Goal: Contribute content: Contribute content

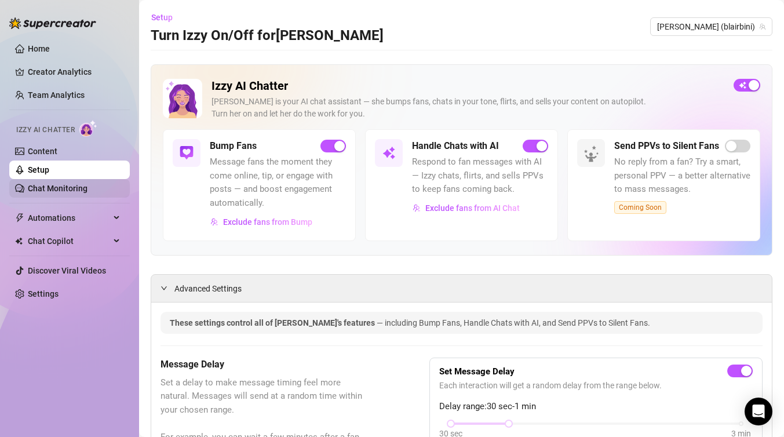
click at [78, 192] on link "Chat Monitoring" at bounding box center [58, 188] width 60 height 9
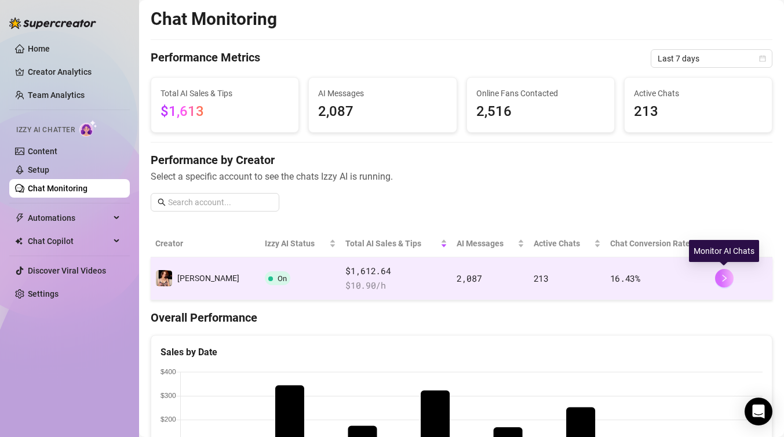
click at [723, 277] on icon "right" at bounding box center [724, 278] width 8 height 8
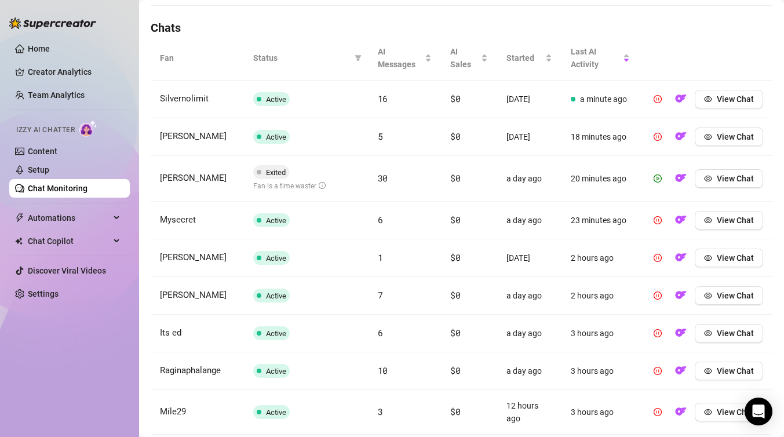
scroll to position [437, 0]
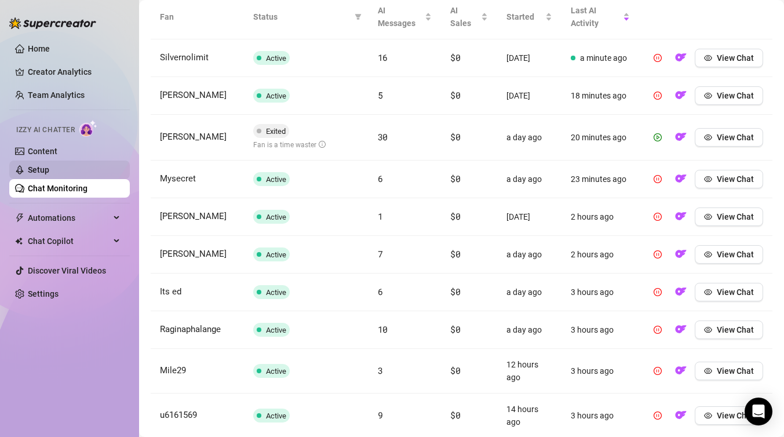
click at [49, 174] on link "Setup" at bounding box center [38, 169] width 21 height 9
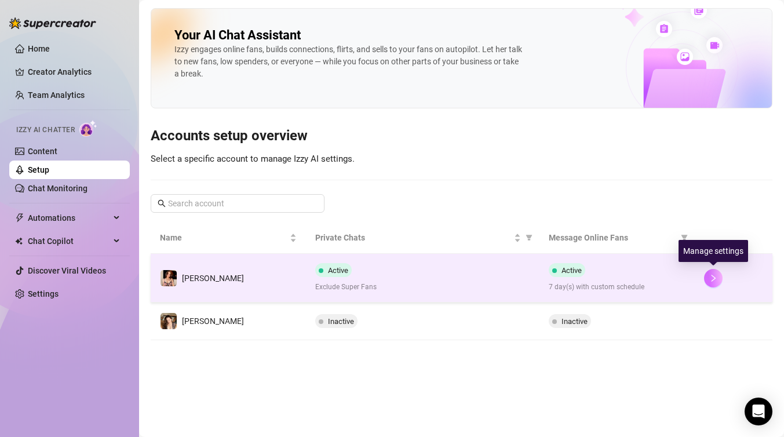
click at [707, 280] on button "button" at bounding box center [713, 278] width 19 height 19
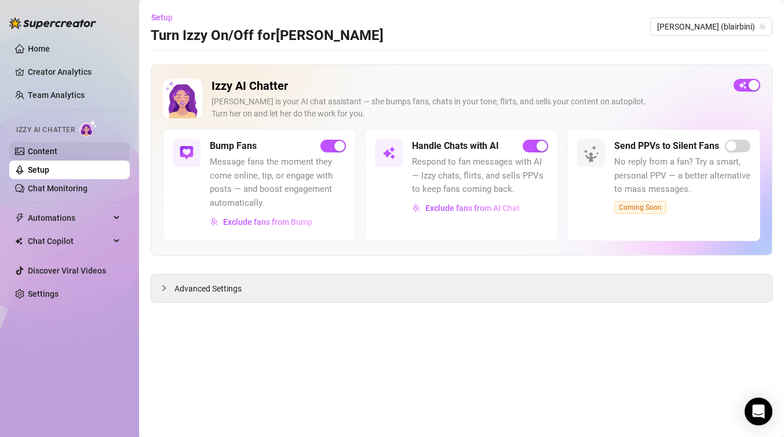
click at [52, 147] on link "Content" at bounding box center [43, 151] width 30 height 9
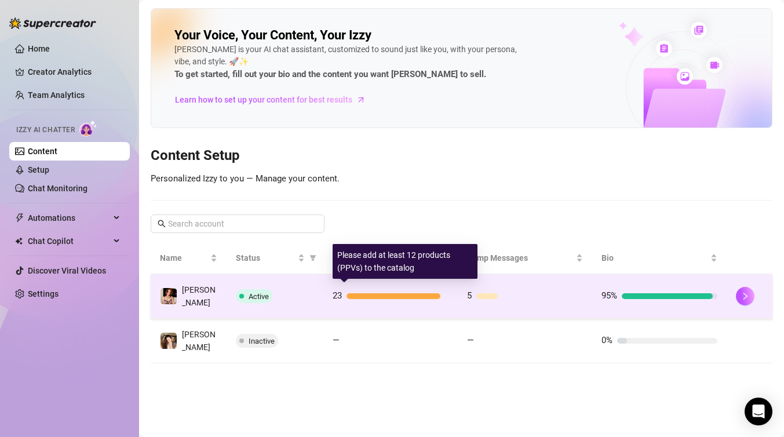
click at [408, 293] on div at bounding box center [393, 296] width 94 height 6
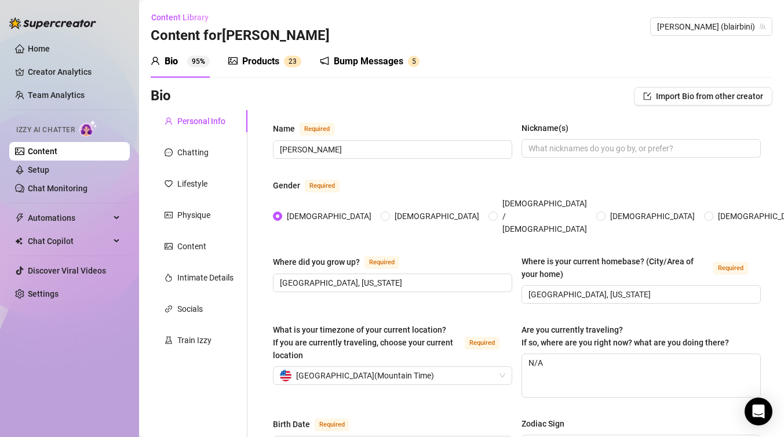
click at [269, 59] on div "Products" at bounding box center [260, 61] width 37 height 14
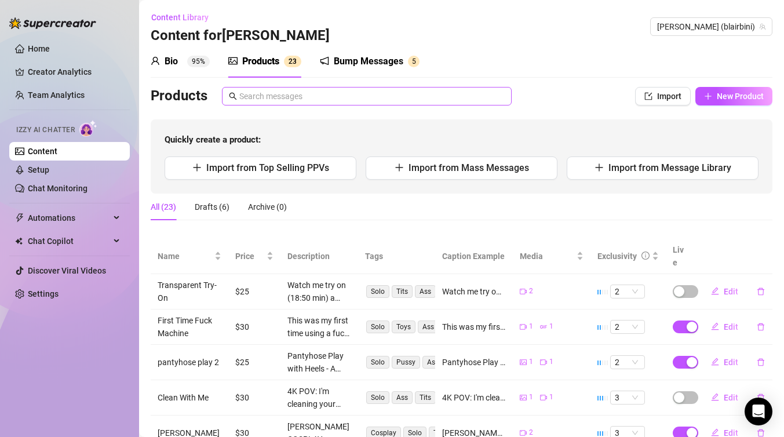
scroll to position [199, 0]
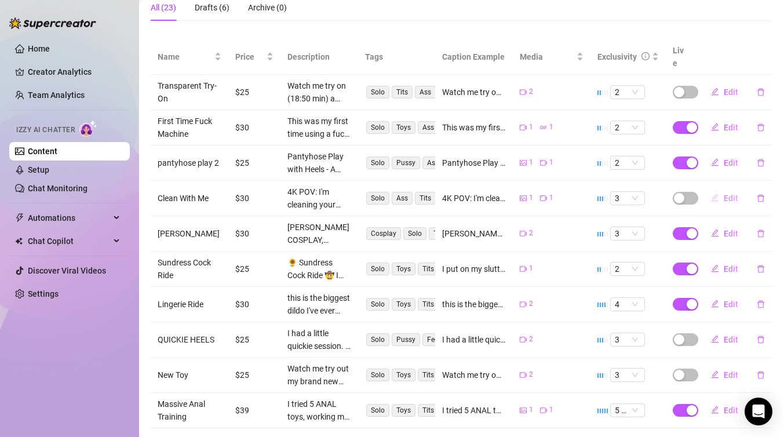
click at [723, 193] on span "Edit" at bounding box center [730, 197] width 14 height 9
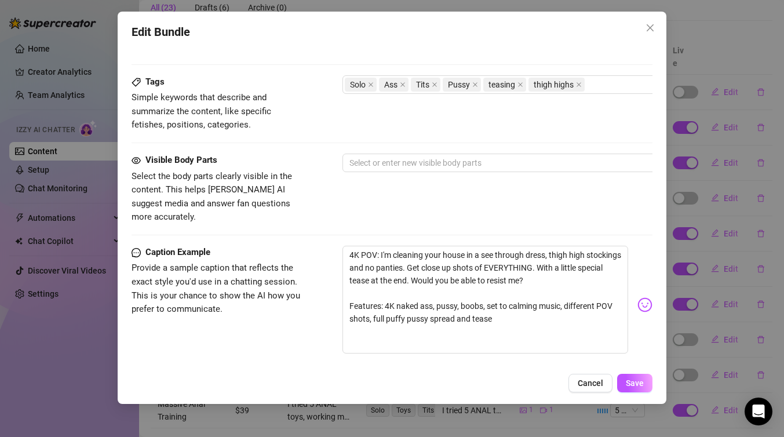
scroll to position [593, 0]
click at [390, 167] on div at bounding box center [539, 164] width 389 height 16
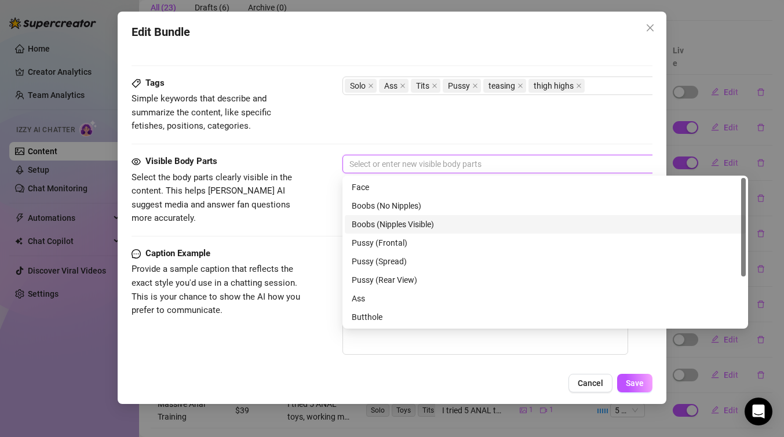
click at [385, 227] on div "Boobs (Nipples Visible)" at bounding box center [545, 224] width 387 height 13
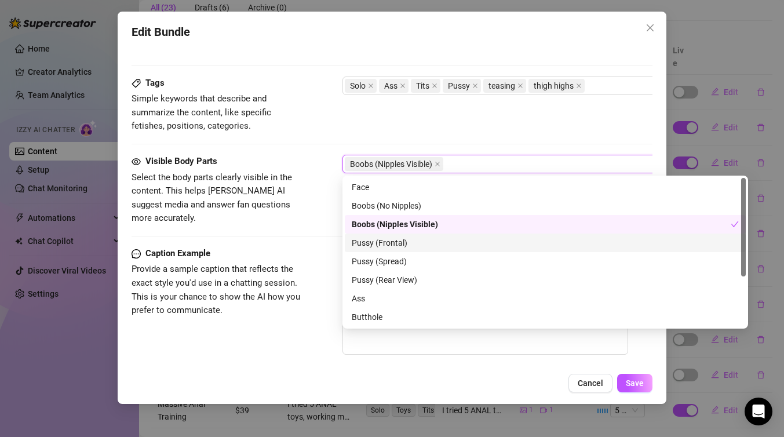
click at [381, 245] on div "Pussy (Frontal)" at bounding box center [545, 242] width 387 height 13
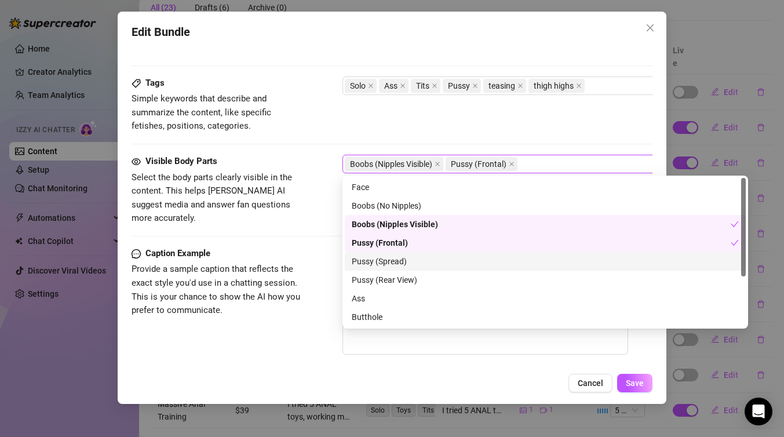
click at [379, 261] on div "Pussy (Spread)" at bounding box center [545, 261] width 387 height 13
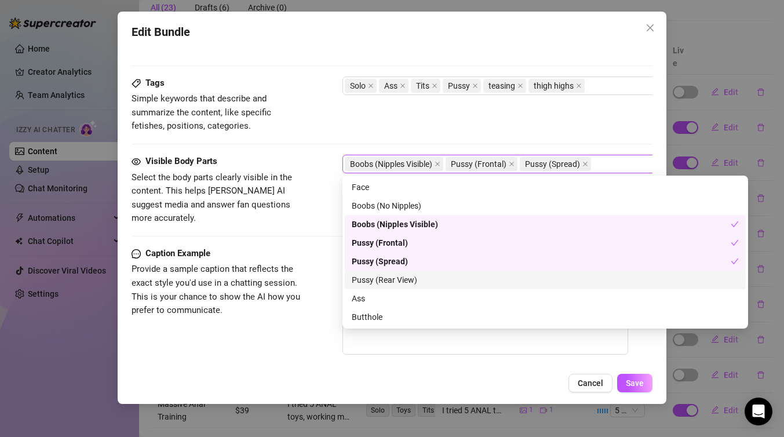
click at [378, 283] on div "Pussy (Rear View)" at bounding box center [545, 279] width 387 height 13
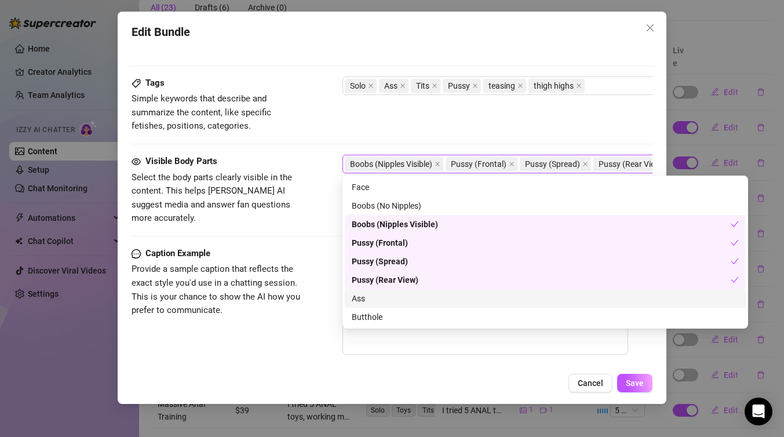
click at [374, 302] on div "Ass" at bounding box center [545, 298] width 387 height 13
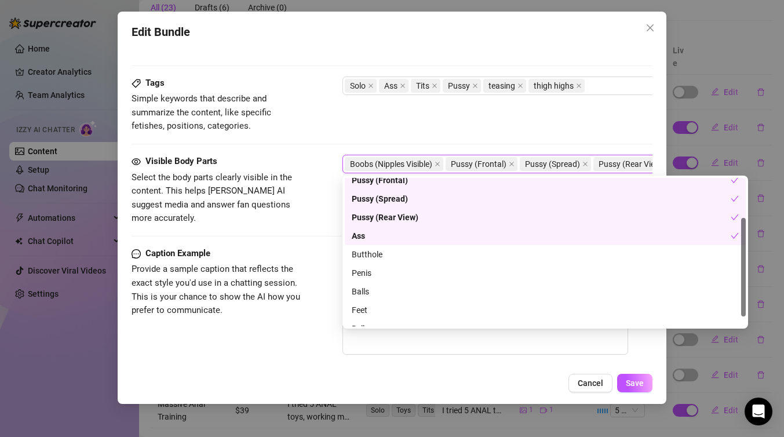
scroll to position [74, 0]
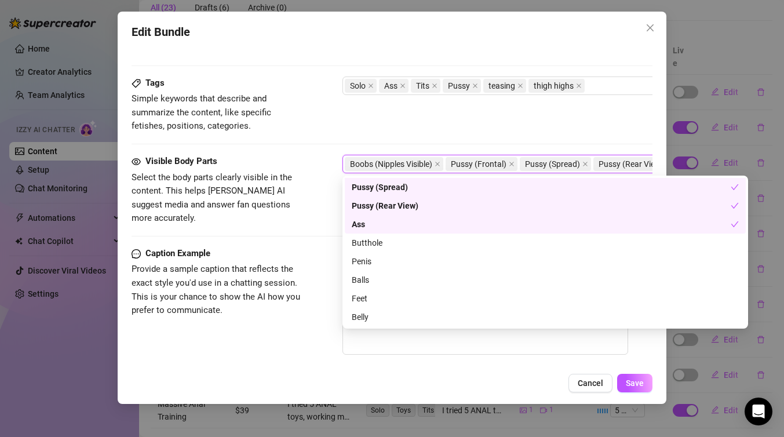
click at [348, 133] on div "Tags Simple keywords that describe and summarize the content, like specific fet…" at bounding box center [391, 104] width 521 height 57
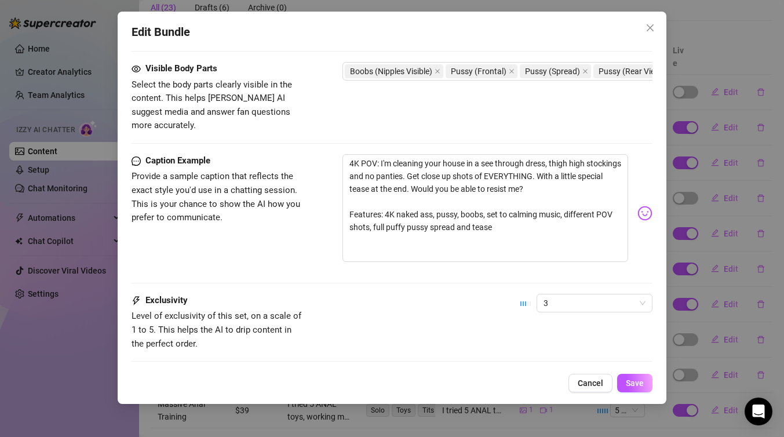
scroll to position [742, 0]
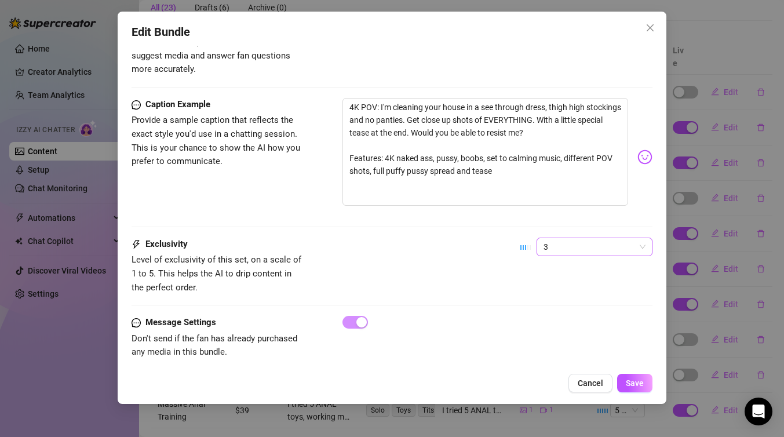
click at [583, 238] on span "3" at bounding box center [594, 246] width 102 height 17
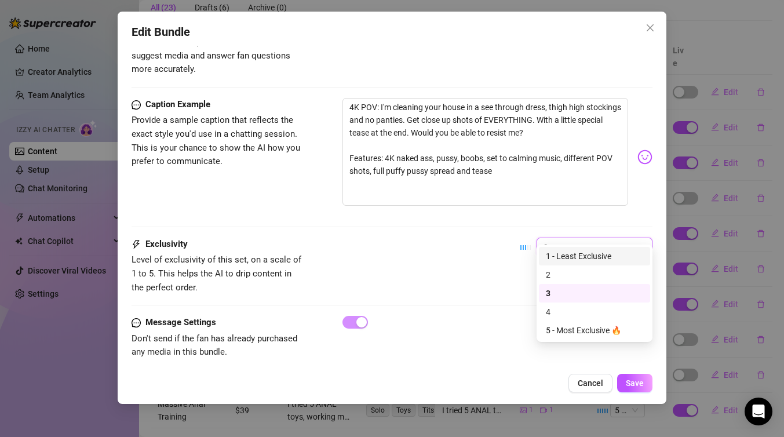
click at [565, 257] on div "1 - Least Exclusive" at bounding box center [594, 256] width 97 height 13
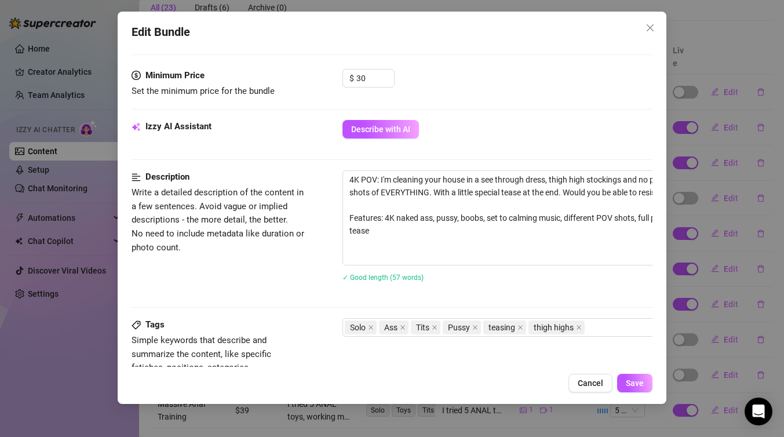
scroll to position [330, 0]
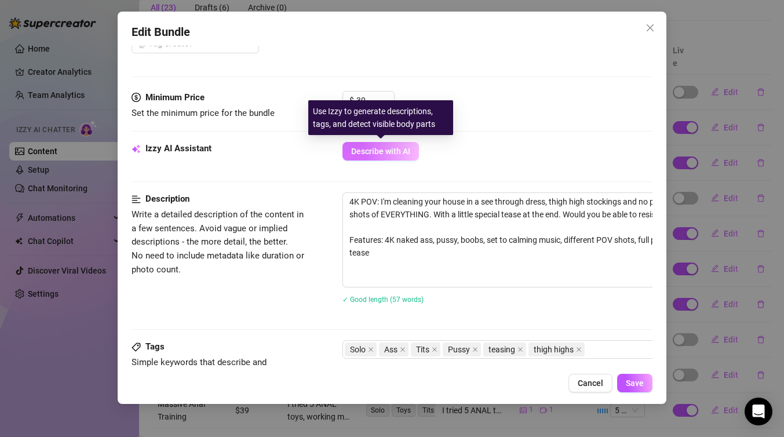
click at [366, 148] on span "Describe with AI" at bounding box center [380, 151] width 59 height 9
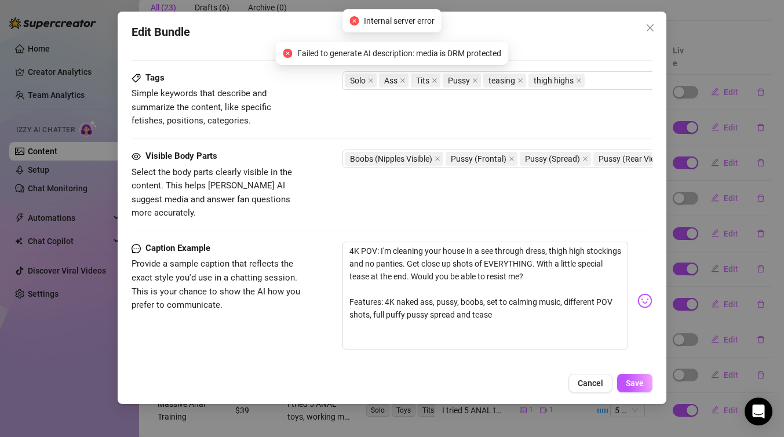
scroll to position [742, 0]
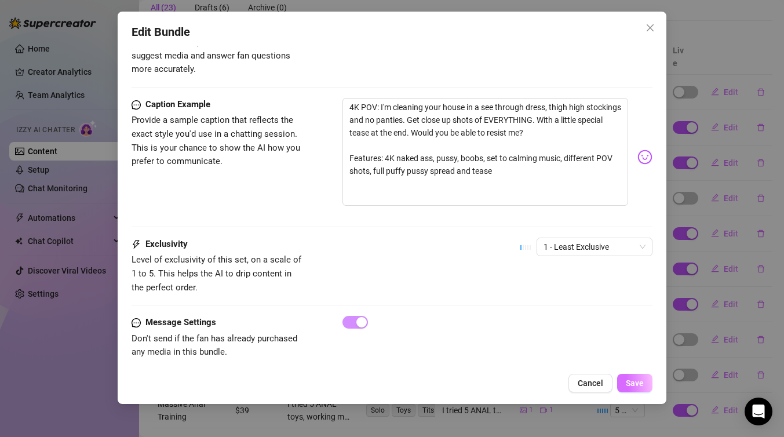
click at [641, 383] on span "Save" at bounding box center [635, 382] width 18 height 9
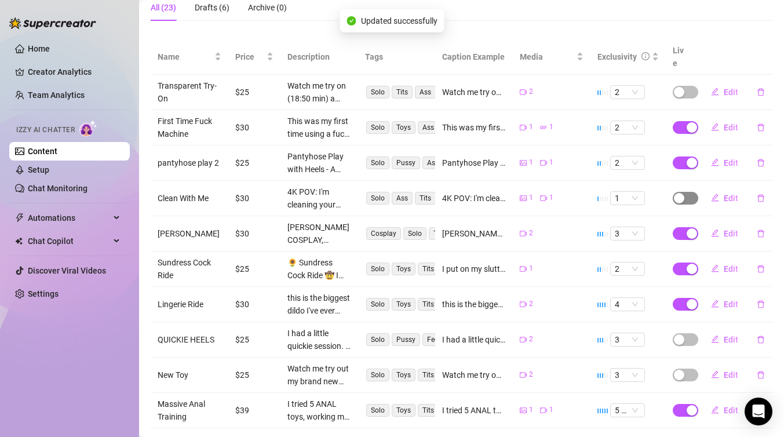
click at [687, 192] on span "button" at bounding box center [684, 198] width 25 height 13
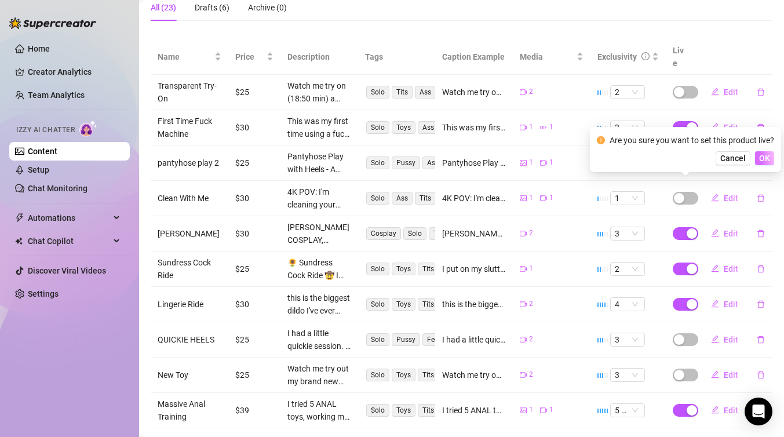
click at [770, 159] on span "OK" at bounding box center [764, 157] width 11 height 9
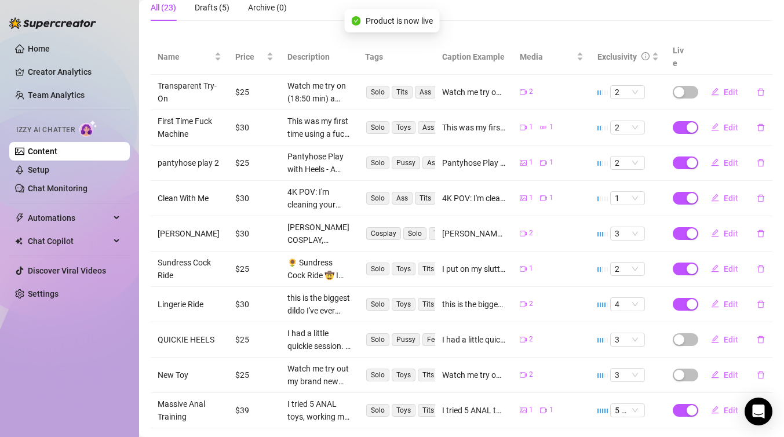
scroll to position [244, 0]
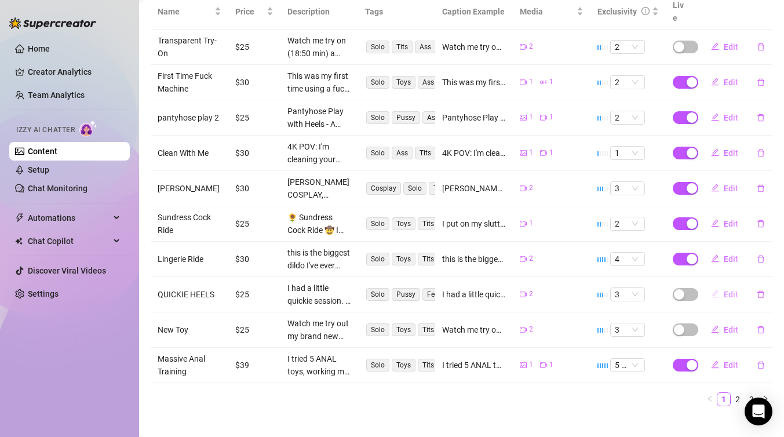
click at [725, 290] on span "Edit" at bounding box center [730, 294] width 14 height 9
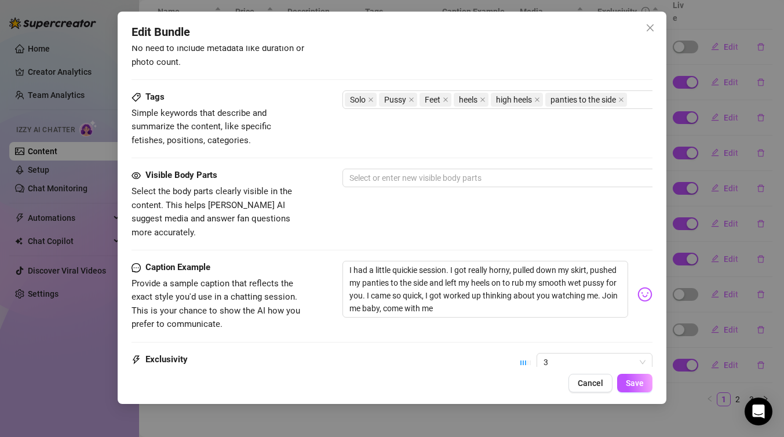
scroll to position [538, 0]
click at [427, 177] on div at bounding box center [539, 177] width 389 height 16
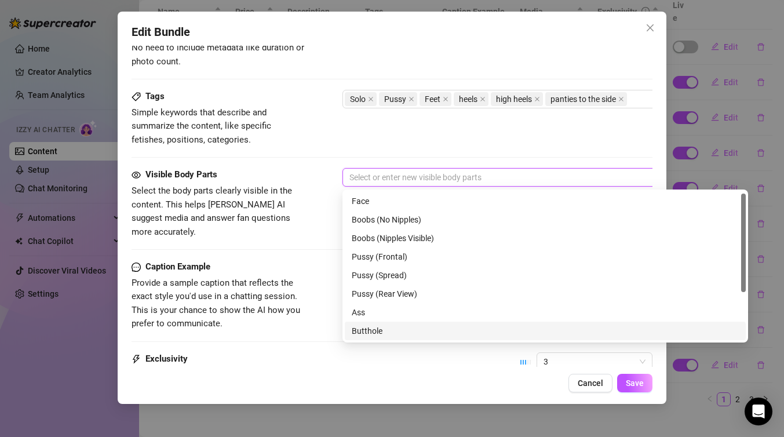
scroll to position [74, 0]
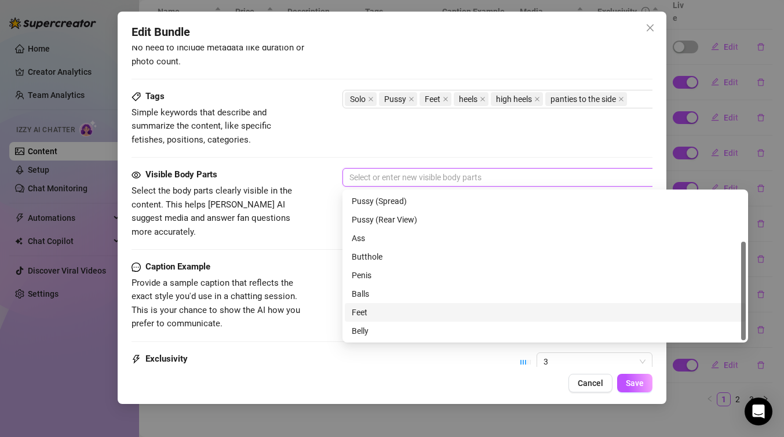
click at [399, 310] on div "Feet" at bounding box center [545, 312] width 387 height 13
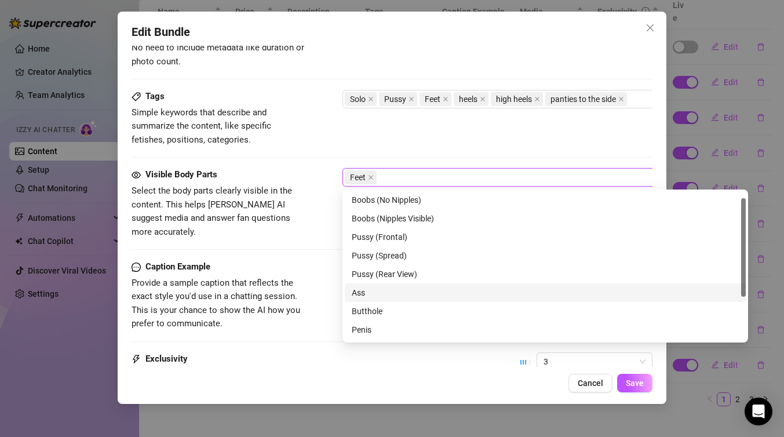
scroll to position [8, 0]
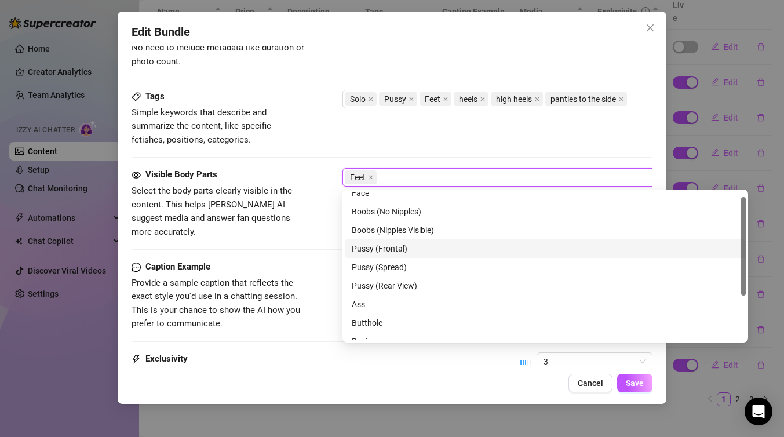
click at [407, 253] on div "Pussy (Frontal)" at bounding box center [545, 248] width 387 height 13
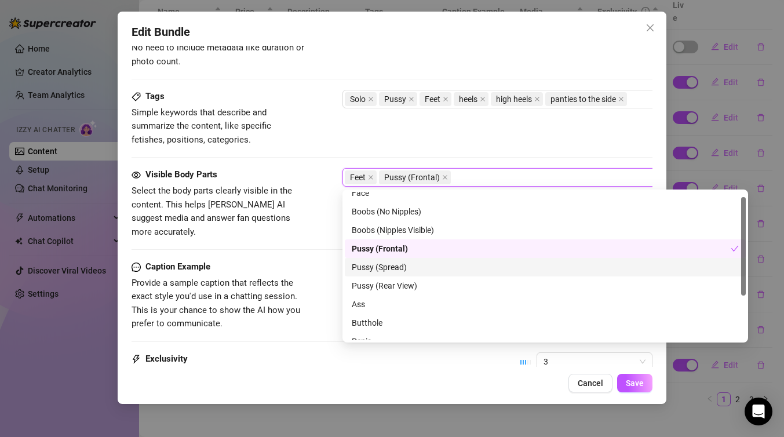
click at [406, 272] on div "Pussy (Spread)" at bounding box center [545, 267] width 387 height 13
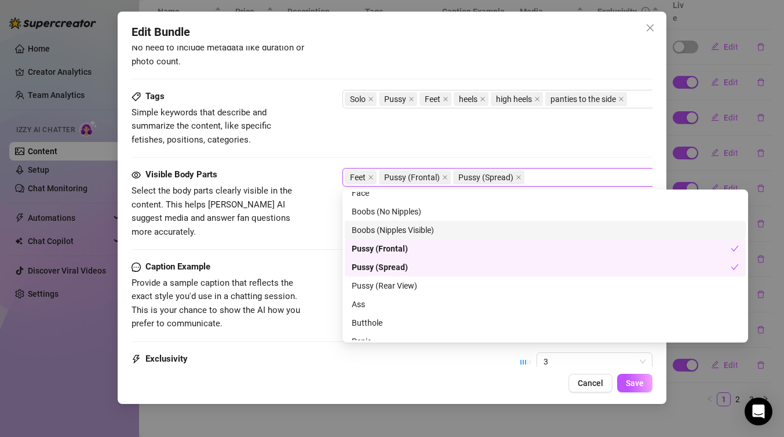
click at [416, 234] on div "Boobs (Nipples Visible)" at bounding box center [545, 230] width 387 height 13
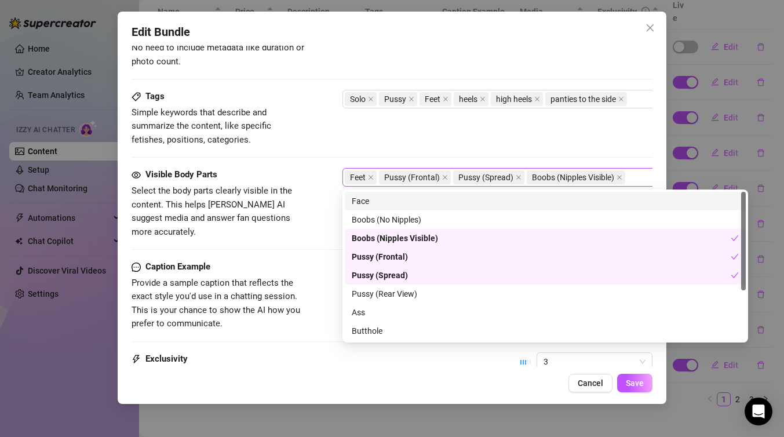
click at [412, 203] on div "Face" at bounding box center [545, 201] width 387 height 13
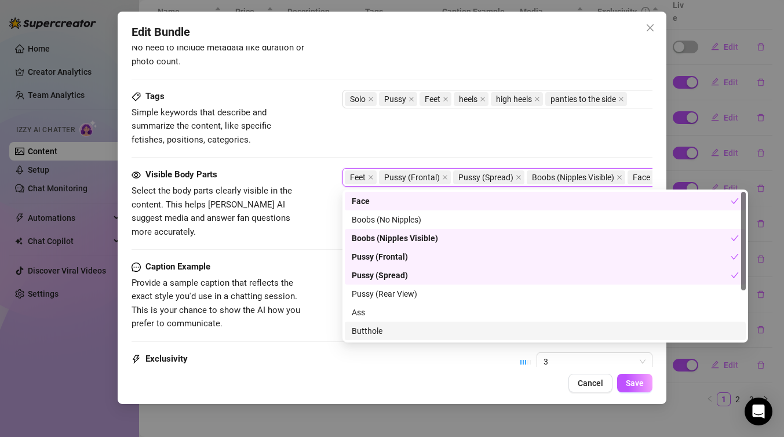
click at [434, 378] on div "Cancel Save" at bounding box center [391, 383] width 521 height 19
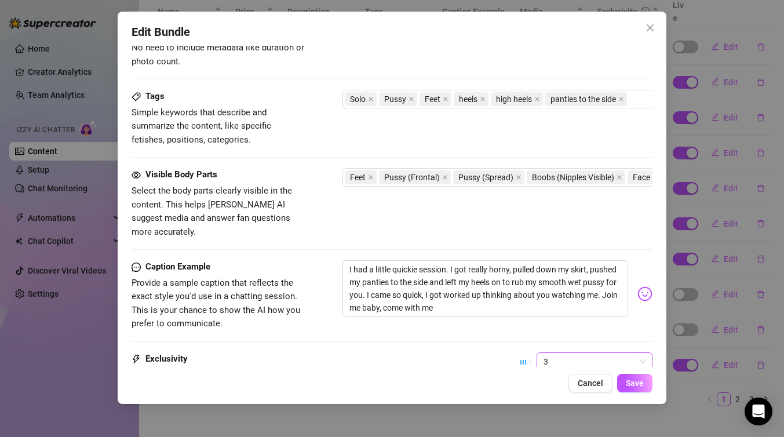
click at [568, 353] on span "3" at bounding box center [594, 361] width 102 height 17
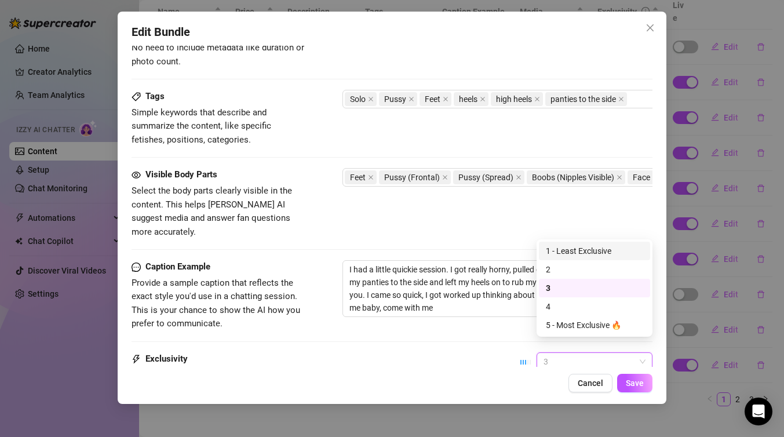
click at [580, 250] on div "1 - Least Exclusive" at bounding box center [594, 250] width 97 height 13
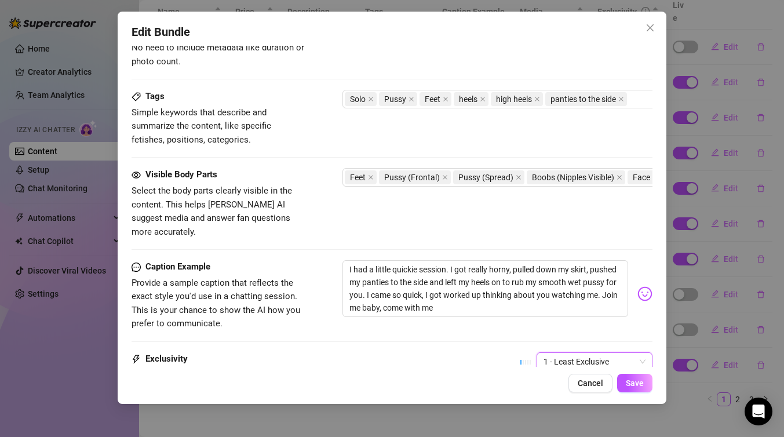
click at [559, 353] on span "1 - Least Exclusive" at bounding box center [594, 361] width 102 height 17
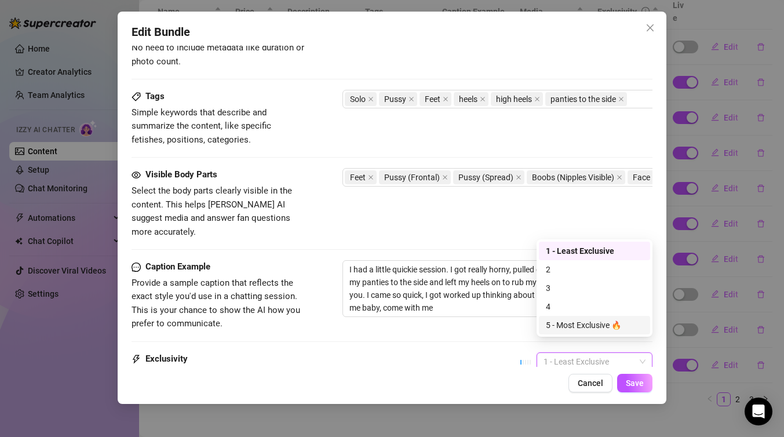
click at [558, 321] on div "5 - Most Exclusive 🔥" at bounding box center [594, 325] width 97 height 13
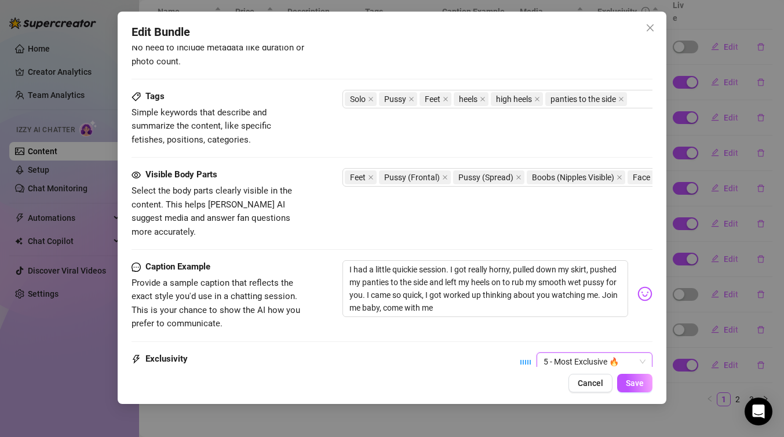
click at [468, 352] on div "Exclusivity Level of exclusivity of this set, on a scale of 1 to 5. This helps …" at bounding box center [391, 380] width 521 height 57
click at [645, 384] on button "Save" at bounding box center [634, 383] width 35 height 19
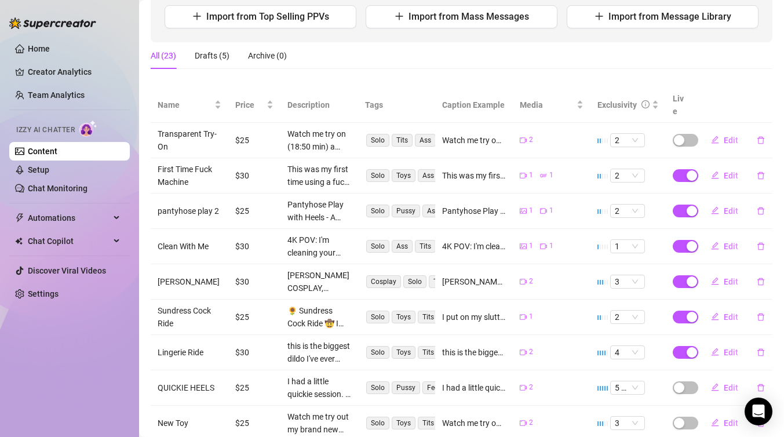
scroll to position [244, 0]
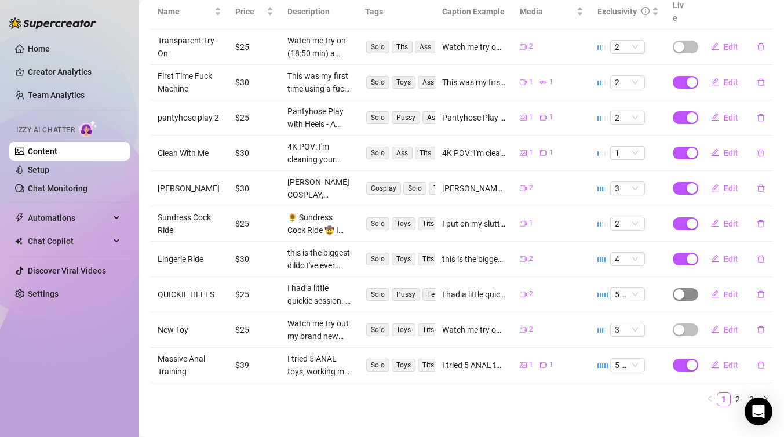
click at [682, 289] on div "button" at bounding box center [679, 294] width 10 height 10
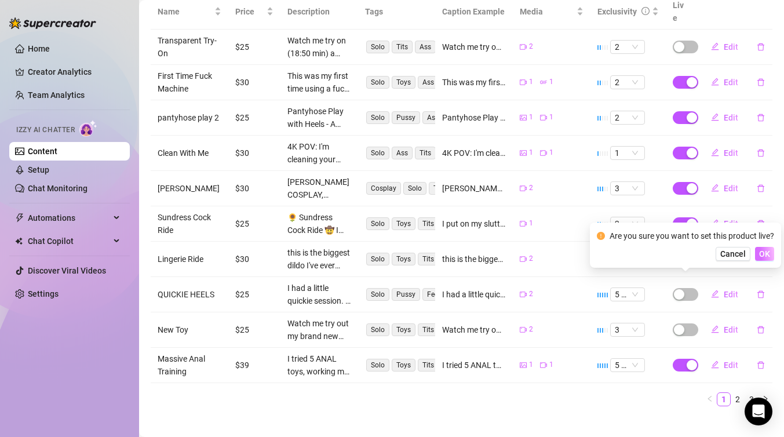
click at [766, 255] on span "OK" at bounding box center [764, 253] width 11 height 9
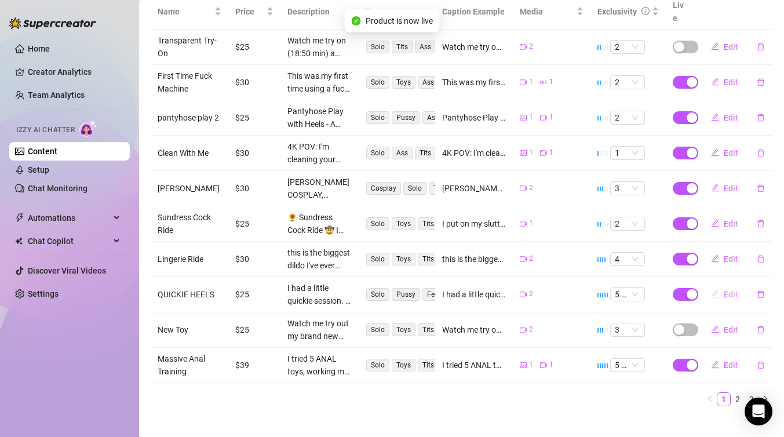
click at [729, 290] on span "Edit" at bounding box center [730, 294] width 14 height 9
type textarea "I had a little quickie session. I got really horny, pulled down my skirt, pushe…"
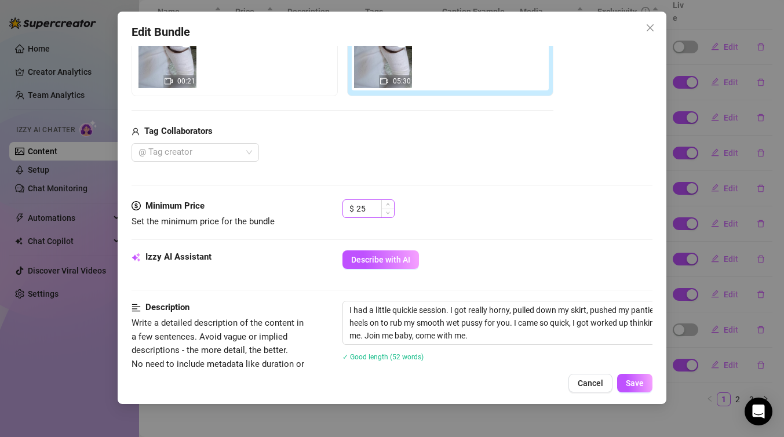
scroll to position [228, 0]
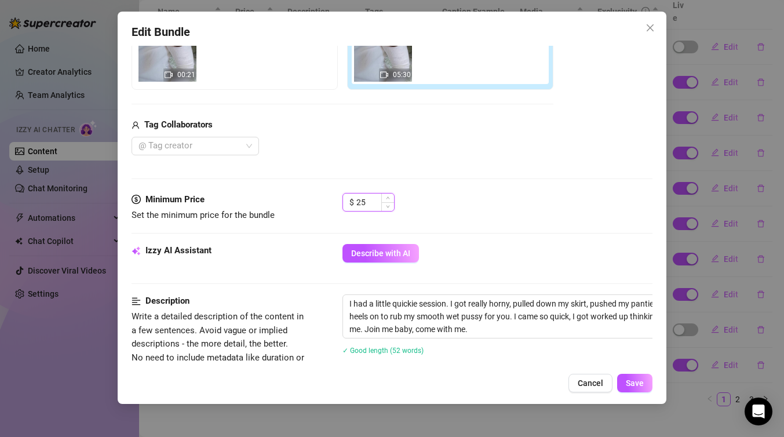
click at [371, 200] on input "25" at bounding box center [375, 201] width 38 height 17
type input "35"
click at [637, 383] on span "Save" at bounding box center [635, 382] width 18 height 9
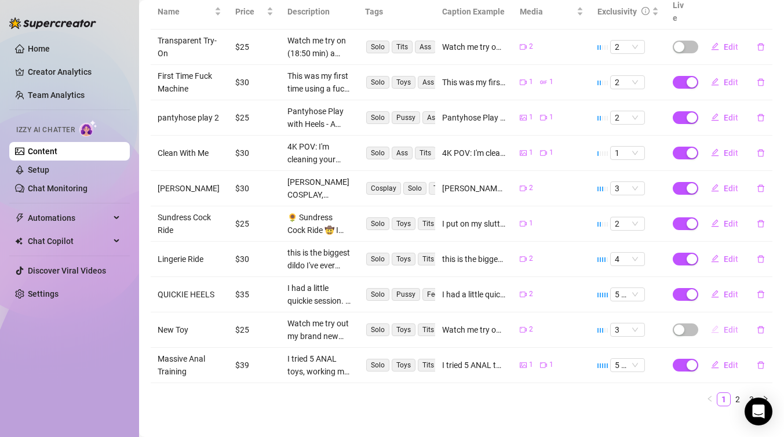
click at [729, 325] on span "Edit" at bounding box center [730, 329] width 14 height 9
type textarea "Watch me try out my brand new toy! It's an interesting one that feels incredibl…"
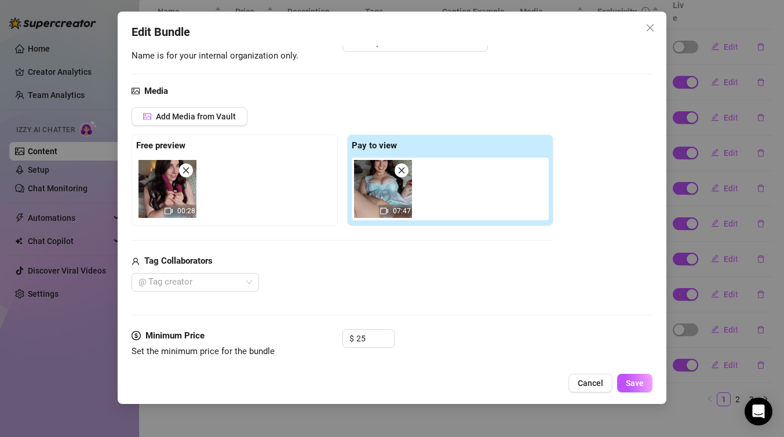
scroll to position [201, 0]
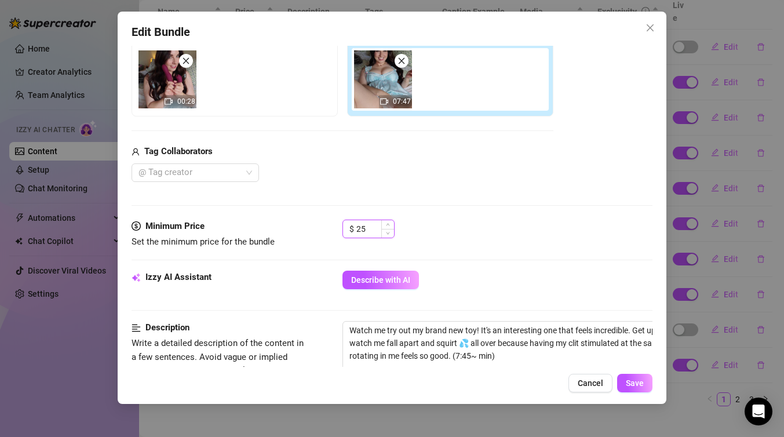
click at [369, 228] on input "25" at bounding box center [375, 228] width 38 height 17
type input "2"
type input "35"
click at [438, 295] on div "Izzy AI Assistant Describe with AI" at bounding box center [391, 284] width 521 height 29
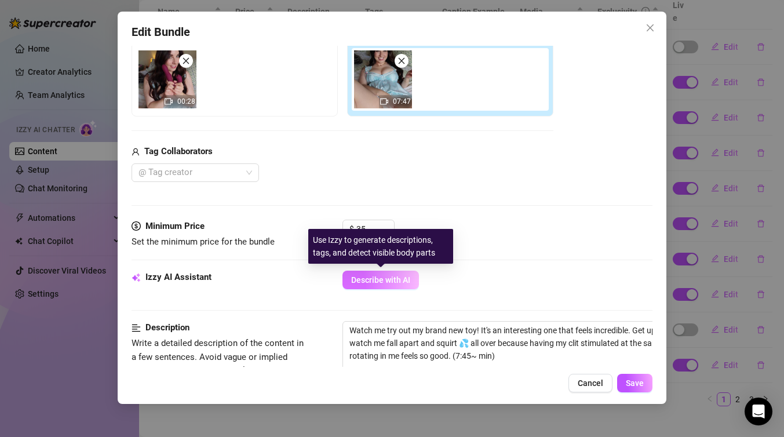
click at [404, 282] on span "Describe with AI" at bounding box center [380, 279] width 59 height 9
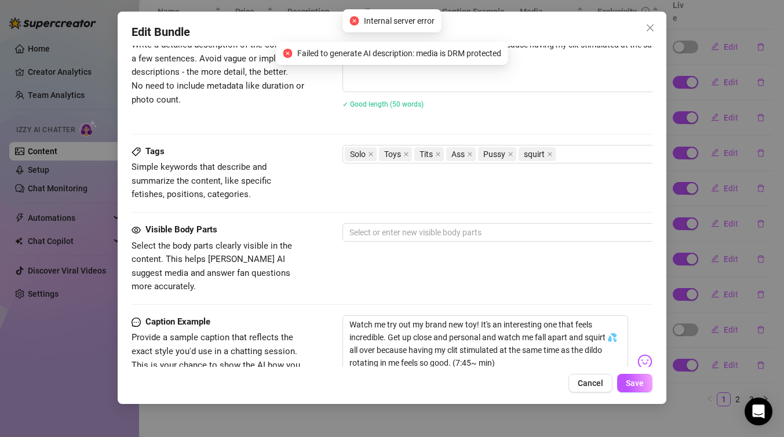
scroll to position [500, 0]
click at [478, 231] on div at bounding box center [539, 232] width 389 height 16
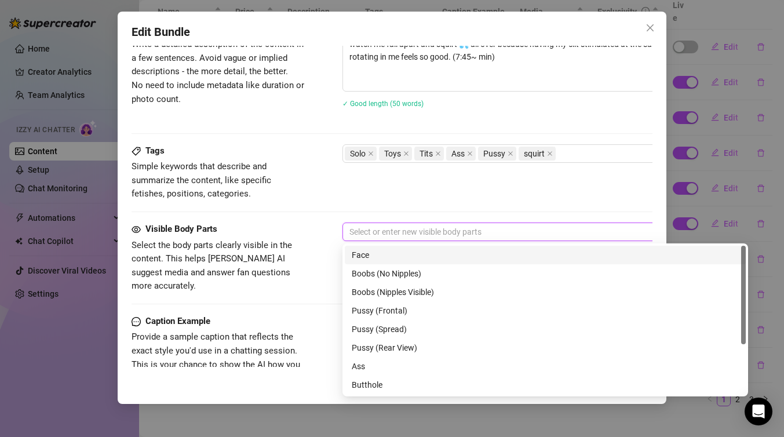
click at [405, 254] on div "Face" at bounding box center [545, 254] width 387 height 13
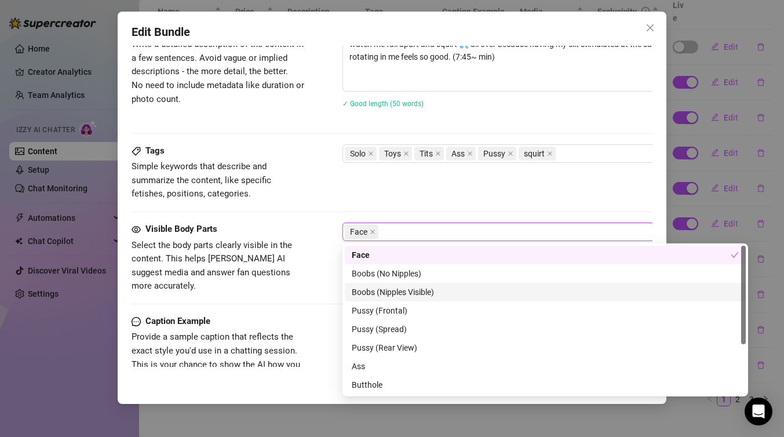
click at [407, 287] on div "Boobs (Nipples Visible)" at bounding box center [545, 292] width 387 height 13
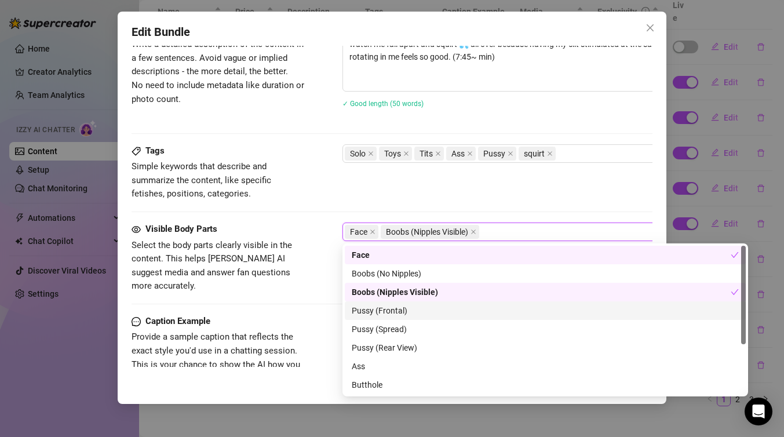
click at [403, 308] on div "Pussy (Frontal)" at bounding box center [545, 310] width 387 height 13
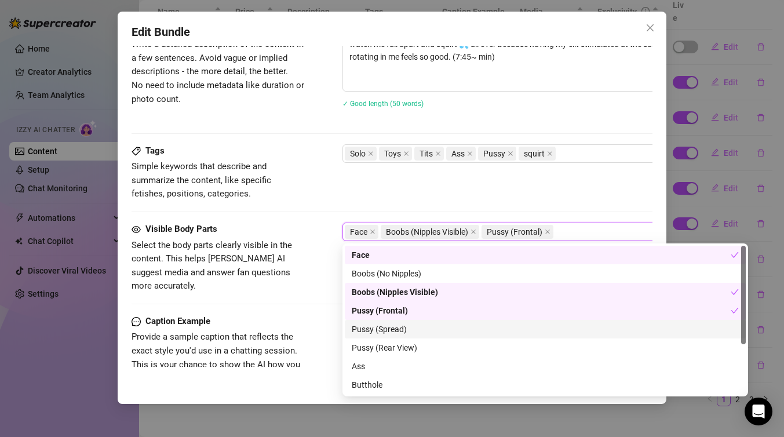
click at [402, 327] on div "Pussy (Spread)" at bounding box center [545, 329] width 387 height 13
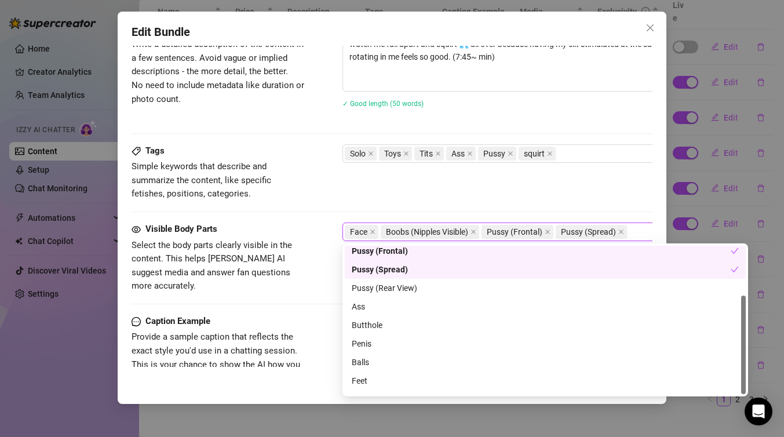
scroll to position [74, 0]
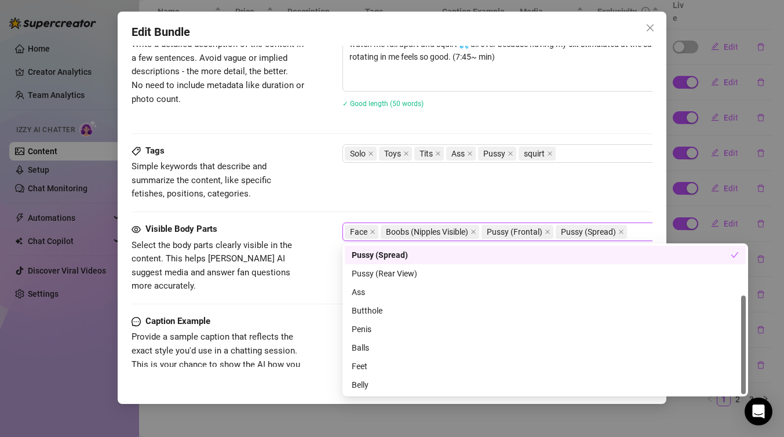
click at [339, 211] on div "Tags Simple keywords that describe and summarize the content, like specific fet…" at bounding box center [391, 183] width 521 height 78
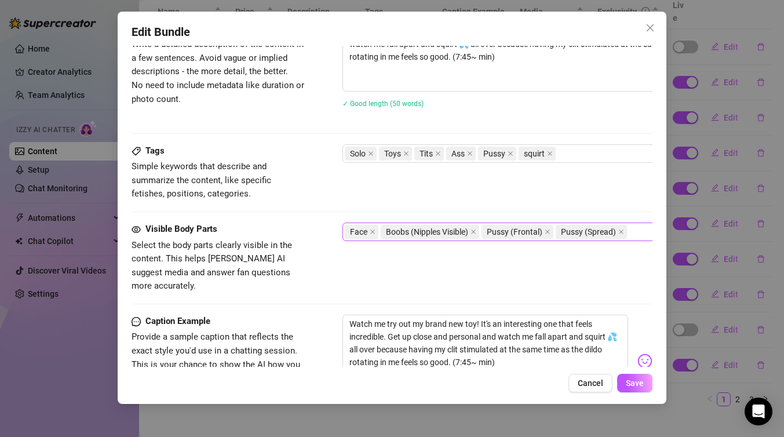
scroll to position [691, 0]
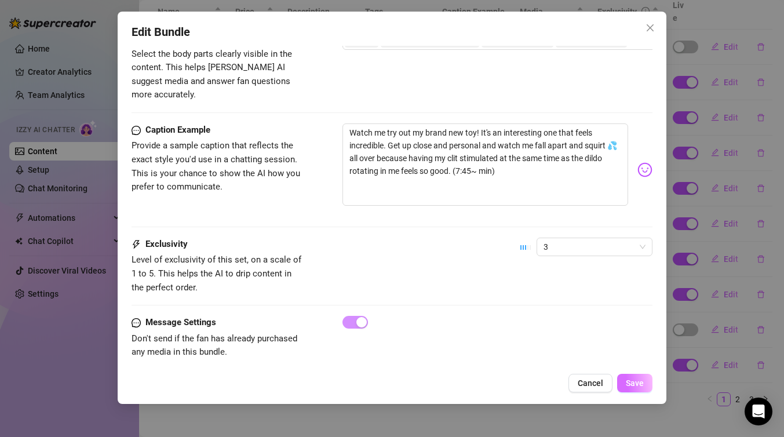
click at [643, 383] on span "Save" at bounding box center [635, 382] width 18 height 9
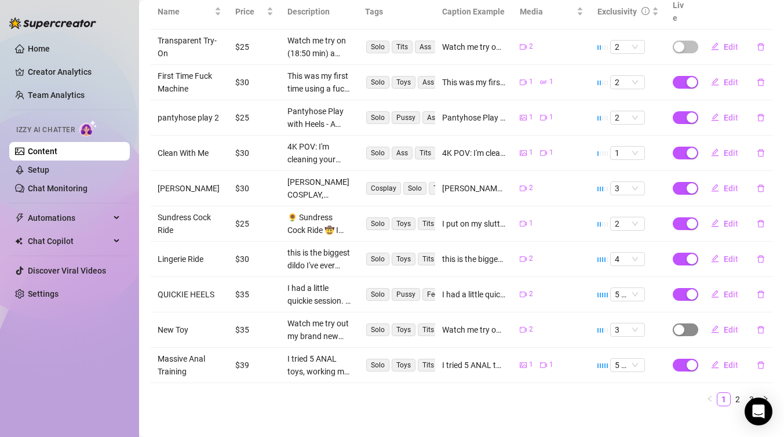
click at [684, 323] on span "button" at bounding box center [684, 329] width 25 height 13
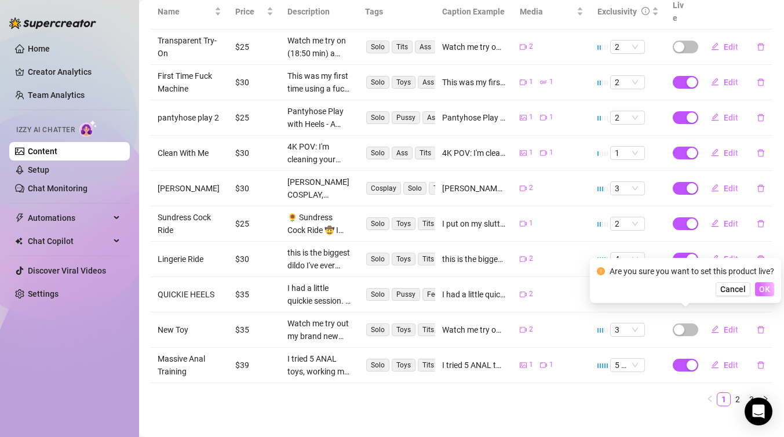
click at [758, 290] on button "OK" at bounding box center [764, 289] width 19 height 14
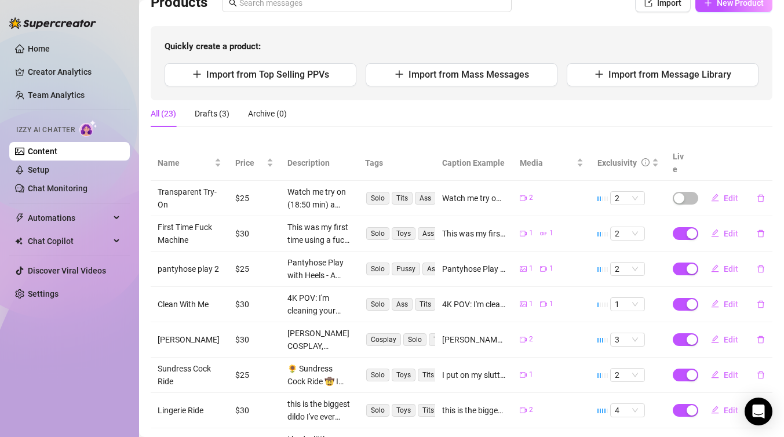
scroll to position [90, 0]
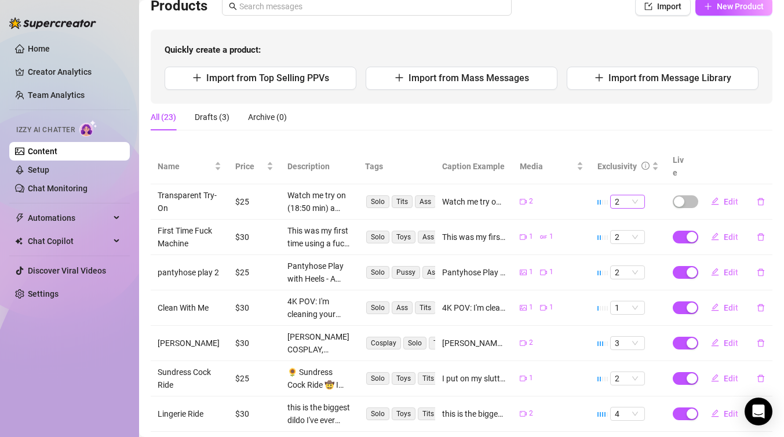
click at [635, 195] on span "2" at bounding box center [627, 201] width 25 height 13
click at [707, 108] on div "All (23) Drafts (3) Archive (0)" at bounding box center [462, 117] width 622 height 27
click at [633, 231] on span "2" at bounding box center [627, 237] width 25 height 13
click at [626, 315] on div "5 🔥" at bounding box center [627, 318] width 16 height 13
click at [723, 232] on span "Edit" at bounding box center [730, 236] width 14 height 9
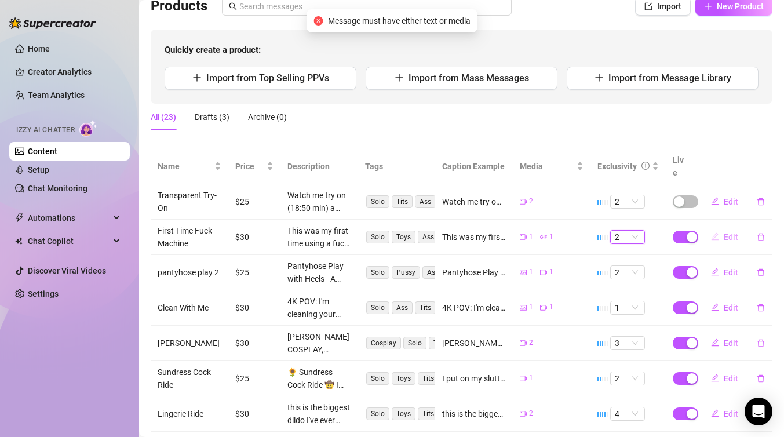
type textarea "This was my first time using a fuck machine, and I loved it! Watch me get penet…"
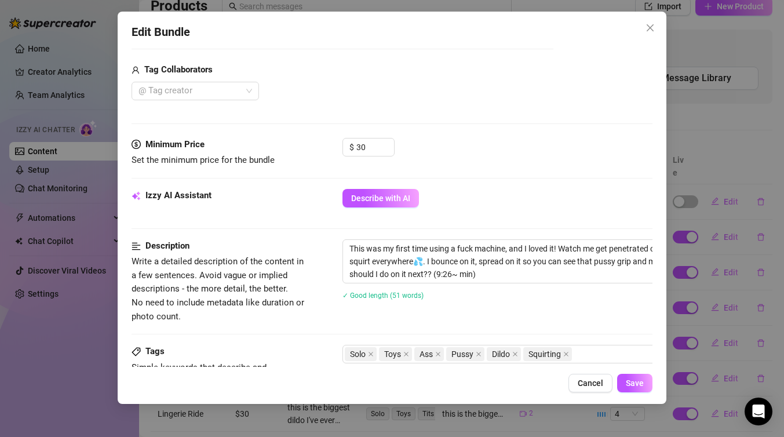
scroll to position [295, 0]
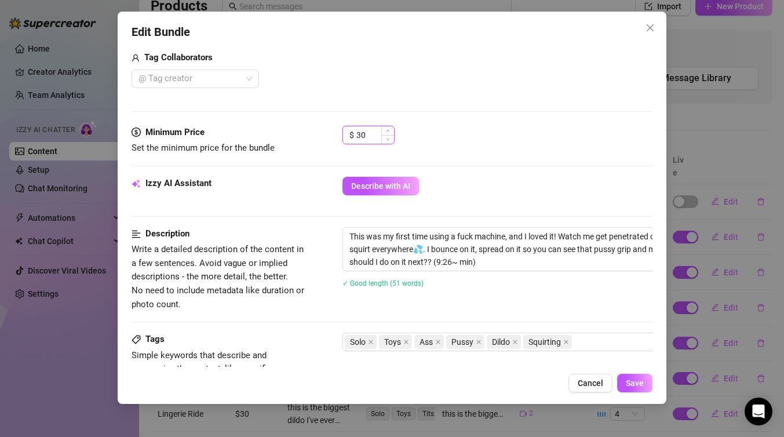
click at [374, 133] on input "30" at bounding box center [375, 134] width 38 height 17
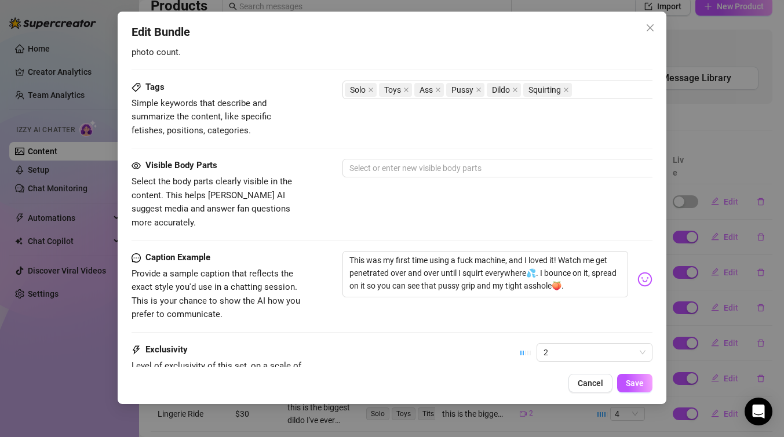
scroll to position [582, 0]
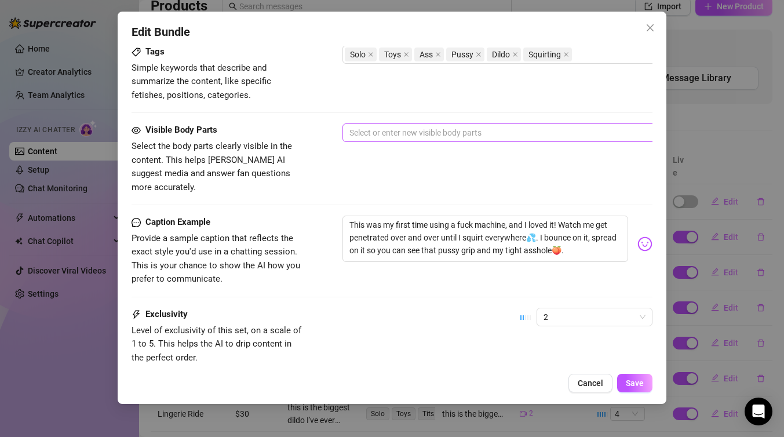
click at [444, 132] on div at bounding box center [539, 133] width 389 height 16
type input "39"
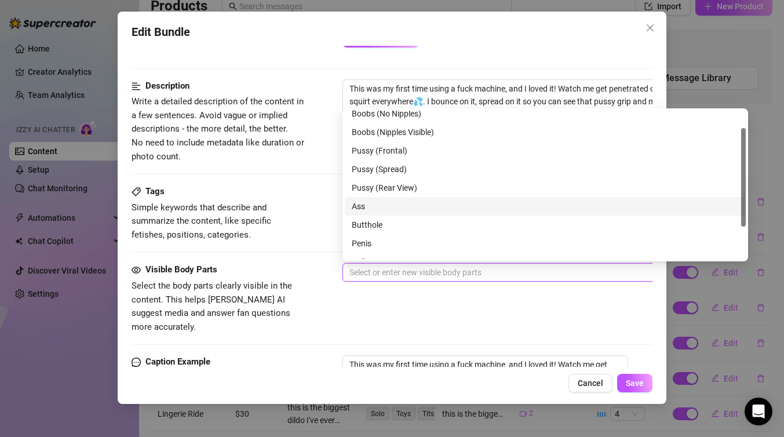
scroll to position [50, 0]
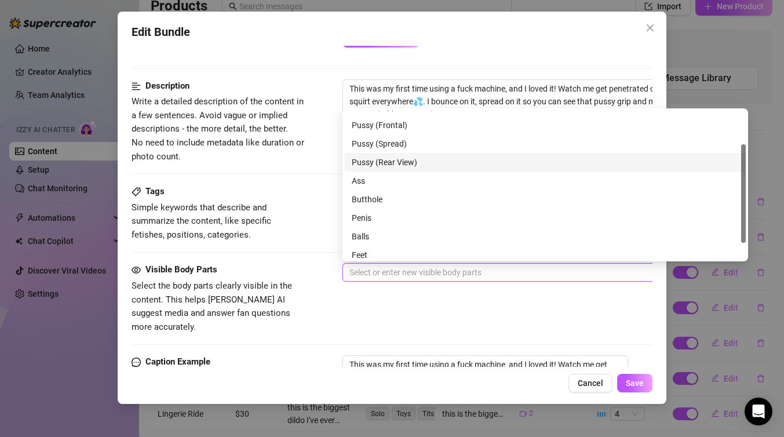
click at [402, 164] on div "Pussy (Rear View)" at bounding box center [545, 162] width 387 height 13
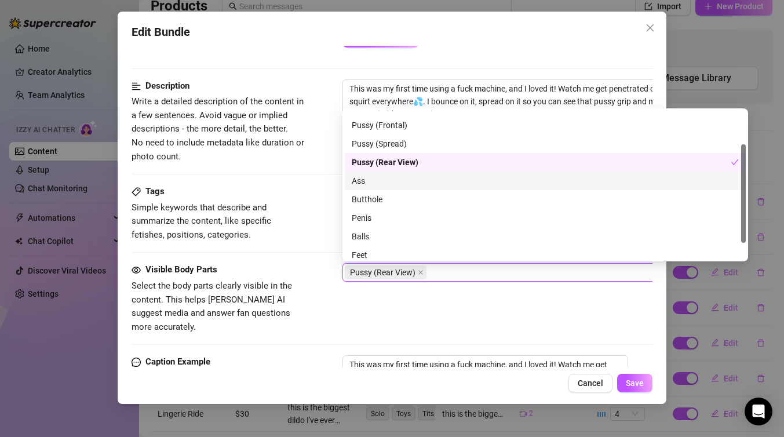
click at [402, 180] on div "Ass" at bounding box center [545, 180] width 387 height 13
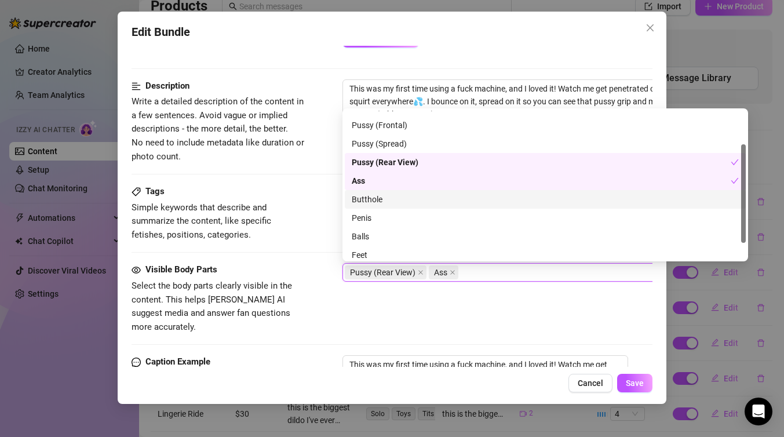
click at [402, 192] on div "Butthole" at bounding box center [545, 199] width 401 height 19
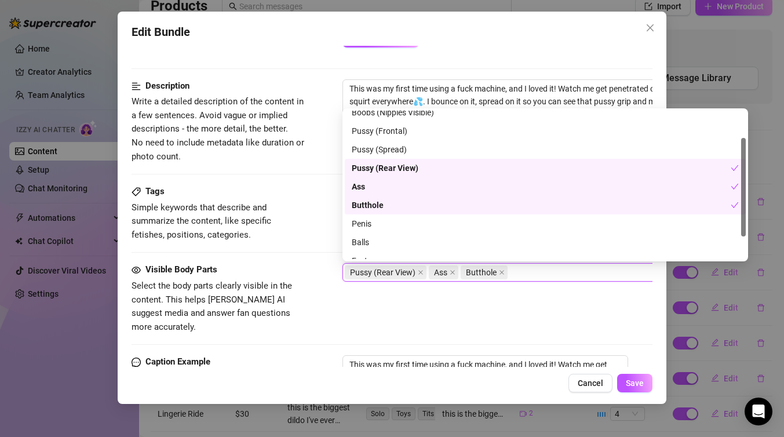
scroll to position [40, 0]
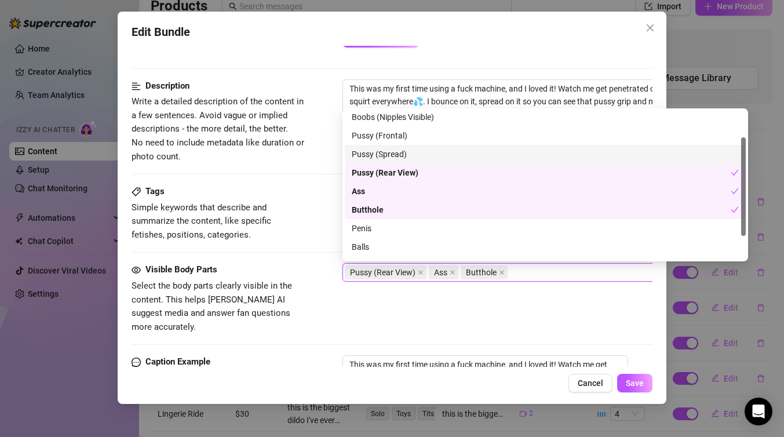
click at [411, 151] on div "Pussy (Spread)" at bounding box center [545, 154] width 387 height 13
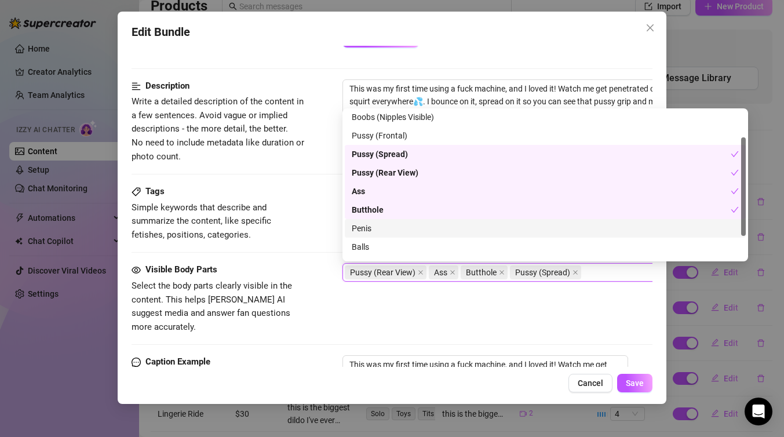
click at [606, 312] on div "Visible Body Parts Select the body parts clearly visible in the content. This h…" at bounding box center [391, 298] width 521 height 71
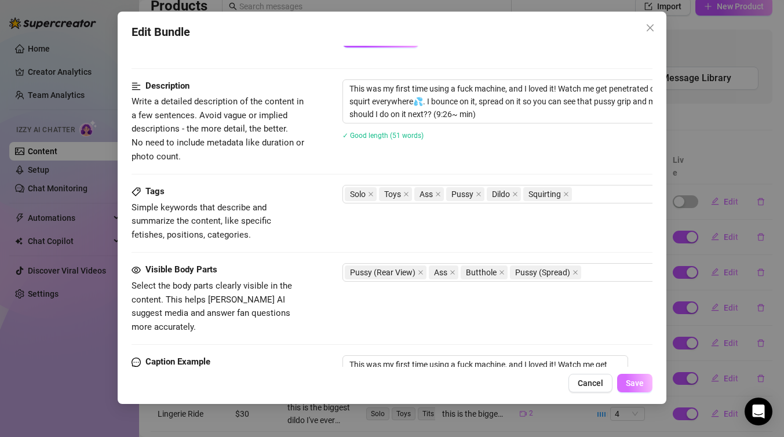
click at [641, 390] on button "Save" at bounding box center [634, 383] width 35 height 19
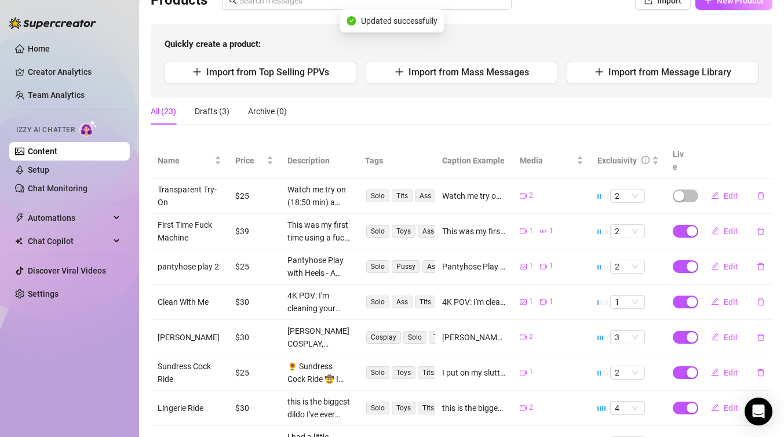
scroll to position [244, 0]
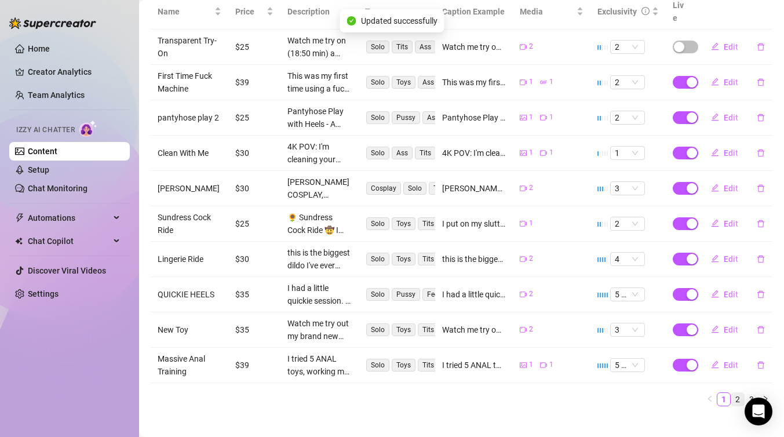
click at [737, 393] on link "2" at bounding box center [737, 399] width 13 height 13
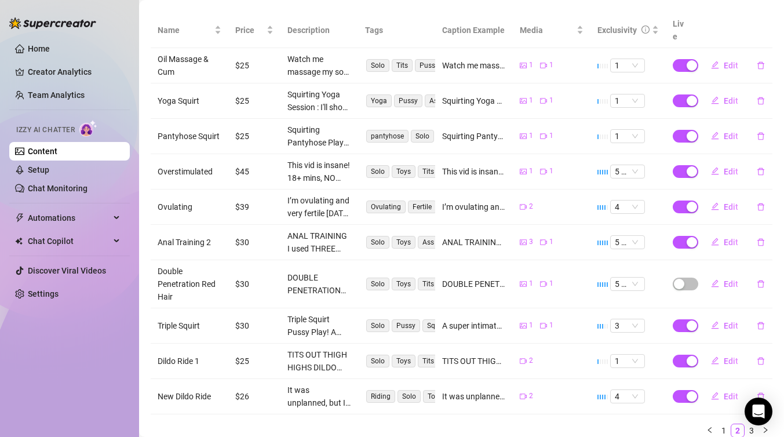
scroll to position [224, 0]
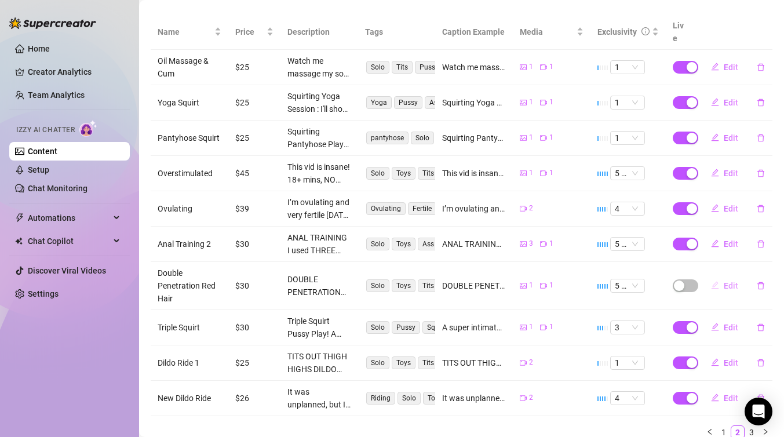
click at [727, 281] on span "Edit" at bounding box center [730, 285] width 14 height 9
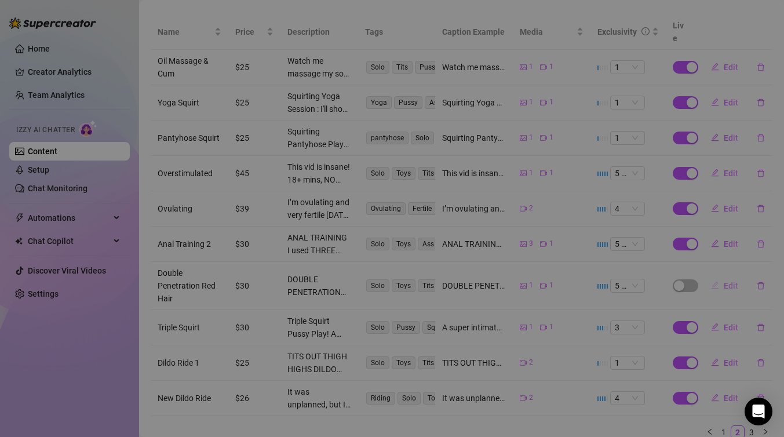
type textarea "DOUBLE PENETRATION play! I warm myself up with two of my favorite anal plugs🍑 -…"
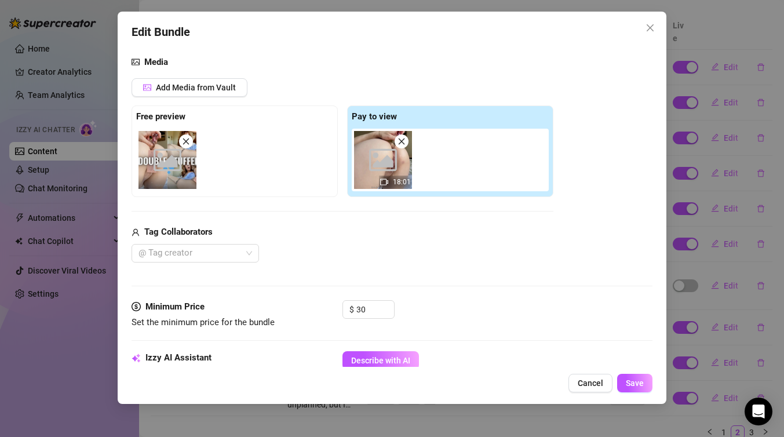
scroll to position [123, 0]
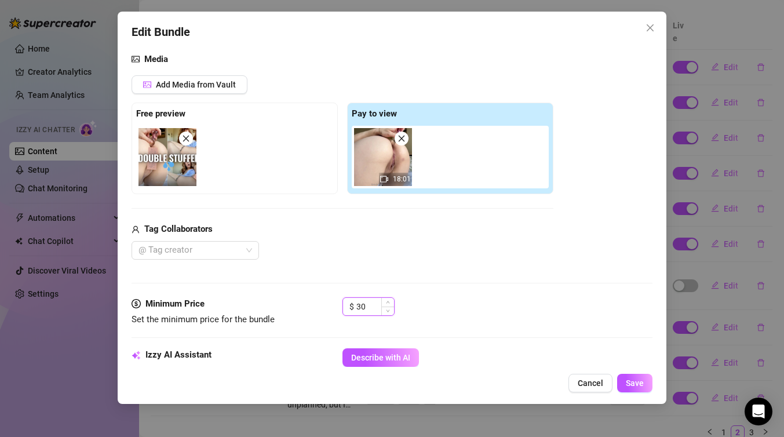
click at [372, 306] on input "30" at bounding box center [375, 306] width 38 height 17
type input "45"
click at [498, 264] on div "Media Add Media from Vault Free preview Pay to view 18:01 Tag Collaborators @ T…" at bounding box center [391, 175] width 521 height 244
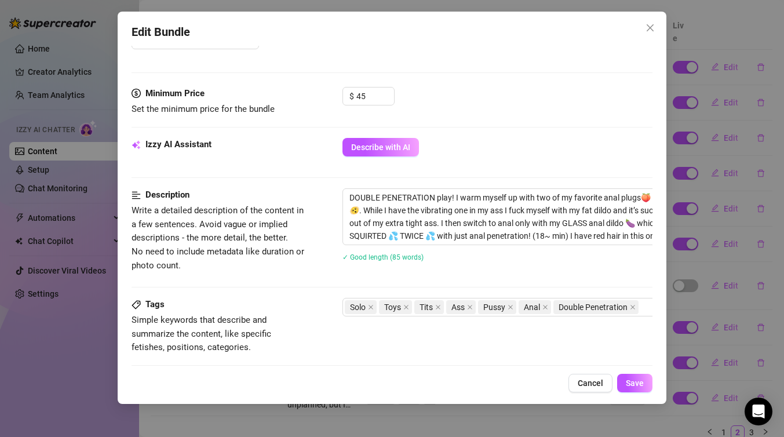
scroll to position [326, 0]
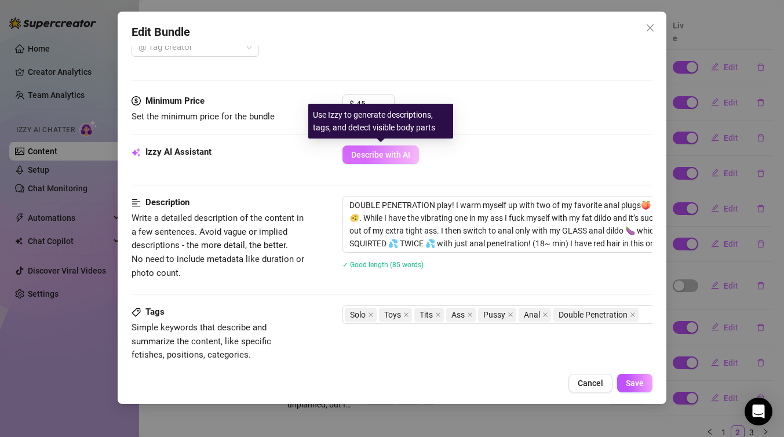
click at [392, 156] on span "Describe with AI" at bounding box center [380, 154] width 59 height 9
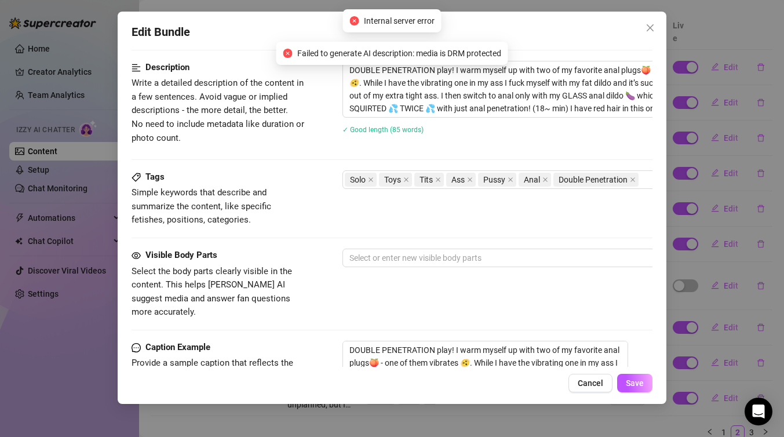
scroll to position [538, 0]
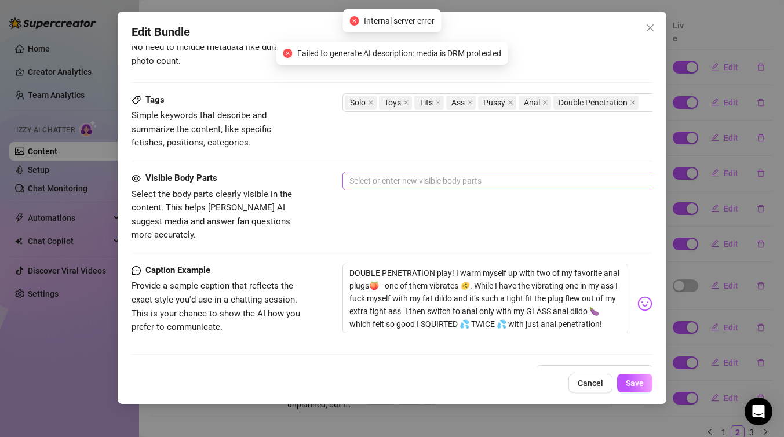
click at [422, 182] on div at bounding box center [539, 181] width 389 height 16
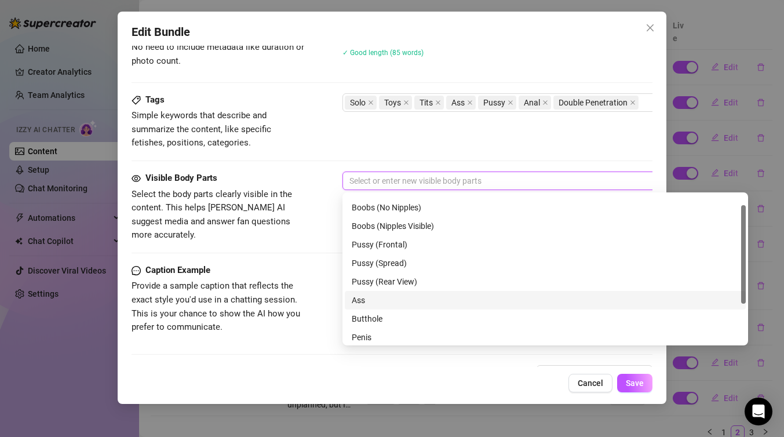
scroll to position [16, 0]
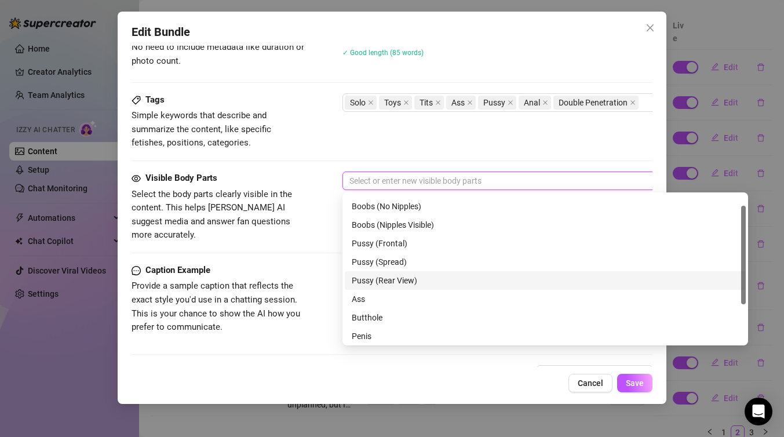
click at [397, 278] on div "Pussy (Rear View)" at bounding box center [545, 280] width 387 height 13
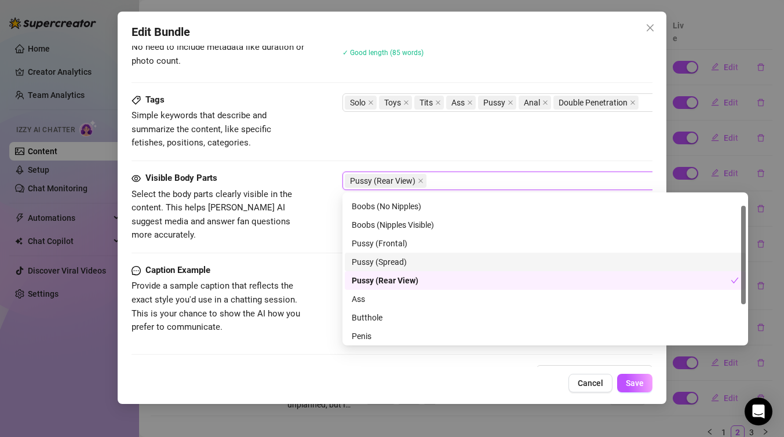
click at [401, 262] on div "Pussy (Spread)" at bounding box center [545, 261] width 387 height 13
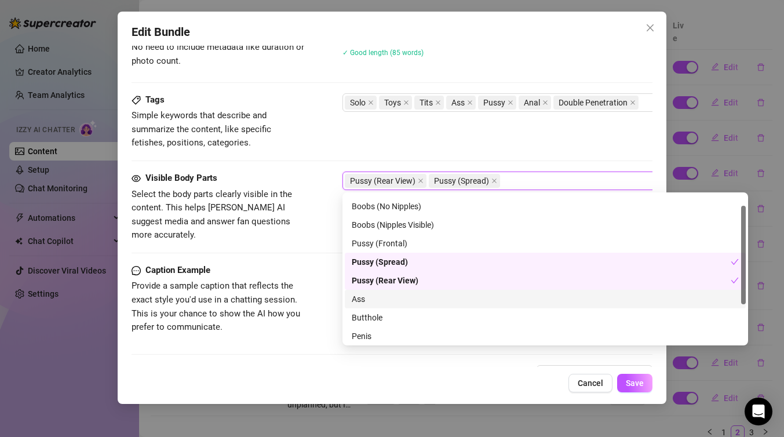
click at [394, 299] on div "Ass" at bounding box center [545, 299] width 387 height 13
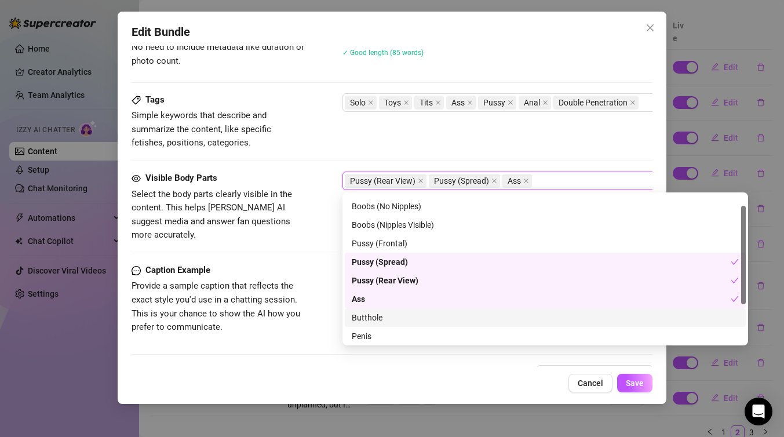
click at [394, 320] on div "Butthole" at bounding box center [545, 317] width 387 height 13
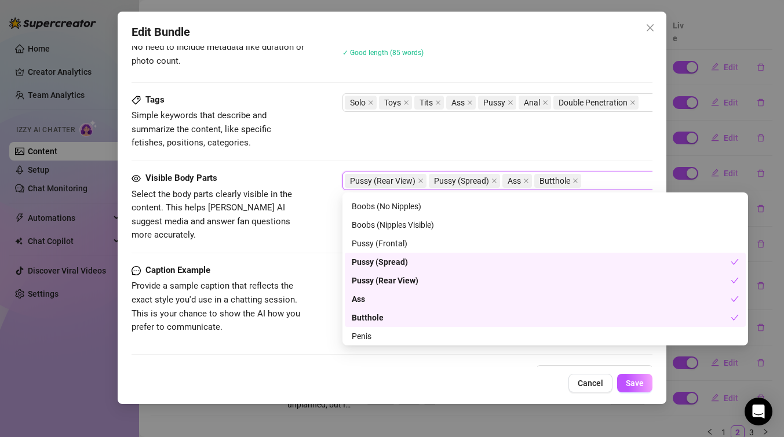
click at [295, 315] on span "Provide a sample caption that reflects the exact style you'd use in a chatting …" at bounding box center [218, 306] width 174 height 54
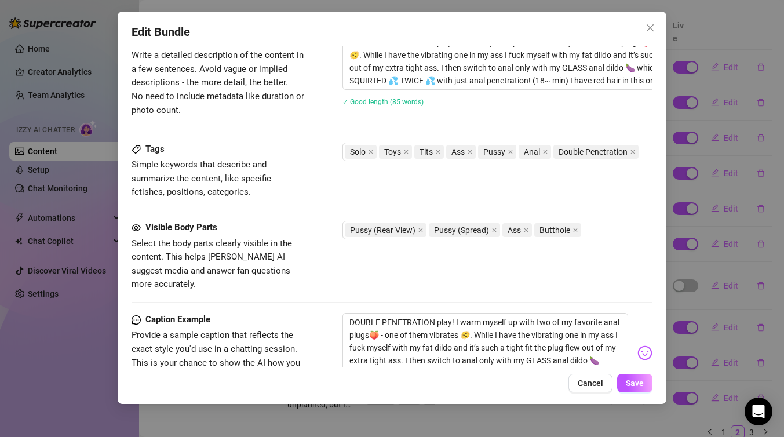
scroll to position [507, 0]
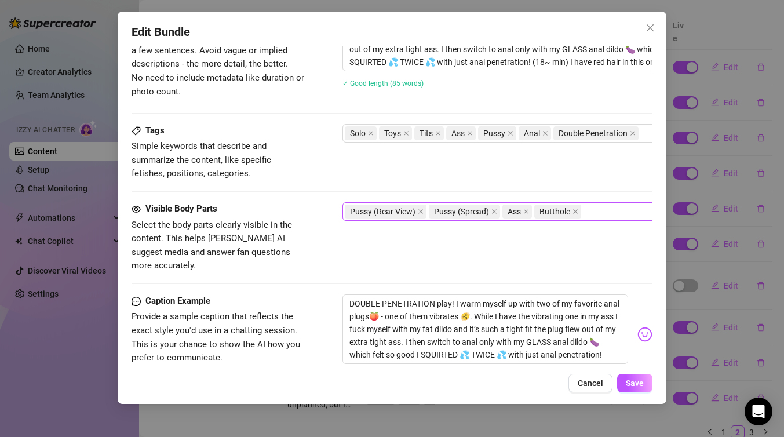
click at [601, 220] on div "Pussy (Rear View) Pussy (Spread) Ass Butthole" at bounding box center [544, 211] width 405 height 19
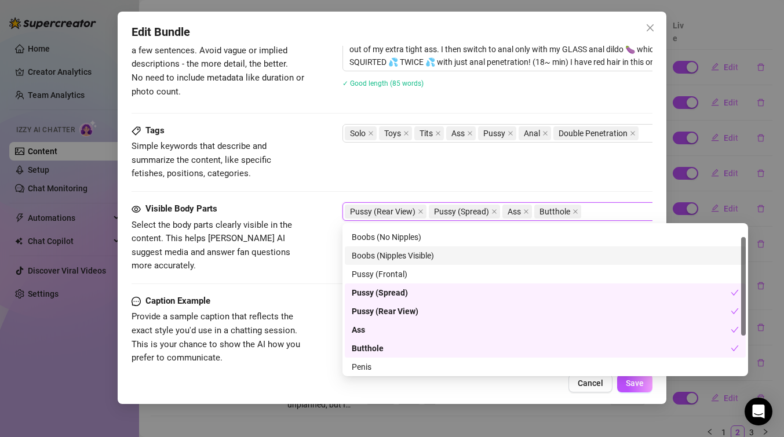
scroll to position [29, 0]
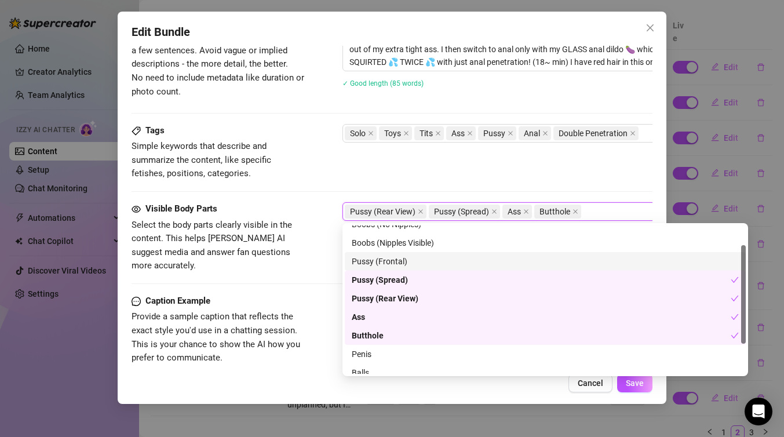
click at [436, 263] on div "Pussy (Frontal)" at bounding box center [545, 261] width 387 height 13
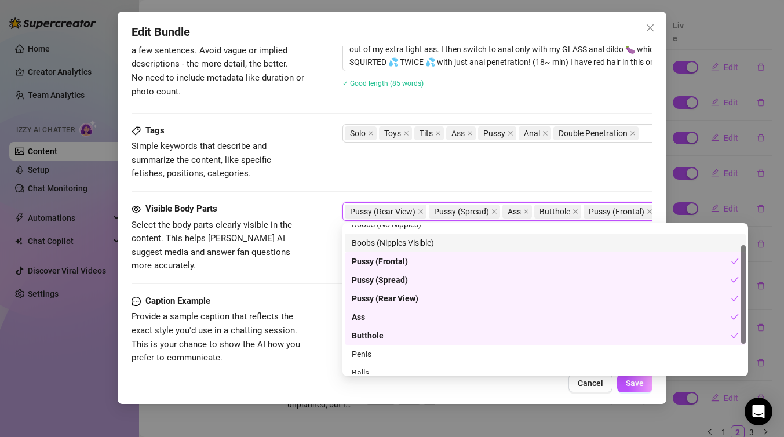
click at [443, 242] on div "Boobs (Nipples Visible)" at bounding box center [545, 242] width 387 height 13
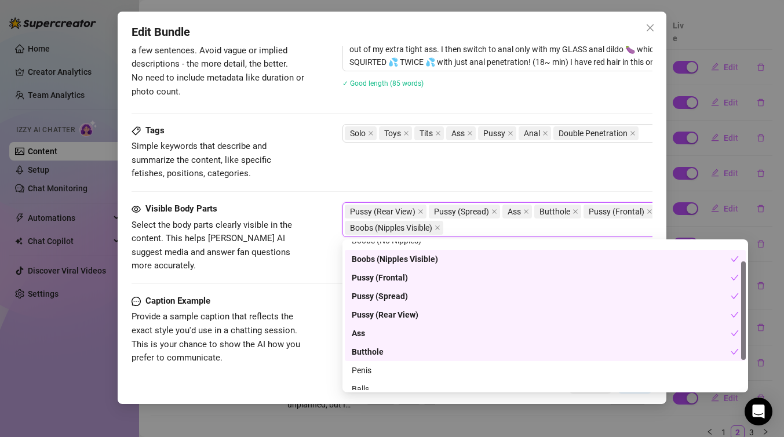
scroll to position [2, 0]
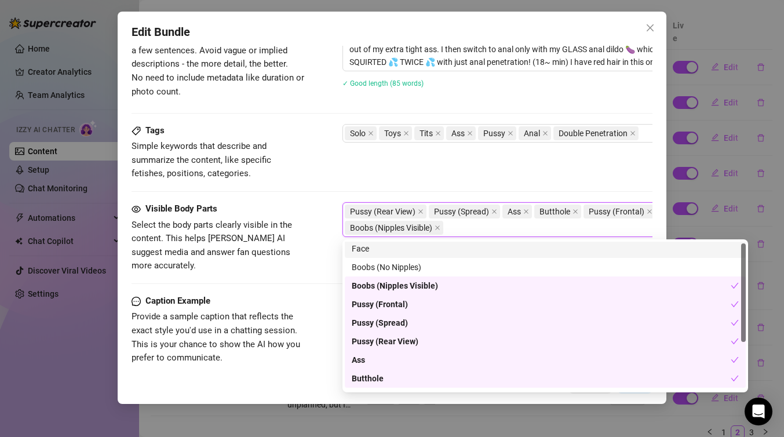
click at [432, 247] on div "Face" at bounding box center [545, 248] width 387 height 13
click at [461, 170] on div "Tags Simple keywords that describe and summarize the content, like specific fet…" at bounding box center [391, 152] width 521 height 57
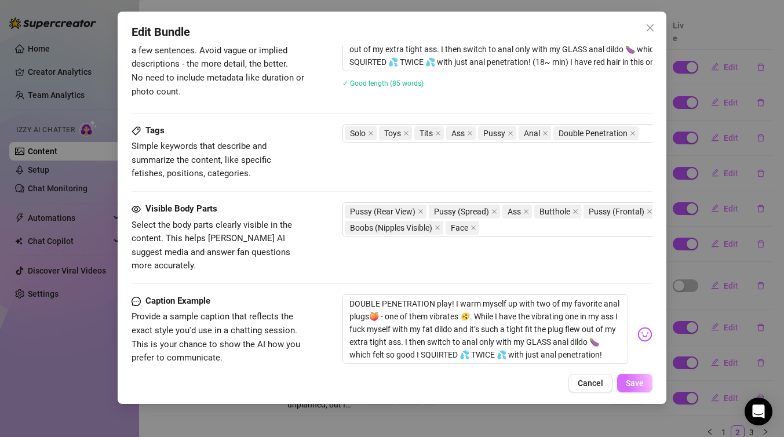
click at [633, 381] on span "Save" at bounding box center [635, 382] width 18 height 9
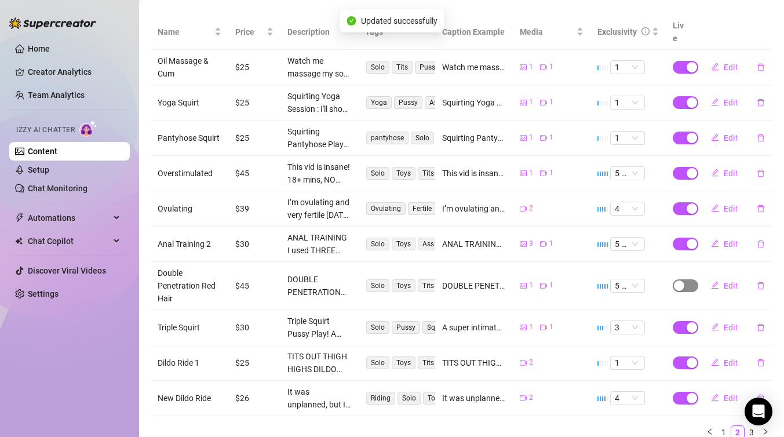
click at [683, 280] on div "button" at bounding box center [679, 285] width 10 height 10
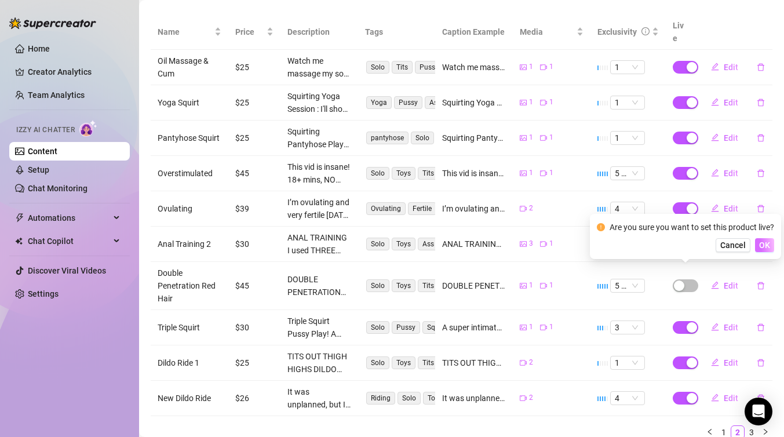
click at [758, 247] on button "OK" at bounding box center [764, 245] width 19 height 14
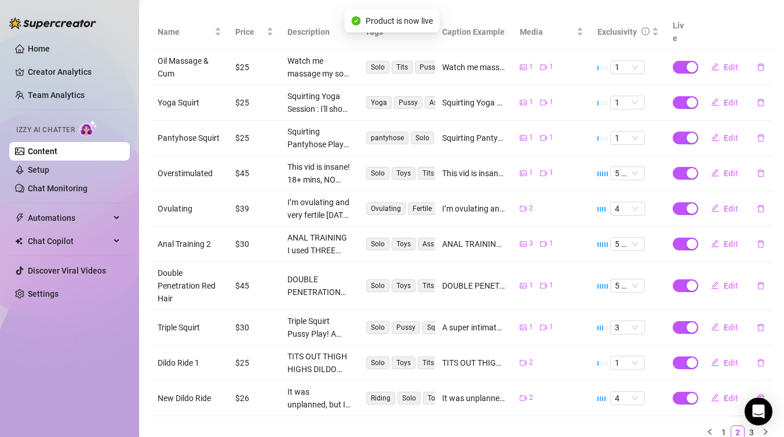
scroll to position [253, 0]
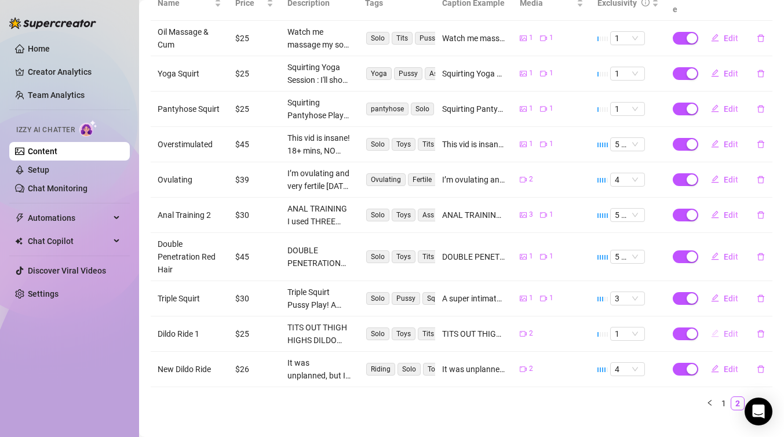
click at [731, 325] on button "Edit" at bounding box center [724, 333] width 46 height 19
type textarea "TITS OUT THIGH HIGHS DILDO RIDE trying my massive dildo again in all different …"
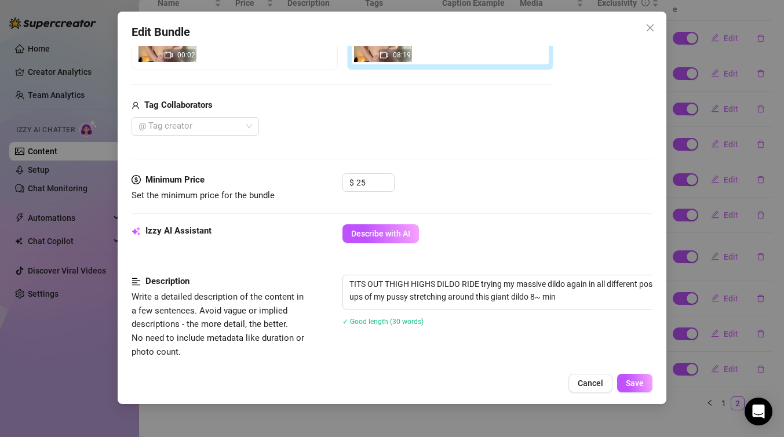
scroll to position [257, 0]
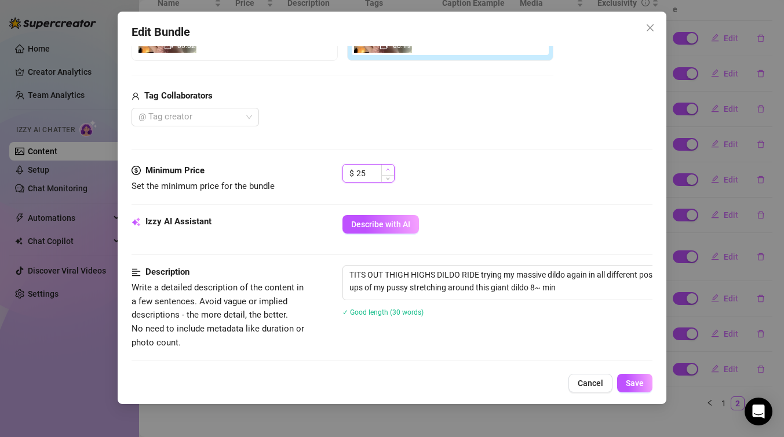
click at [389, 169] on icon "up" at bounding box center [388, 169] width 4 height 4
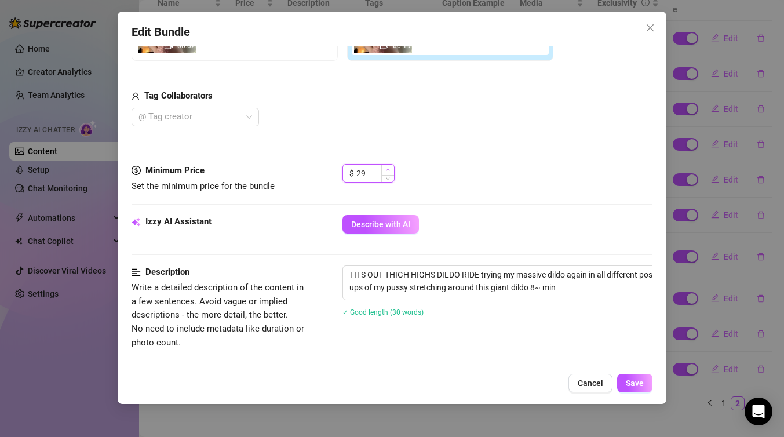
type input "30"
click at [444, 164] on div "$ 30" at bounding box center [497, 178] width 310 height 29
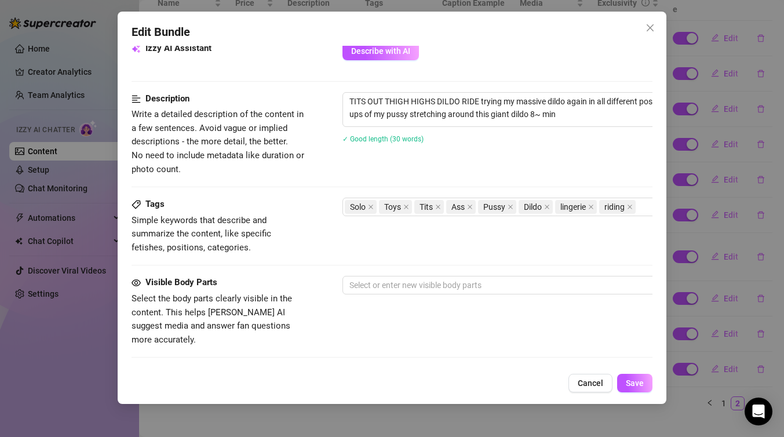
scroll to position [430, 0]
click at [391, 277] on div at bounding box center [539, 284] width 389 height 16
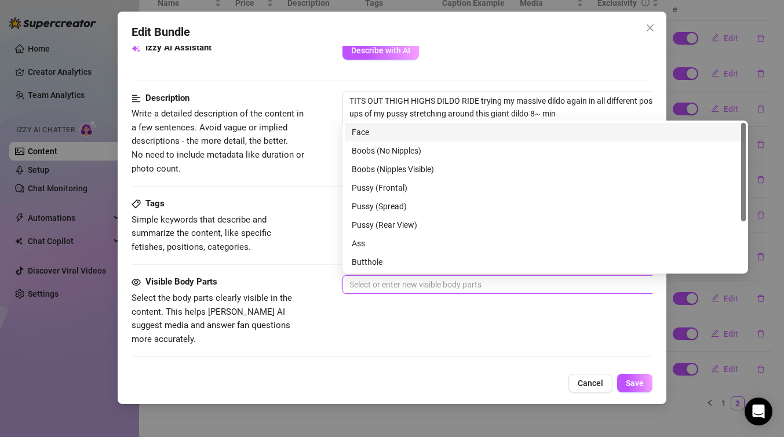
click at [402, 133] on div "Face" at bounding box center [545, 132] width 387 height 13
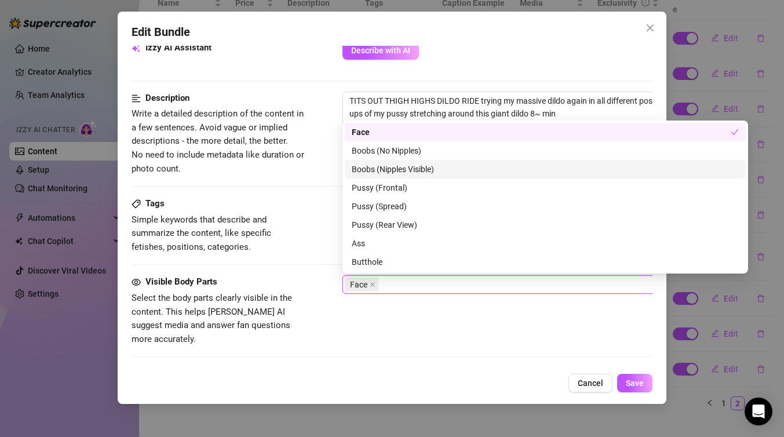
click at [433, 169] on div "Boobs (Nipples Visible)" at bounding box center [545, 169] width 387 height 13
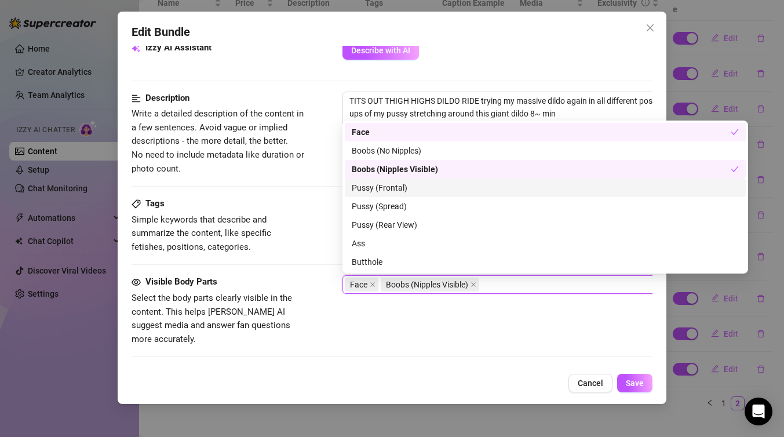
click at [417, 186] on div "Pussy (Frontal)" at bounding box center [545, 187] width 387 height 13
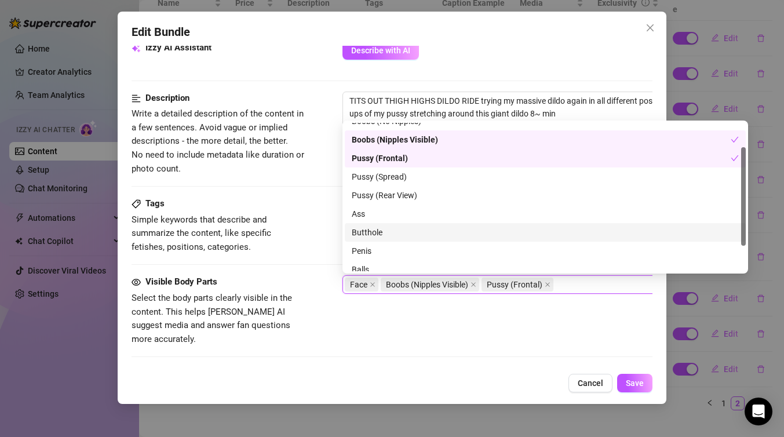
scroll to position [74, 0]
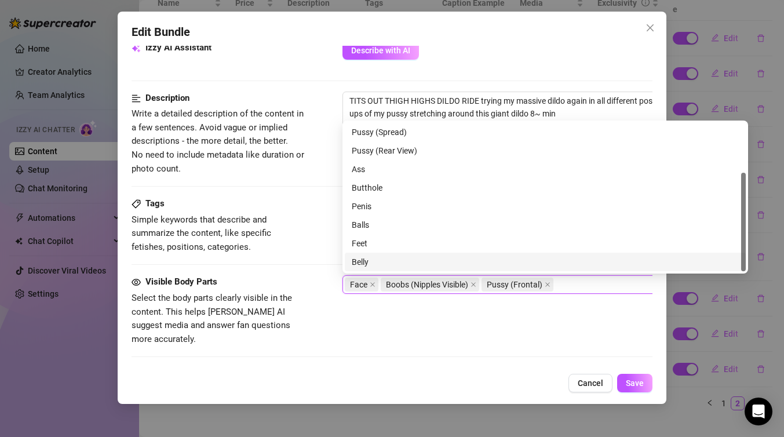
click at [416, 324] on div "Visible Body Parts Select the body parts clearly visible in the content. This h…" at bounding box center [391, 310] width 521 height 71
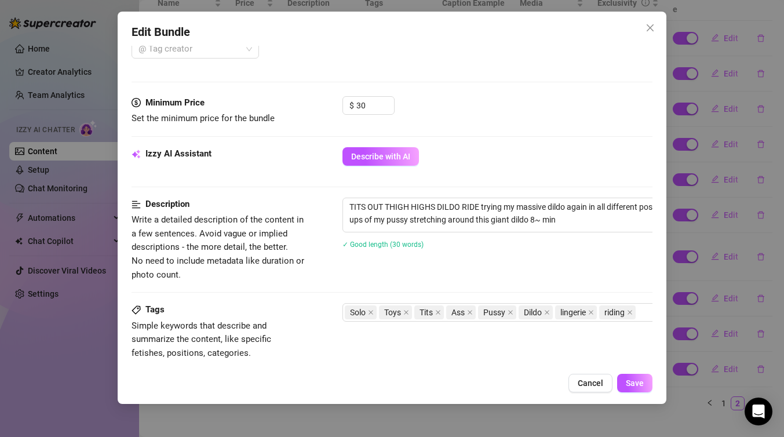
scroll to position [451, 0]
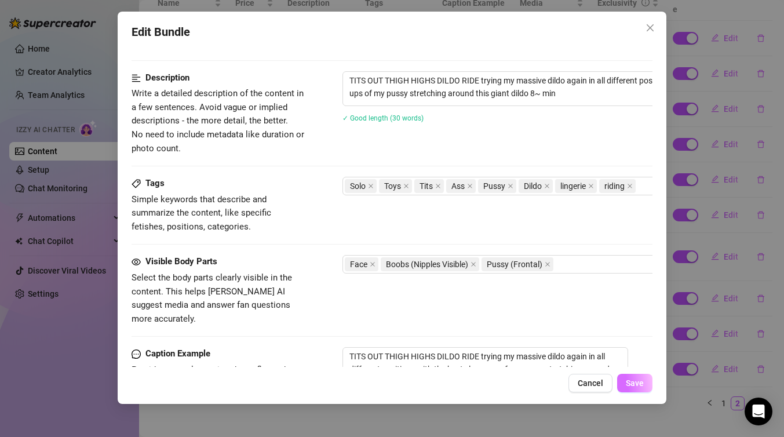
click at [639, 383] on span "Save" at bounding box center [635, 382] width 18 height 9
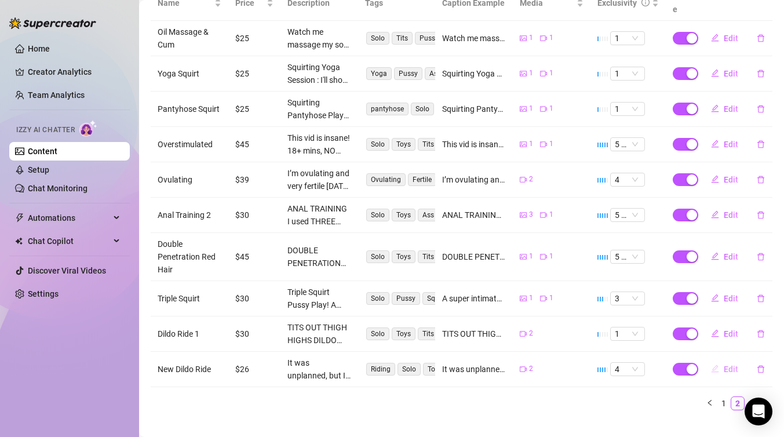
click at [729, 364] on span "Edit" at bounding box center [730, 368] width 14 height 9
type textarea "It was unplanned, but I was super horny and loved this angle and figured you wo…"
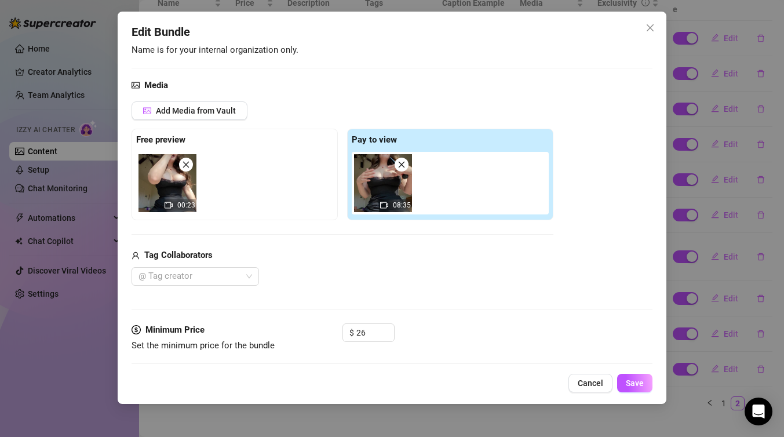
scroll to position [98, 0]
click at [390, 329] on span "Increase Value" at bounding box center [387, 328] width 13 height 10
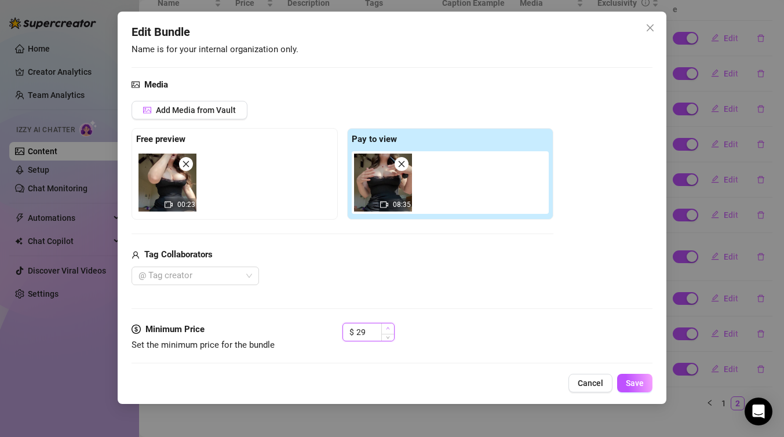
type input "30"
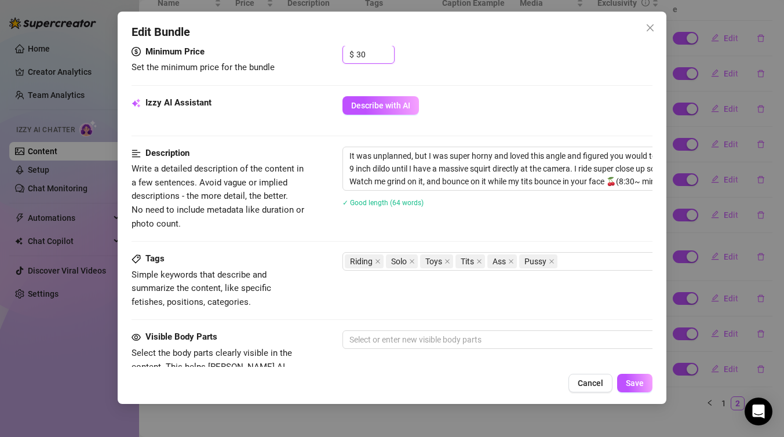
scroll to position [397, 0]
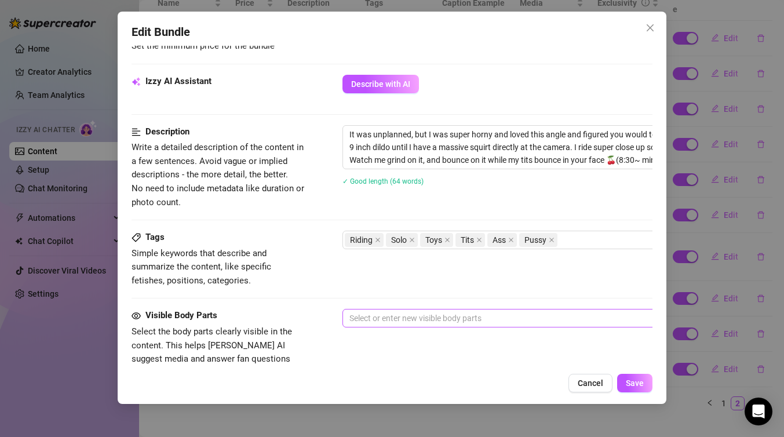
click at [430, 320] on div at bounding box center [539, 318] width 389 height 16
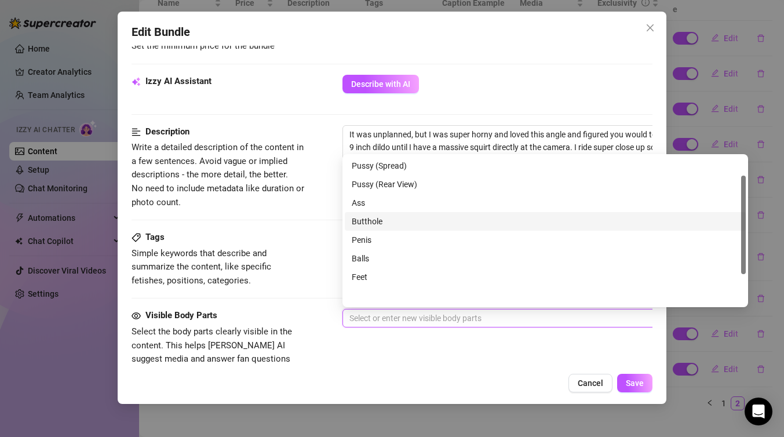
scroll to position [0, 0]
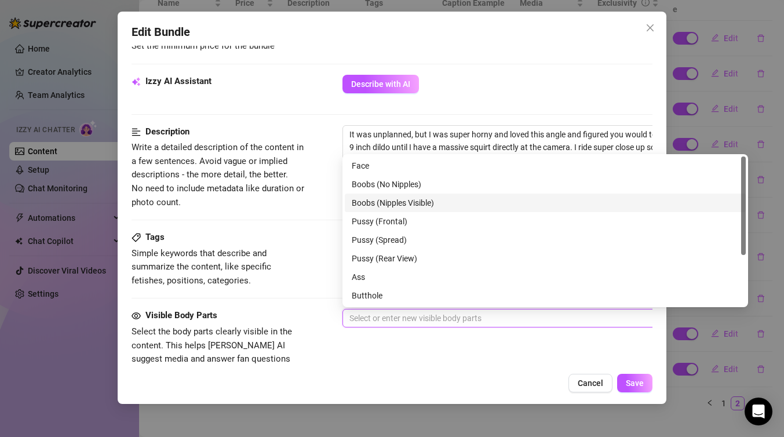
click at [415, 200] on div "Boobs (Nipples Visible)" at bounding box center [545, 202] width 387 height 13
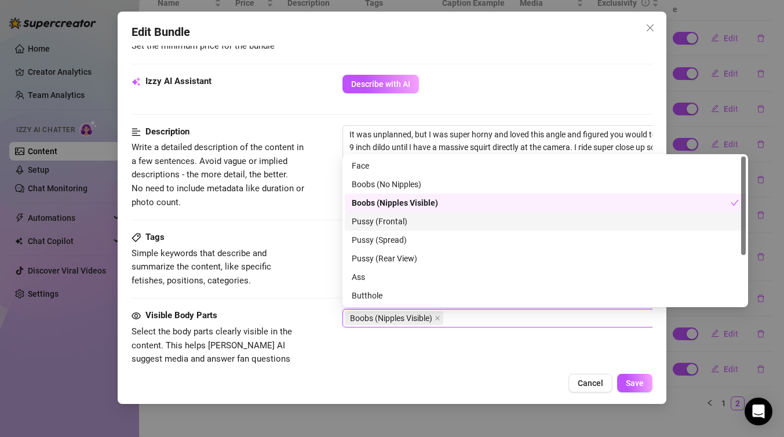
click at [426, 221] on div "Pussy (Frontal)" at bounding box center [545, 221] width 387 height 13
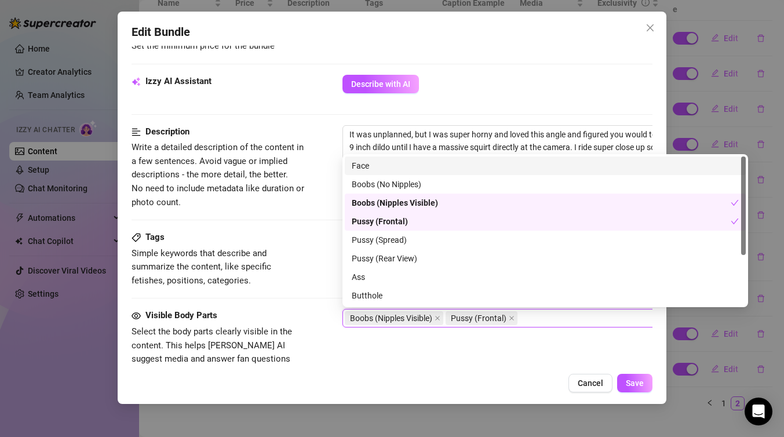
click at [448, 169] on div "Face" at bounding box center [545, 165] width 387 height 13
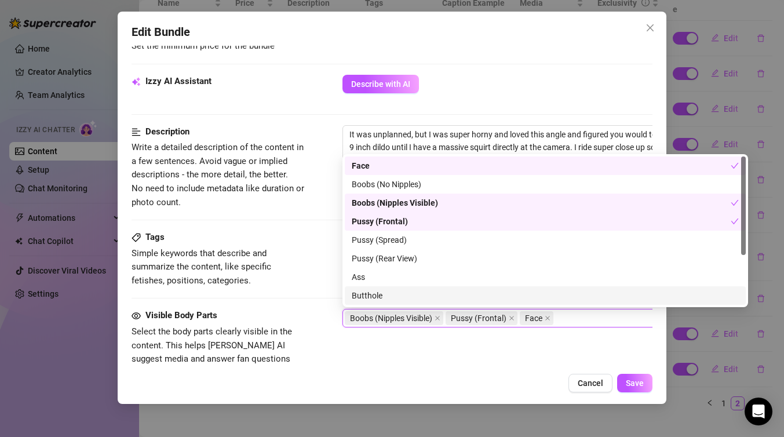
click at [497, 379] on div "Cancel Save" at bounding box center [391, 383] width 521 height 19
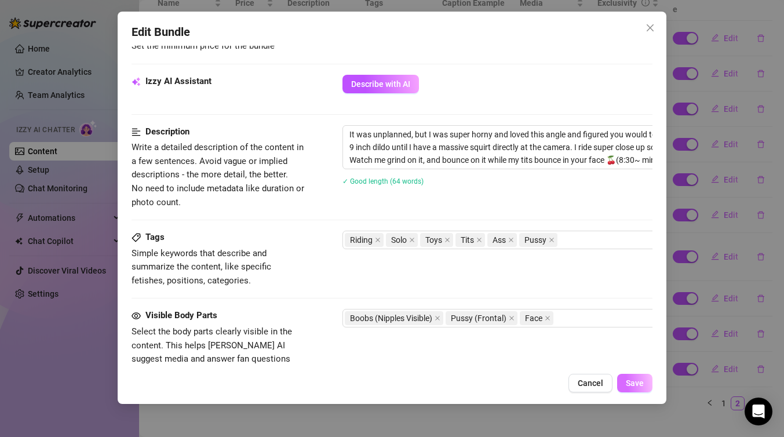
click at [644, 385] on button "Save" at bounding box center [634, 383] width 35 height 19
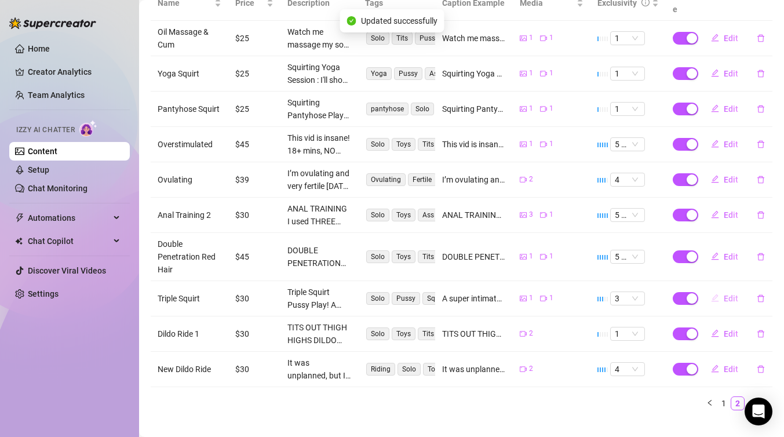
click at [728, 294] on span "Edit" at bounding box center [730, 298] width 14 height 9
type textarea "A super intimate session where I tease and play with my wet pussy just for you.…"
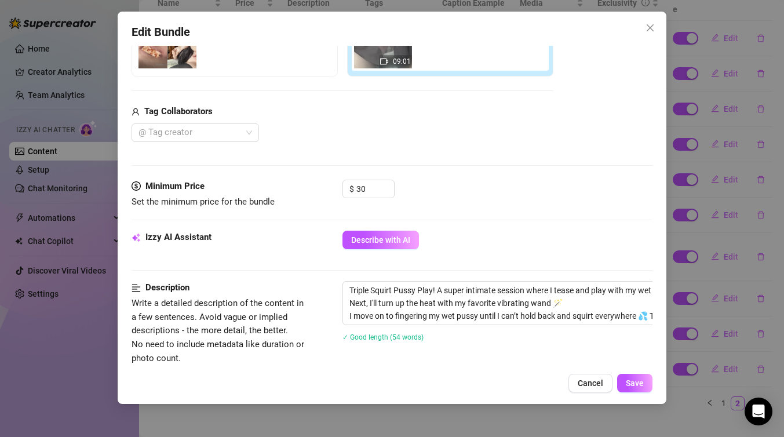
scroll to position [242, 0]
click at [388, 184] on icon "up" at bounding box center [387, 185] width 3 height 2
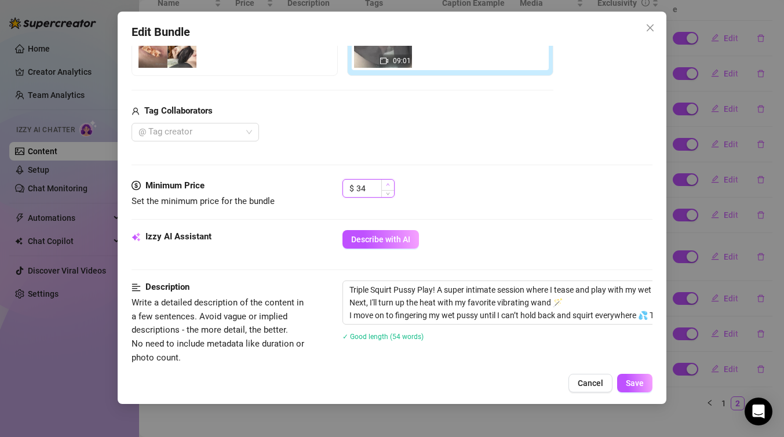
click at [388, 184] on icon "up" at bounding box center [387, 185] width 3 height 2
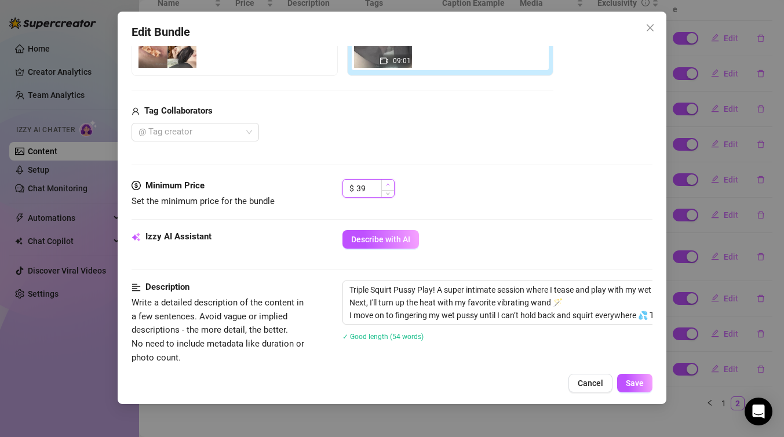
click at [388, 184] on icon "up" at bounding box center [387, 185] width 3 height 2
type input "40"
click at [455, 178] on div "Media Add Media from Vault Free preview Pay to view 09:01 Tag Collaborators @ T…" at bounding box center [391, 57] width 521 height 244
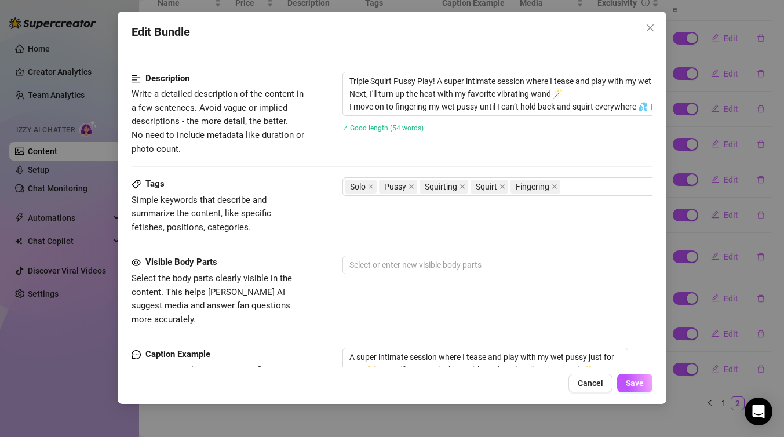
scroll to position [464, 0]
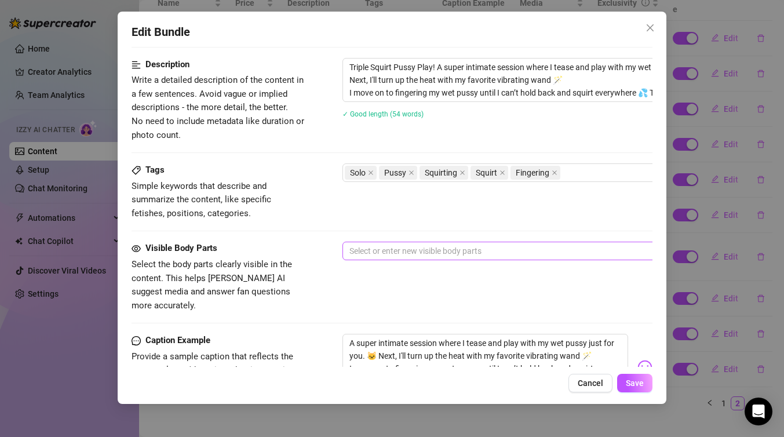
click at [415, 257] on div at bounding box center [539, 251] width 389 height 16
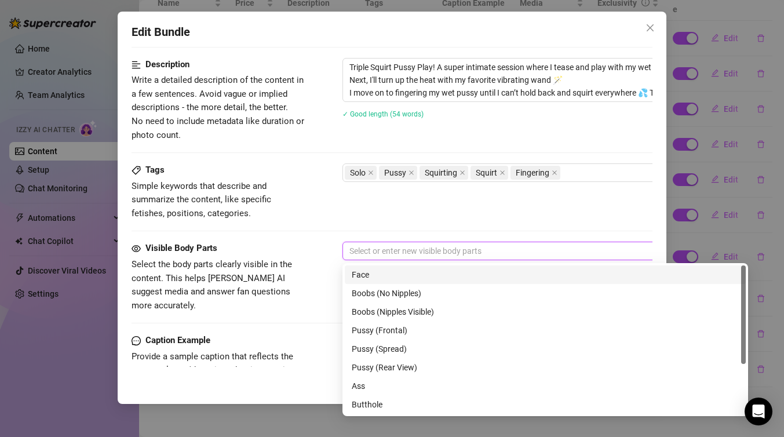
click at [416, 272] on div "Face" at bounding box center [545, 274] width 387 height 13
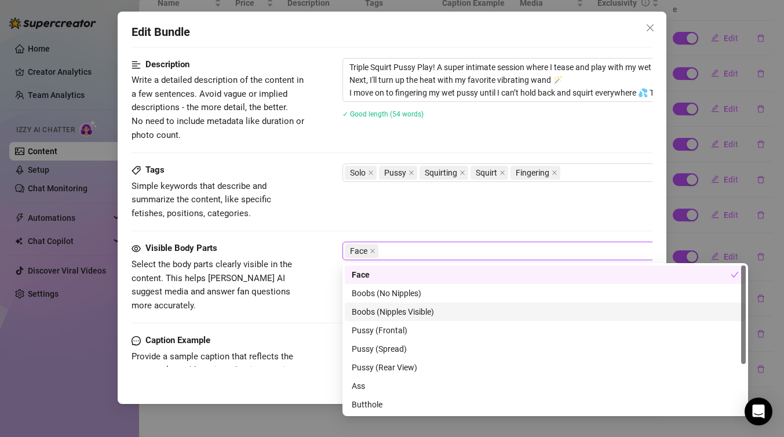
click at [422, 310] on div "Boobs (Nipples Visible)" at bounding box center [545, 311] width 387 height 13
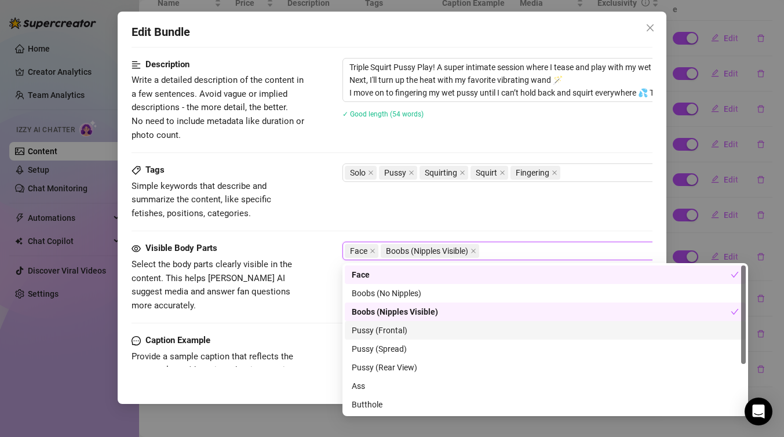
click at [416, 331] on div "Pussy (Frontal)" at bounding box center [545, 330] width 387 height 13
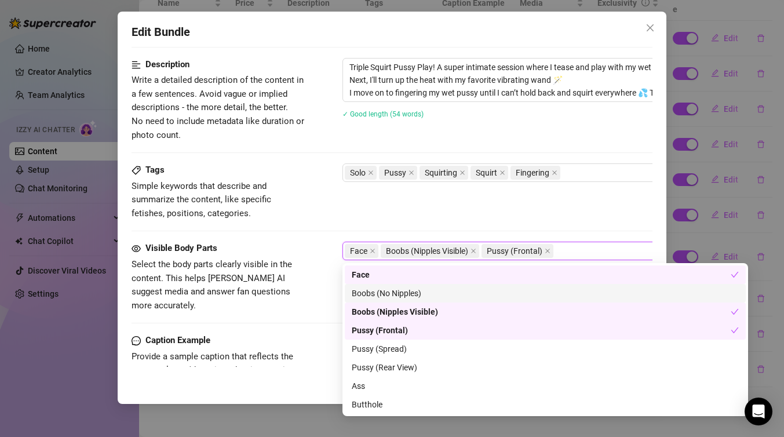
click at [322, 231] on div at bounding box center [391, 231] width 521 height 1
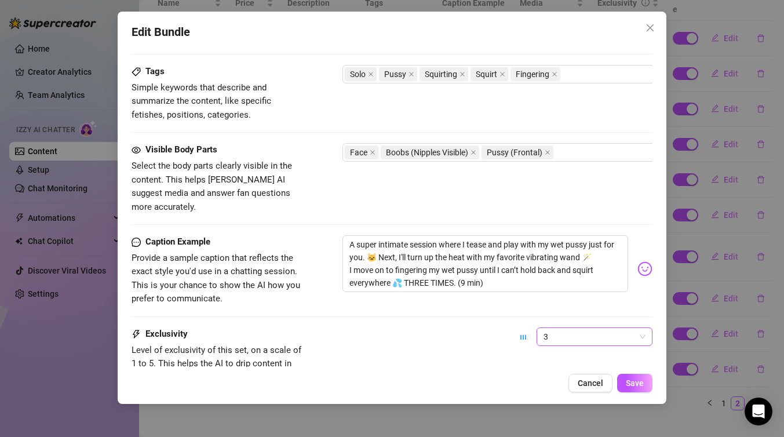
scroll to position [562, 0]
click at [599, 157] on div "Face Boobs (Nipples Visible) Pussy (Frontal)" at bounding box center [539, 153] width 389 height 16
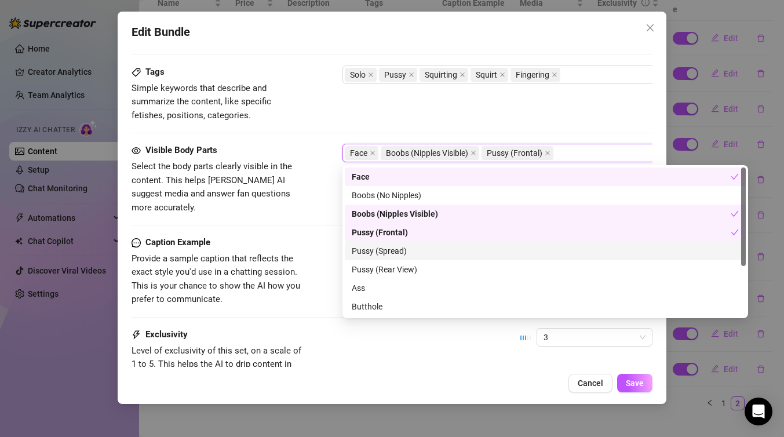
click at [464, 251] on div "Pussy (Spread)" at bounding box center [545, 250] width 387 height 13
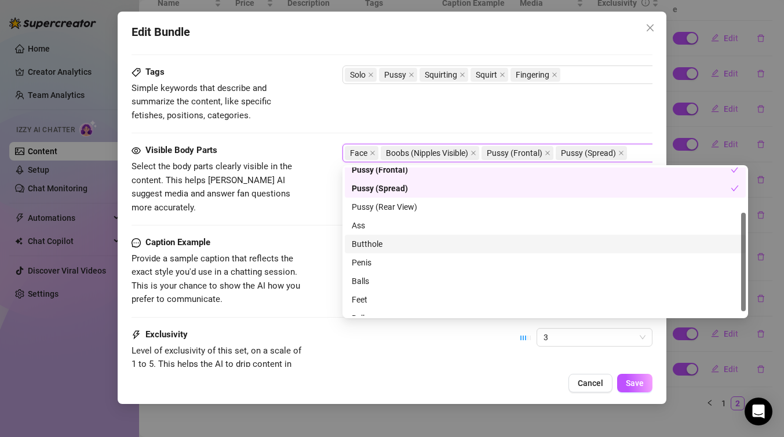
scroll to position [67, 0]
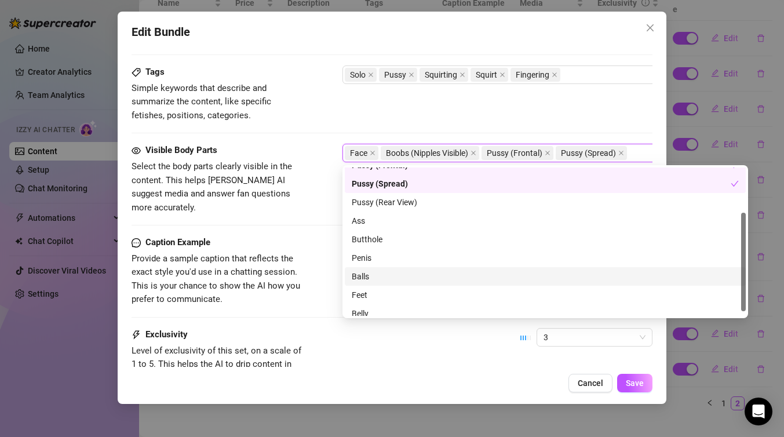
click at [309, 304] on div "Caption Example Provide a sample caption that reflects the exact style you'd us…" at bounding box center [391, 282] width 521 height 92
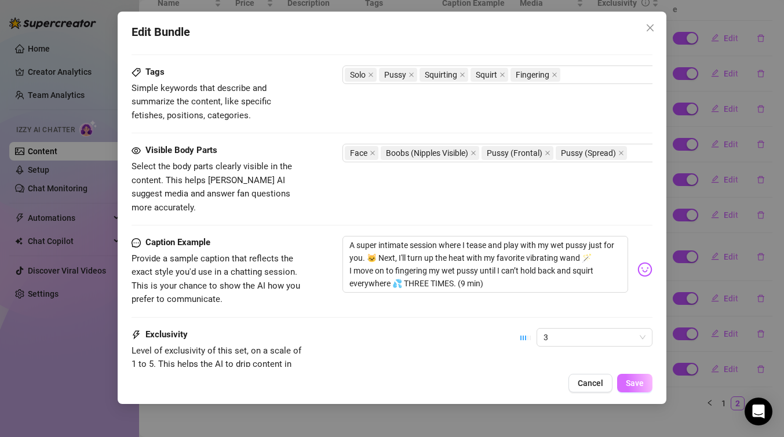
click at [636, 383] on span "Save" at bounding box center [635, 382] width 18 height 9
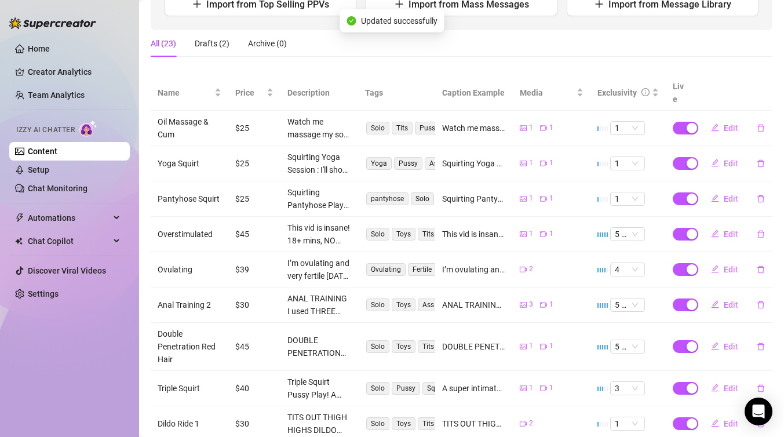
scroll to position [162, 0]
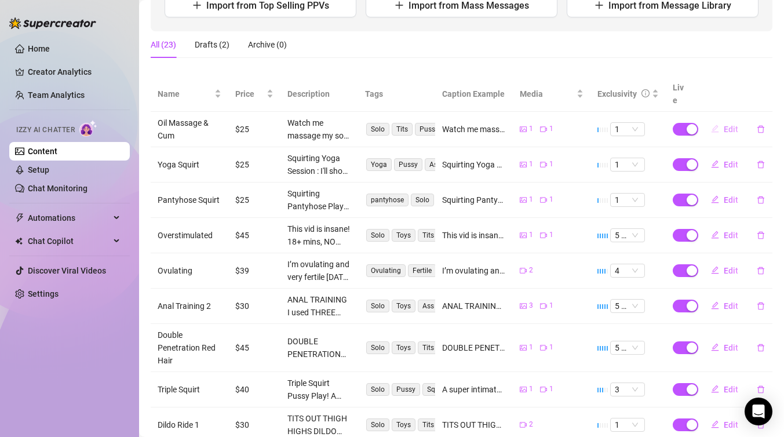
click at [728, 125] on span "Edit" at bounding box center [730, 129] width 14 height 9
type textarea "Watch me massage my soft pale tits and smooth bare pussy with oil and cum. It f…"
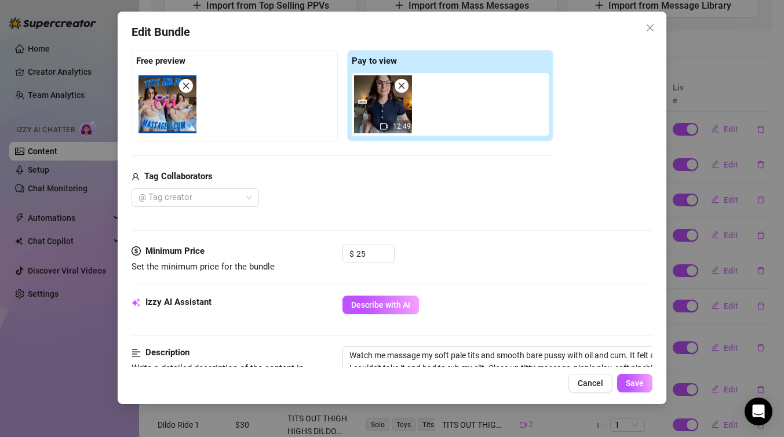
scroll to position [184, 0]
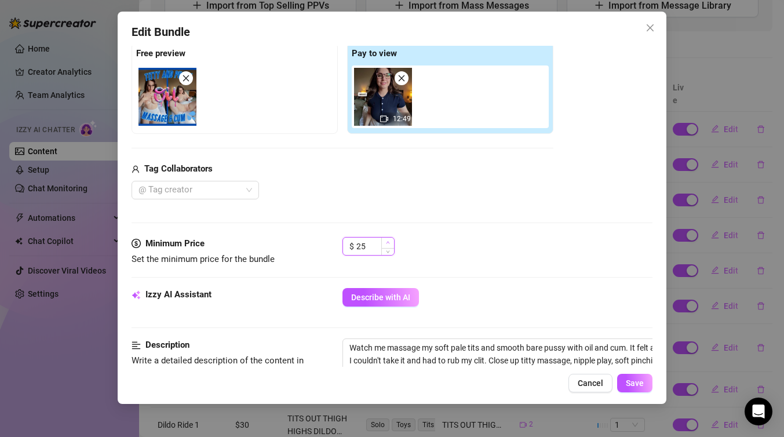
click at [389, 242] on icon "up" at bounding box center [388, 242] width 4 height 4
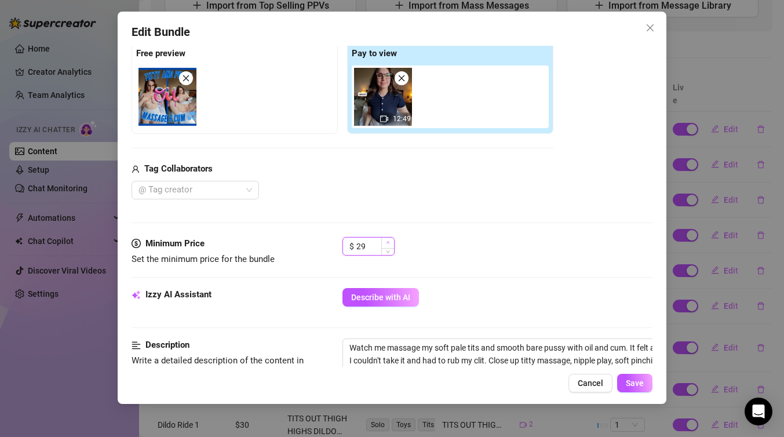
type input "30"
click at [455, 248] on div "$ 30" at bounding box center [497, 251] width 310 height 29
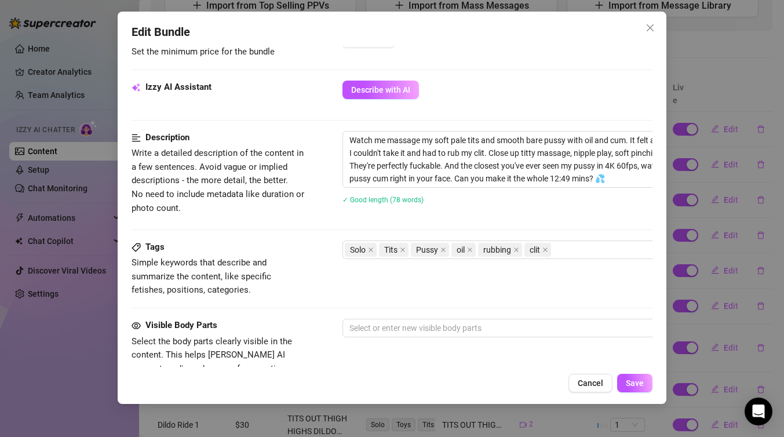
scroll to position [407, 0]
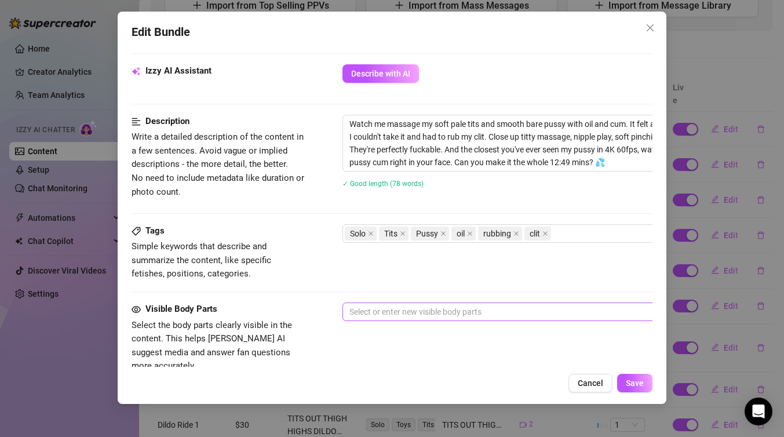
click at [434, 304] on div at bounding box center [539, 312] width 389 height 16
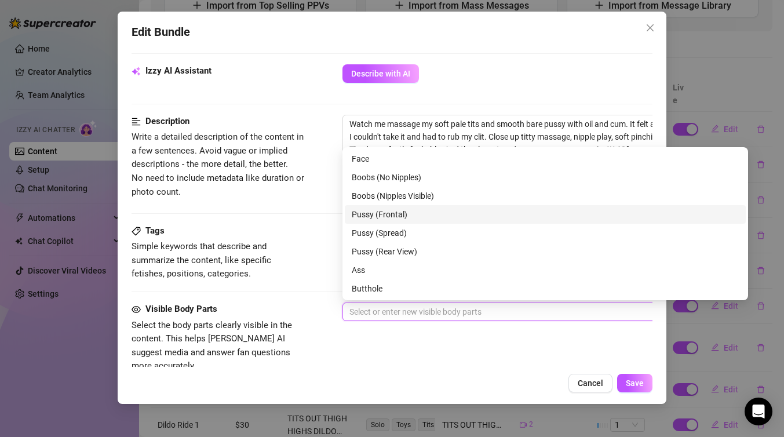
click at [421, 217] on div "Pussy (Frontal)" at bounding box center [545, 214] width 387 height 13
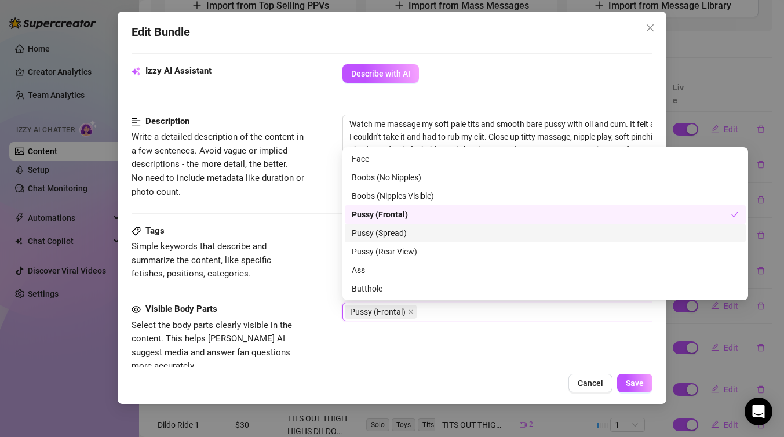
click at [417, 236] on div "Pussy (Spread)" at bounding box center [545, 232] width 387 height 13
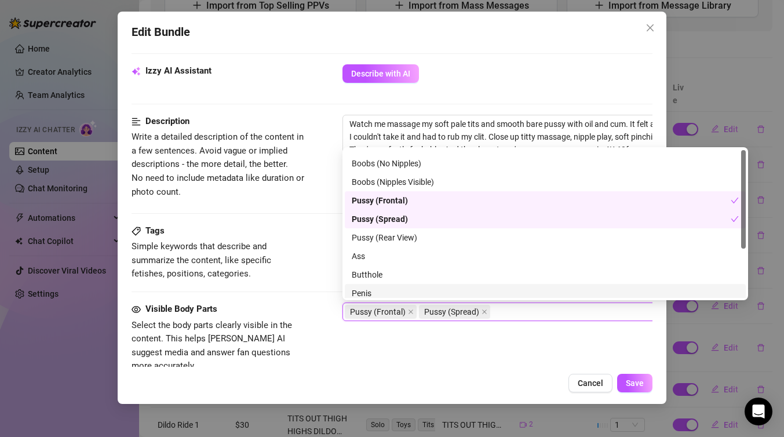
scroll to position [0, 0]
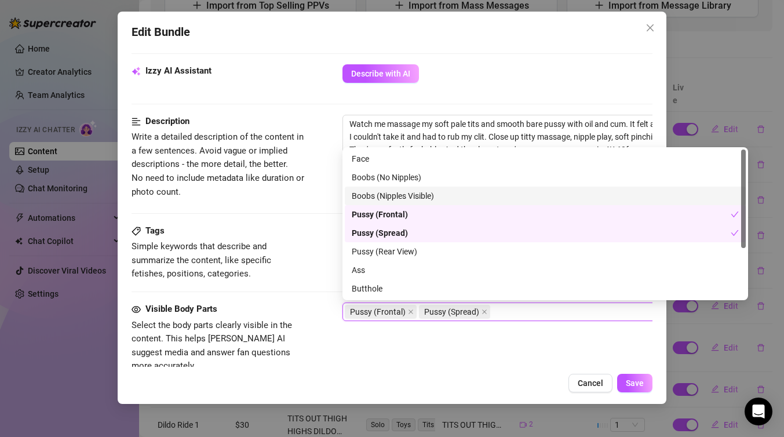
click at [427, 196] on div "Boobs (Nipples Visible)" at bounding box center [545, 195] width 387 height 13
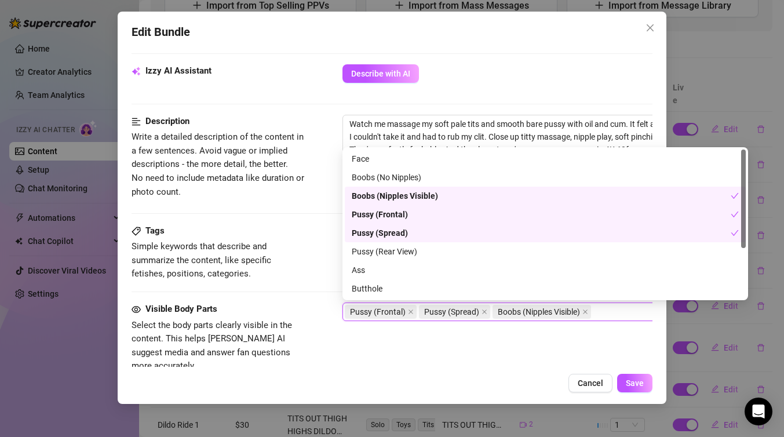
click at [343, 226] on div "Pussy (Frontal) Pussy (Spread) Pussy (Rear View) Face Boobs (No Nipples) Boobs …" at bounding box center [544, 223] width 405 height 153
click at [320, 225] on div "Tags Simple keywords that describe and summarize the content, like specific fet…" at bounding box center [391, 252] width 521 height 57
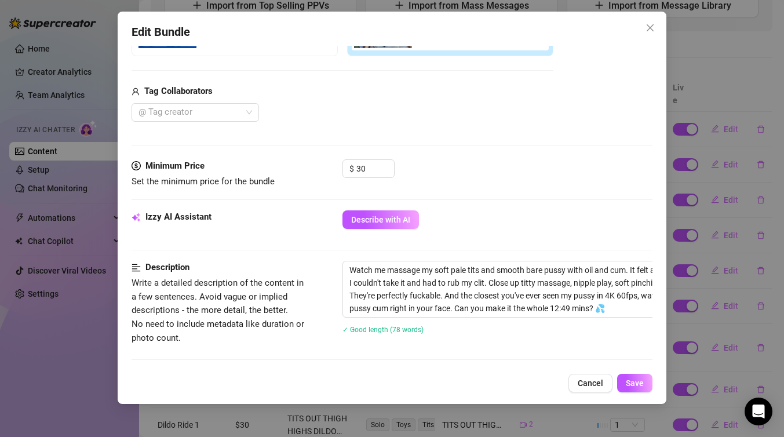
scroll to position [252, 0]
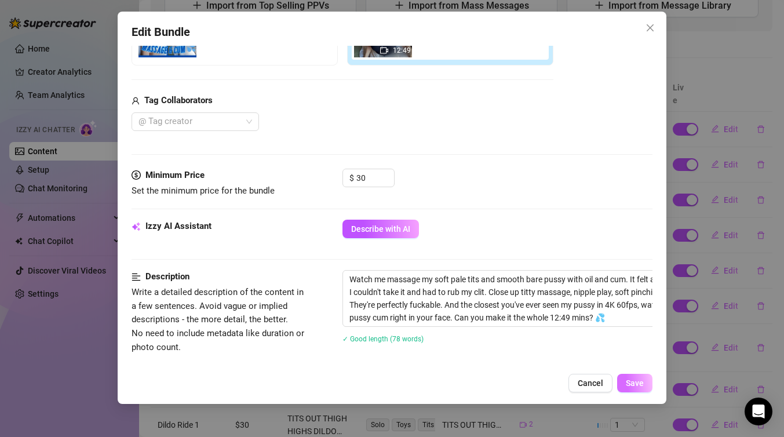
click at [638, 384] on span "Save" at bounding box center [635, 382] width 18 height 9
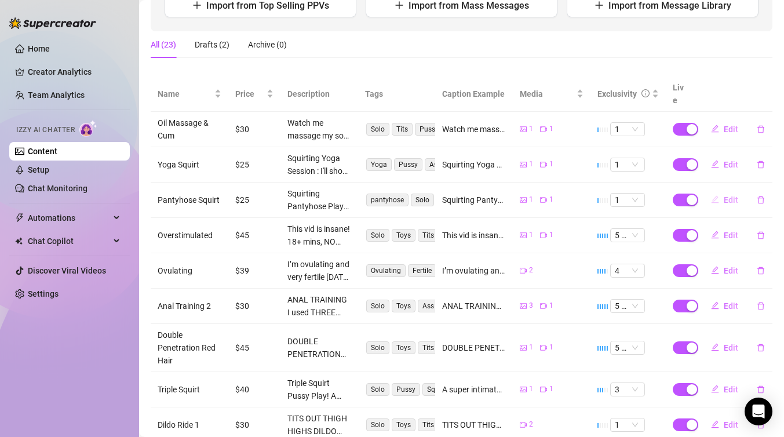
click at [727, 195] on span "Edit" at bounding box center [730, 199] width 14 height 9
type textarea "Squirting Pantyhose Play! 💦 clit rubbing over and under my nude pantyhose until…"
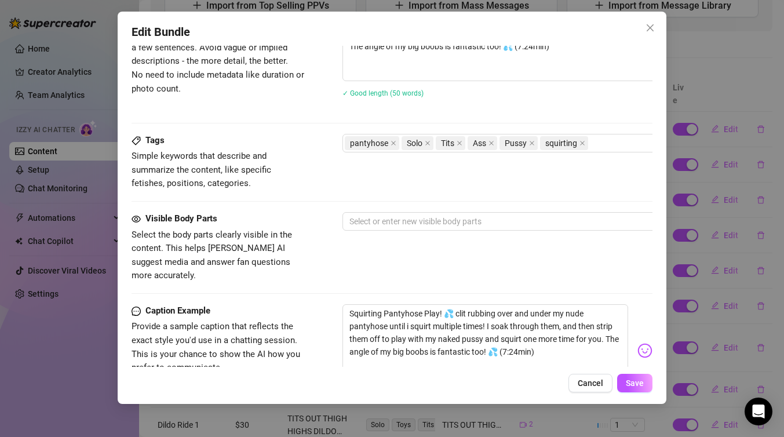
scroll to position [514, 0]
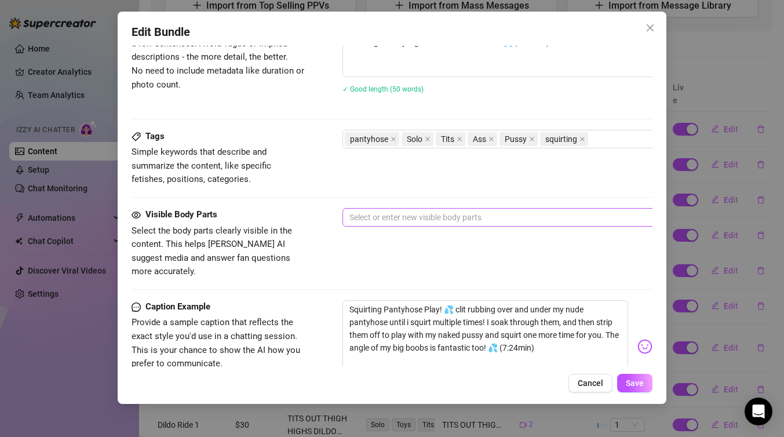
click at [405, 221] on div at bounding box center [539, 217] width 389 height 16
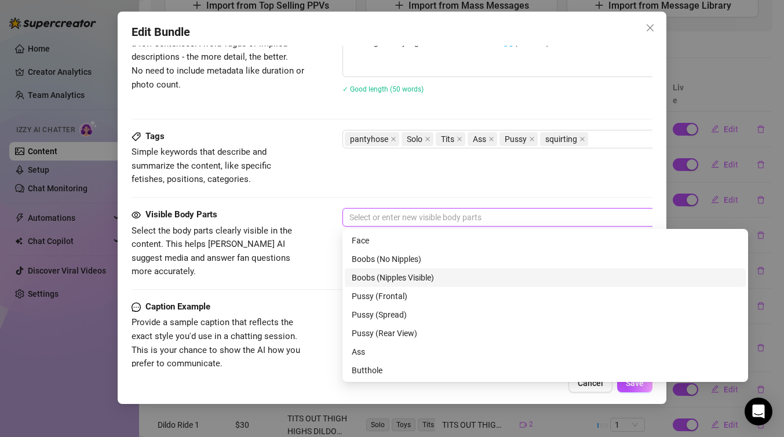
click at [437, 280] on div "Boobs (Nipples Visible)" at bounding box center [545, 277] width 387 height 13
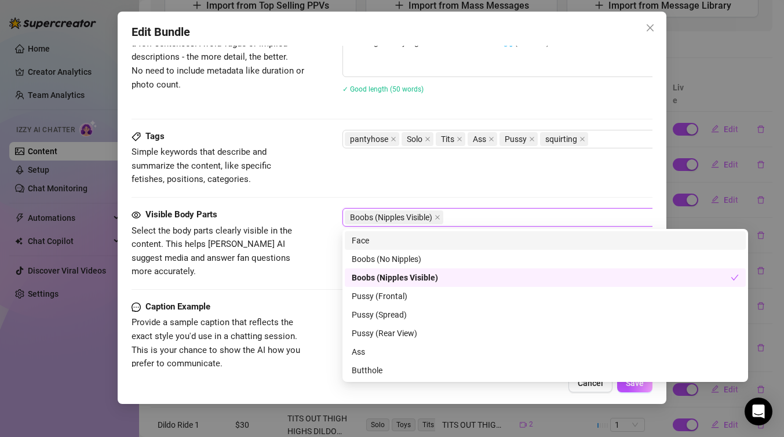
click at [439, 168] on div "Tags Simple keywords that describe and summarize the content, like specific fet…" at bounding box center [391, 158] width 521 height 57
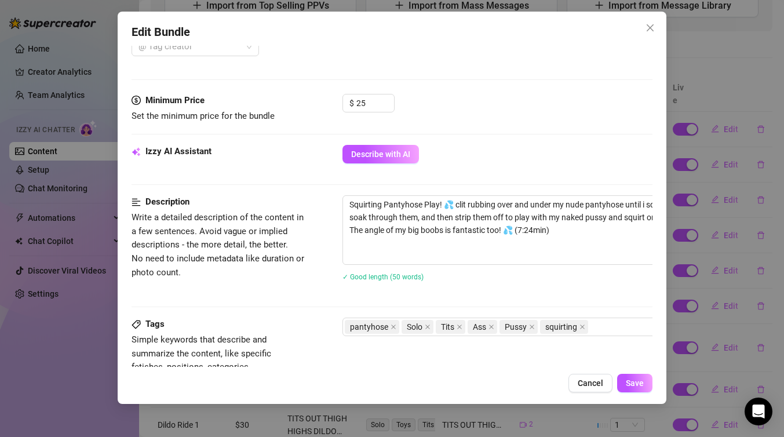
scroll to position [313, 0]
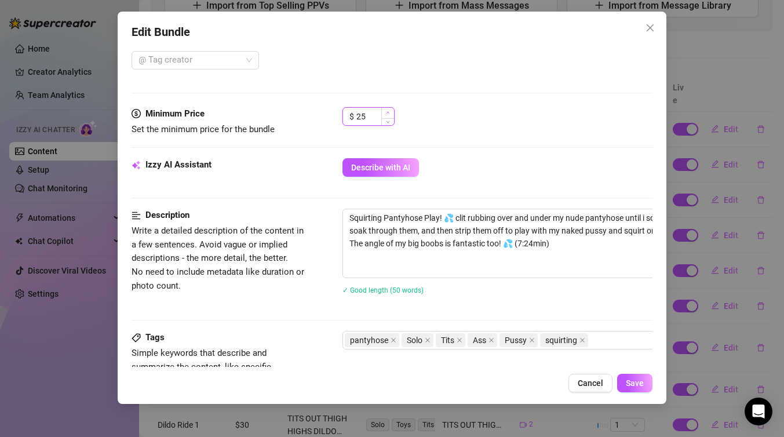
click at [390, 113] on span "Increase Value" at bounding box center [387, 113] width 13 height 10
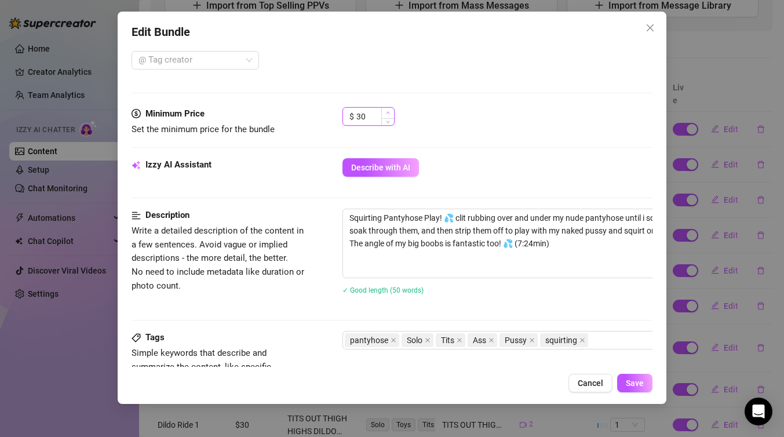
click at [390, 113] on span "Increase Value" at bounding box center [387, 113] width 13 height 10
type input "32"
click at [647, 389] on button "Save" at bounding box center [634, 383] width 35 height 19
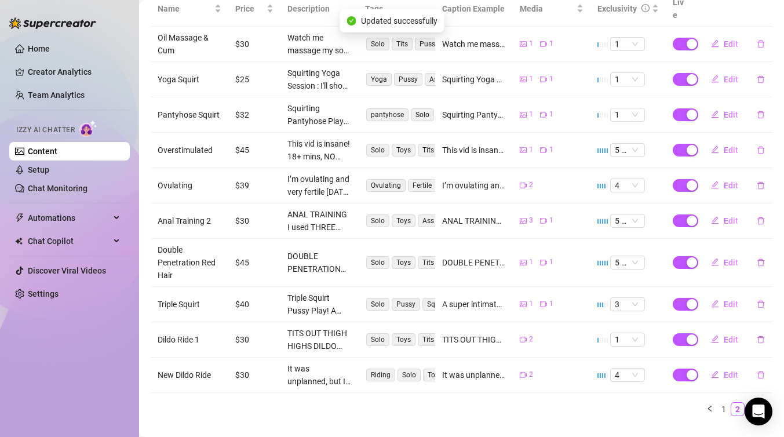
scroll to position [248, 0]
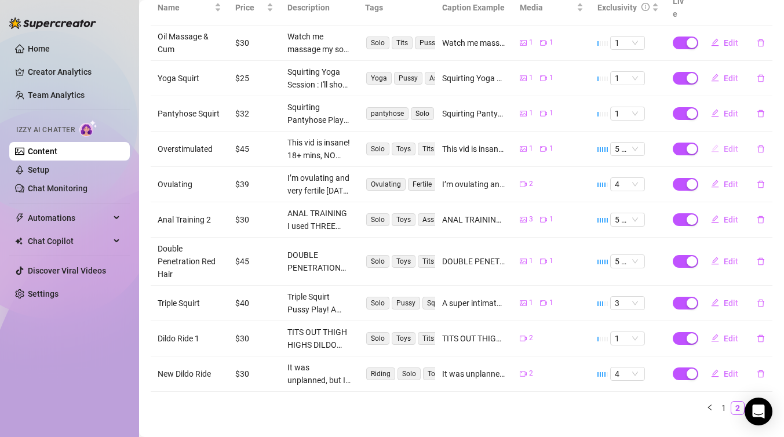
click at [726, 144] on span "Edit" at bounding box center [730, 148] width 14 height 9
type textarea "This vid is insane! 18+ mins, NO CUTS of me edging myself with my new light up …"
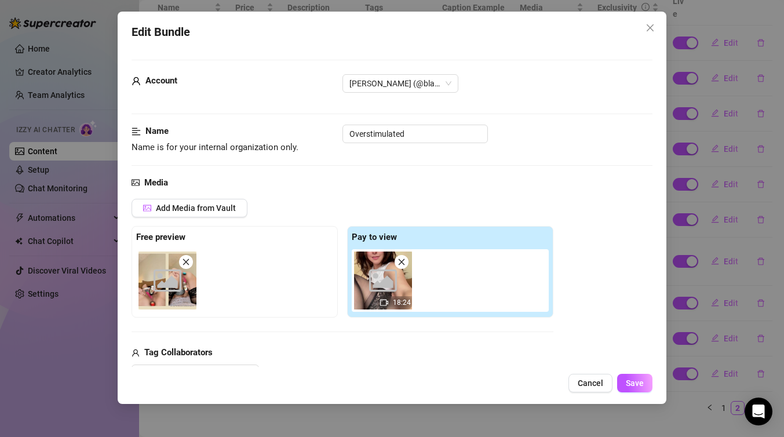
scroll to position [101, 0]
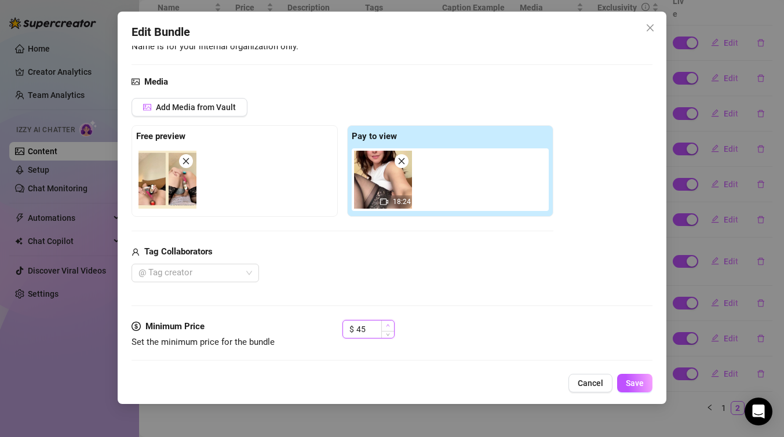
click at [389, 326] on icon "up" at bounding box center [387, 325] width 3 height 2
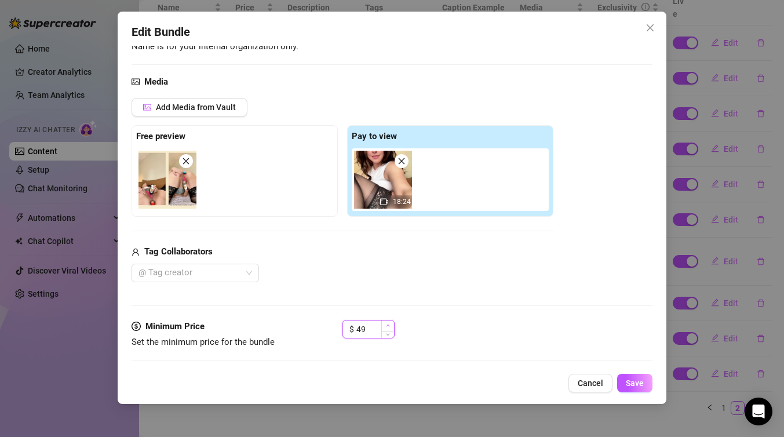
type input "50"
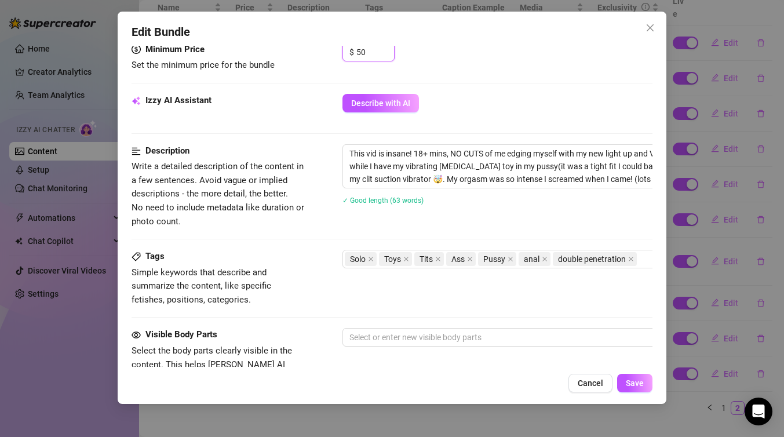
scroll to position [394, 0]
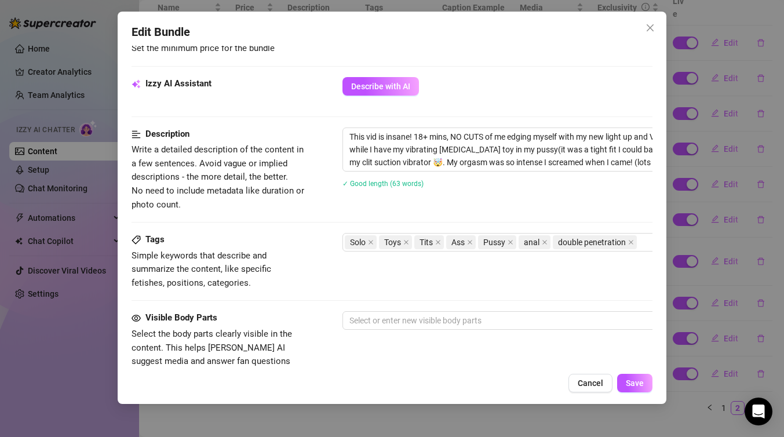
click at [447, 317] on div at bounding box center [539, 320] width 389 height 16
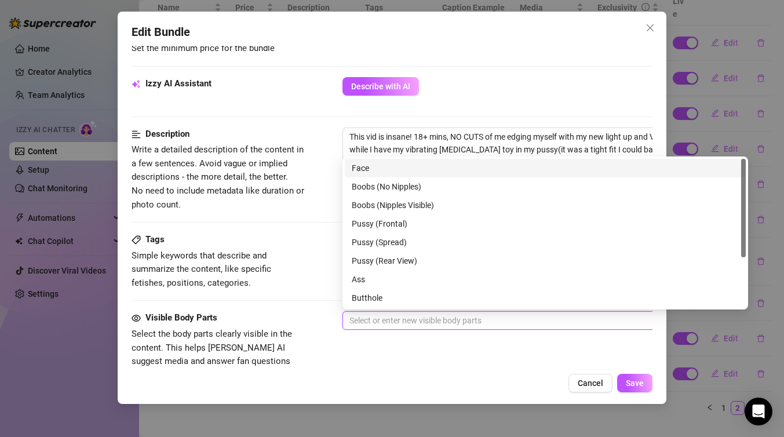
click at [447, 317] on div at bounding box center [539, 320] width 389 height 16
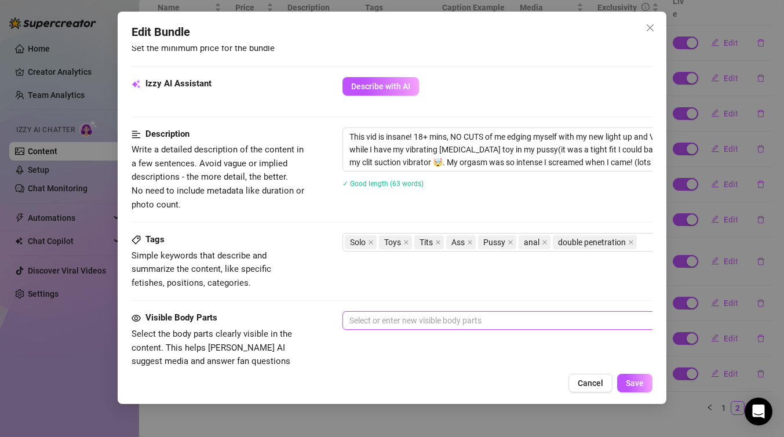
click at [425, 323] on div at bounding box center [539, 320] width 389 height 16
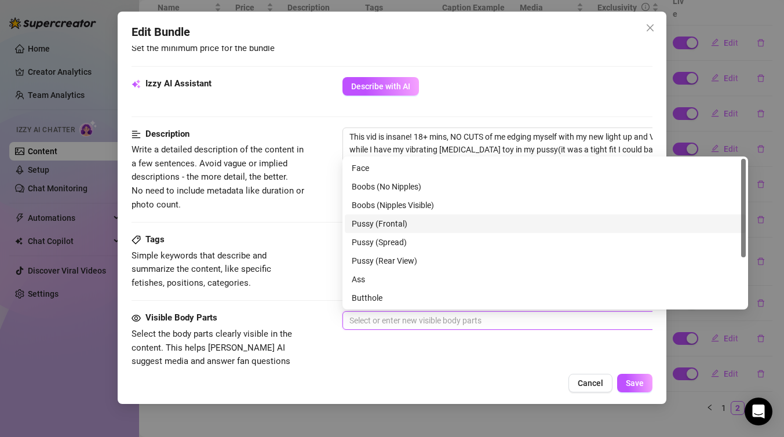
click at [291, 251] on span "Simple keywords that describe and summarize the content, like specific fetishes…" at bounding box center [218, 269] width 174 height 41
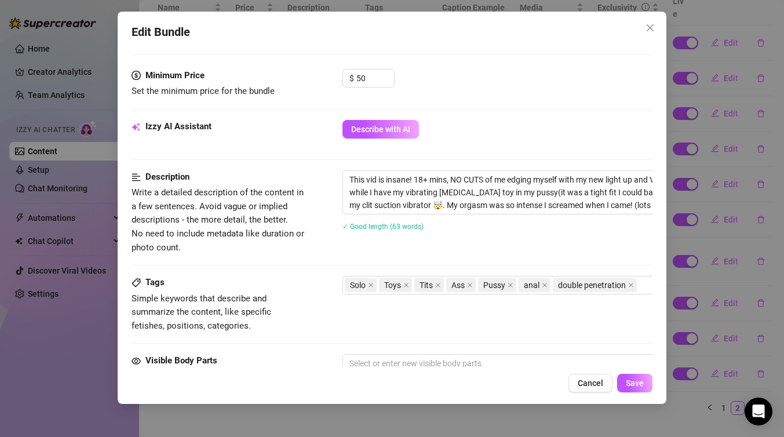
scroll to position [403, 0]
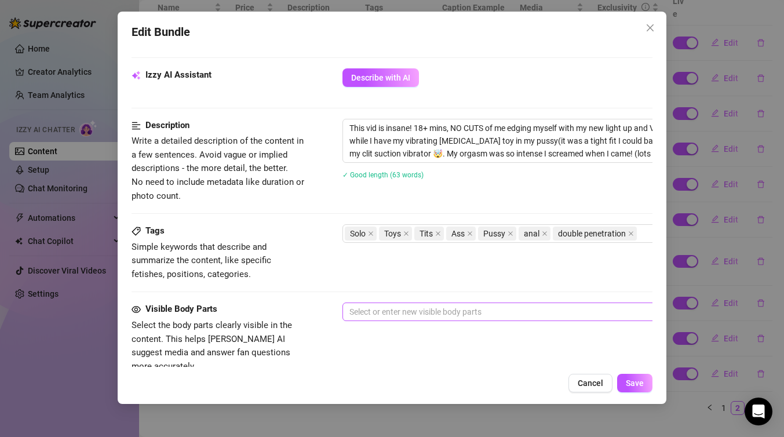
click at [427, 316] on div at bounding box center [539, 312] width 389 height 16
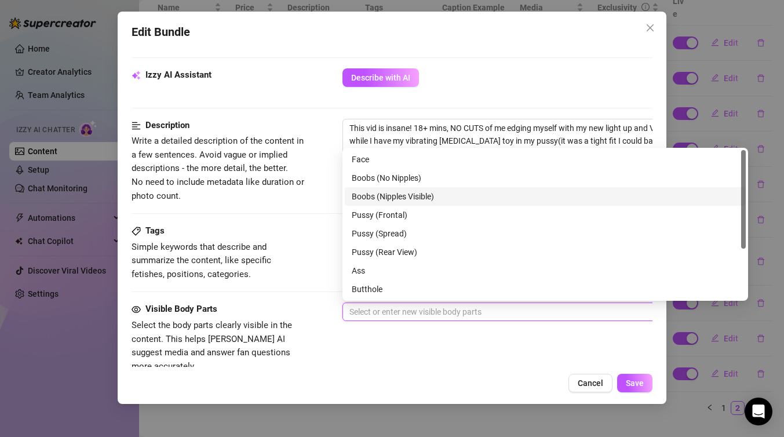
click at [411, 194] on div "Boobs (Nipples Visible)" at bounding box center [545, 196] width 387 height 13
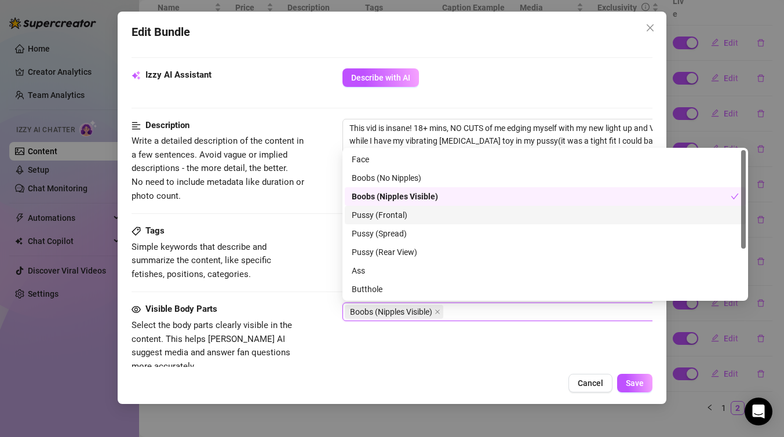
click at [407, 218] on div "Pussy (Frontal)" at bounding box center [545, 215] width 387 height 13
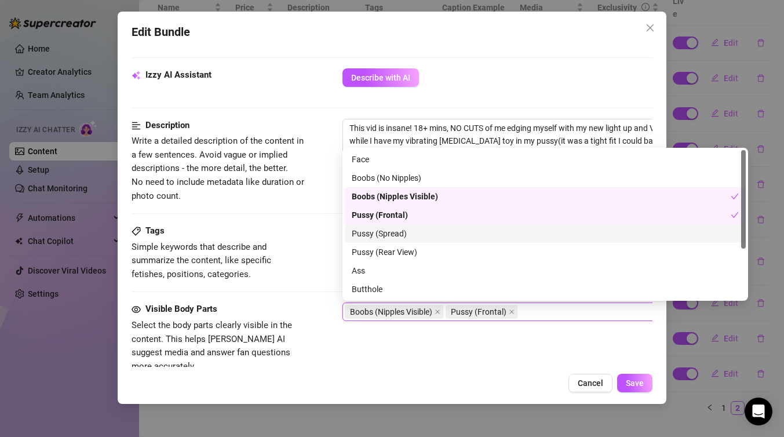
click at [407, 234] on div "Pussy (Spread)" at bounding box center [545, 233] width 387 height 13
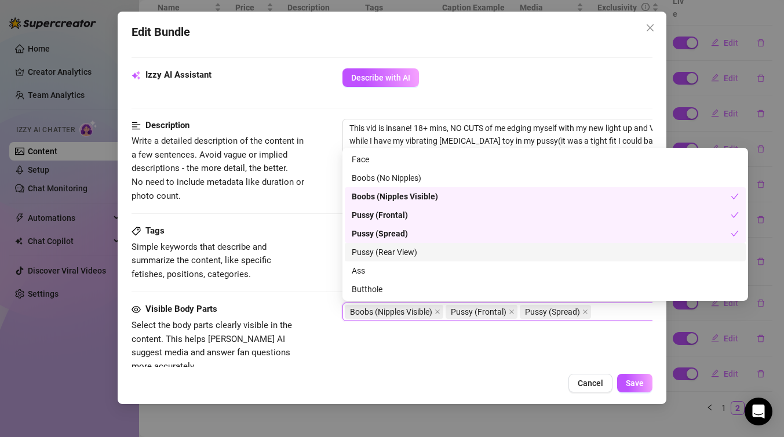
click at [407, 254] on div "Pussy (Rear View)" at bounding box center [545, 252] width 387 height 13
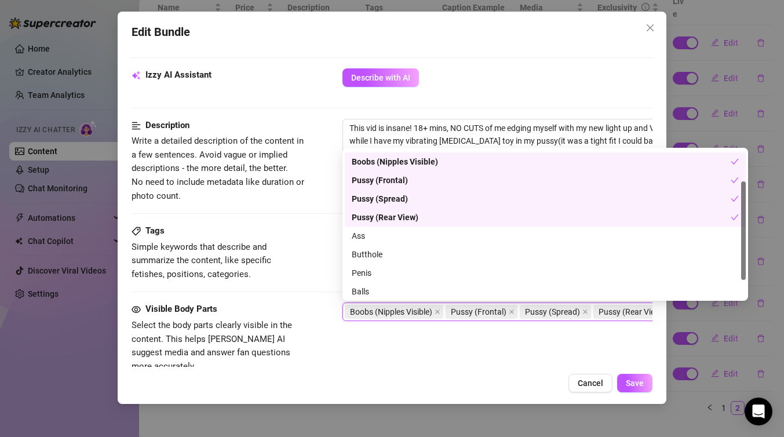
scroll to position [49, 0]
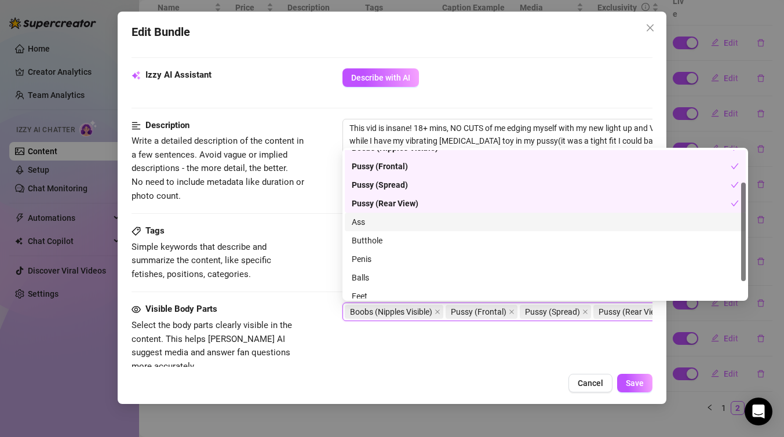
click at [414, 219] on div "Ass" at bounding box center [545, 221] width 387 height 13
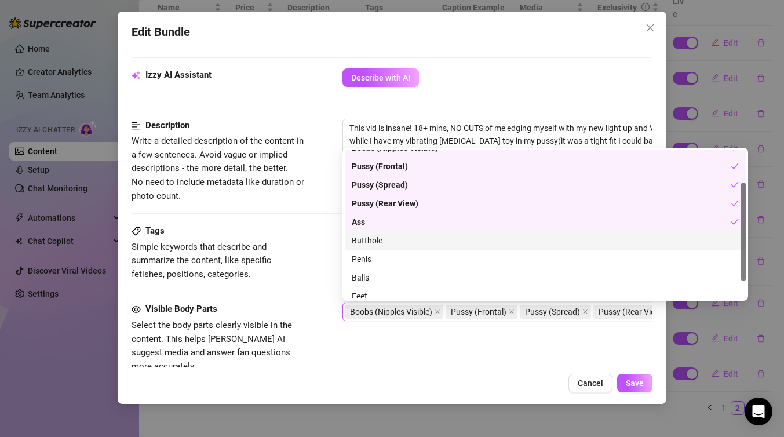
click at [414, 236] on div "Butthole" at bounding box center [545, 240] width 387 height 13
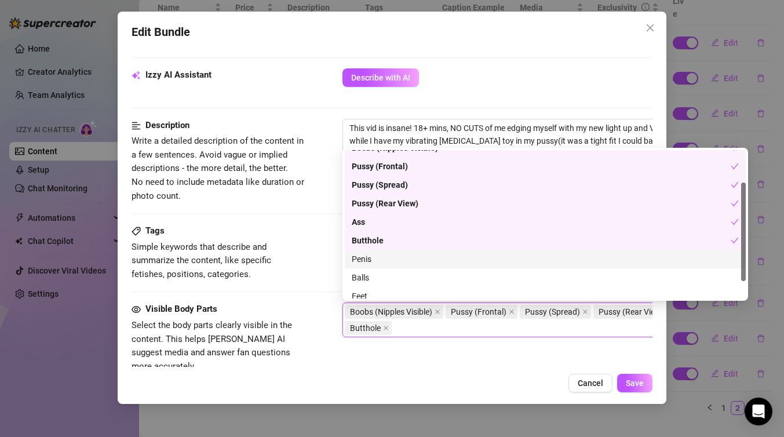
click at [318, 287] on div "Tags Simple keywords that describe and summarize the content, like specific fet…" at bounding box center [391, 263] width 521 height 78
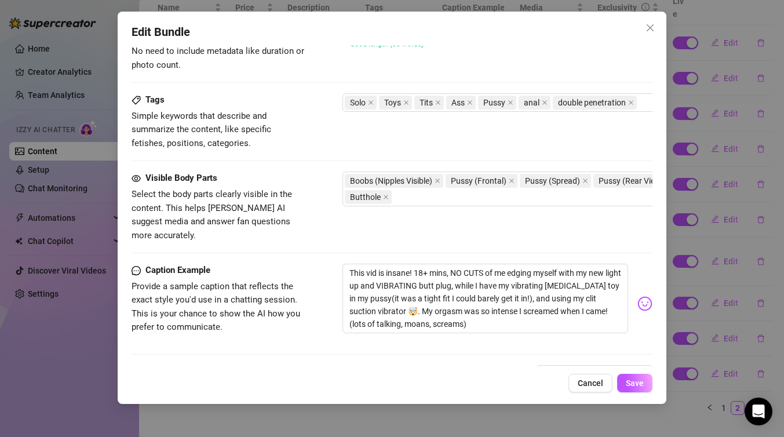
scroll to position [546, 0]
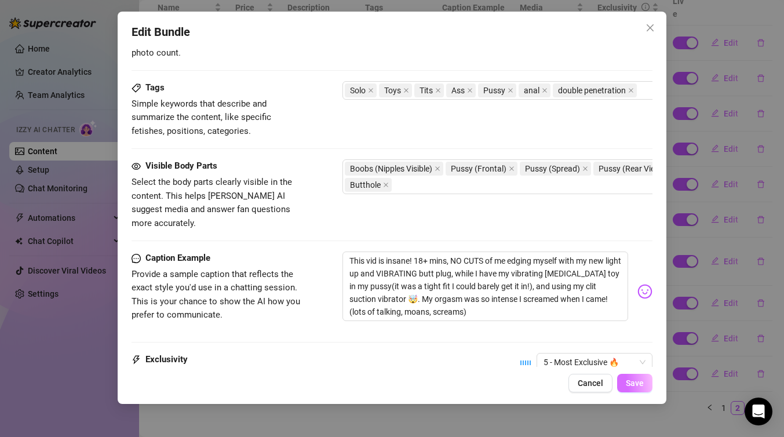
click at [639, 385] on span "Save" at bounding box center [635, 382] width 18 height 9
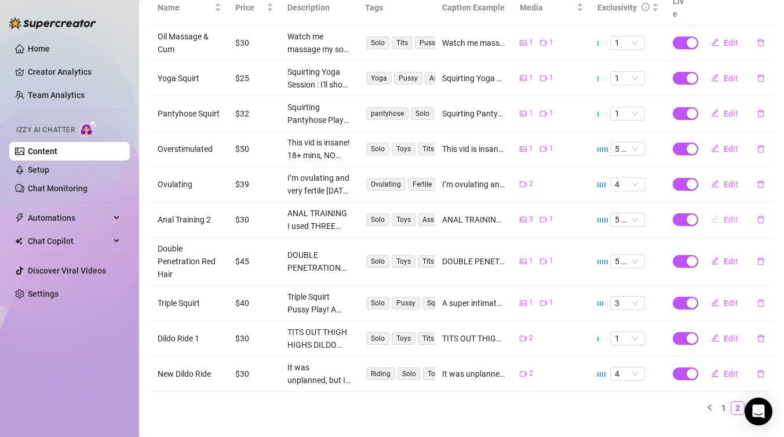
click at [721, 210] on button "Edit" at bounding box center [724, 219] width 46 height 19
type textarea "ANAL TRAINING I used THREE different sizes of anal dildos working my way up to …"
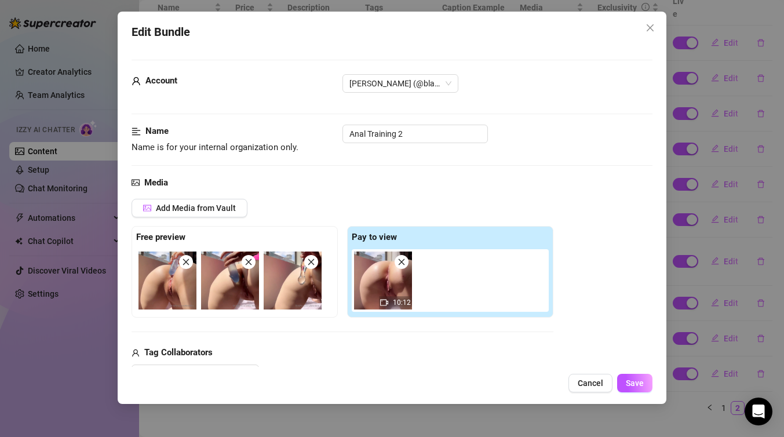
click at [188, 267] on span at bounding box center [186, 262] width 14 height 14
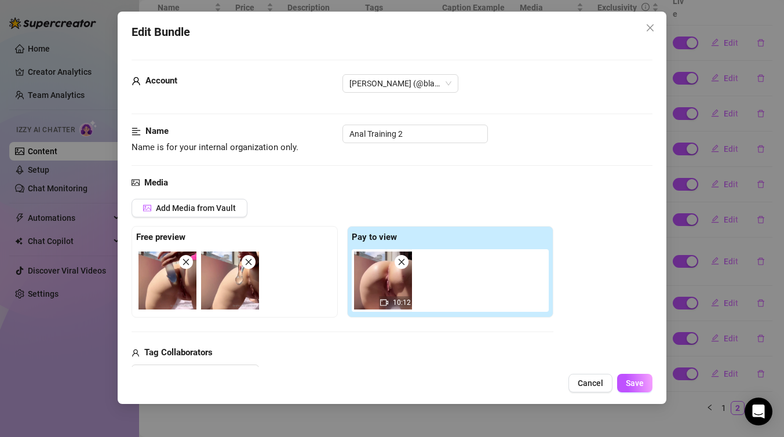
click at [187, 269] on img at bounding box center [167, 280] width 58 height 58
click at [184, 264] on icon "close" at bounding box center [186, 262] width 8 height 8
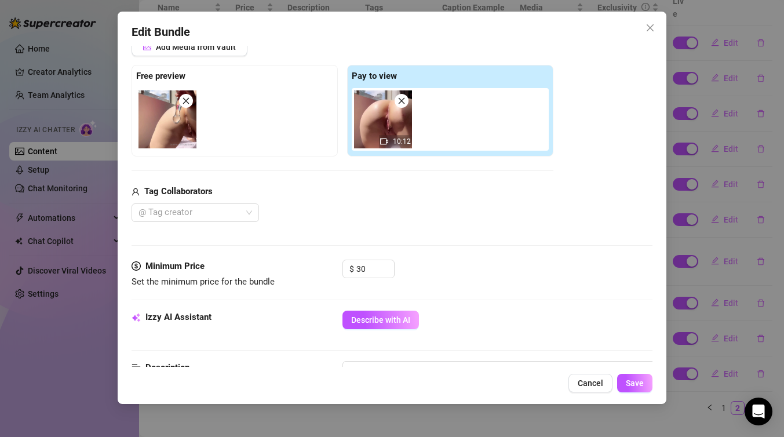
scroll to position [173, 0]
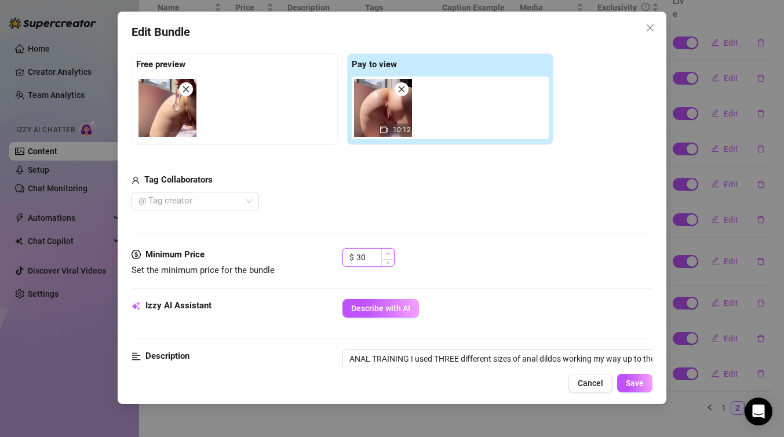
click at [390, 254] on span "Increase Value" at bounding box center [387, 253] width 13 height 10
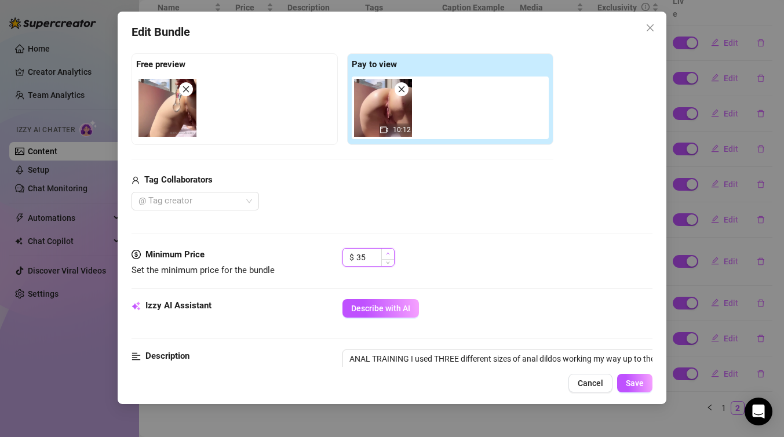
click at [390, 254] on span "Increase Value" at bounding box center [387, 253] width 13 height 10
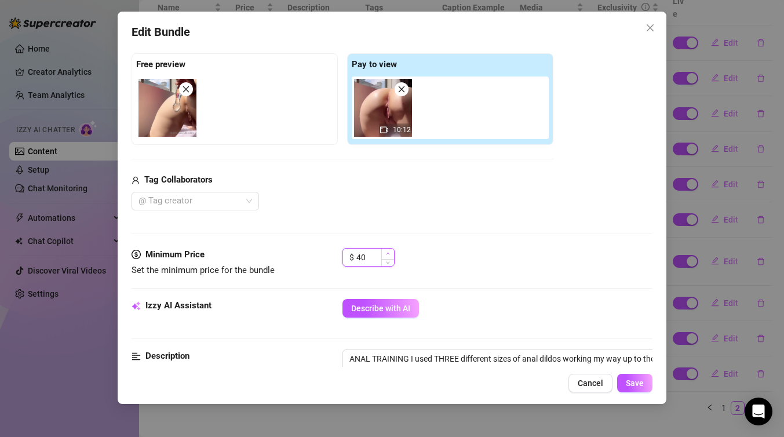
click at [390, 254] on span "Increase Value" at bounding box center [387, 253] width 13 height 10
type input "42"
click at [469, 268] on div "$ 42" at bounding box center [497, 262] width 310 height 29
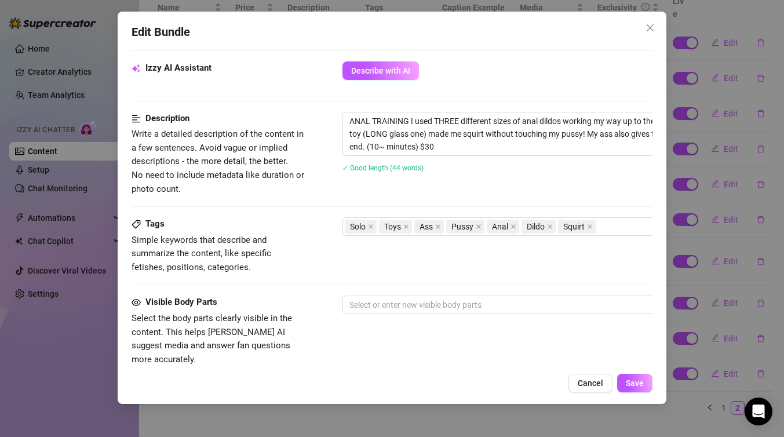
scroll to position [411, 0]
click at [437, 301] on div at bounding box center [539, 304] width 389 height 16
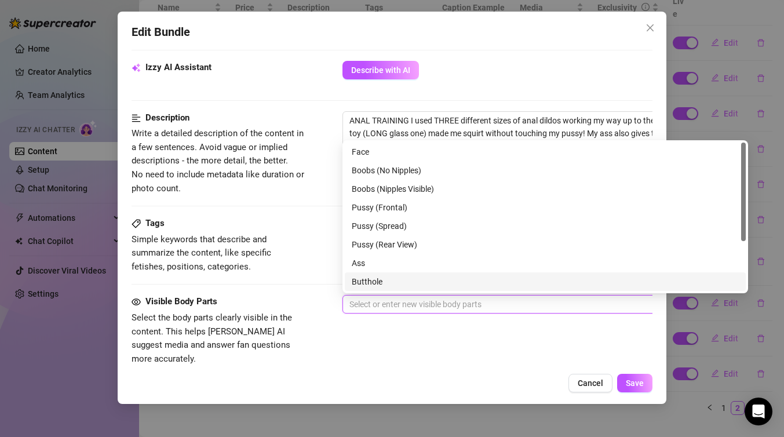
click at [402, 283] on div "Butthole" at bounding box center [545, 281] width 387 height 13
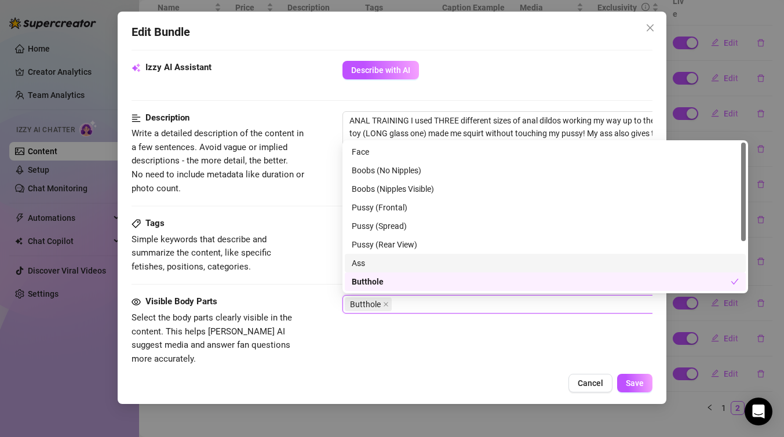
click at [408, 262] on div "Ass" at bounding box center [545, 263] width 387 height 13
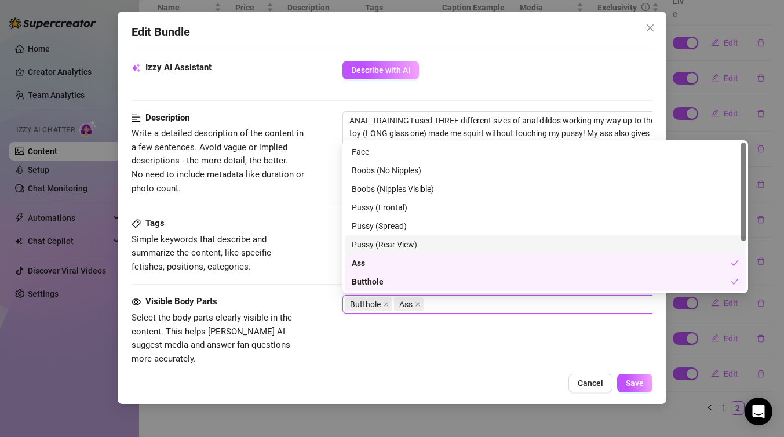
click at [415, 246] on div "Pussy (Rear View)" at bounding box center [545, 244] width 387 height 13
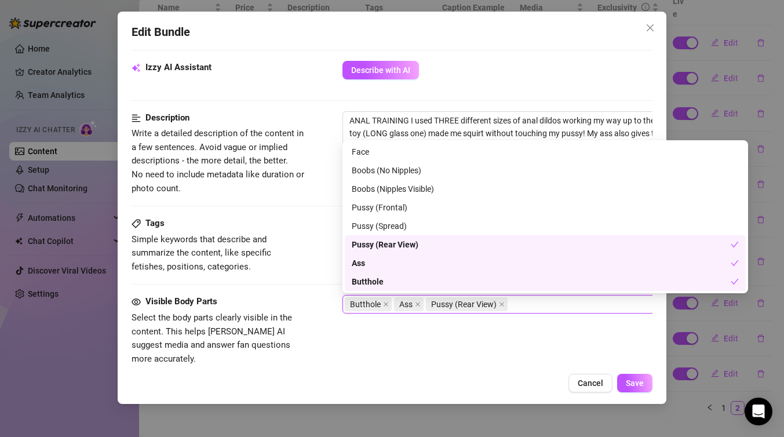
click at [433, 334] on div "Visible Body Parts Select the body parts clearly visible in the content. This h…" at bounding box center [391, 330] width 521 height 71
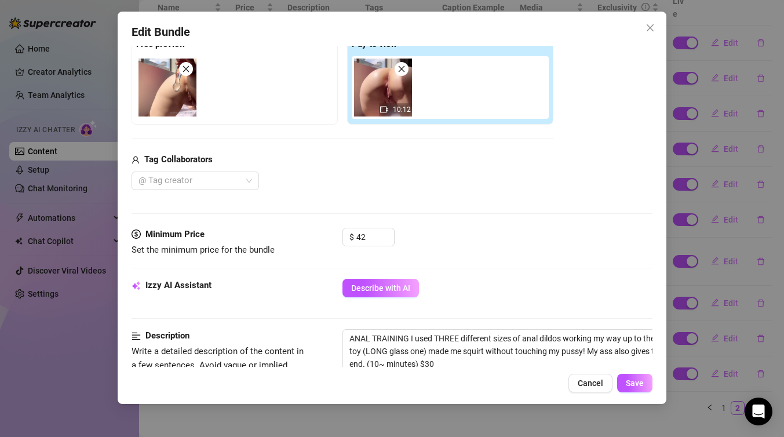
scroll to position [0, 0]
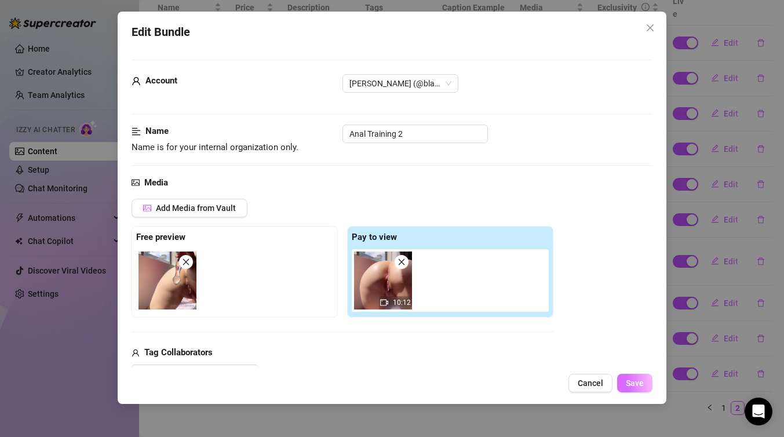
click at [637, 385] on span "Save" at bounding box center [635, 382] width 18 height 9
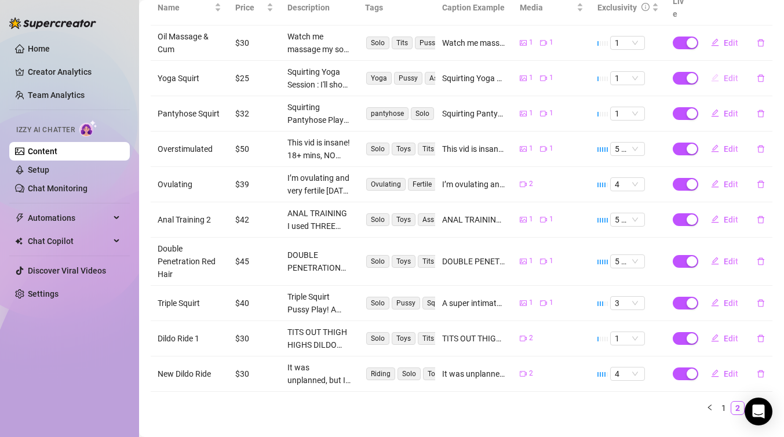
click at [727, 74] on span "Edit" at bounding box center [730, 78] width 14 height 9
type textarea "Squirting Yoga Session : I'll show you my favorite pose, and you can watch as I…"
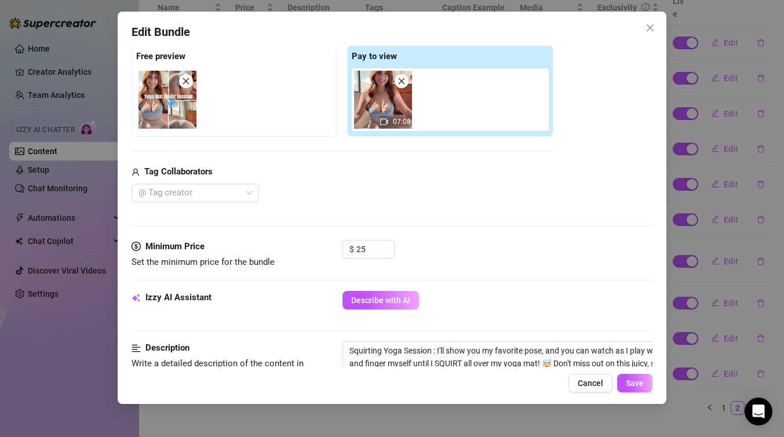
scroll to position [187, 0]
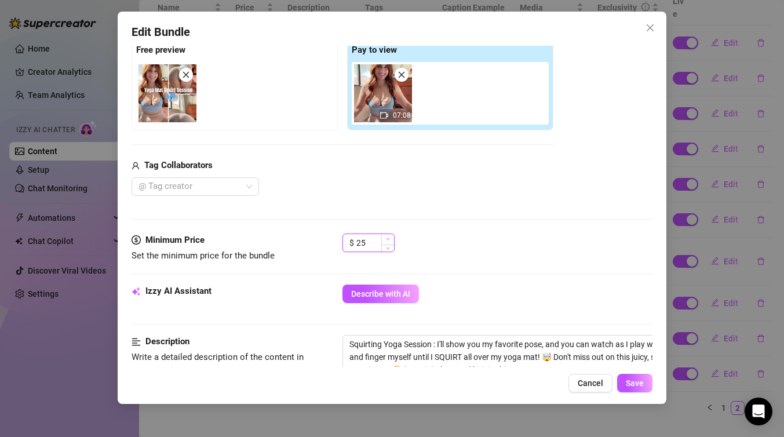
click at [386, 239] on icon "up" at bounding box center [388, 239] width 4 height 4
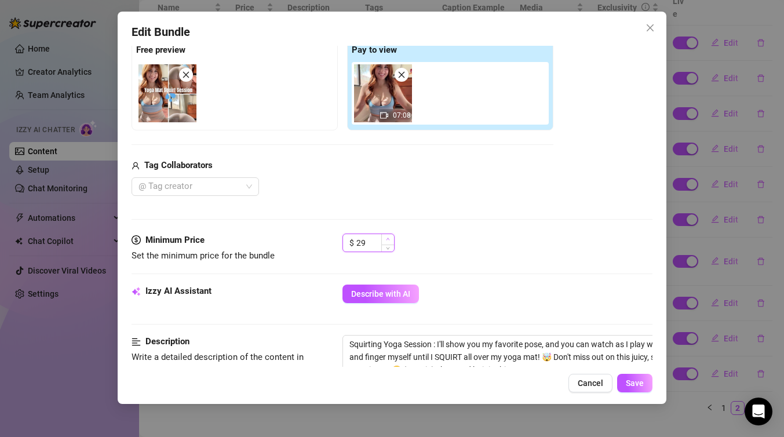
type input "30"
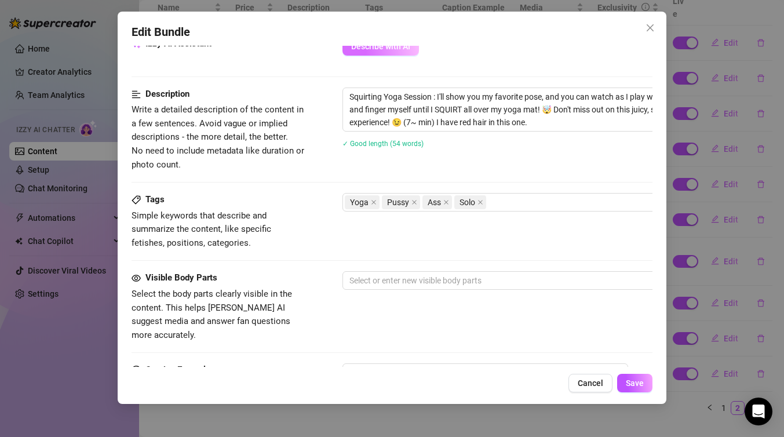
scroll to position [453, 0]
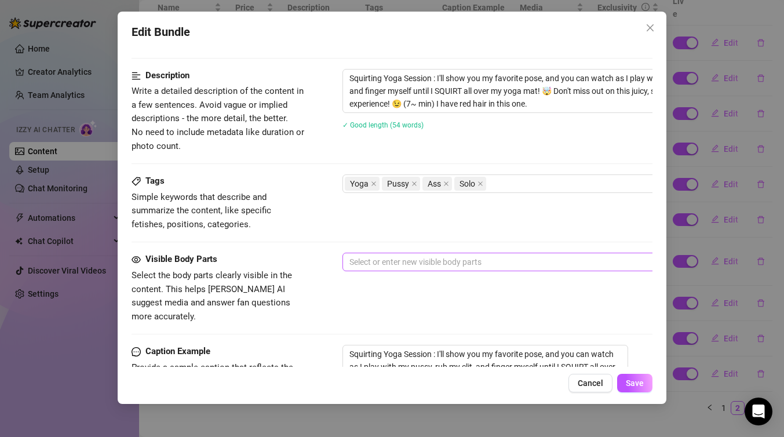
click at [429, 262] on div at bounding box center [539, 262] width 389 height 16
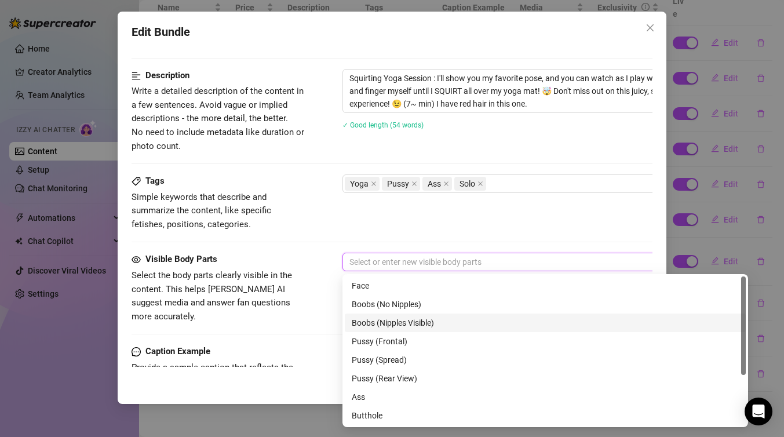
click at [429, 324] on div "Boobs (Nipples Visible)" at bounding box center [545, 322] width 387 height 13
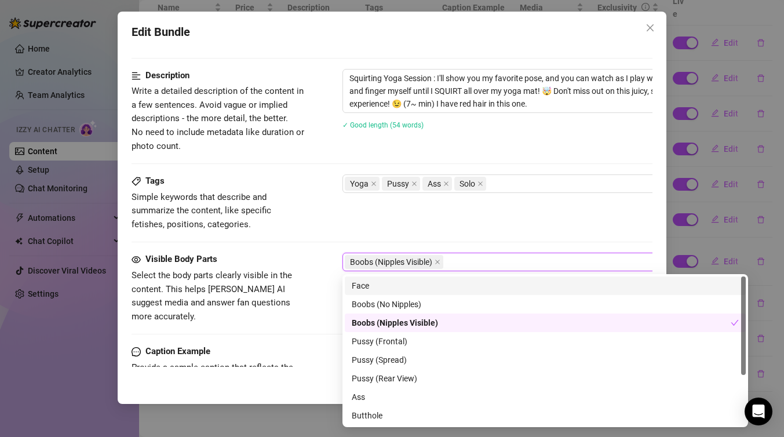
click at [434, 283] on div "Face" at bounding box center [545, 285] width 387 height 13
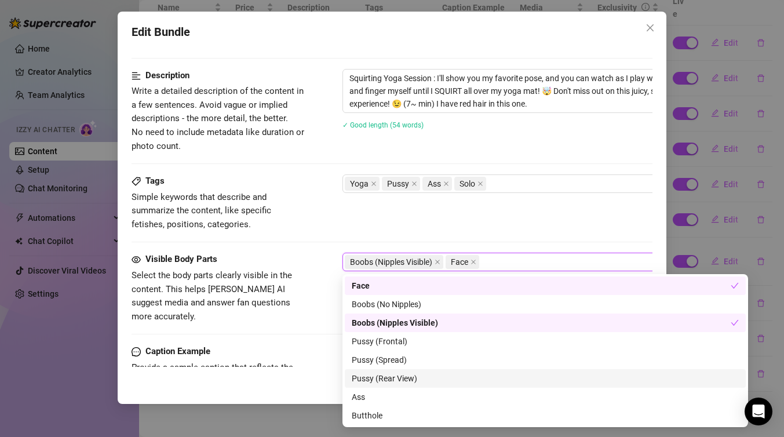
click at [427, 381] on div "Pussy (Rear View)" at bounding box center [545, 378] width 387 height 13
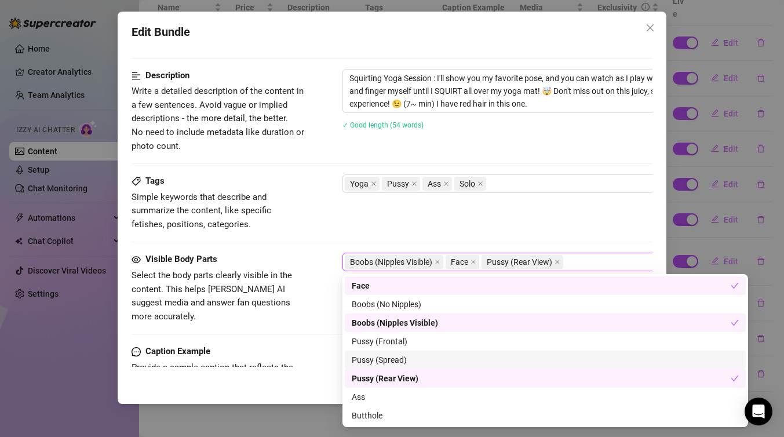
click at [428, 359] on div "Pussy (Spread)" at bounding box center [545, 359] width 387 height 13
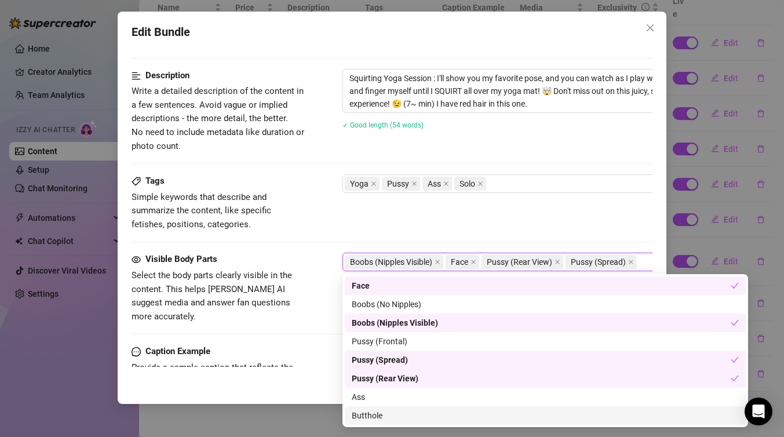
click at [414, 412] on div "Butthole" at bounding box center [545, 415] width 387 height 13
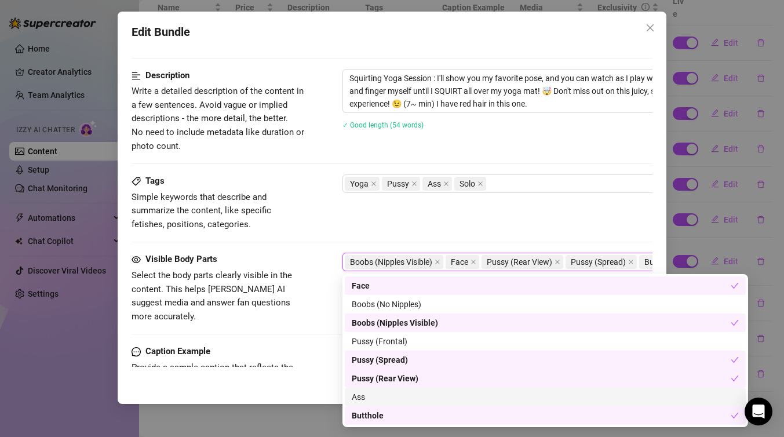
click at [422, 394] on div "Ass" at bounding box center [545, 396] width 387 height 13
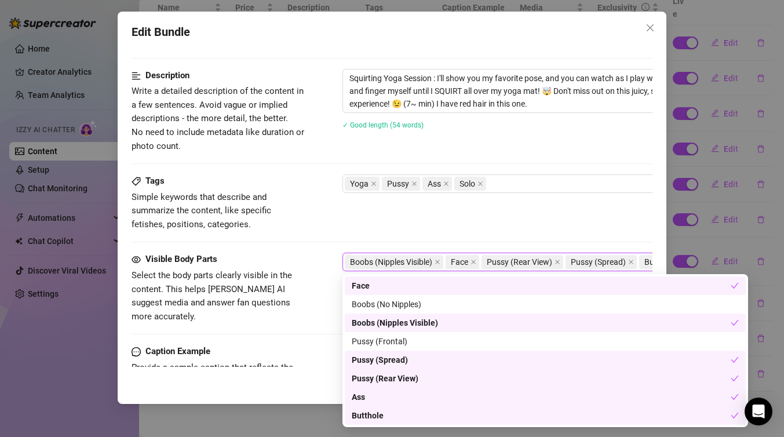
click at [443, 231] on div "Tags Simple keywords that describe and summarize the content, like specific fet…" at bounding box center [391, 202] width 521 height 57
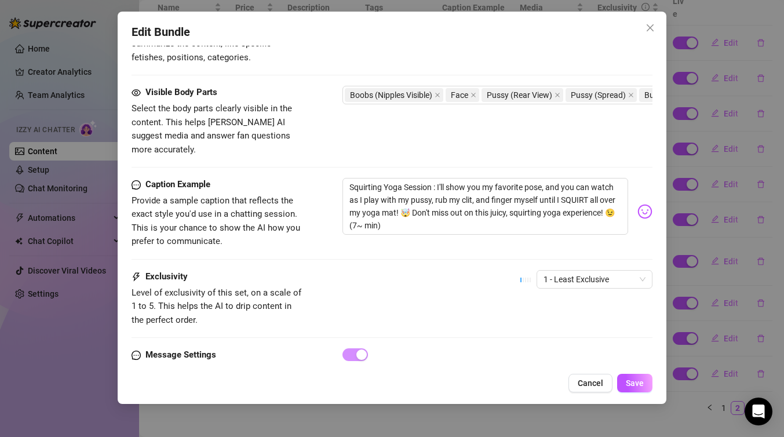
scroll to position [652, 0]
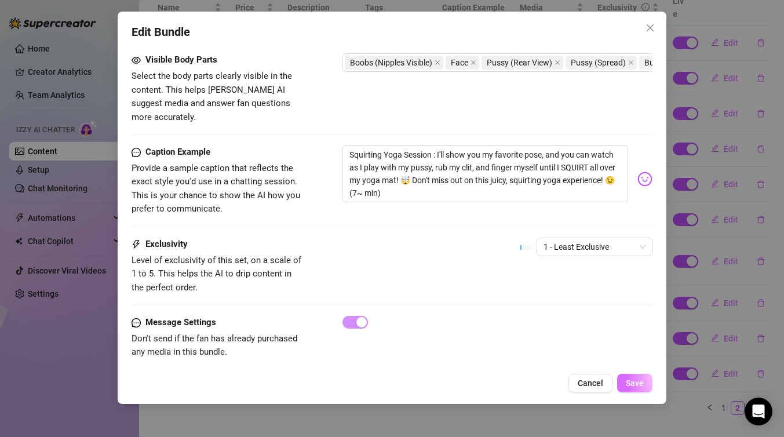
click at [634, 390] on button "Save" at bounding box center [634, 383] width 35 height 19
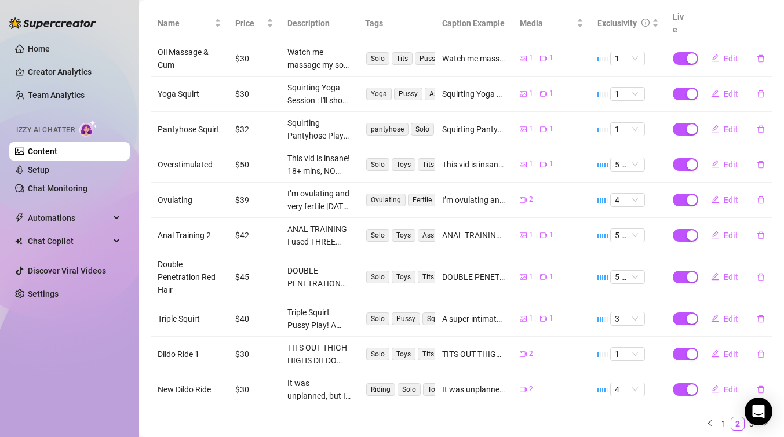
scroll to position [257, 0]
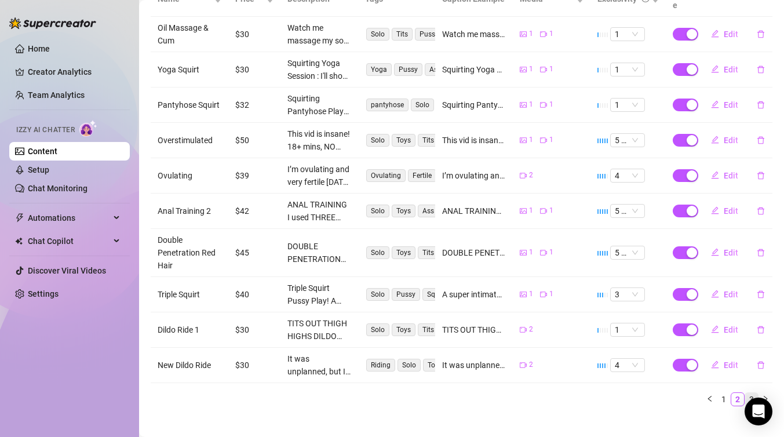
click at [752, 393] on link "3" at bounding box center [751, 399] width 13 height 13
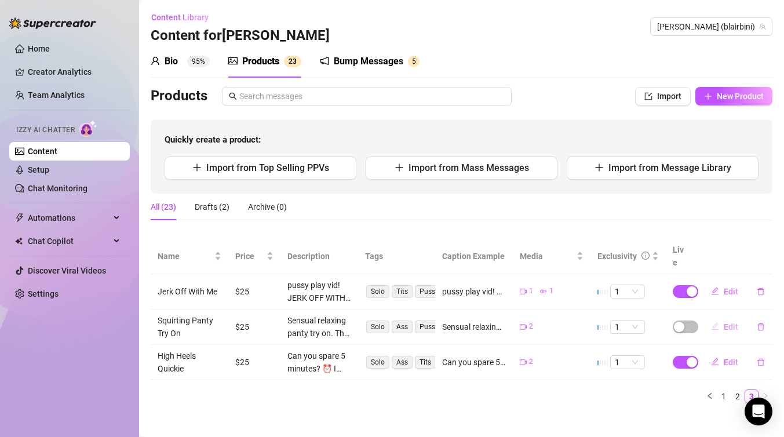
click at [729, 322] on span "Edit" at bounding box center [730, 326] width 14 height 9
type textarea "Sensual relaxing panty try on. The perfect video for you to jerk off to. No tal…"
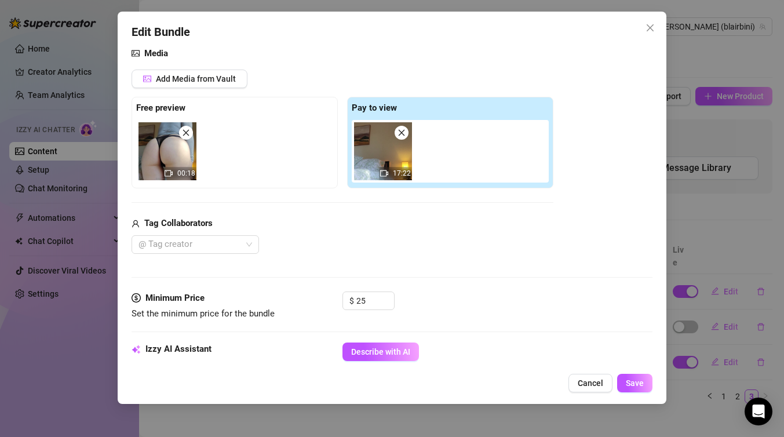
scroll to position [151, 0]
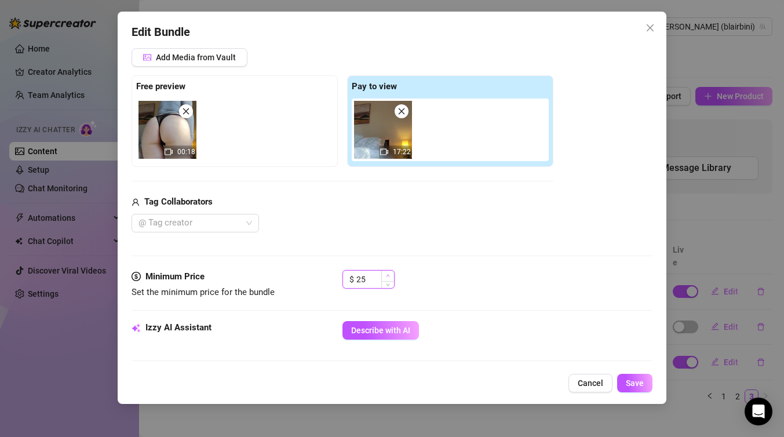
click at [389, 276] on icon "up" at bounding box center [388, 275] width 4 height 4
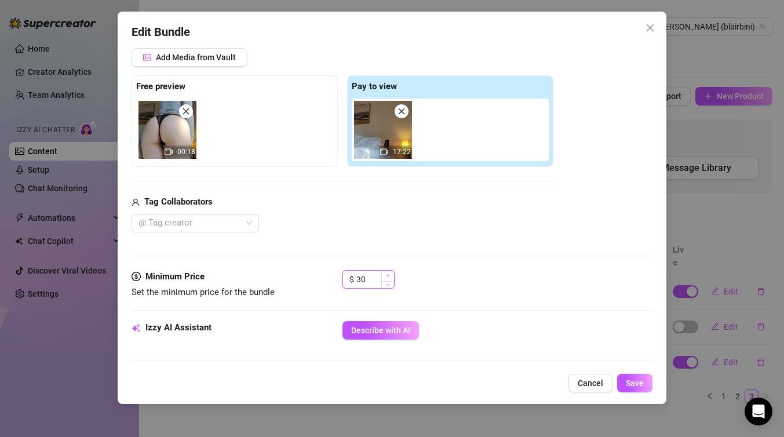
click at [389, 276] on icon "up" at bounding box center [388, 275] width 4 height 4
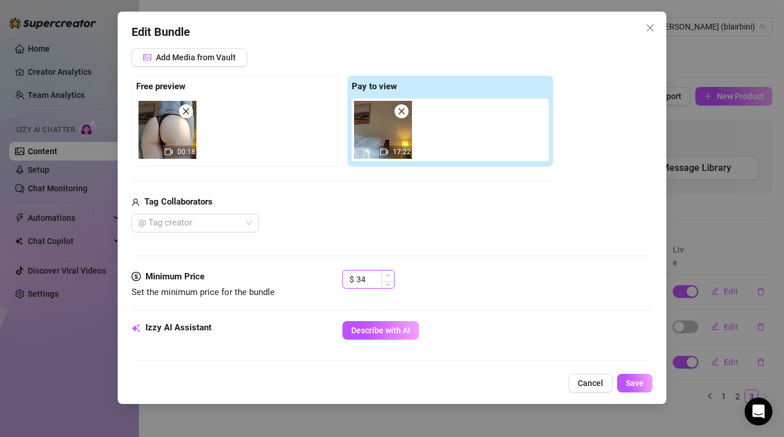
type input "35"
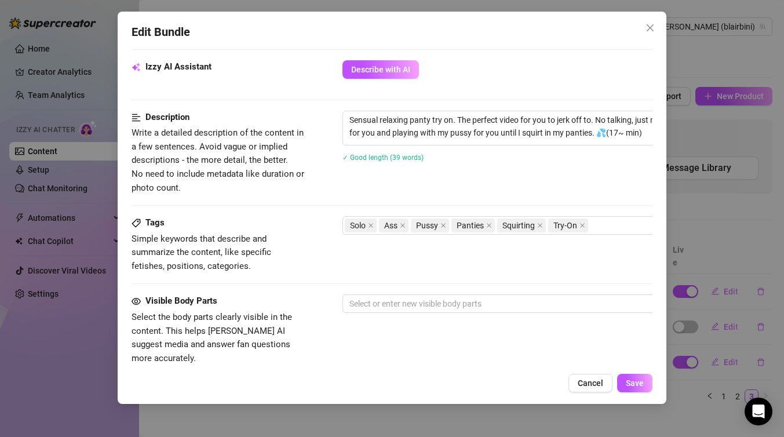
scroll to position [414, 0]
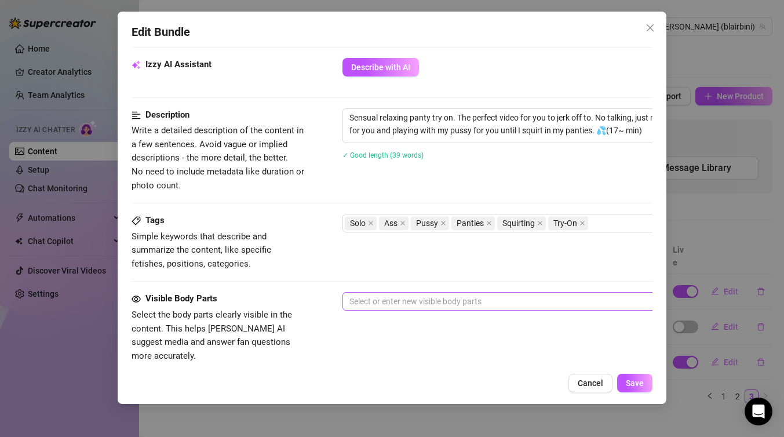
click at [412, 300] on div at bounding box center [539, 301] width 389 height 16
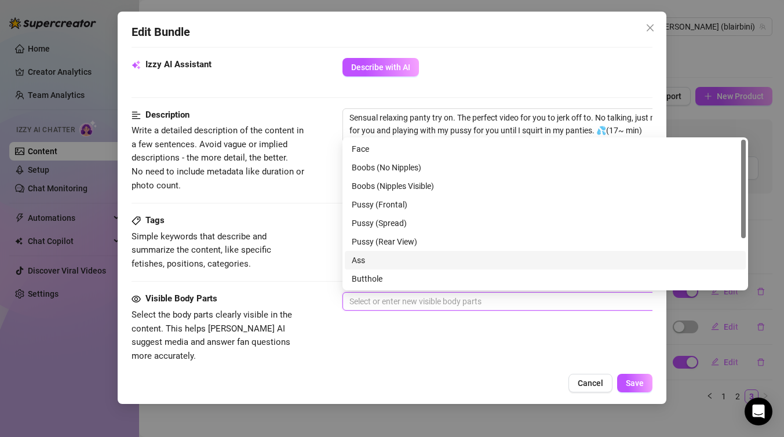
click at [395, 255] on div "Ass" at bounding box center [545, 260] width 387 height 13
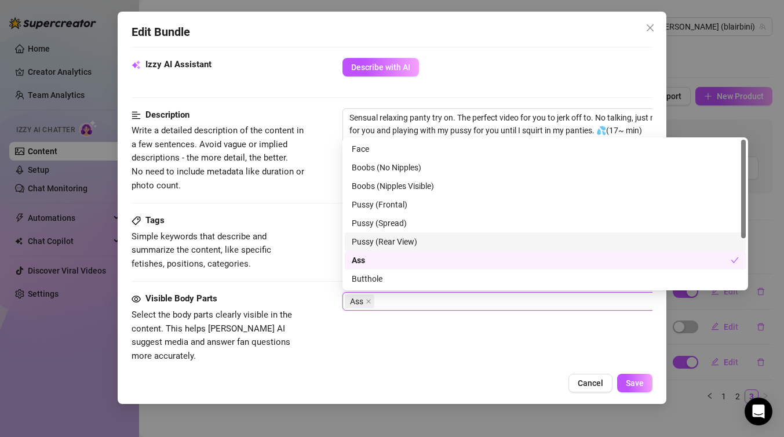
click at [404, 238] on div "Pussy (Rear View)" at bounding box center [545, 241] width 387 height 13
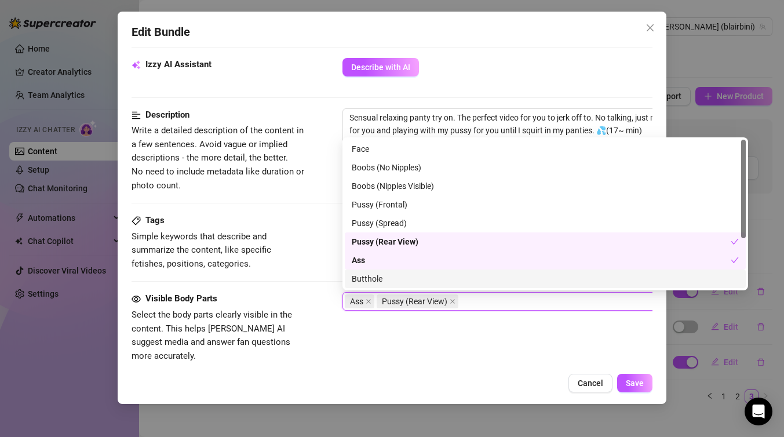
click at [419, 280] on div "Butthole" at bounding box center [545, 278] width 387 height 13
click at [313, 268] on div "Tags Simple keywords that describe and summarize the content, like specific fet…" at bounding box center [391, 242] width 521 height 57
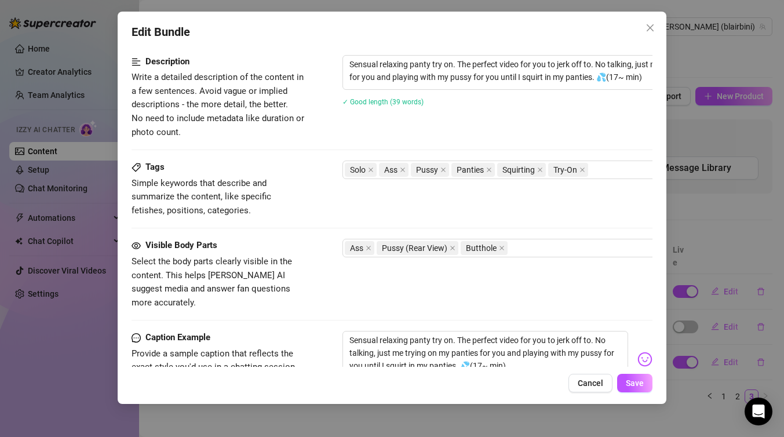
scroll to position [468, 0]
click at [632, 383] on span "Save" at bounding box center [635, 382] width 18 height 9
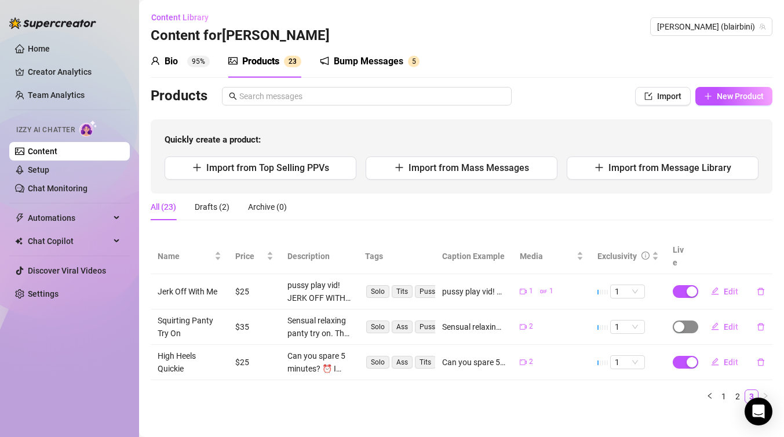
click at [686, 320] on span "button" at bounding box center [684, 326] width 25 height 13
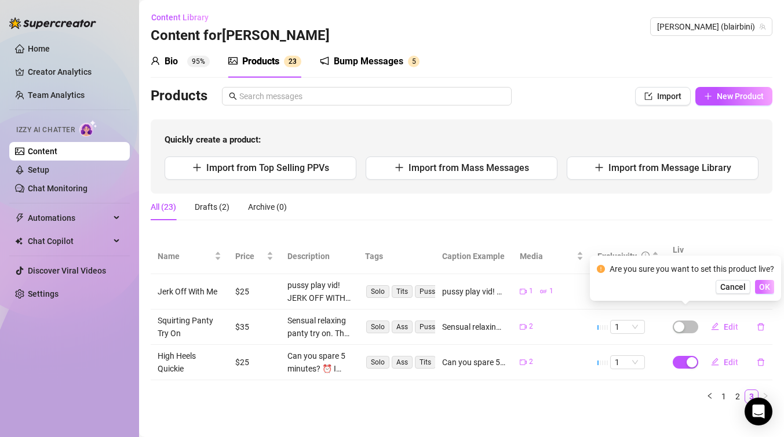
click at [768, 286] on span "OK" at bounding box center [764, 286] width 11 height 9
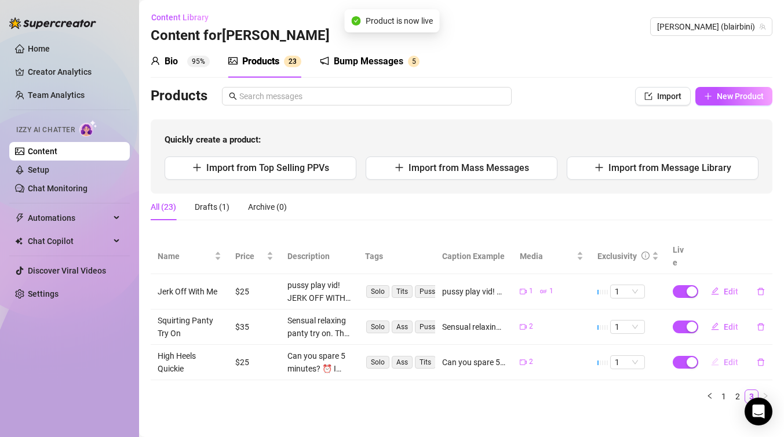
click at [727, 357] on span "Edit" at bounding box center [730, 361] width 14 height 9
type textarea "Can you spare 5 minutes? ⏰ I had a little quickie session. I got really horny, …"
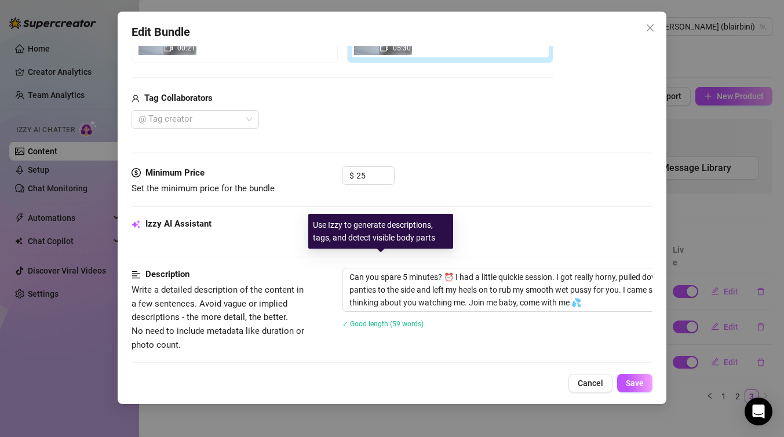
scroll to position [256, 0]
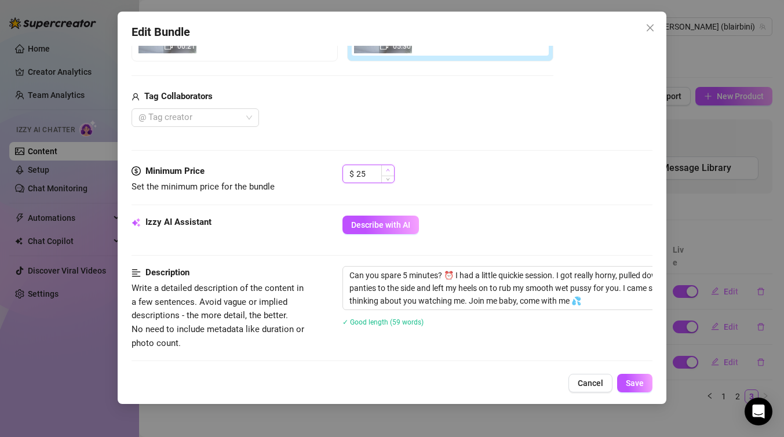
click at [392, 169] on span "Increase Value" at bounding box center [387, 170] width 13 height 10
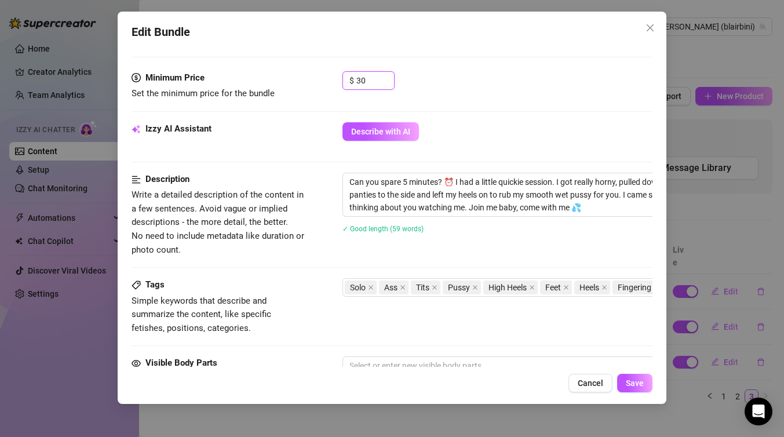
scroll to position [349, 0]
click at [390, 77] on span "Increase Value" at bounding box center [387, 77] width 13 height 10
type input "32"
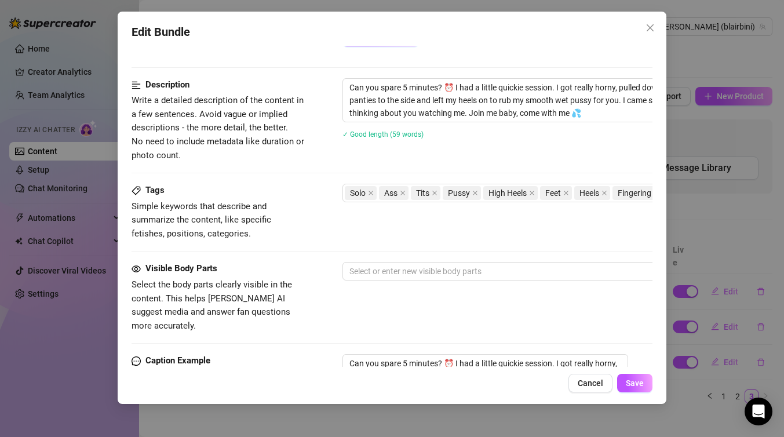
scroll to position [444, 0]
click at [396, 270] on div at bounding box center [539, 270] width 389 height 16
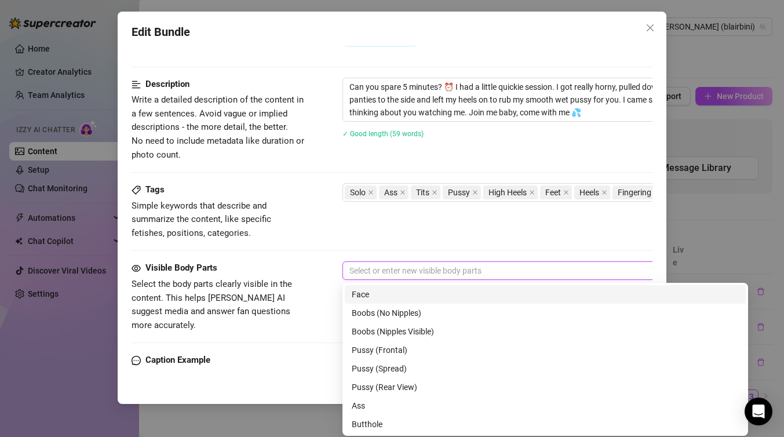
click at [469, 293] on div "Face" at bounding box center [545, 294] width 387 height 13
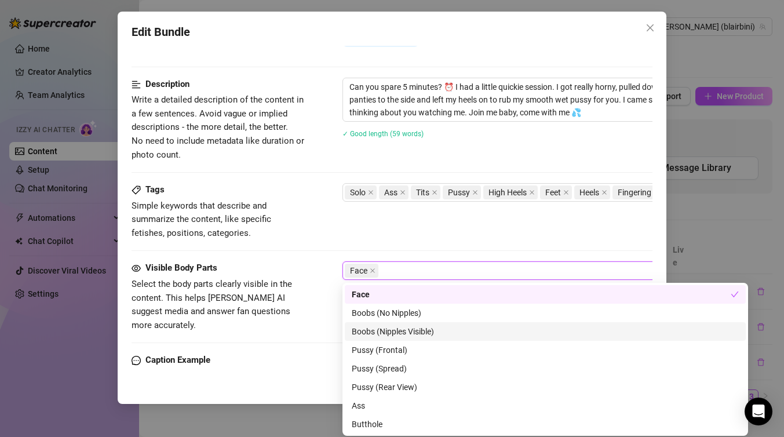
click at [454, 338] on div "Boobs (Nipples Visible)" at bounding box center [545, 331] width 401 height 19
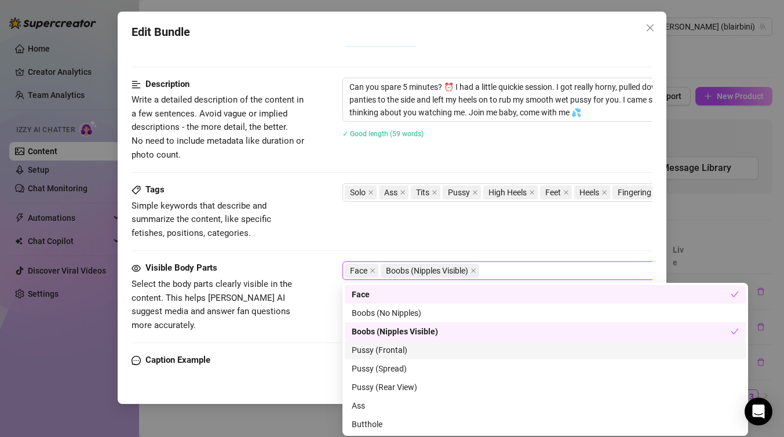
click at [449, 358] on div "Pussy (Frontal)" at bounding box center [545, 350] width 401 height 19
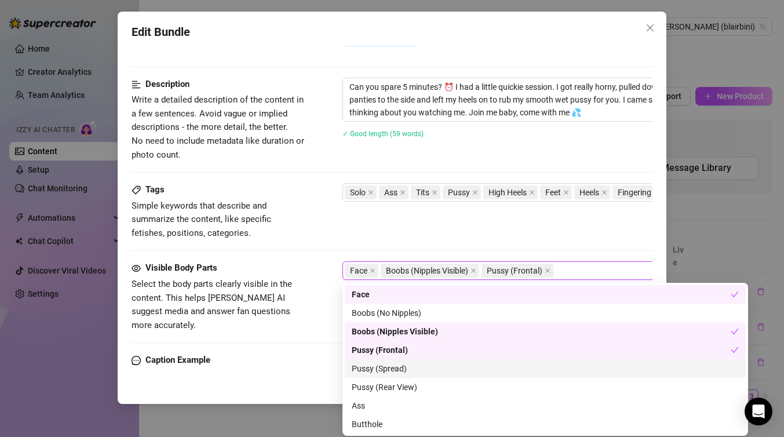
click at [445, 375] on div "Pussy (Spread)" at bounding box center [545, 368] width 401 height 19
click at [364, 251] on div "Tags Simple keywords that describe and summarize the content, like specific fet…" at bounding box center [391, 222] width 521 height 78
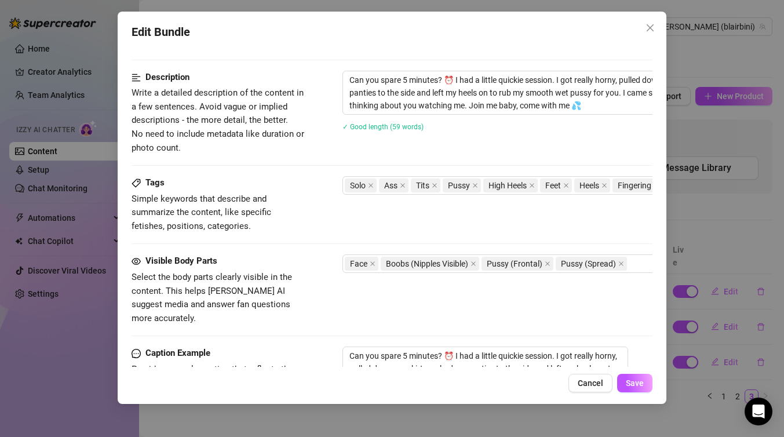
scroll to position [652, 0]
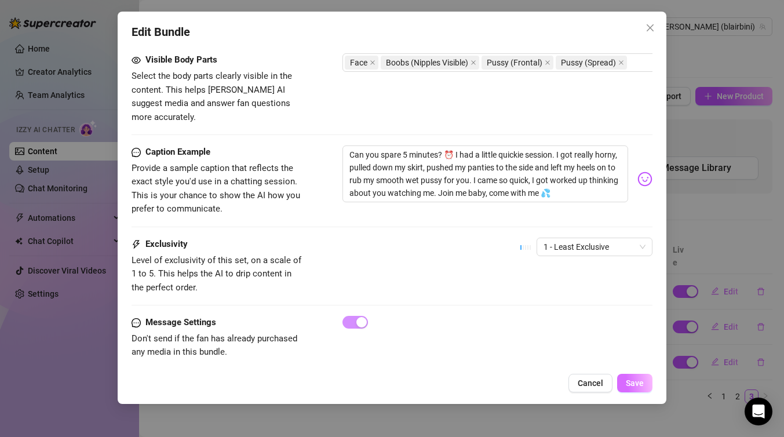
click at [635, 384] on span "Save" at bounding box center [635, 382] width 18 height 9
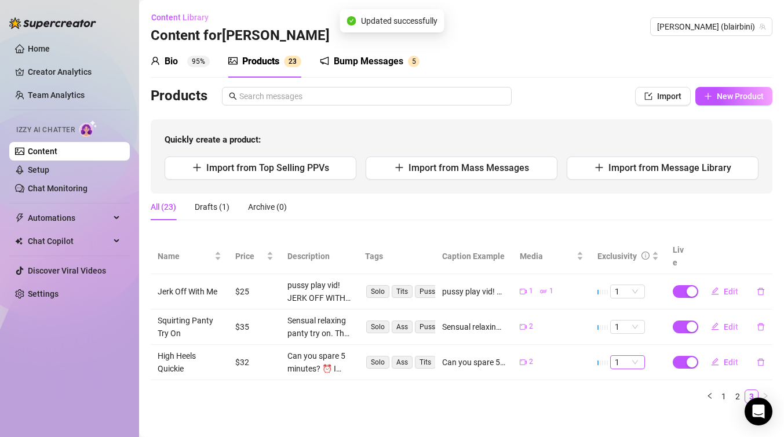
click at [630, 356] on span "1" at bounding box center [627, 362] width 25 height 13
click at [633, 309] on div "4" at bounding box center [627, 310] width 16 height 13
click at [639, 356] on span "1" at bounding box center [627, 362] width 25 height 13
click at [630, 309] on div "4" at bounding box center [627, 310] width 16 height 13
click at [718, 357] on icon "edit" at bounding box center [715, 361] width 8 height 8
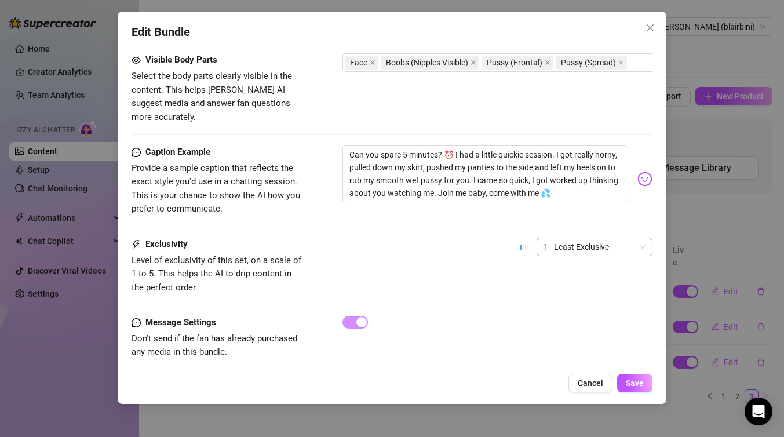
click at [577, 238] on span "1 - Least Exclusive" at bounding box center [594, 246] width 102 height 17
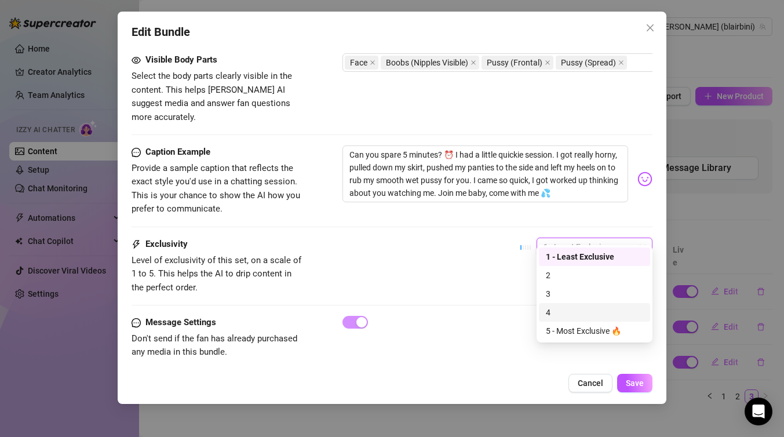
click at [558, 309] on div "4" at bounding box center [594, 312] width 97 height 13
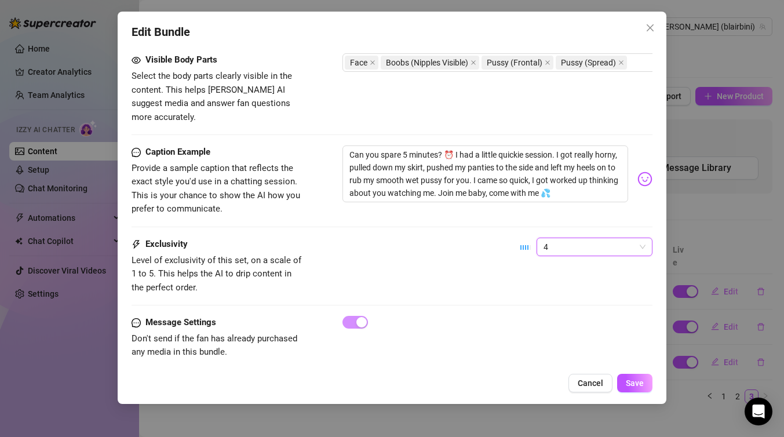
click at [591, 316] on div "Message Settings Don't send if the fan has already purchased any media in this …" at bounding box center [391, 337] width 521 height 43
click at [638, 387] on span "Save" at bounding box center [635, 382] width 18 height 9
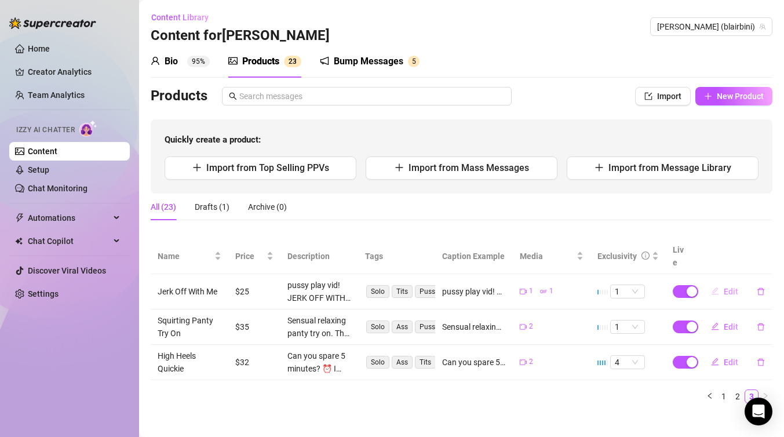
click at [731, 287] on span "Edit" at bounding box center [730, 291] width 14 height 9
type textarea "pussy play vid! JERK OFF WITH ME. Watch me play with and finger my pussy until …"
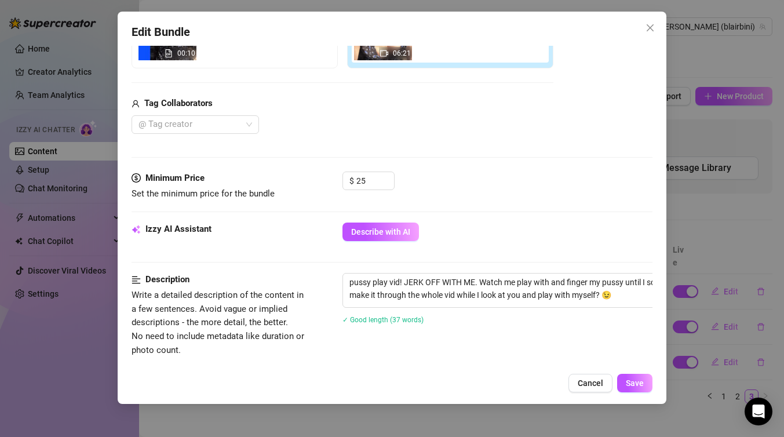
scroll to position [250, 0]
click at [388, 177] on icon "up" at bounding box center [388, 176] width 4 height 4
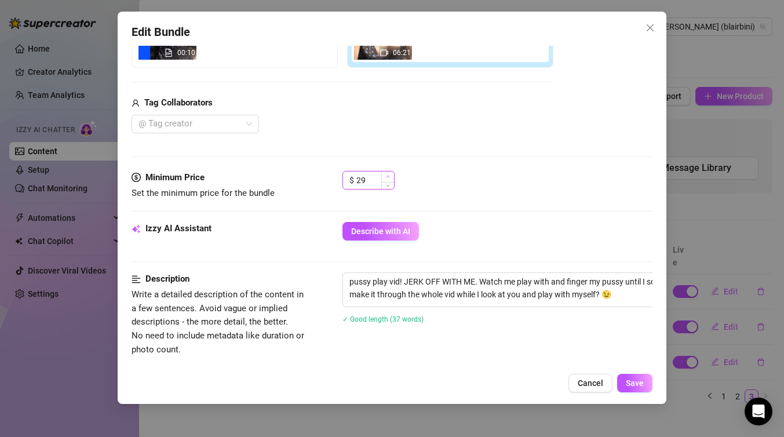
click at [388, 177] on icon "up" at bounding box center [388, 176] width 4 height 4
type input "30"
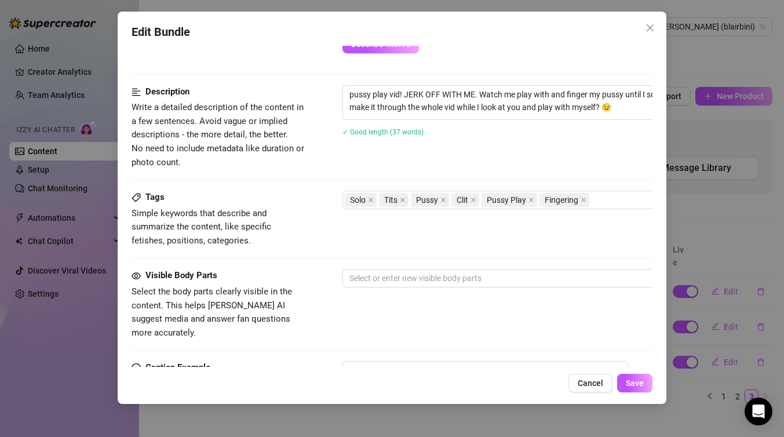
scroll to position [438, 0]
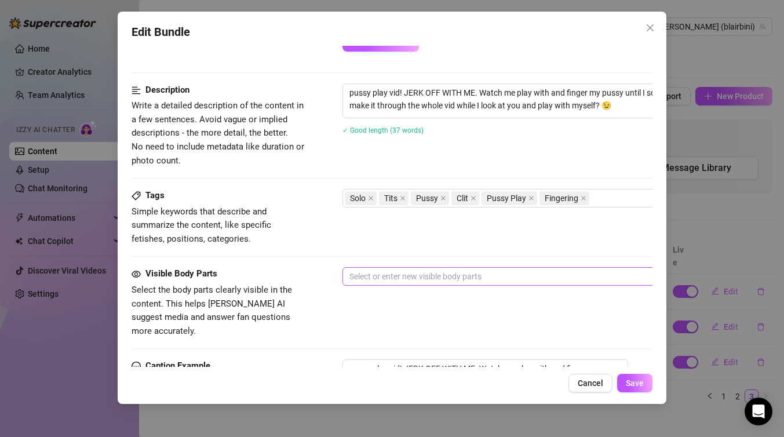
click at [446, 274] on div at bounding box center [539, 276] width 389 height 16
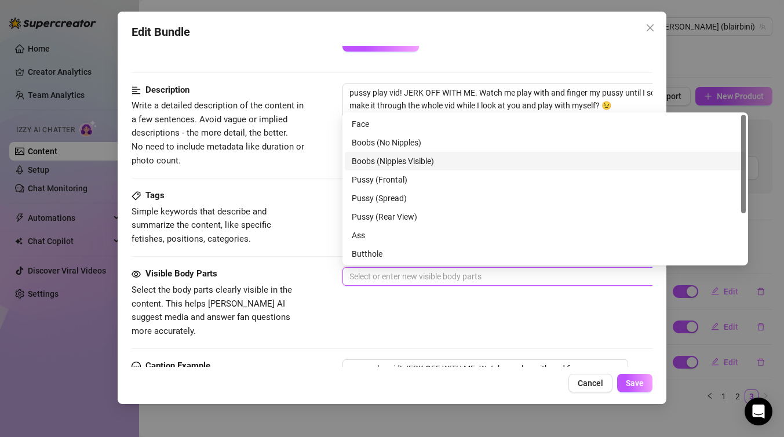
click at [431, 155] on div "Boobs (Nipples Visible)" at bounding box center [545, 161] width 387 height 13
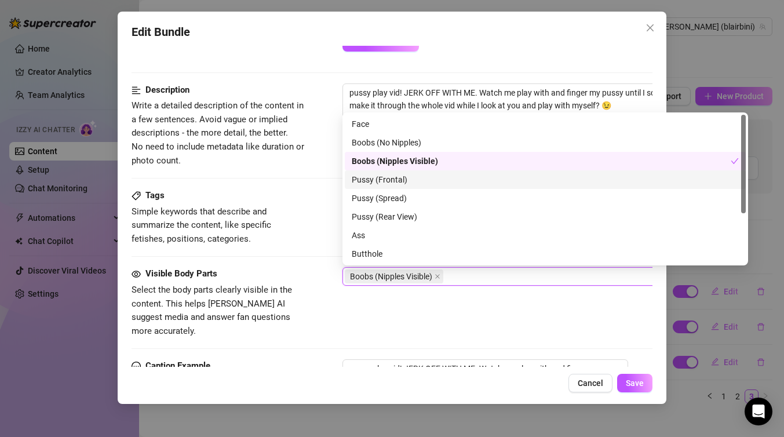
click at [427, 178] on div "Pussy (Frontal)" at bounding box center [545, 179] width 387 height 13
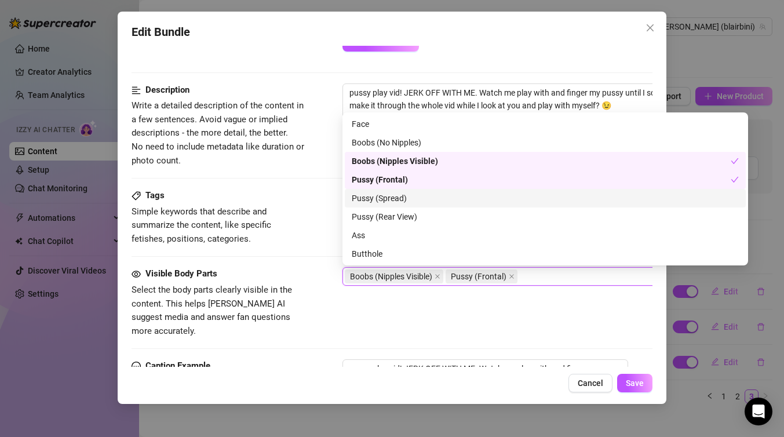
click at [427, 196] on div "Pussy (Spread)" at bounding box center [545, 198] width 387 height 13
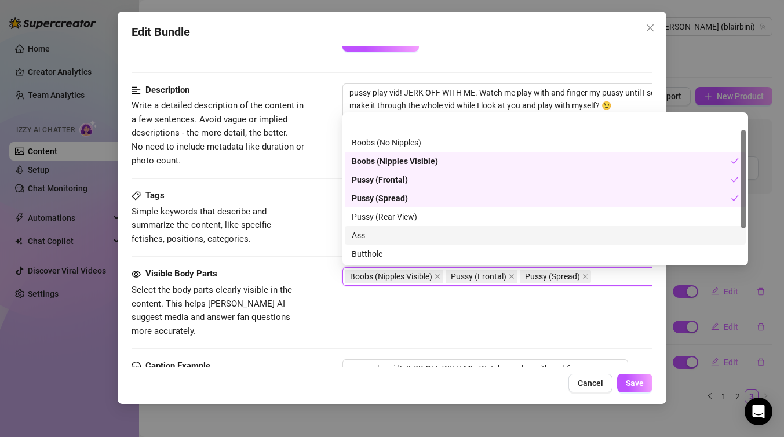
scroll to position [74, 0]
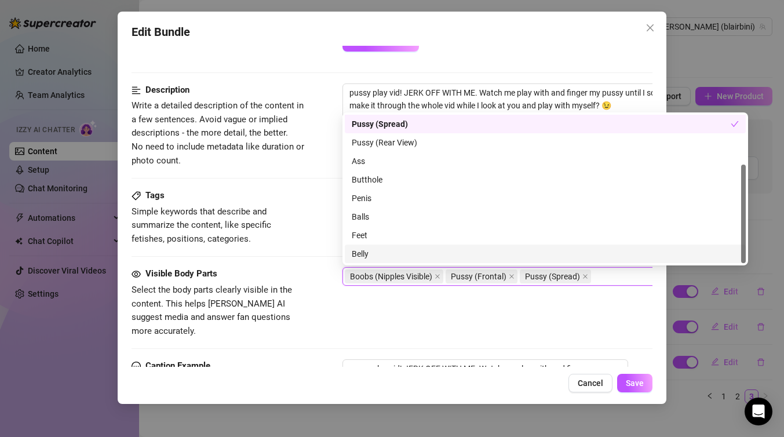
click at [554, 314] on div "Visible Body Parts Select the body parts clearly visible in the content. This h…" at bounding box center [391, 302] width 521 height 71
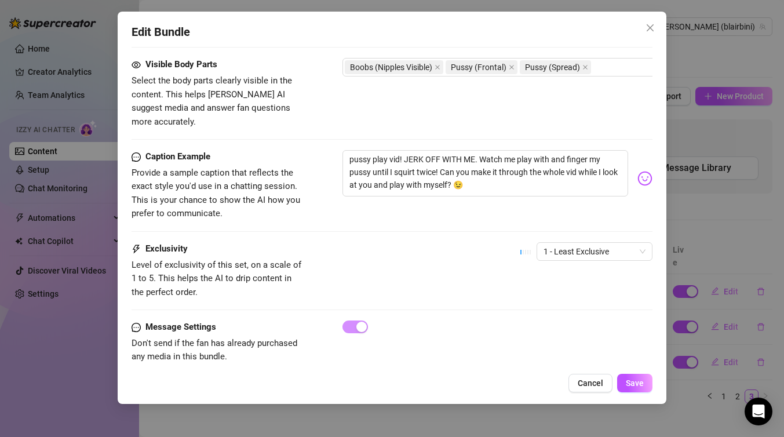
scroll to position [652, 0]
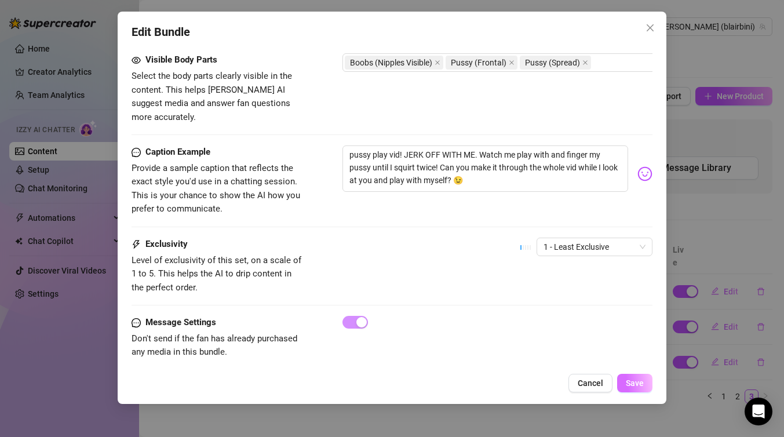
click at [638, 381] on span "Save" at bounding box center [635, 382] width 18 height 9
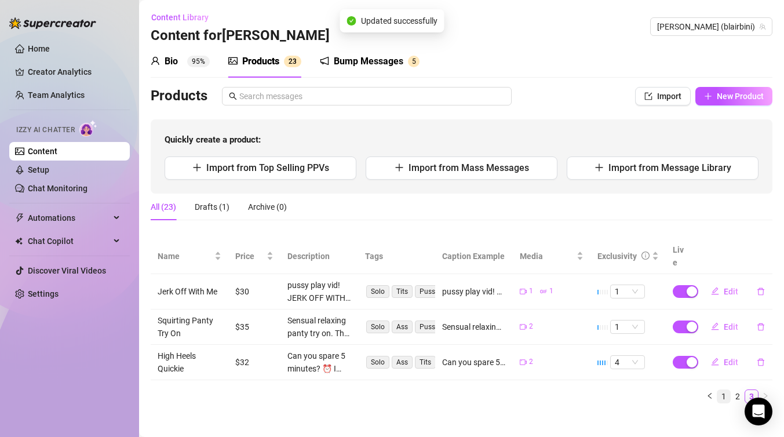
click at [724, 390] on link "1" at bounding box center [723, 396] width 13 height 13
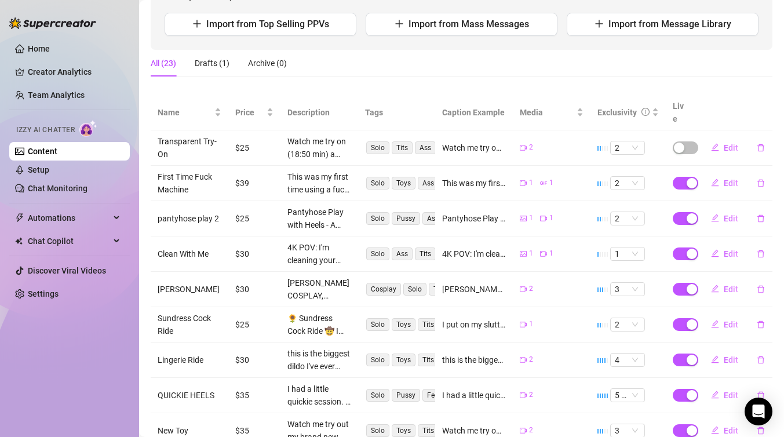
scroll to position [145, 0]
click at [725, 213] on span "Edit" at bounding box center [730, 217] width 14 height 9
type textarea "Pantyhose Play with Heels - A slow sensual pussy play while I keep my seamless …"
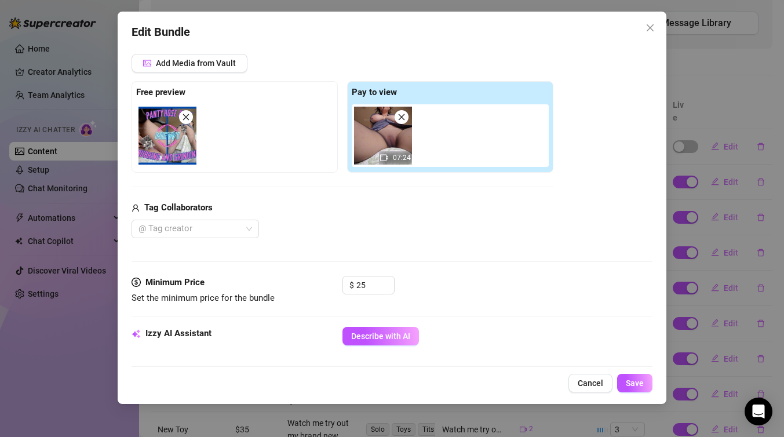
scroll to position [157, 0]
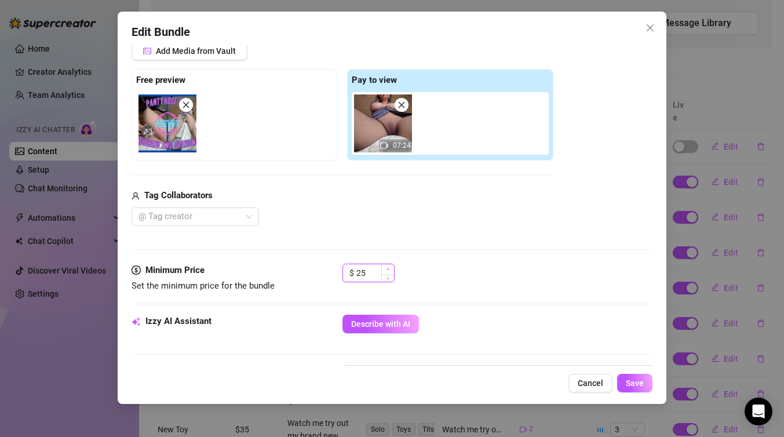
click at [388, 266] on span "Increase Value" at bounding box center [387, 269] width 13 height 10
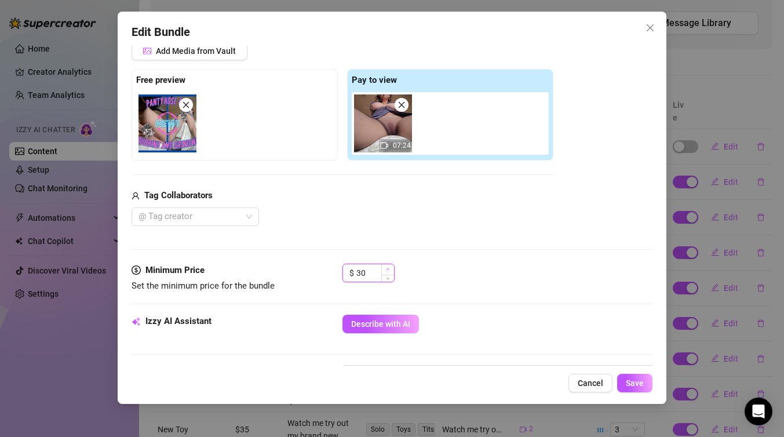
click at [388, 266] on span "Increase Value" at bounding box center [387, 269] width 13 height 10
type input "32"
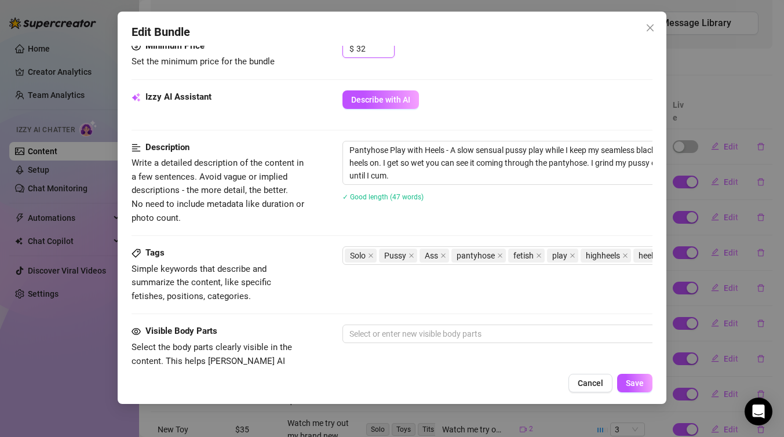
scroll to position [409, 0]
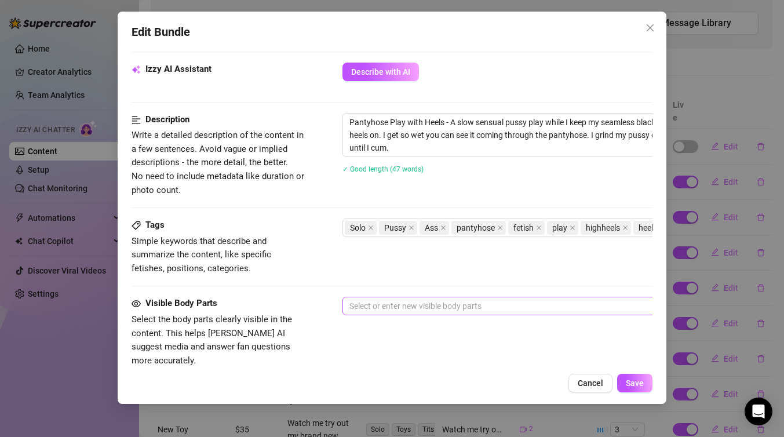
click at [424, 306] on div at bounding box center [539, 306] width 389 height 16
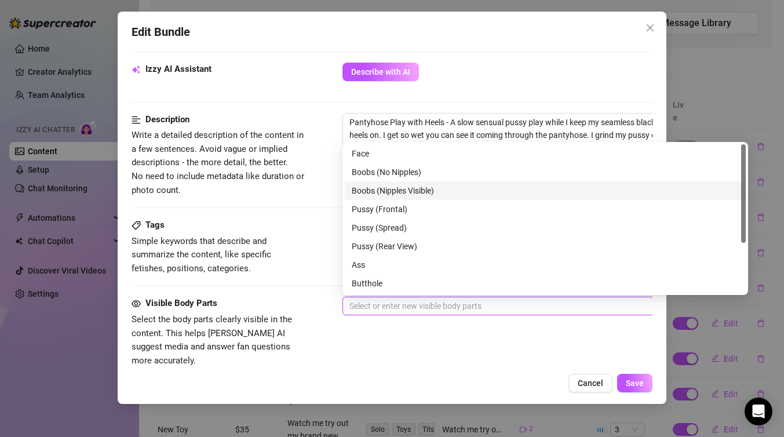
click at [432, 188] on div "Boobs (Nipples Visible)" at bounding box center [545, 190] width 387 height 13
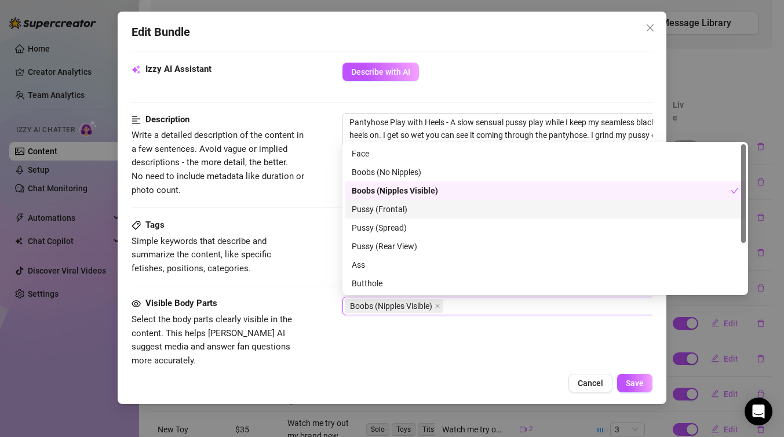
click at [418, 206] on div "Pussy (Frontal)" at bounding box center [545, 209] width 387 height 13
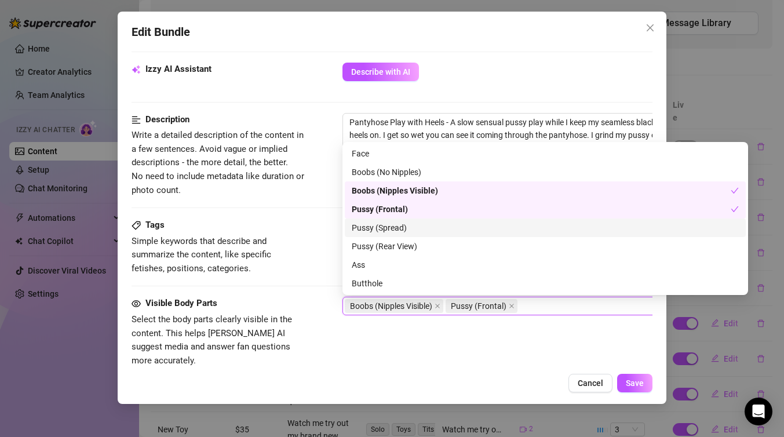
click at [418, 225] on div "Pussy (Spread)" at bounding box center [545, 227] width 387 height 13
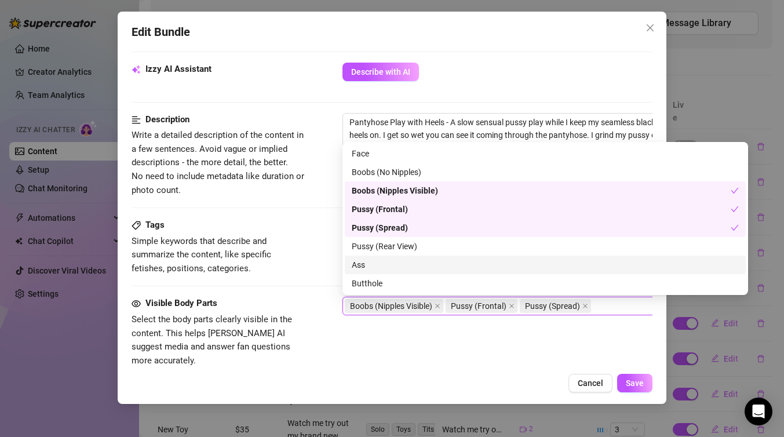
scroll to position [74, 0]
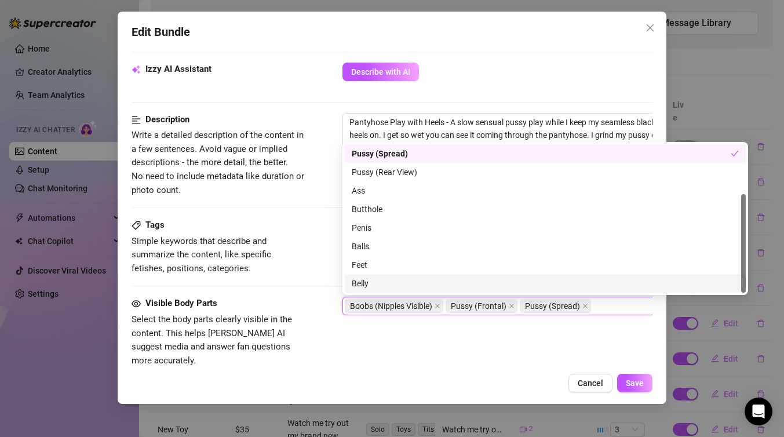
click at [469, 346] on div "Visible Body Parts Select the body parts clearly visible in the content. This h…" at bounding box center [391, 332] width 521 height 71
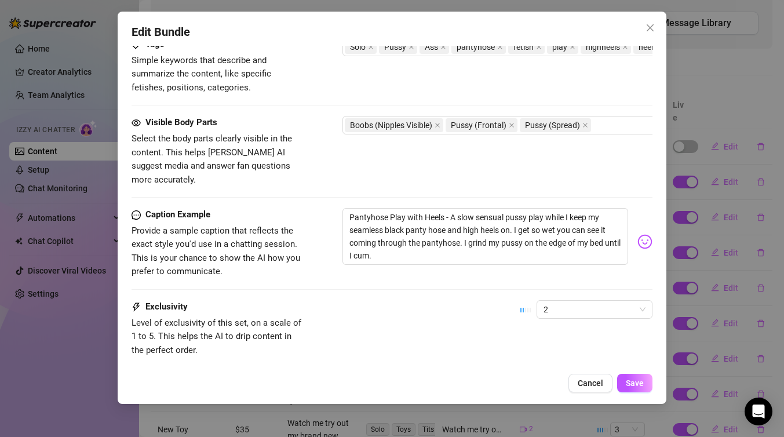
scroll to position [652, 0]
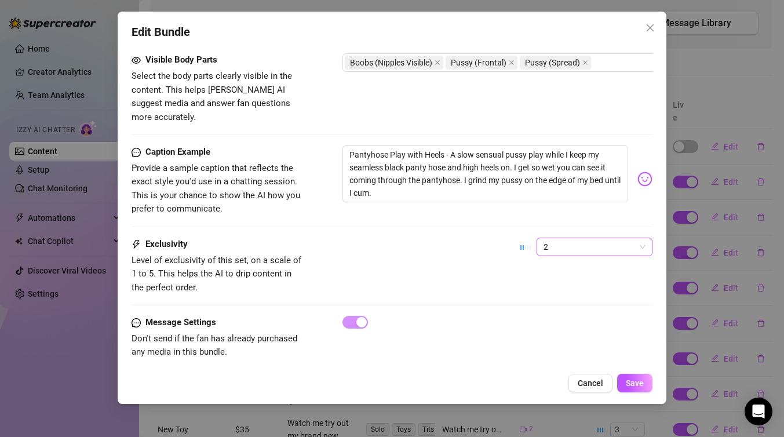
click at [633, 238] on span "2" at bounding box center [594, 246] width 102 height 17
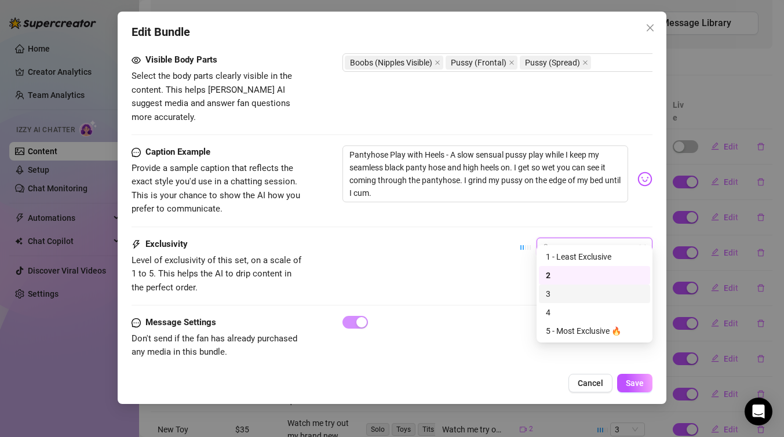
click at [591, 293] on div "3" at bounding box center [594, 293] width 97 height 13
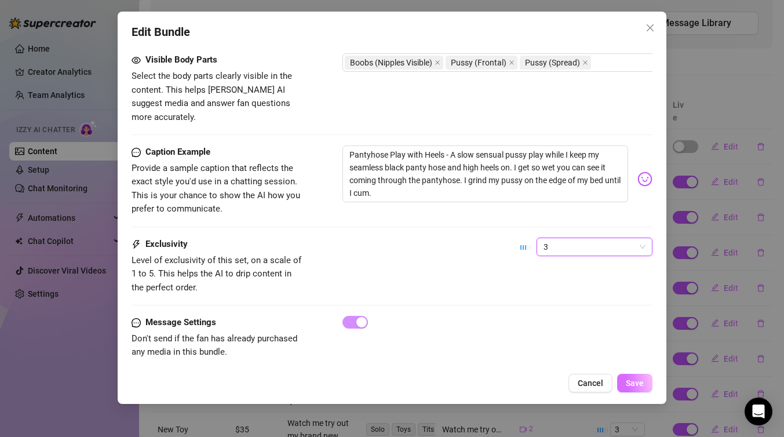
click at [635, 386] on span "Save" at bounding box center [635, 382] width 18 height 9
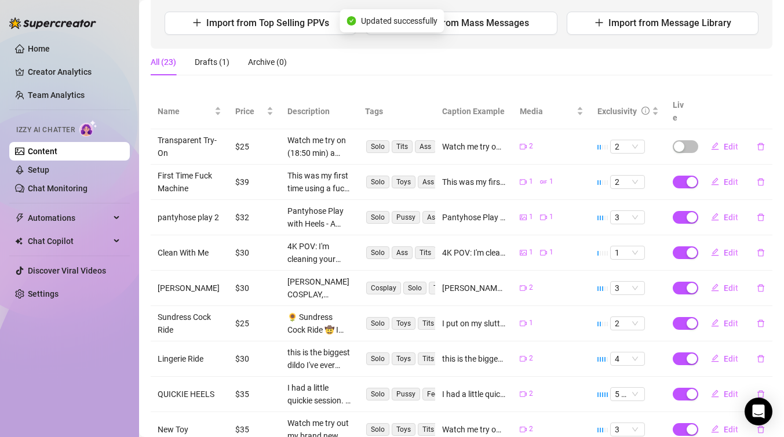
scroll to position [183, 0]
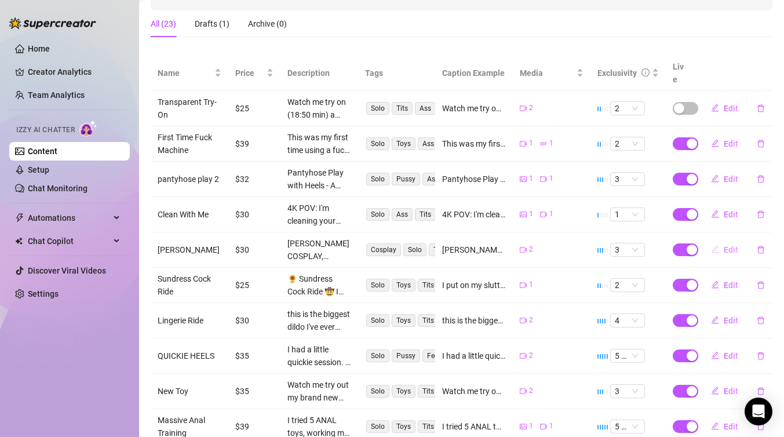
click at [731, 245] on span "Edit" at bounding box center [730, 249] width 14 height 9
type textarea "[PERSON_NAME] COSPLAY, [PERSON_NAME] fucks her mirror in HD. Close up pussy pla…"
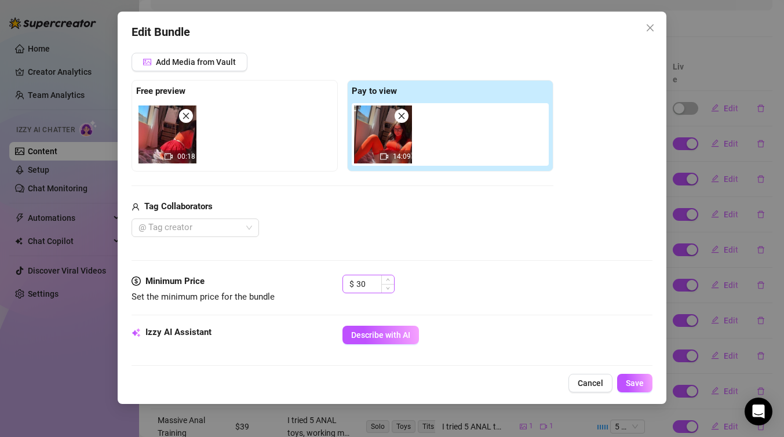
scroll to position [148, 0]
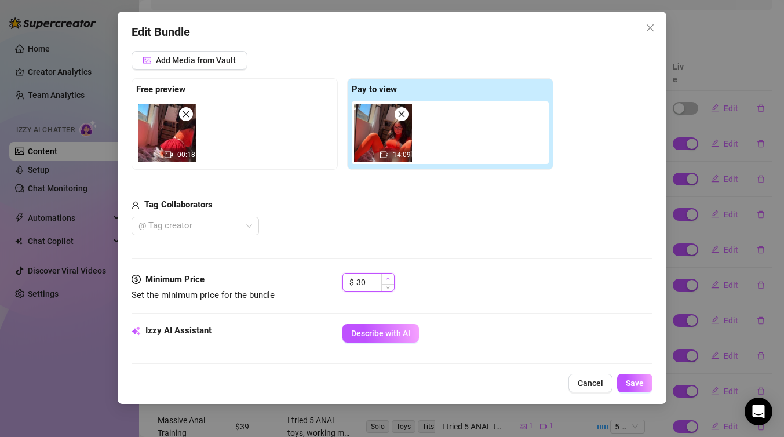
click at [392, 275] on span "Increase Value" at bounding box center [387, 278] width 13 height 10
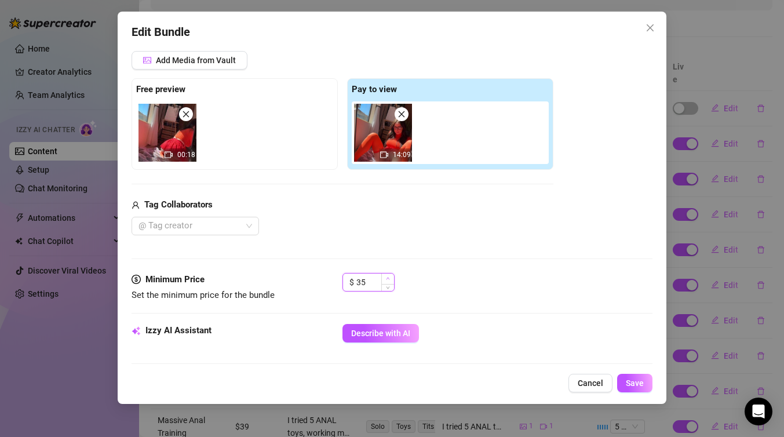
click at [392, 275] on span "Increase Value" at bounding box center [387, 278] width 13 height 10
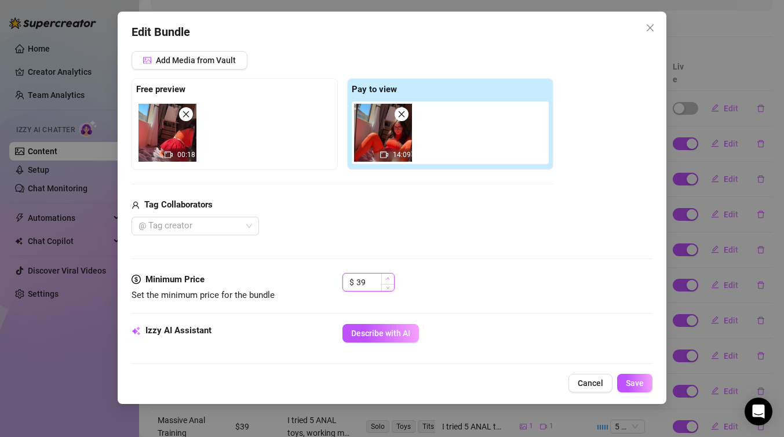
type input "40"
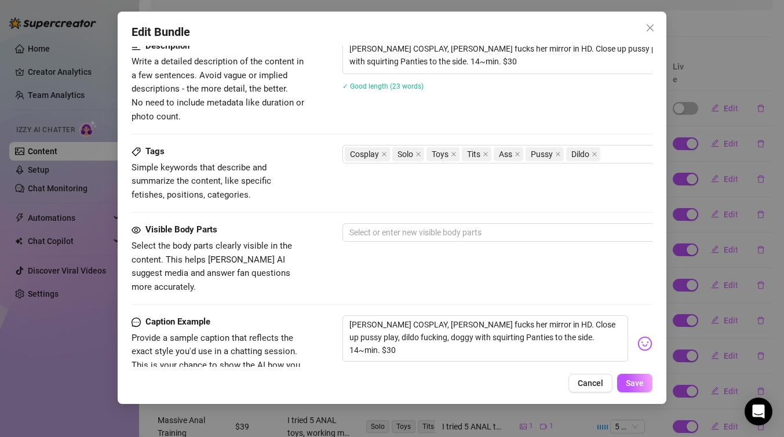
scroll to position [487, 0]
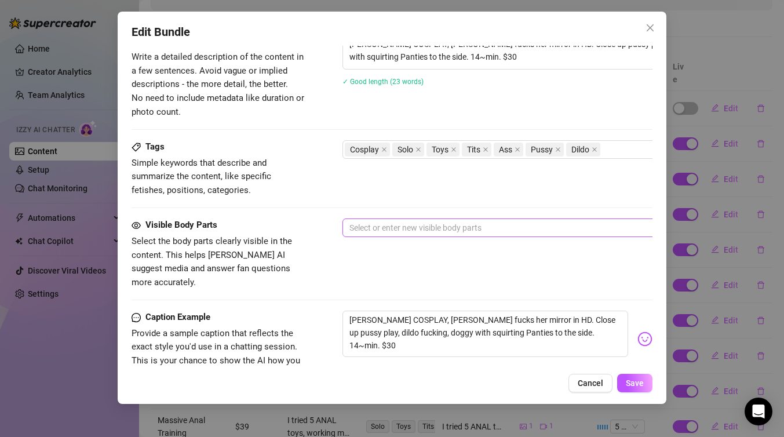
click at [443, 228] on div at bounding box center [539, 228] width 389 height 16
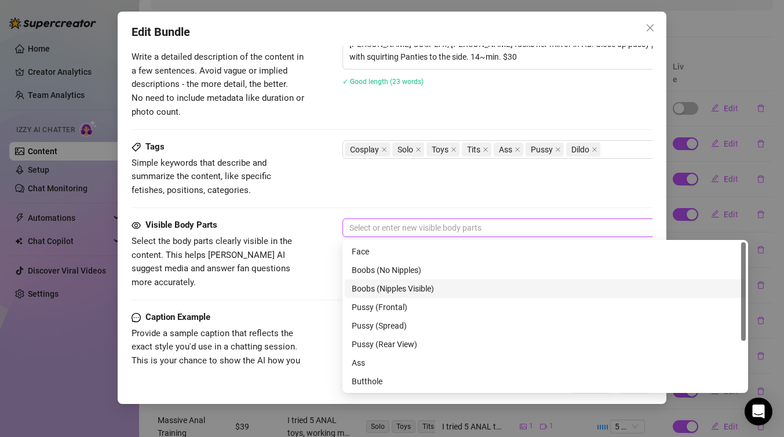
click at [436, 291] on div "Boobs (Nipples Visible)" at bounding box center [545, 288] width 387 height 13
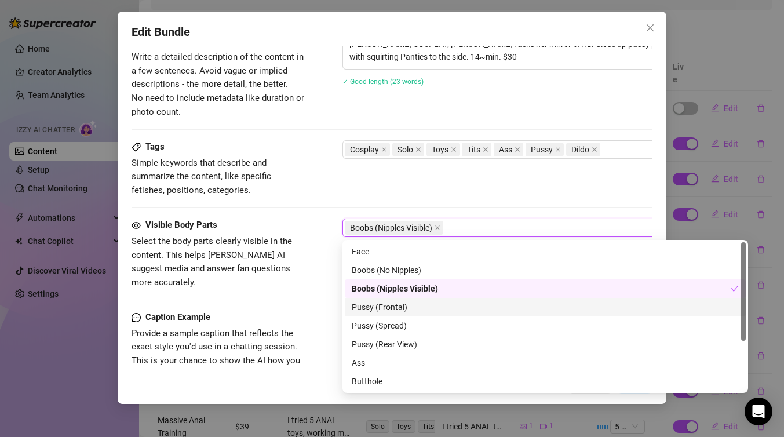
click at [432, 310] on div "Pussy (Frontal)" at bounding box center [545, 307] width 387 height 13
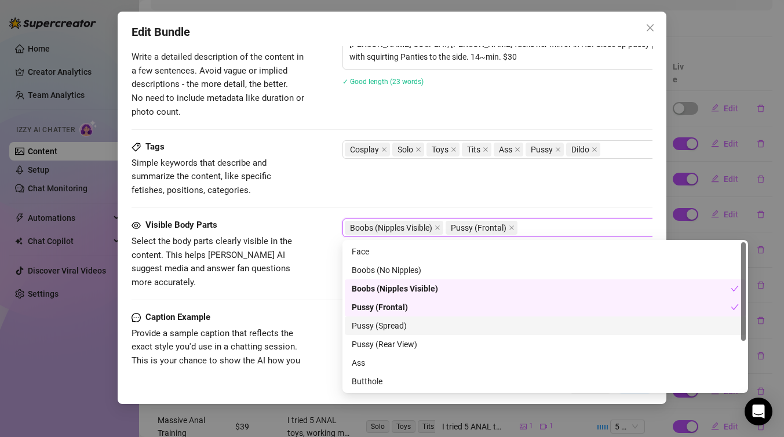
click at [432, 328] on div "Pussy (Spread)" at bounding box center [545, 325] width 387 height 13
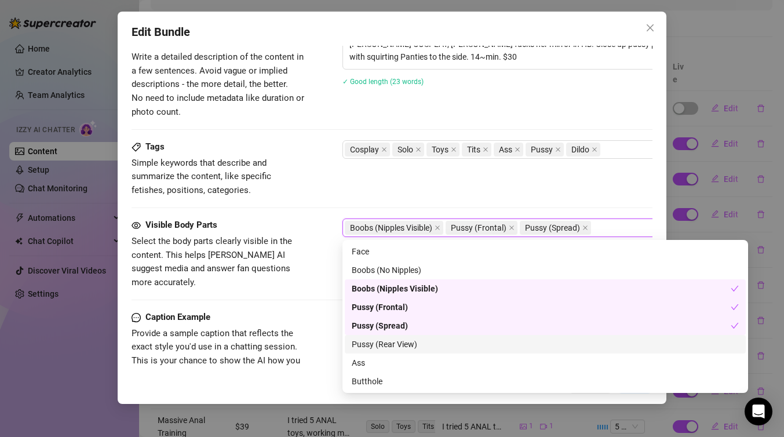
click at [433, 344] on div "Pussy (Rear View)" at bounding box center [545, 344] width 387 height 13
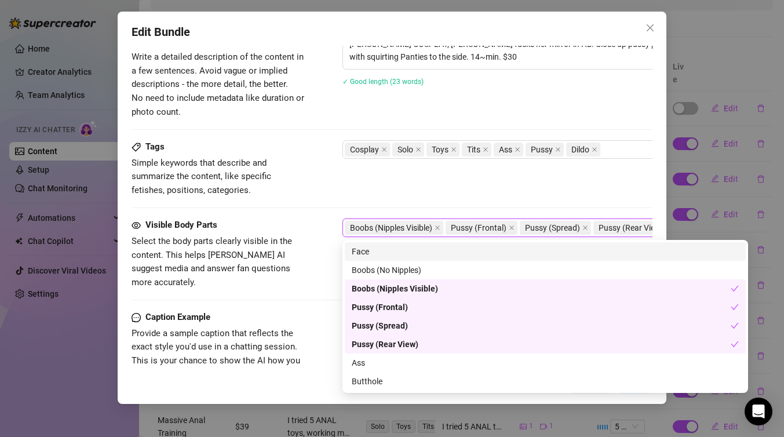
click at [398, 200] on div "Tags Simple keywords that describe and summarize the content, like specific fet…" at bounding box center [391, 179] width 521 height 78
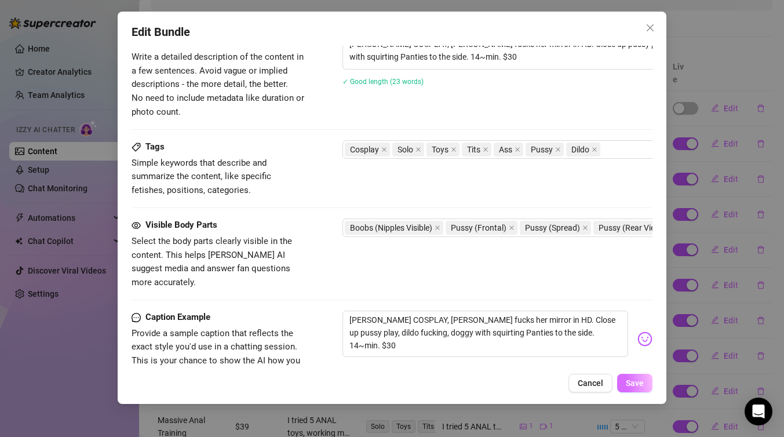
click at [630, 383] on span "Save" at bounding box center [635, 382] width 18 height 9
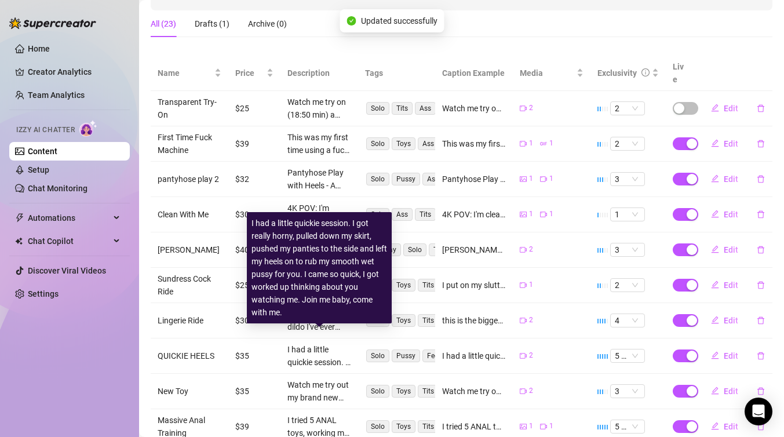
scroll to position [244, 0]
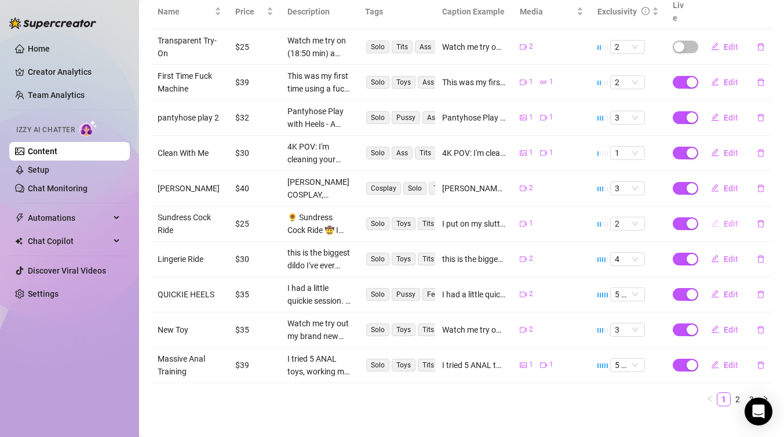
click at [725, 219] on span "Edit" at bounding box center [730, 223] width 14 height 9
type textarea "I put on my slutty little sundress and hopped on my dildo machine. I started of…"
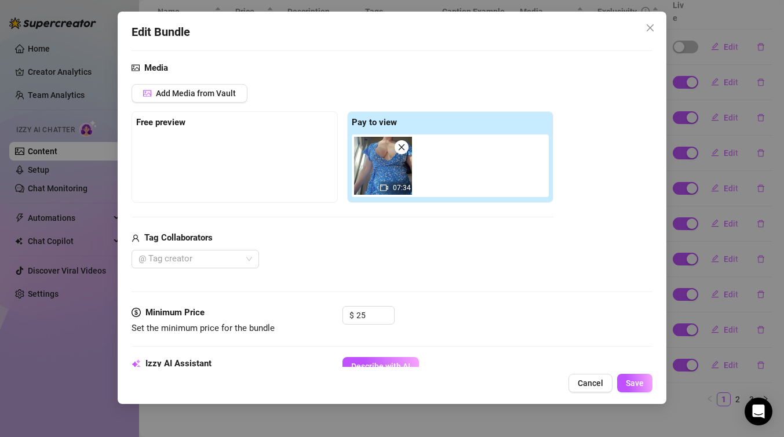
scroll to position [116, 0]
click at [211, 89] on span "Add Media from Vault" at bounding box center [196, 91] width 80 height 9
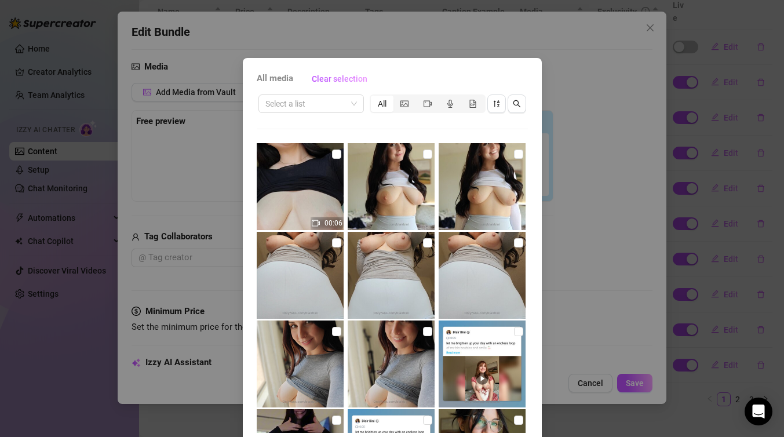
scroll to position [15, 0]
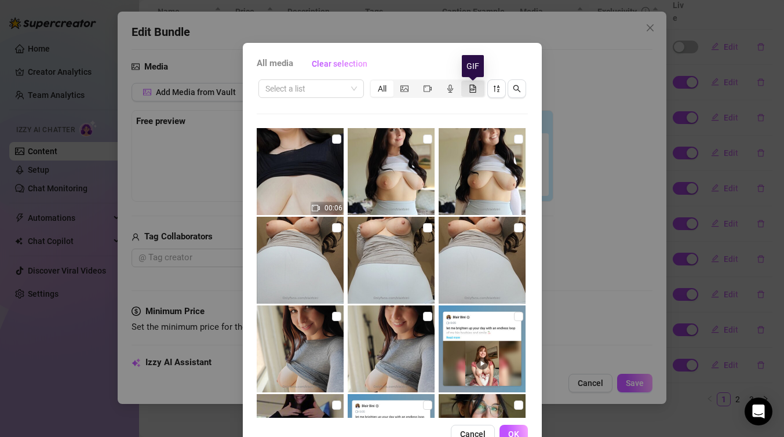
click at [474, 88] on icon "file-gif" at bounding box center [473, 89] width 1 height 2
click at [464, 82] on input "segmented control" at bounding box center [464, 82] width 0 height 0
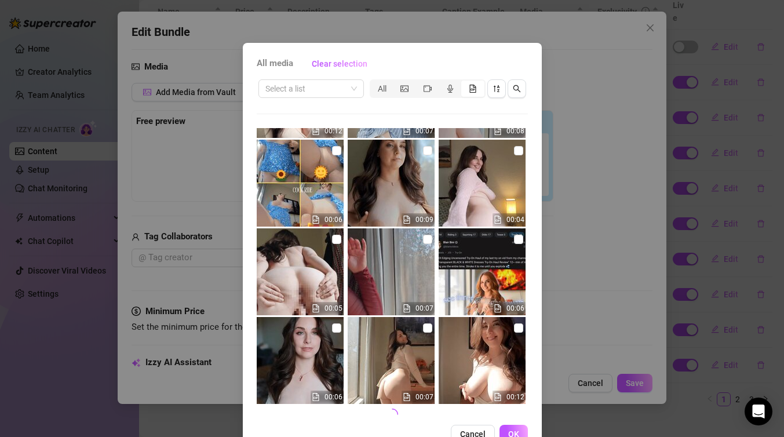
scroll to position [437, 0]
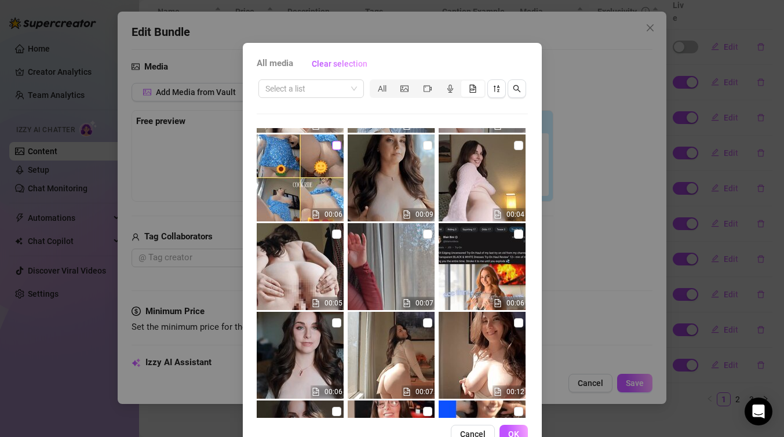
click at [334, 143] on input "checkbox" at bounding box center [336, 145] width 9 height 9
checkbox input "true"
click at [514, 431] on span "OK" at bounding box center [513, 433] width 11 height 9
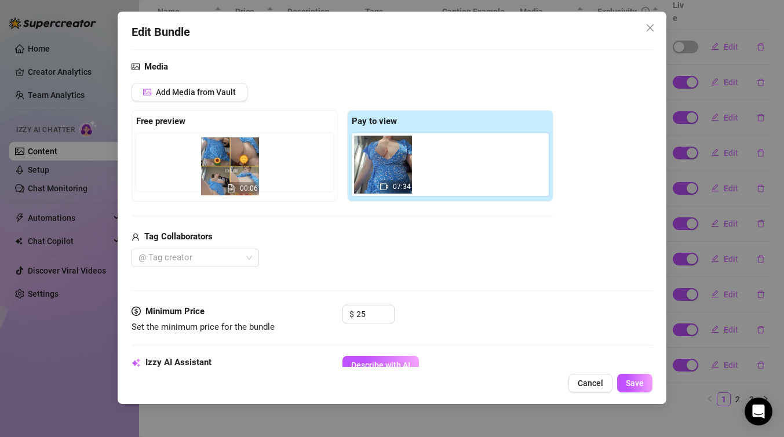
drag, startPoint x: 450, startPoint y: 173, endPoint x: 222, endPoint y: 174, distance: 227.6
click at [222, 174] on div "Free preview Pay to view 07:34 00:06" at bounding box center [342, 156] width 422 height 92
drag, startPoint x: 455, startPoint y: 170, endPoint x: 236, endPoint y: 167, distance: 219.0
click at [236, 167] on div "Free preview Pay to view 07:34 00:06" at bounding box center [342, 156] width 422 height 92
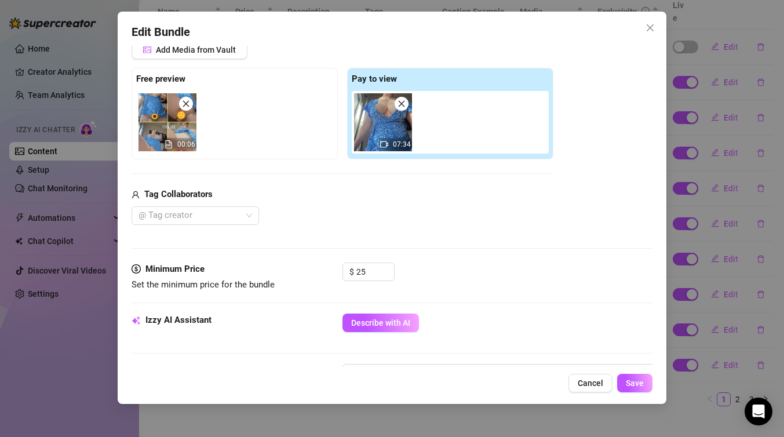
scroll to position [169, 0]
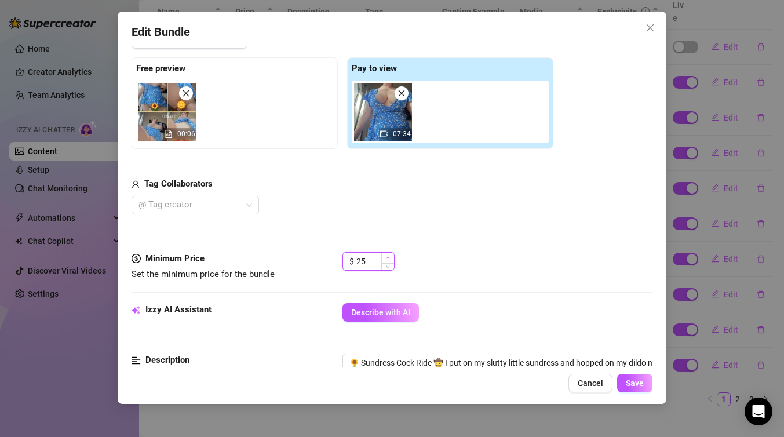
click at [387, 256] on icon "up" at bounding box center [388, 257] width 4 height 4
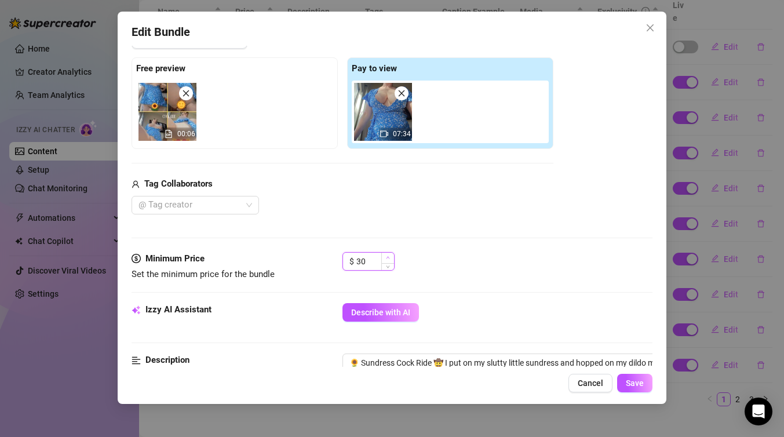
click at [387, 256] on icon "up" at bounding box center [388, 257] width 4 height 4
type input "33"
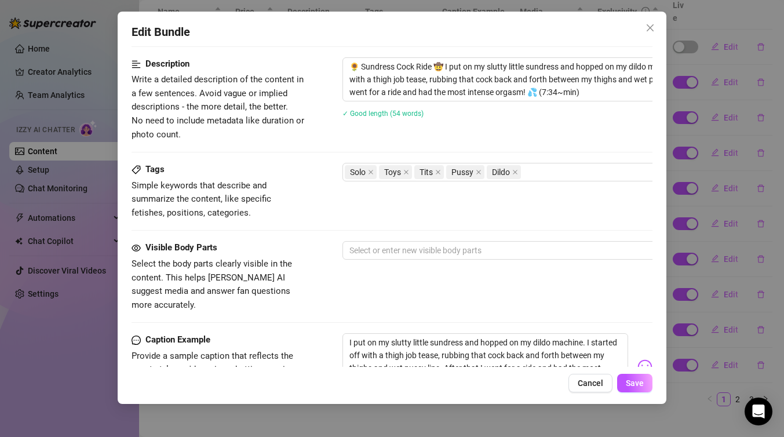
scroll to position [479, 0]
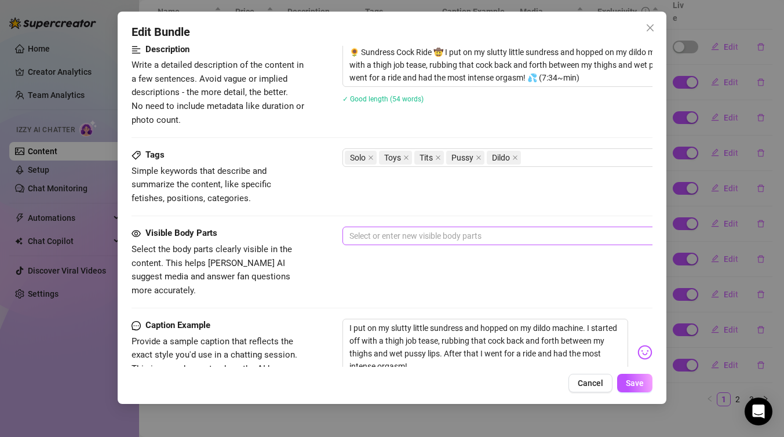
click at [452, 233] on div at bounding box center [539, 236] width 389 height 16
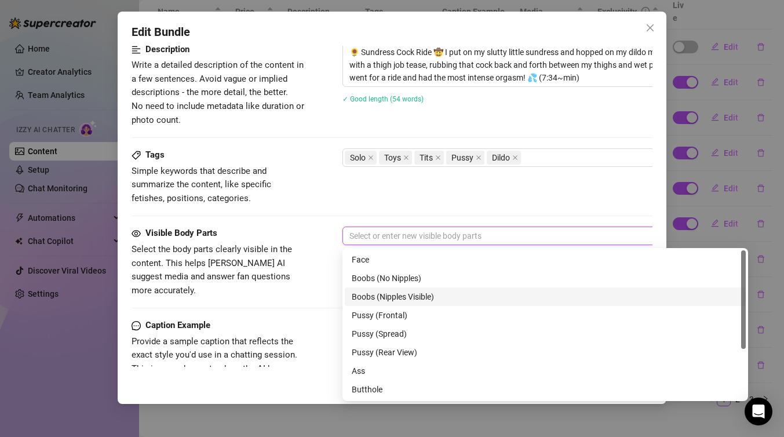
click at [444, 294] on div "Boobs (Nipples Visible)" at bounding box center [545, 296] width 387 height 13
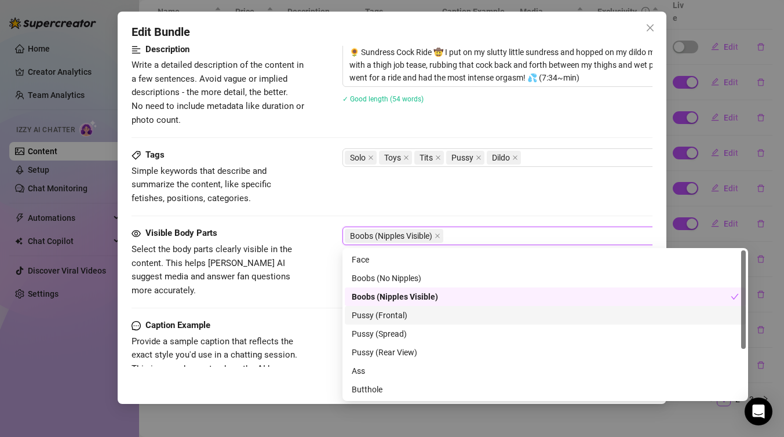
click at [443, 315] on div "Pussy (Frontal)" at bounding box center [545, 315] width 387 height 13
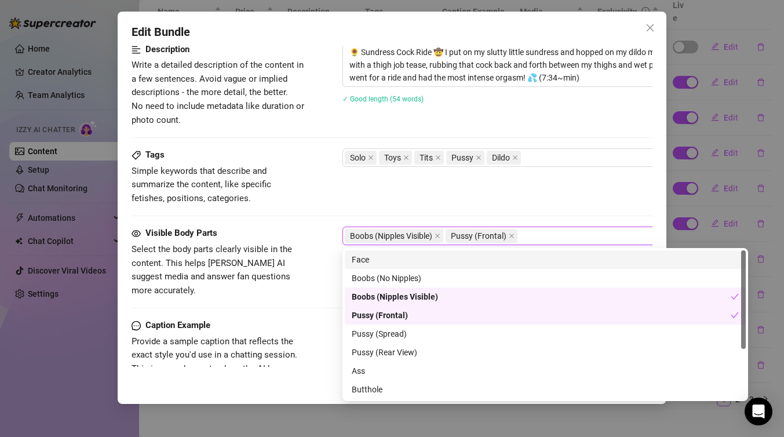
click at [441, 200] on div "Tags Simple keywords that describe and summarize the content, like specific fet…" at bounding box center [391, 176] width 521 height 57
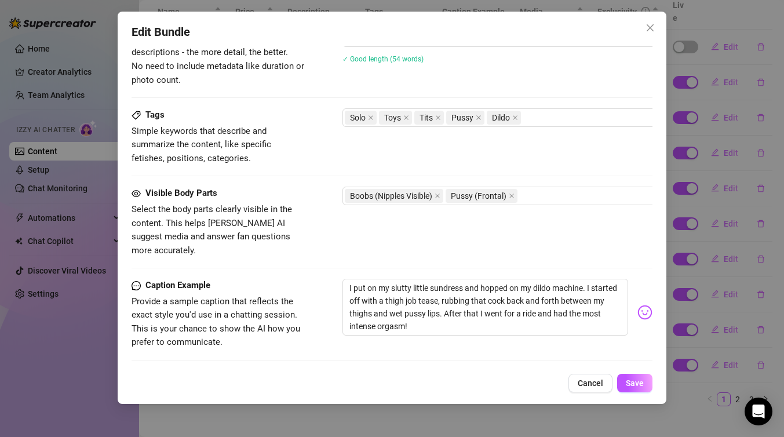
scroll to position [652, 0]
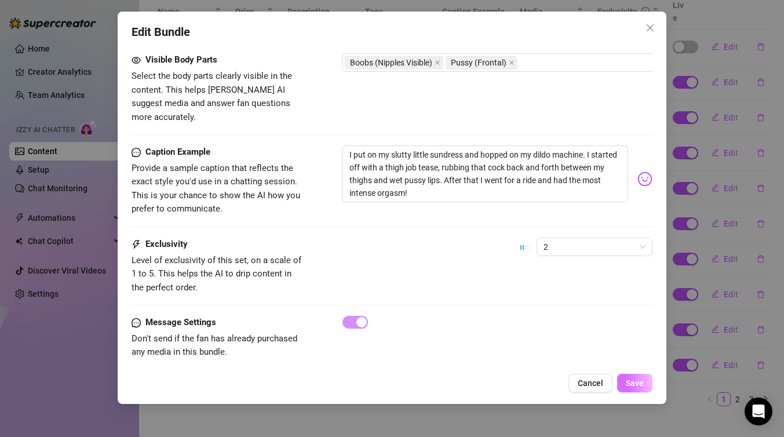
click at [638, 384] on span "Save" at bounding box center [635, 382] width 18 height 9
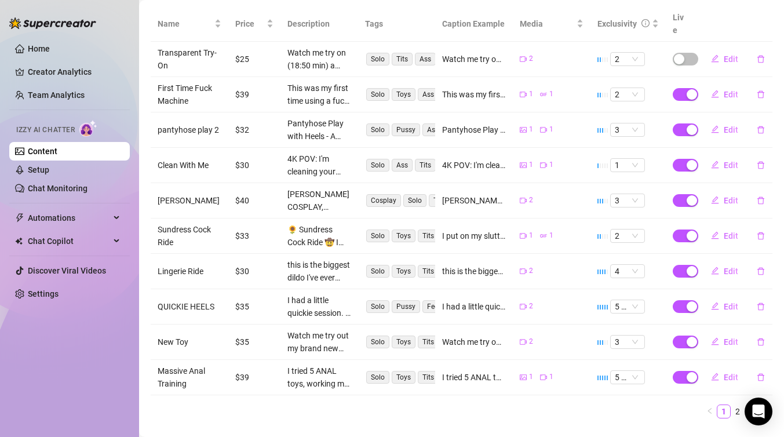
scroll to position [244, 0]
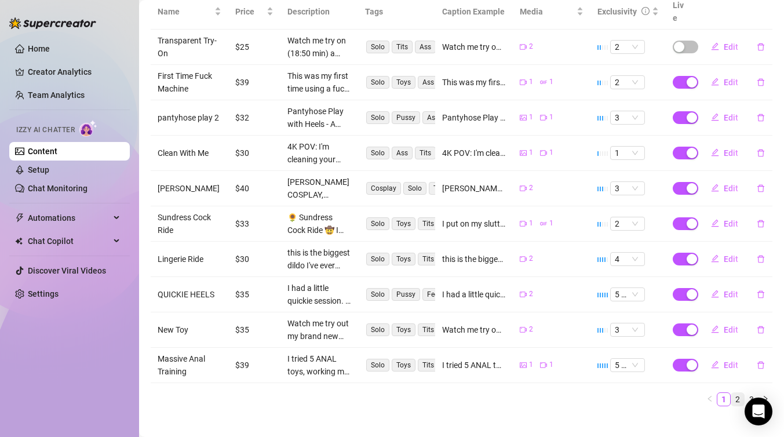
click at [736, 393] on link "2" at bounding box center [737, 399] width 13 height 13
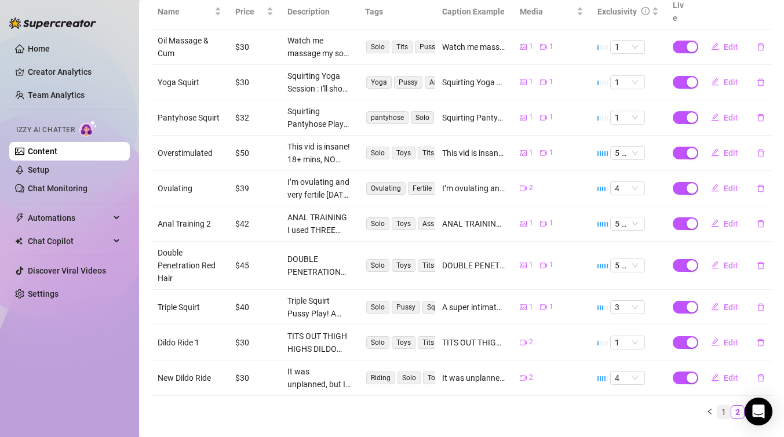
click at [728, 405] on link "1" at bounding box center [723, 411] width 13 height 13
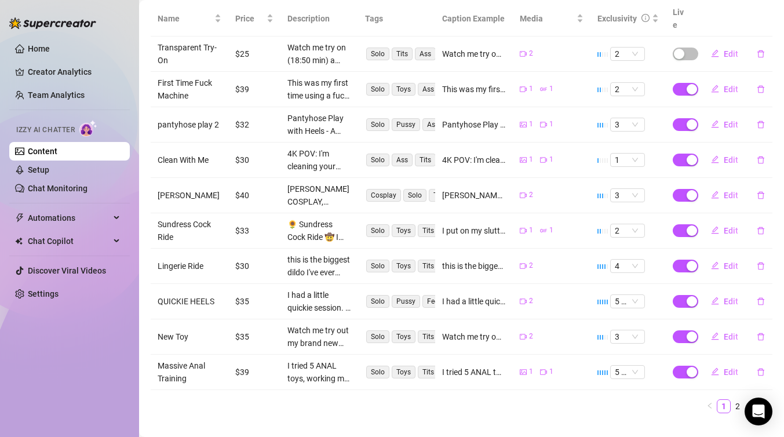
scroll to position [0, 0]
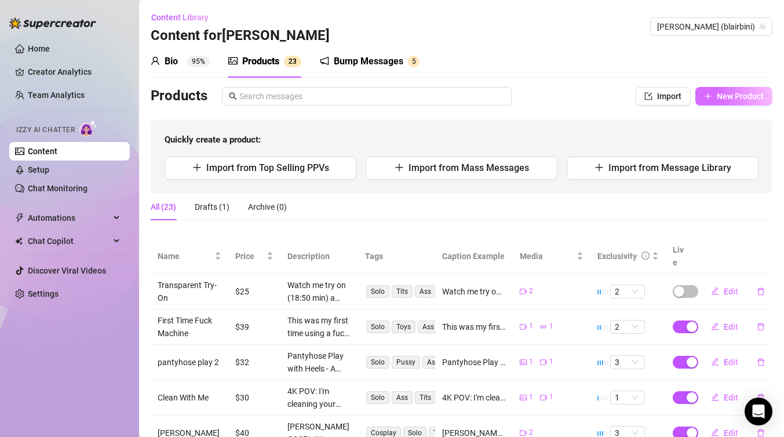
click at [762, 102] on button "New Product" at bounding box center [733, 96] width 77 height 19
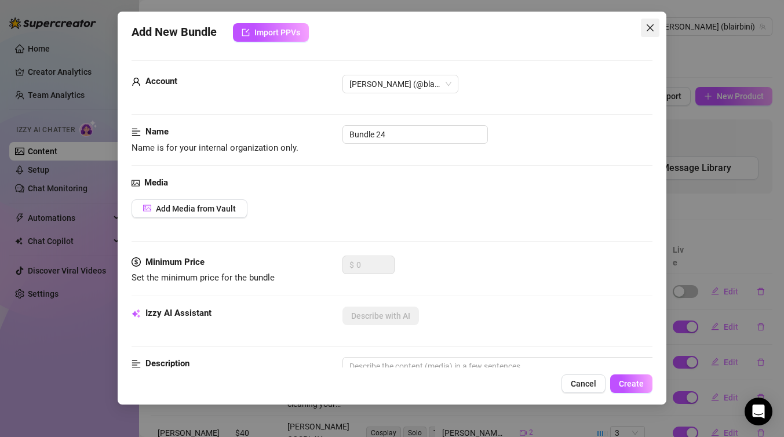
click at [652, 30] on icon "close" at bounding box center [649, 27] width 7 height 7
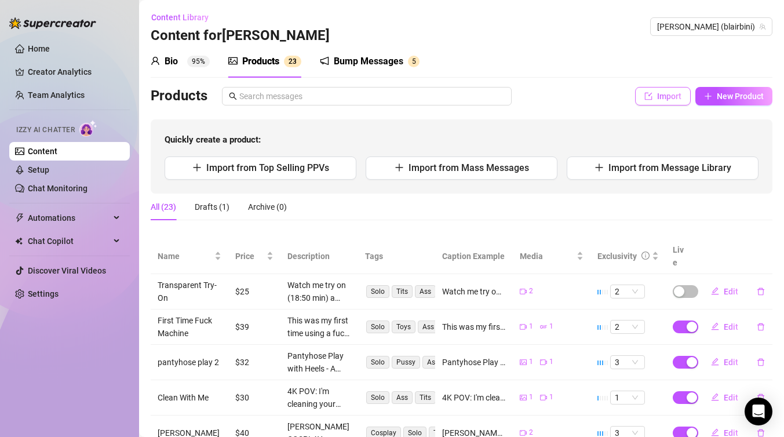
click at [662, 98] on span "Import" at bounding box center [669, 96] width 24 height 9
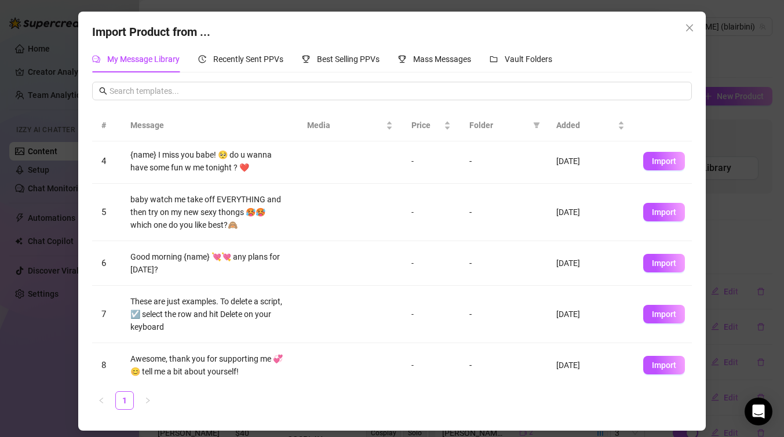
scroll to position [135, 0]
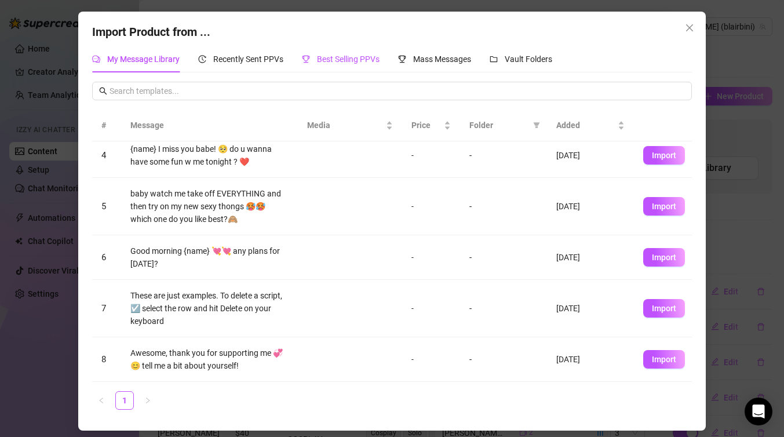
click at [326, 65] on div "Best Selling PPVs" at bounding box center [341, 59] width 78 height 13
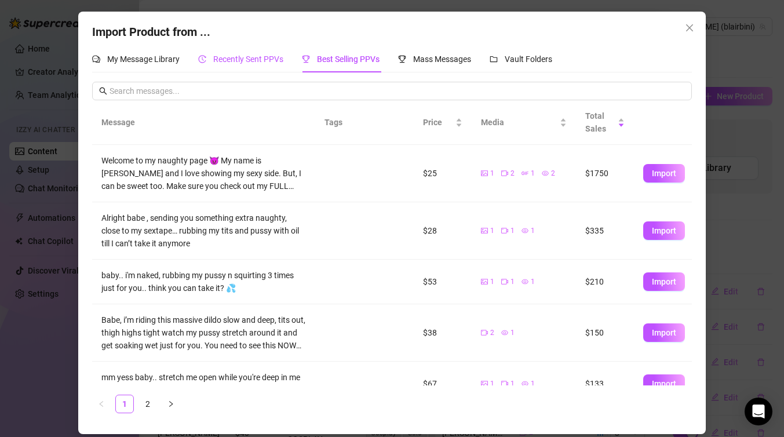
click at [262, 53] on div "Recently Sent PPVs" at bounding box center [240, 59] width 85 height 13
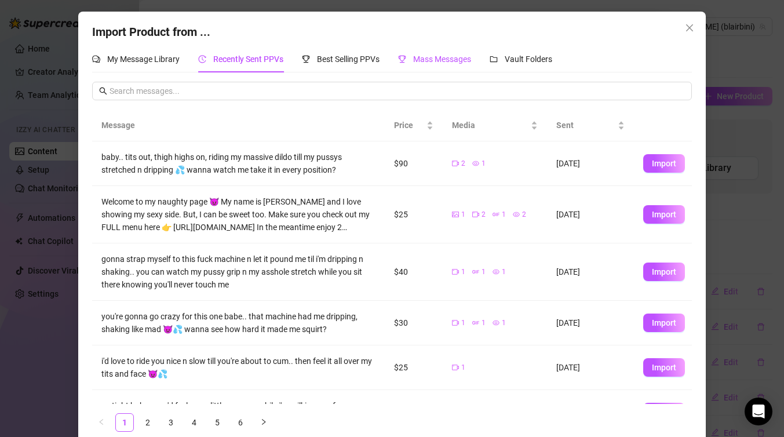
click at [453, 63] on span "Mass Messages" at bounding box center [442, 58] width 58 height 9
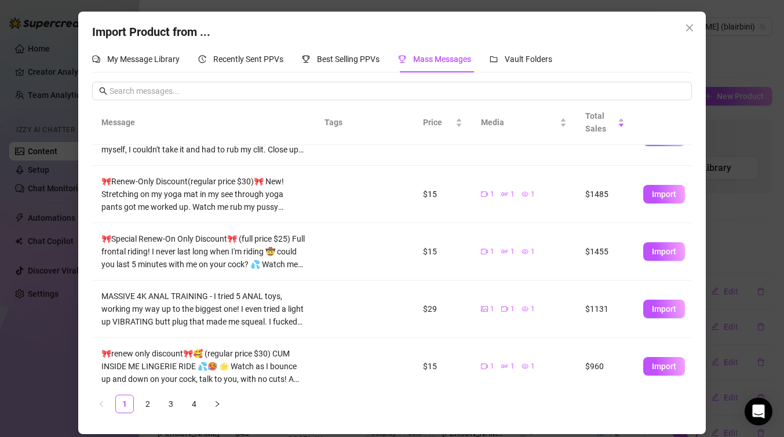
scroll to position [45, 0]
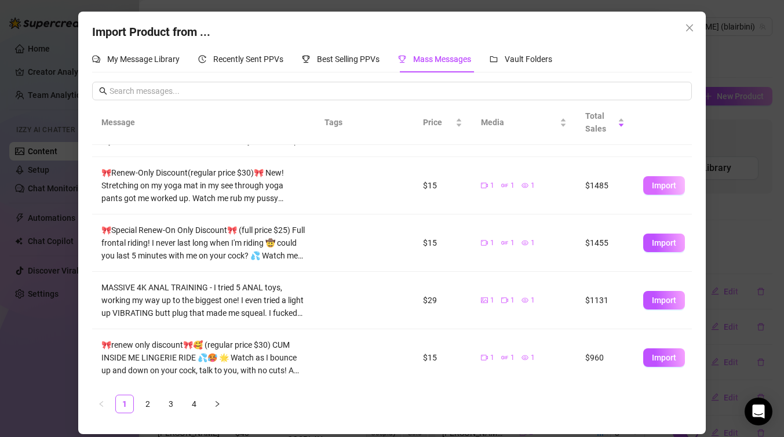
click at [668, 182] on span "Import" at bounding box center [664, 185] width 24 height 9
type textarea "🎀Renew-Only Discount(regular price $30)🎀 New! Stretching on my yoga mat in my s…"
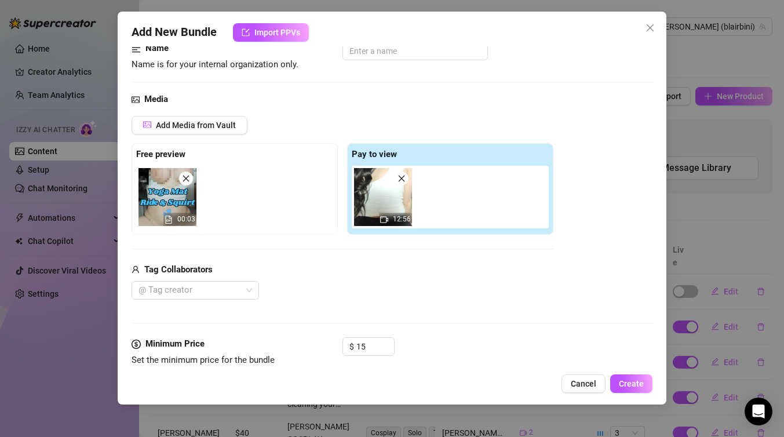
scroll to position [0, 0]
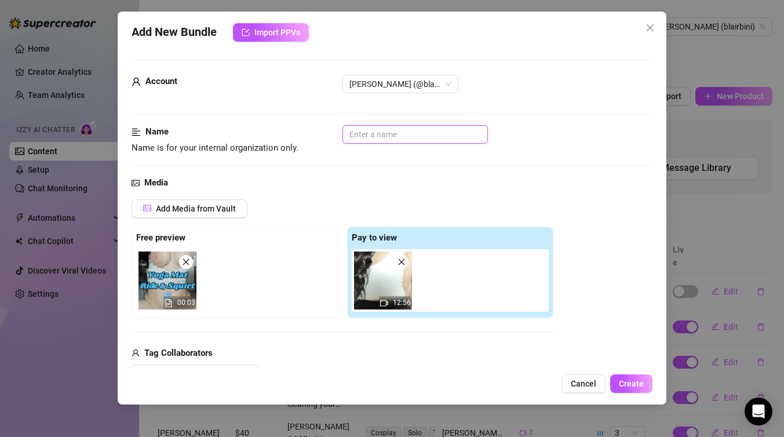
click at [376, 133] on input "text" at bounding box center [414, 134] width 145 height 19
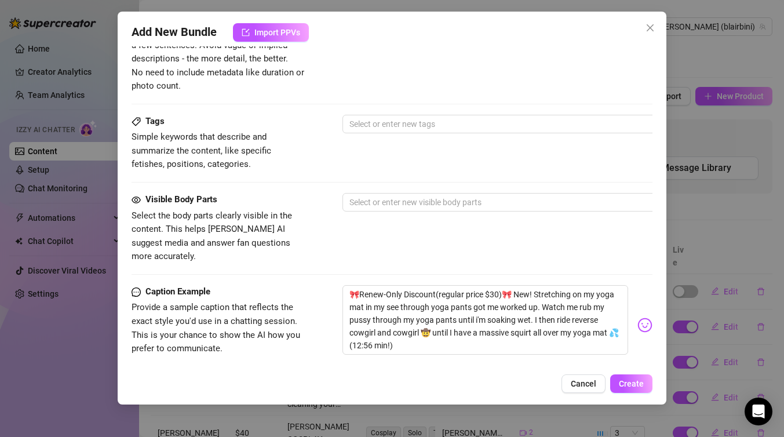
scroll to position [568, 0]
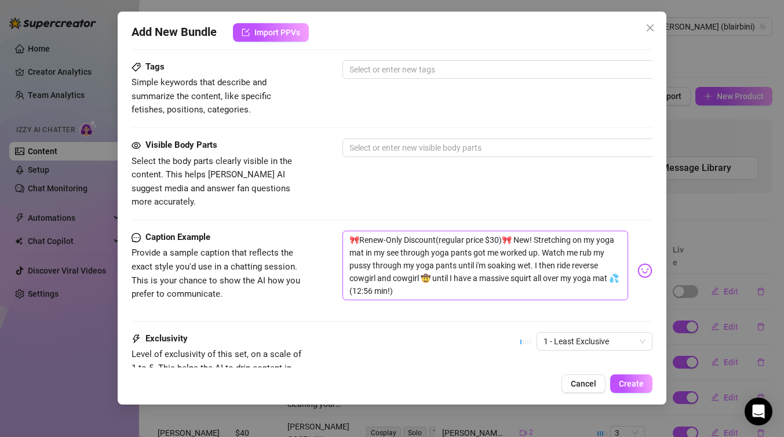
type input "Yoga 2"
drag, startPoint x: 509, startPoint y: 225, endPoint x: 331, endPoint y: 225, distance: 177.2
click at [331, 231] on div "Caption Example Provide a sample caption that reflects the exact style you'd us…" at bounding box center [391, 271] width 521 height 80
type textarea "New! Stretching on my yoga mat in my see through yoga pants got me worked up. W…"
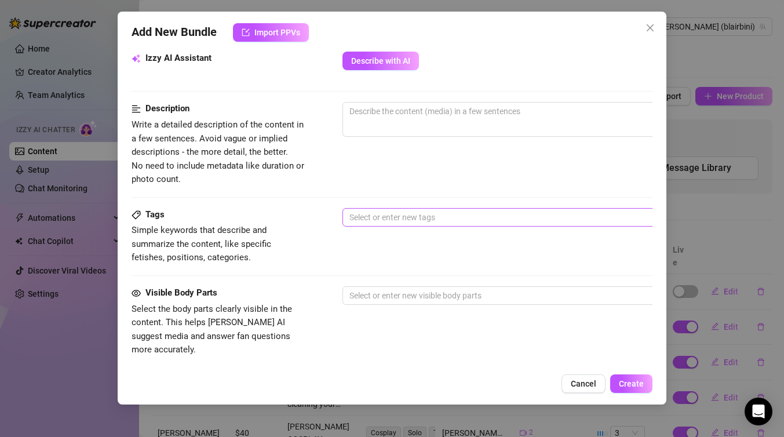
scroll to position [402, 0]
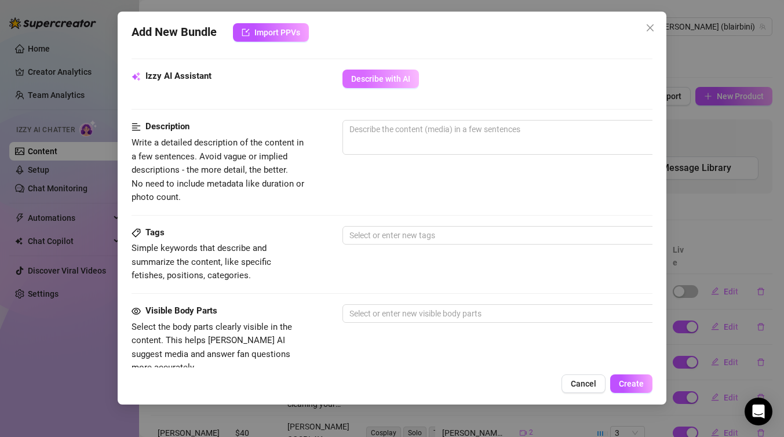
type textarea "New! Stretching on my yoga mat in my see through yoga pants got me worked up. W…"
click at [403, 76] on span "Describe with AI" at bounding box center [380, 78] width 59 height 9
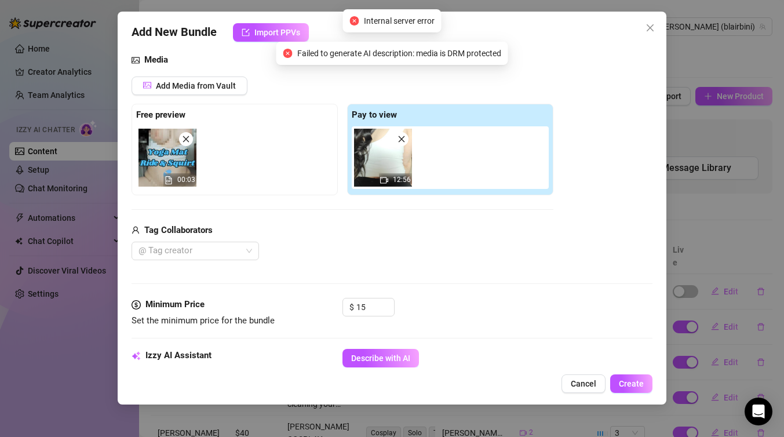
scroll to position [122, 0]
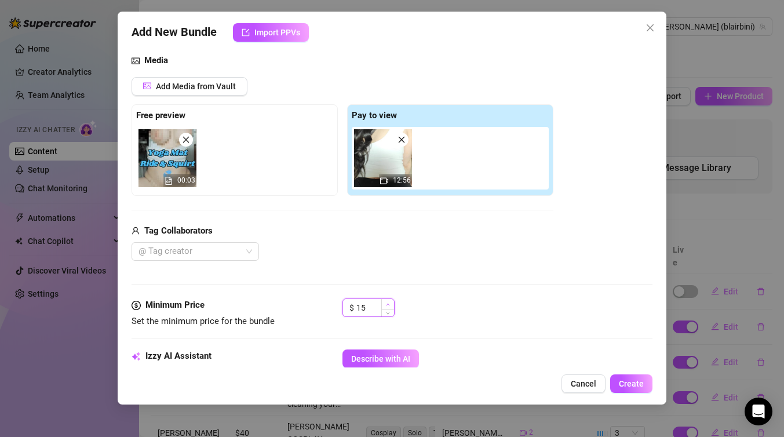
click at [388, 305] on icon "up" at bounding box center [388, 304] width 4 height 4
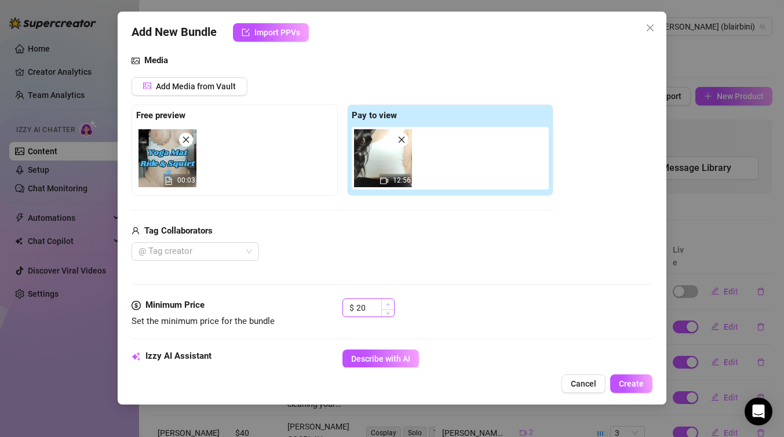
click at [388, 305] on icon "up" at bounding box center [388, 304] width 4 height 4
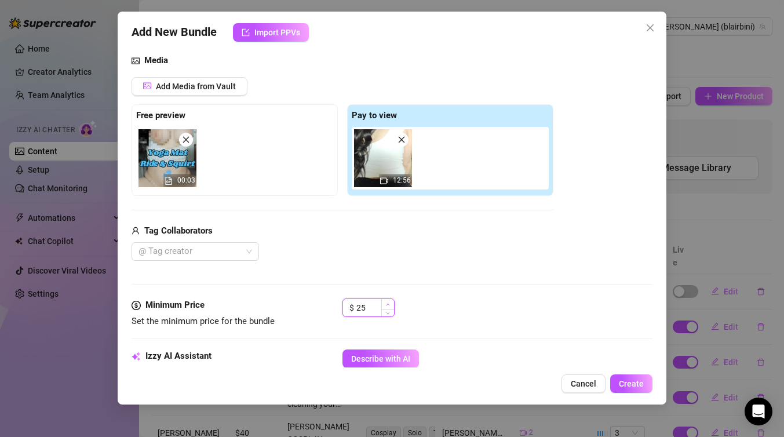
click at [388, 305] on icon "up" at bounding box center [388, 304] width 4 height 4
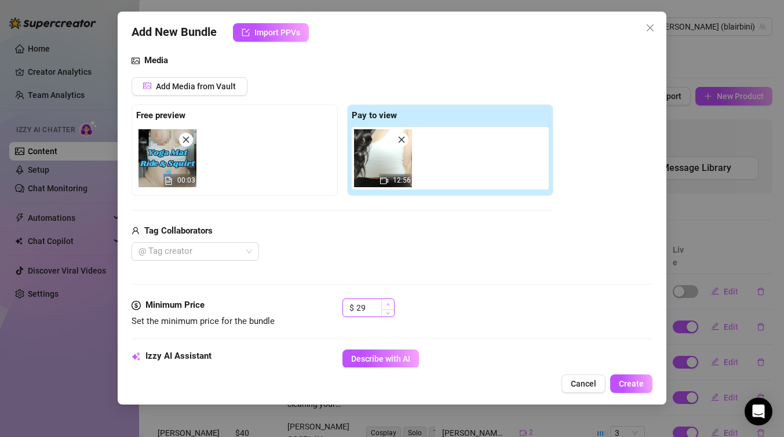
type input "30"
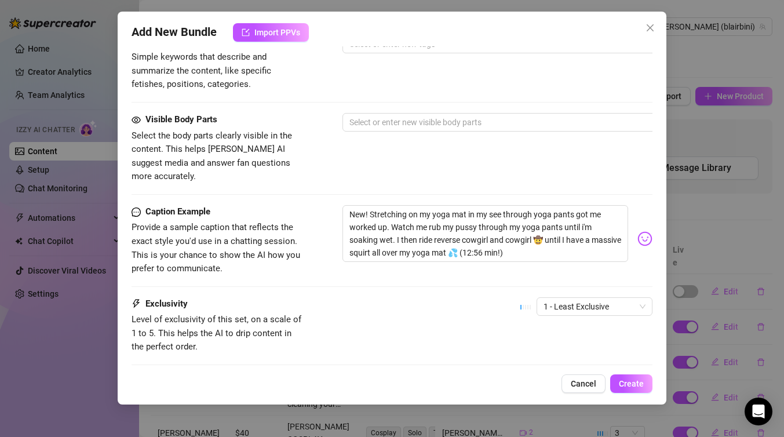
scroll to position [652, 0]
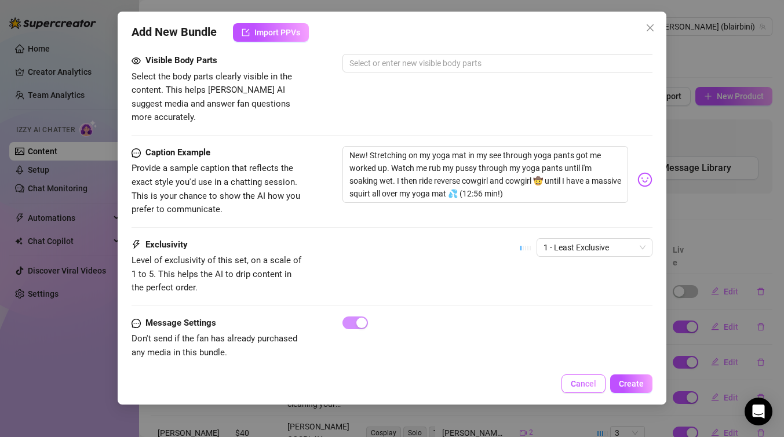
click at [580, 388] on button "Cancel" at bounding box center [583, 383] width 44 height 19
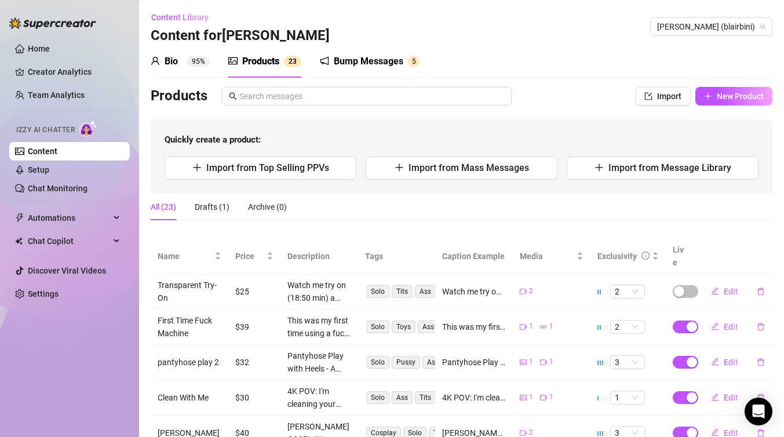
click at [378, 64] on div "Bump Messages" at bounding box center [369, 61] width 70 height 14
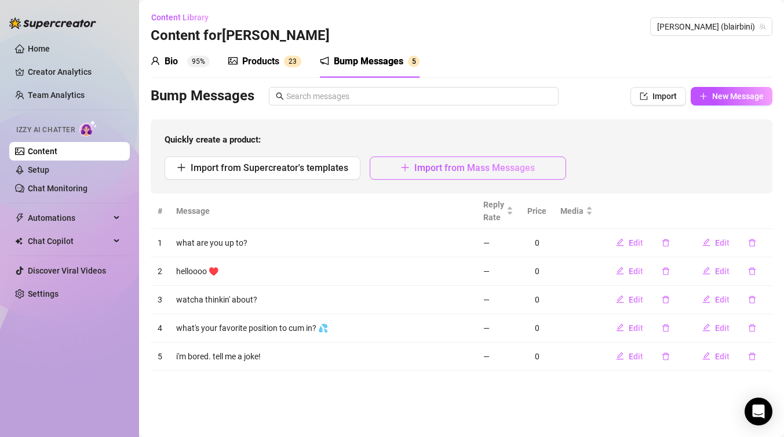
click at [437, 167] on span "Import from Mass Messages" at bounding box center [474, 167] width 120 height 11
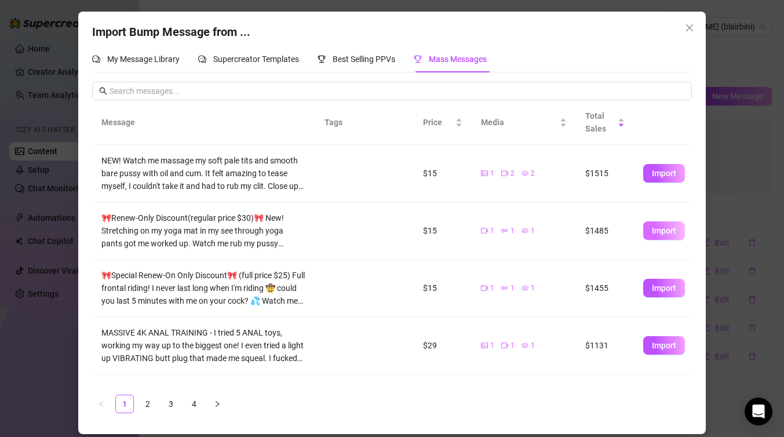
click at [659, 231] on span "Import" at bounding box center [664, 230] width 24 height 9
type textarea "🎀Renew-Only Discount(regular price $30)🎀 New! Stretching on my yoga mat in my s…"
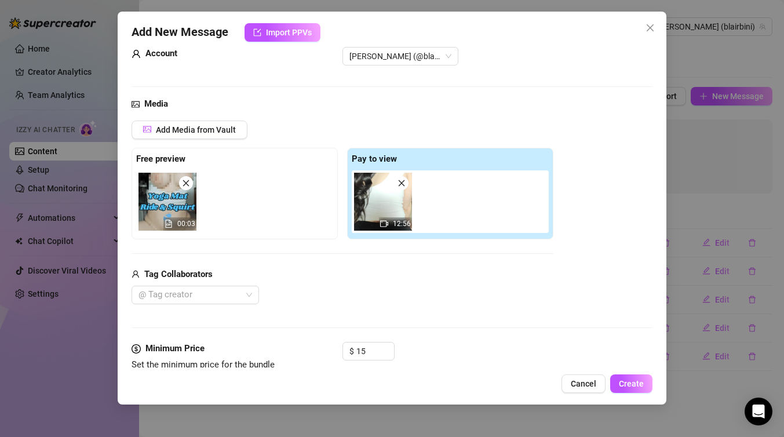
scroll to position [128, 0]
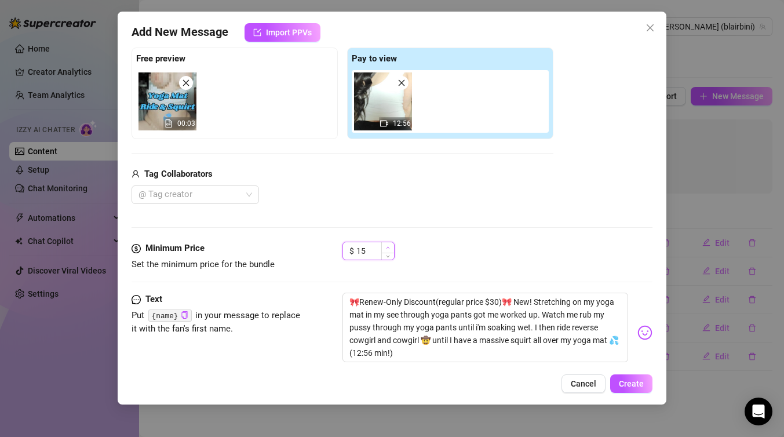
click at [390, 246] on span "Increase Value" at bounding box center [387, 247] width 13 height 10
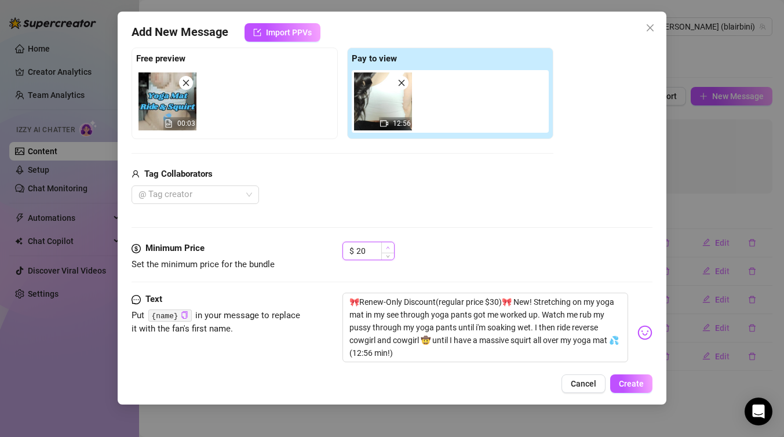
click at [390, 246] on span "Increase Value" at bounding box center [387, 247] width 13 height 10
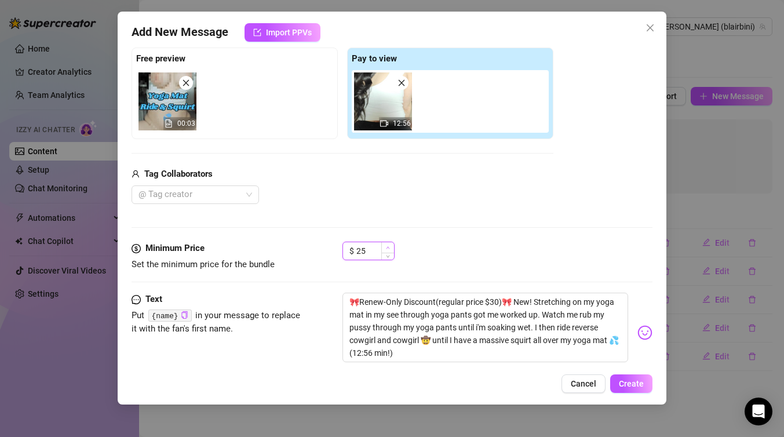
click at [390, 246] on span "Increase Value" at bounding box center [387, 247] width 13 height 10
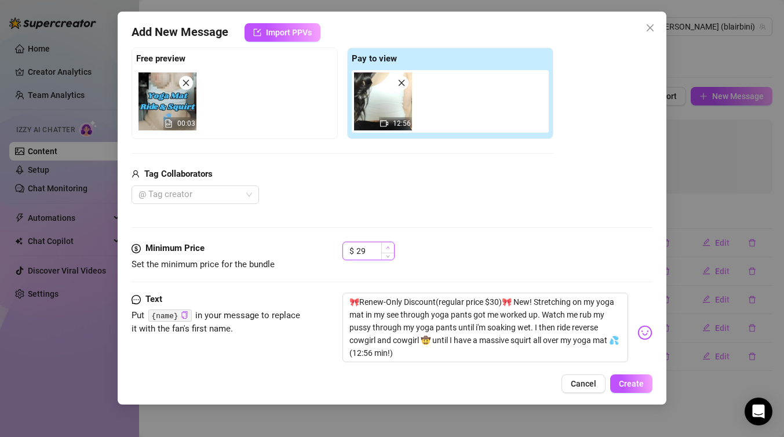
type input "30"
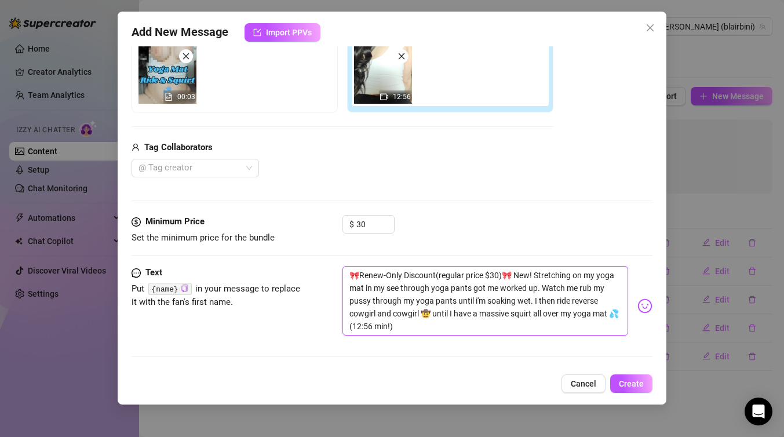
drag, startPoint x: 530, startPoint y: 275, endPoint x: 337, endPoint y: 276, distance: 192.9
click at [337, 276] on div "Text Put {name} in your message to replace it with the fan's first name. 🎀Renew…" at bounding box center [391, 306] width 521 height 80
type textarea "Stretching on my yoga mat in my see through yoga pants got me worked up. Watch …"
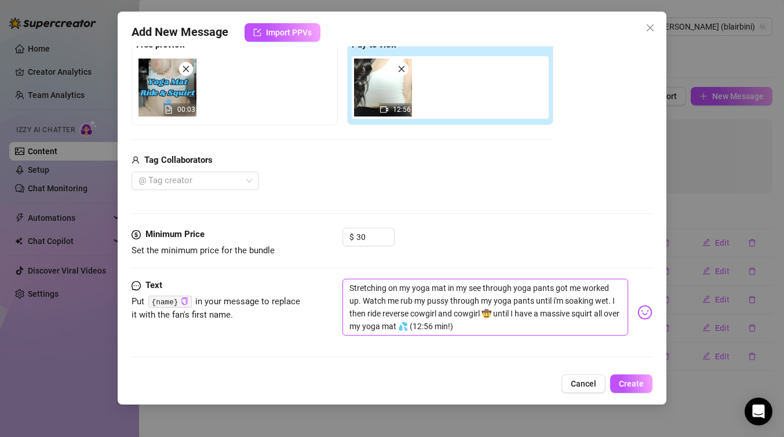
scroll to position [142, 0]
type textarea "Stretching on my yoga mat in my see through yoga pants got me worked up. Watch …"
click at [333, 324] on div "Text Put {name} in your message to replace it with the fan's first name. Stretc…" at bounding box center [391, 312] width 521 height 67
click at [423, 250] on div "$ 30" at bounding box center [497, 242] width 310 height 29
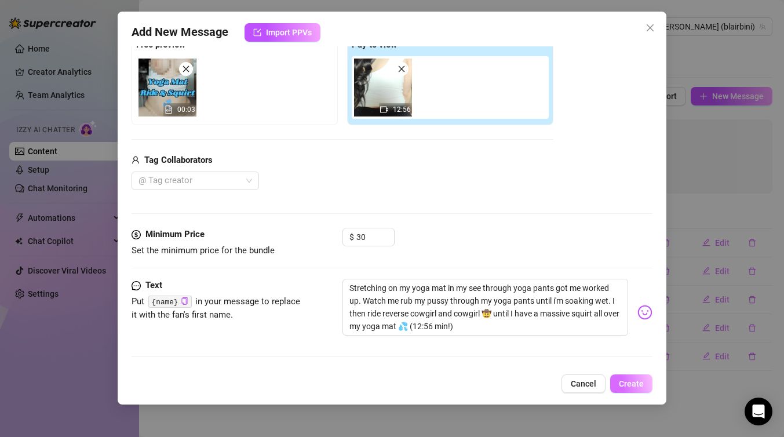
click at [632, 387] on span "Create" at bounding box center [631, 383] width 25 height 9
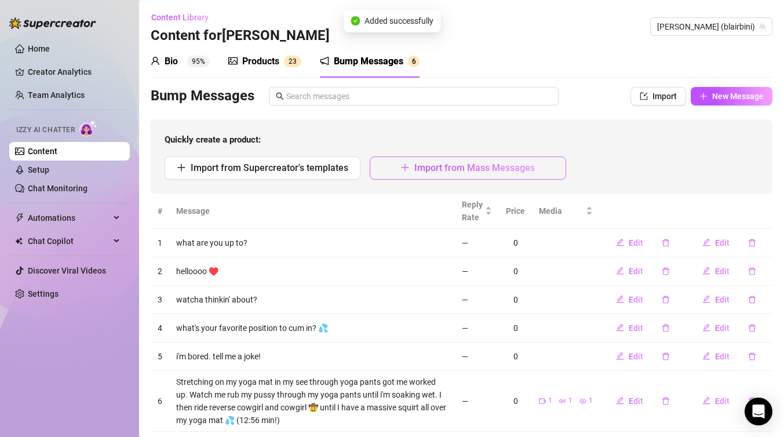
click at [503, 171] on span "Import from Mass Messages" at bounding box center [474, 167] width 120 height 11
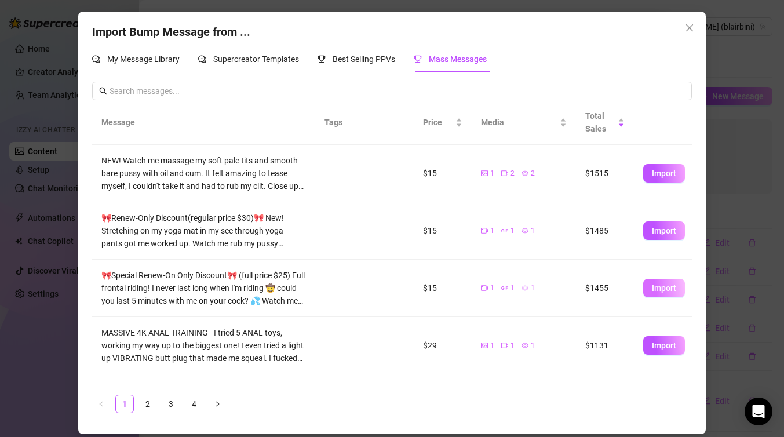
click at [664, 288] on span "Import" at bounding box center [664, 287] width 24 height 9
type textarea "🎀Special Renew-On Only Discount🎀 (full price $25) Full frontal riding! I never …"
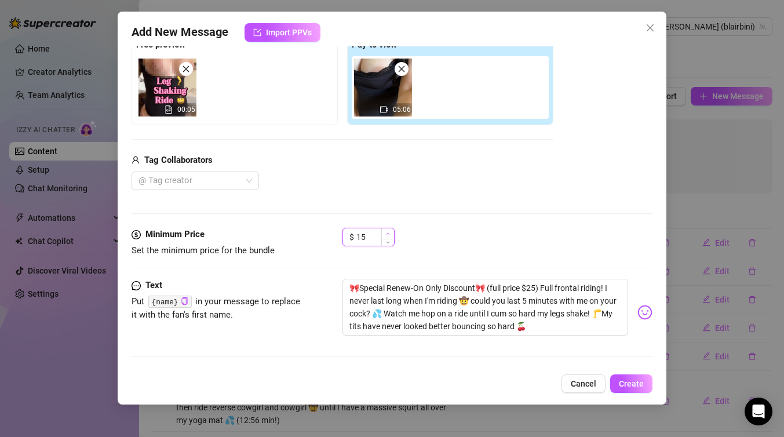
click at [389, 235] on icon "up" at bounding box center [388, 234] width 4 height 4
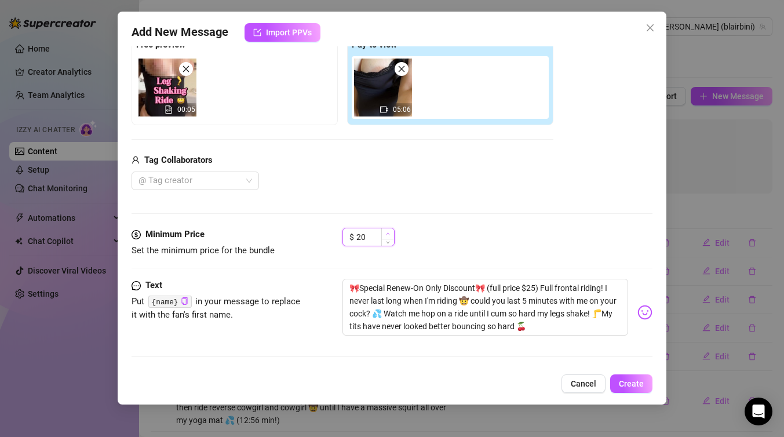
click at [389, 235] on icon "up" at bounding box center [388, 234] width 4 height 4
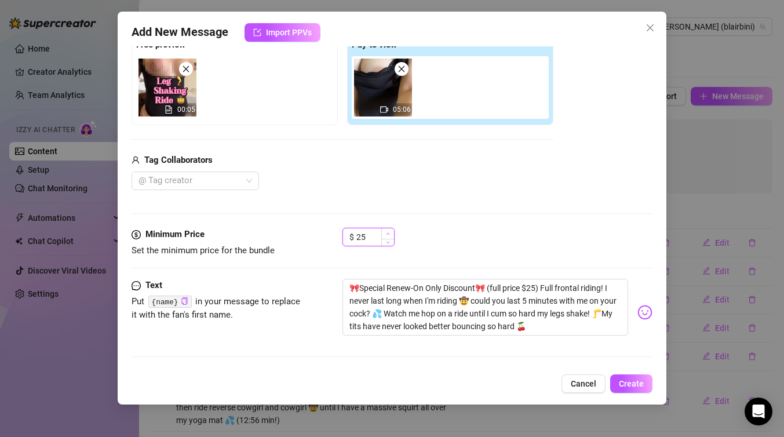
click at [389, 235] on icon "up" at bounding box center [388, 234] width 4 height 4
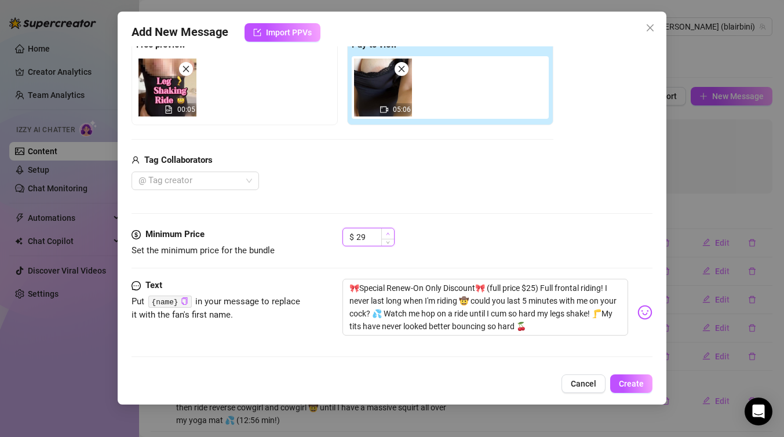
type input "30"
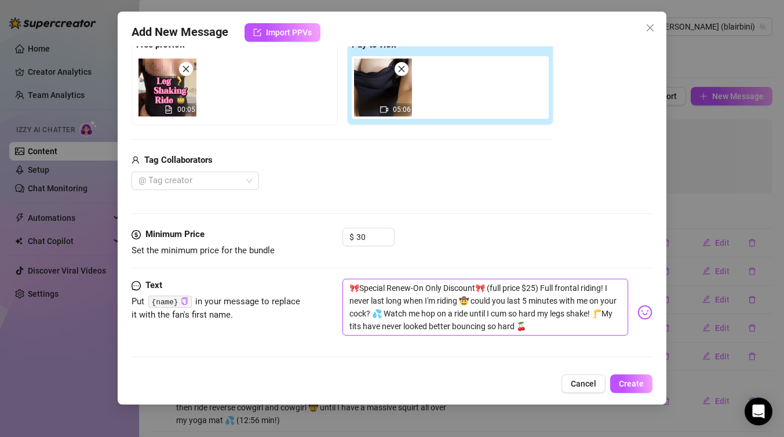
drag, startPoint x: 536, startPoint y: 287, endPoint x: 298, endPoint y: 290, distance: 238.1
click at [298, 290] on div "Text Put {name} in your message to replace it with the fan's first name. 🎀Speci…" at bounding box center [391, 312] width 521 height 67
type textarea "Full frontal riding! I never last long when I'm riding 🤠 could you last 5 minut…"
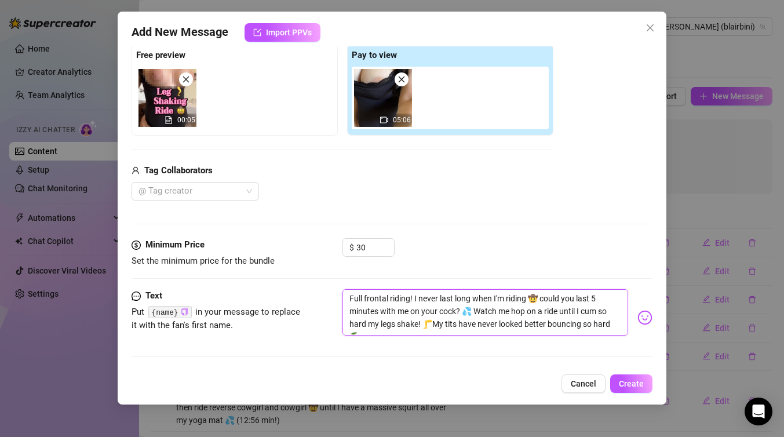
scroll to position [131, 0]
type textarea "Full frontal riding! I never last long when I'm riding 🤠 could you last 5 minut…"
click at [637, 383] on span "Create" at bounding box center [631, 383] width 25 height 9
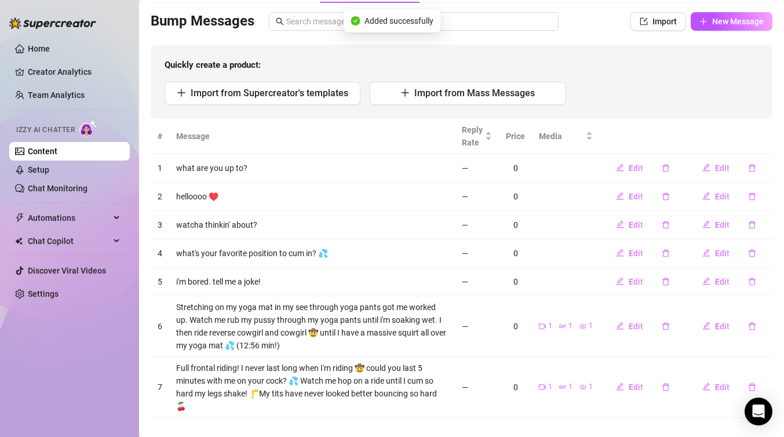
scroll to position [77, 0]
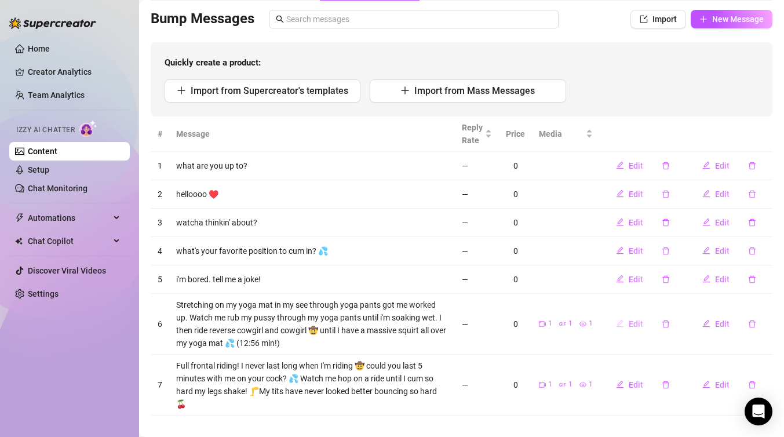
click at [632, 324] on span "Edit" at bounding box center [635, 323] width 14 height 9
type textarea "Stretching on my yoga mat in my see through yoga pants got me worked up. Watch …"
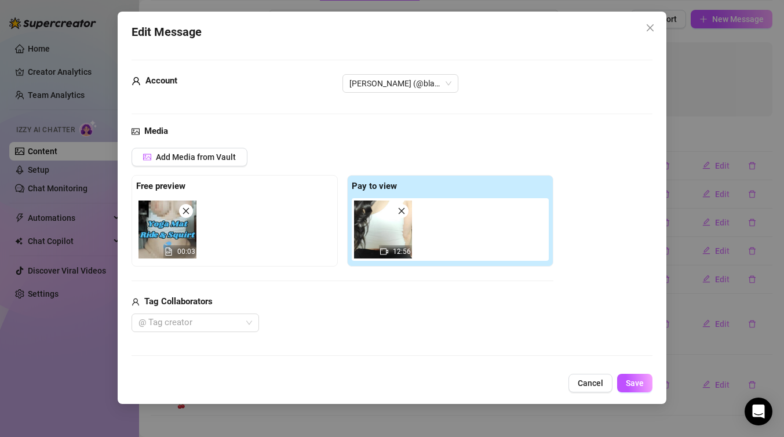
scroll to position [142, 0]
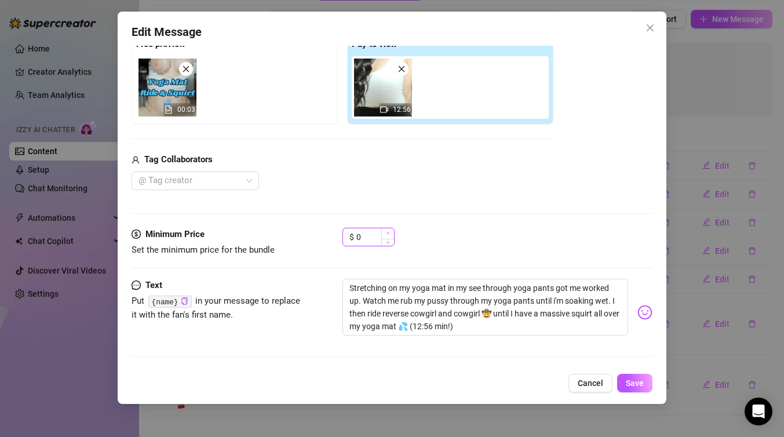
click at [387, 233] on icon "up" at bounding box center [388, 233] width 4 height 4
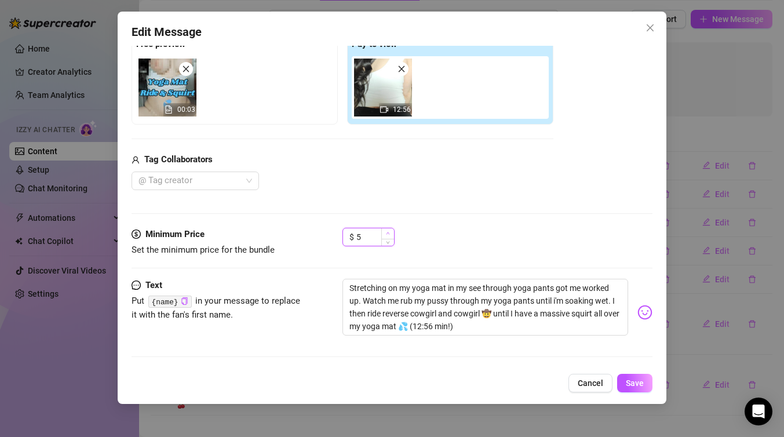
click at [387, 233] on icon "up" at bounding box center [388, 233] width 4 height 4
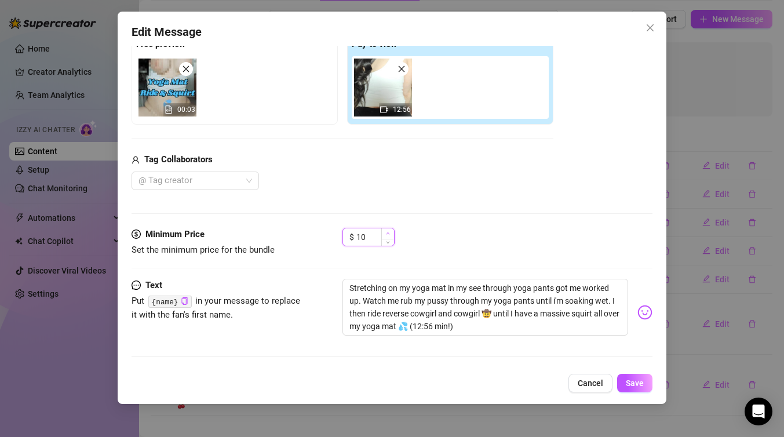
click at [387, 233] on icon "up" at bounding box center [388, 233] width 4 height 4
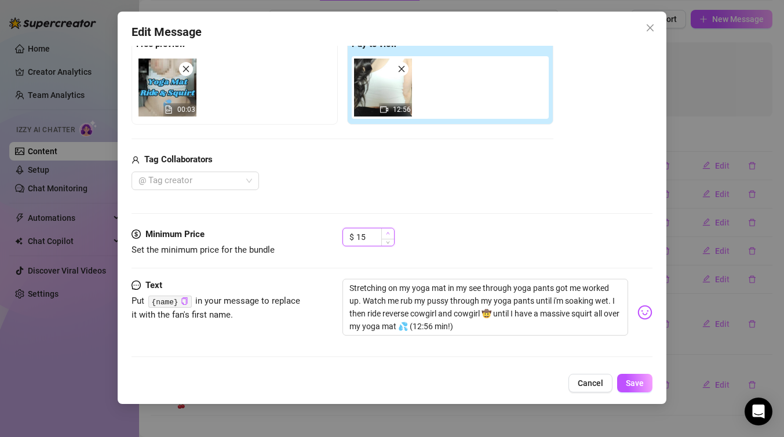
click at [387, 233] on icon "up" at bounding box center [388, 233] width 4 height 4
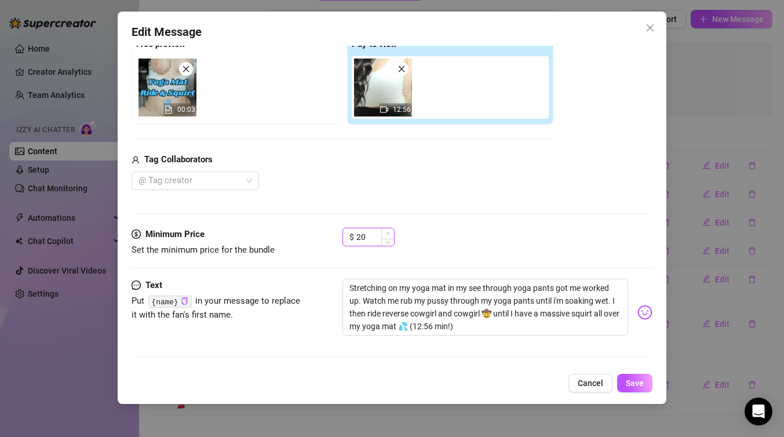
click at [387, 233] on icon "up" at bounding box center [388, 233] width 4 height 4
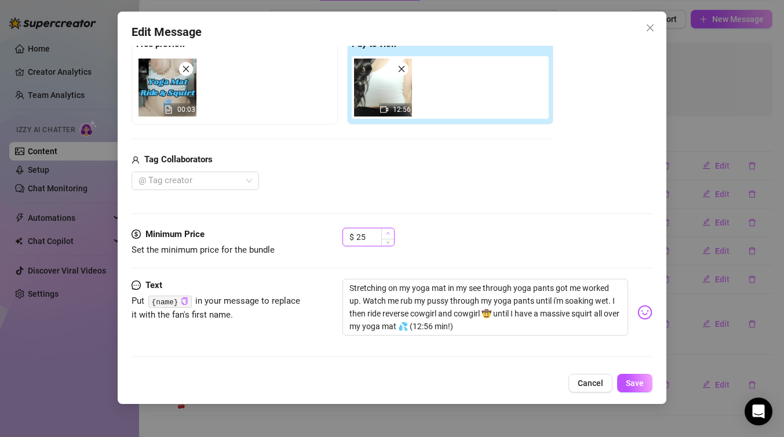
click at [387, 233] on icon "up" at bounding box center [388, 233] width 4 height 4
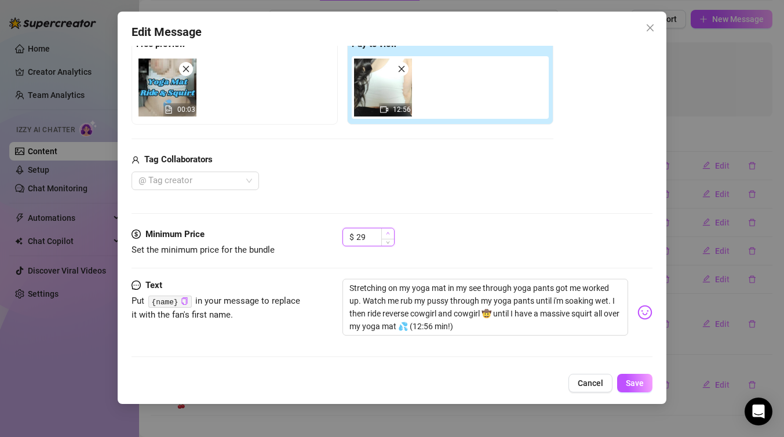
type input "30"
click at [438, 243] on div "$ 30" at bounding box center [497, 242] width 310 height 29
click at [633, 378] on span "Save" at bounding box center [635, 382] width 18 height 9
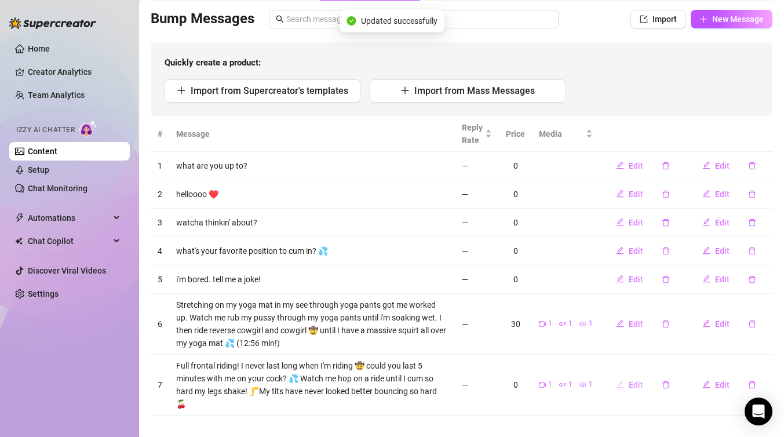
click at [635, 380] on span "Edit" at bounding box center [635, 384] width 14 height 9
type textarea "Full frontal riding! I never last long when I'm riding 🤠 could you last 5 minut…"
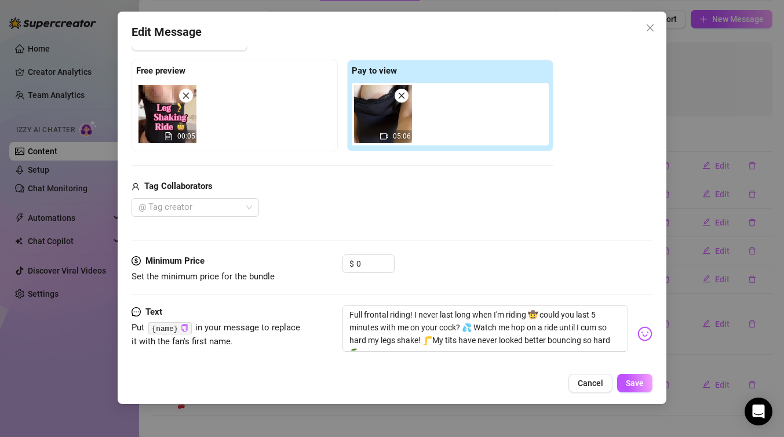
scroll to position [131, 0]
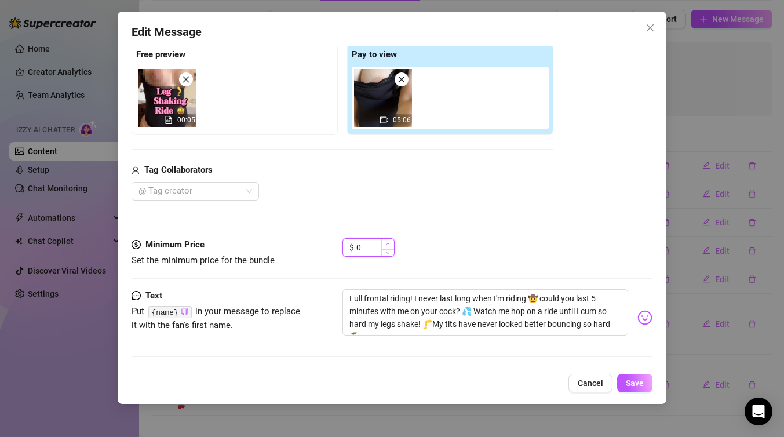
click at [388, 242] on icon "up" at bounding box center [388, 244] width 4 height 4
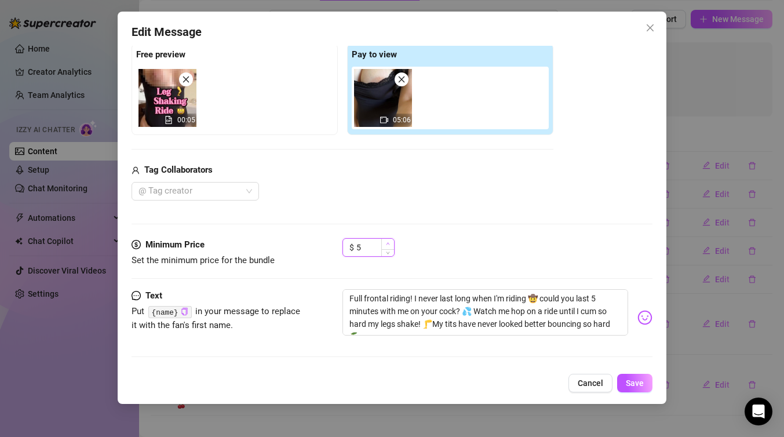
click at [388, 242] on icon "up" at bounding box center [388, 244] width 4 height 4
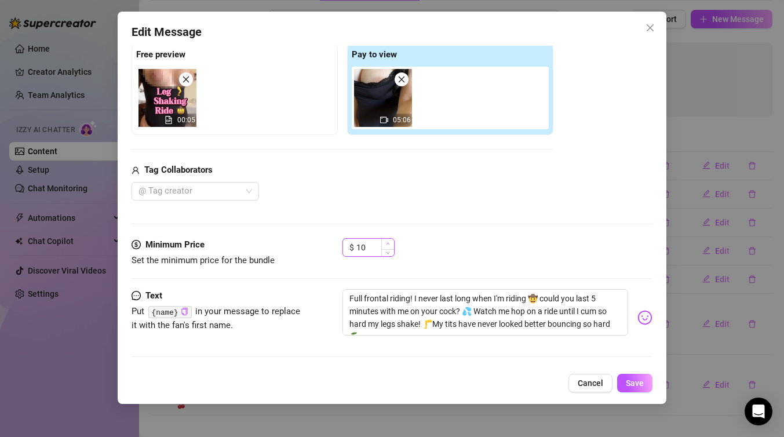
click at [388, 242] on icon "up" at bounding box center [388, 244] width 4 height 4
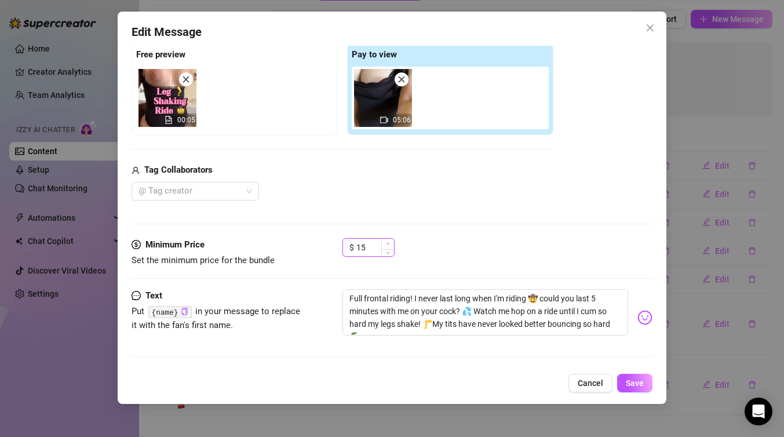
click at [388, 242] on icon "up" at bounding box center [388, 244] width 4 height 4
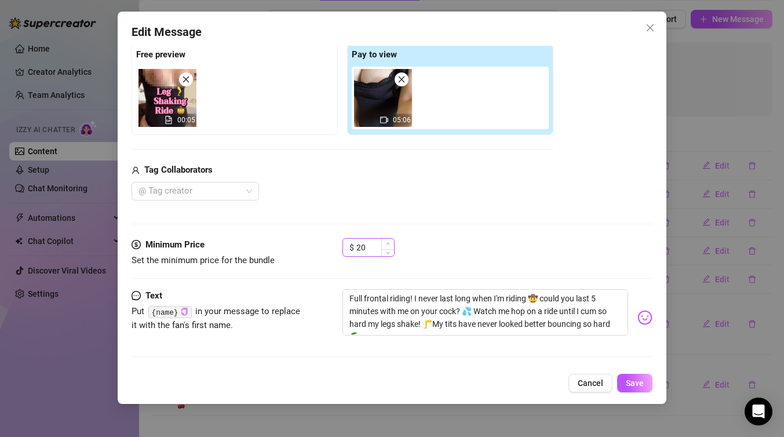
click at [388, 242] on icon "up" at bounding box center [388, 244] width 4 height 4
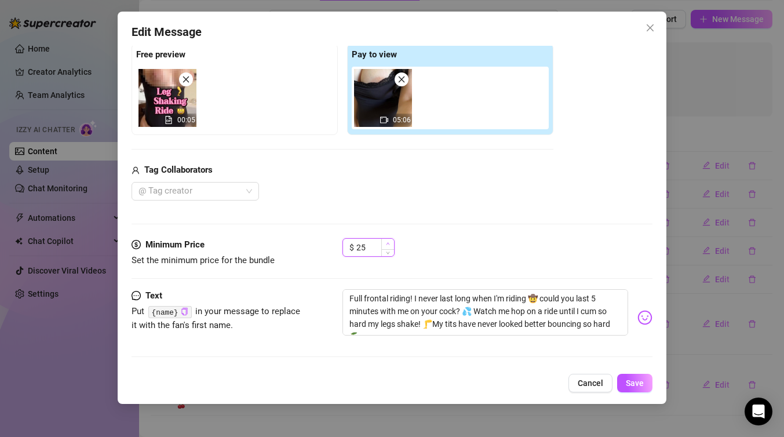
click at [388, 242] on icon "up" at bounding box center [388, 244] width 4 height 4
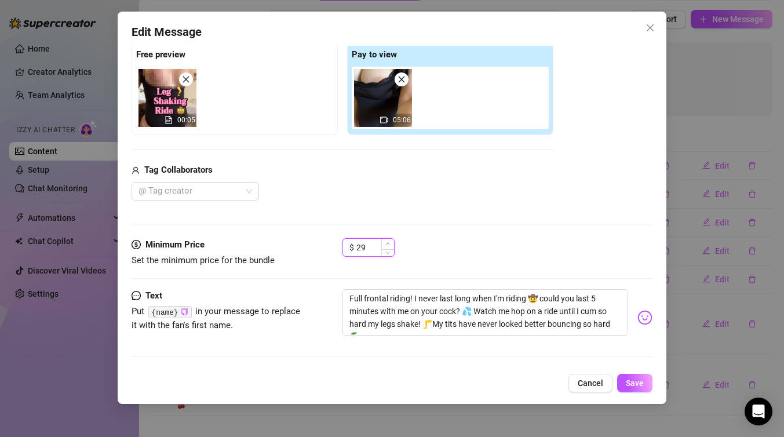
type input "30"
click at [453, 253] on div "$ 30" at bounding box center [497, 252] width 310 height 29
click at [631, 377] on button "Save" at bounding box center [634, 383] width 35 height 19
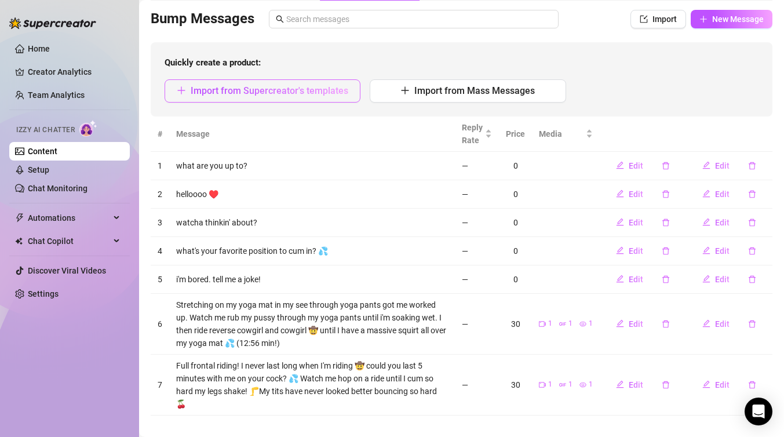
click at [304, 98] on button "Import from Supercreator's templates" at bounding box center [262, 90] width 196 height 23
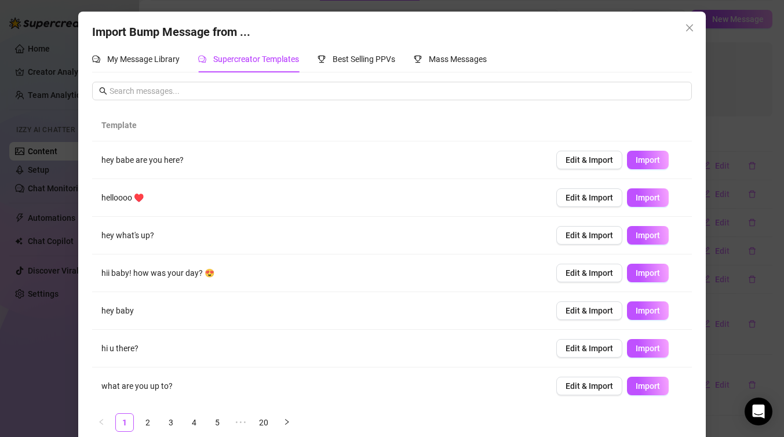
scroll to position [114, 0]
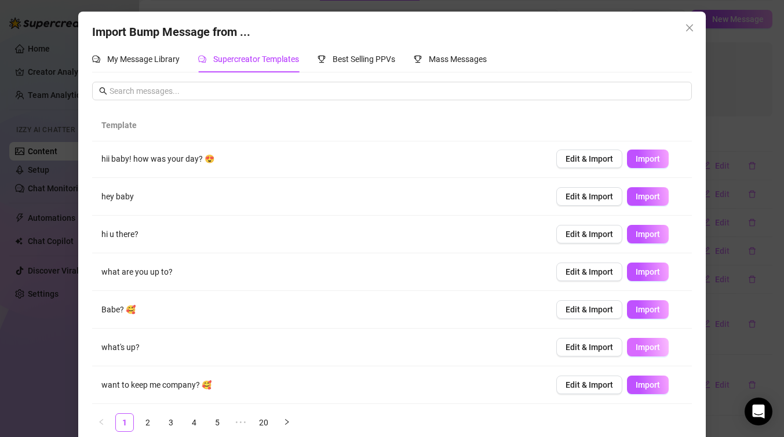
click at [643, 348] on span "Import" at bounding box center [647, 346] width 24 height 9
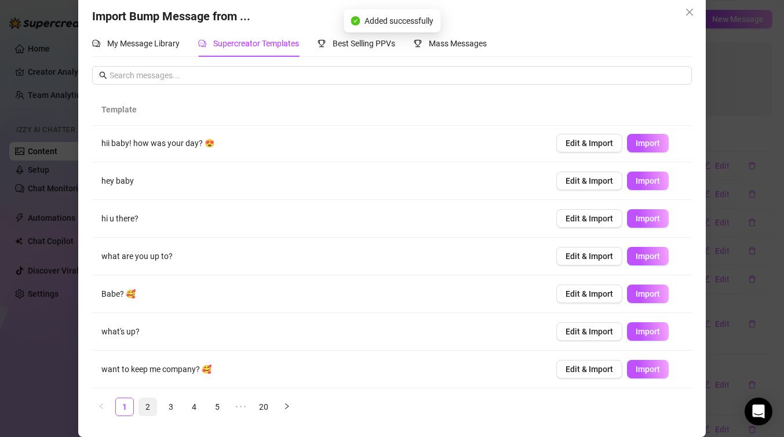
click at [151, 407] on link "2" at bounding box center [147, 406] width 17 height 17
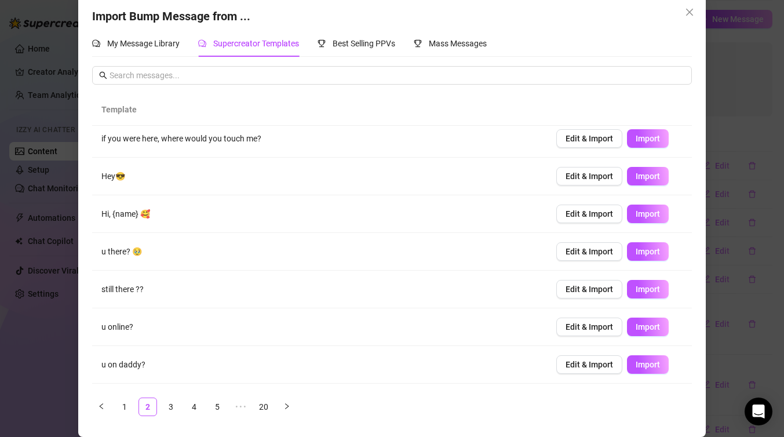
scroll to position [0, 0]
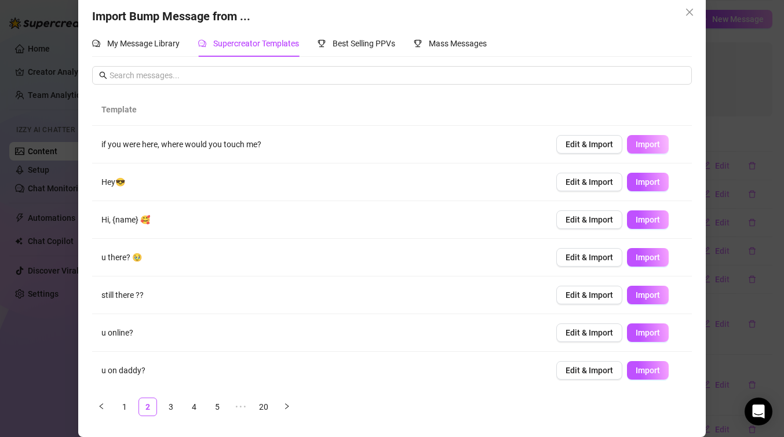
click at [651, 147] on span "Import" at bounding box center [647, 144] width 24 height 9
type textarea "if you were here, where would you touch me?"
type input "0"
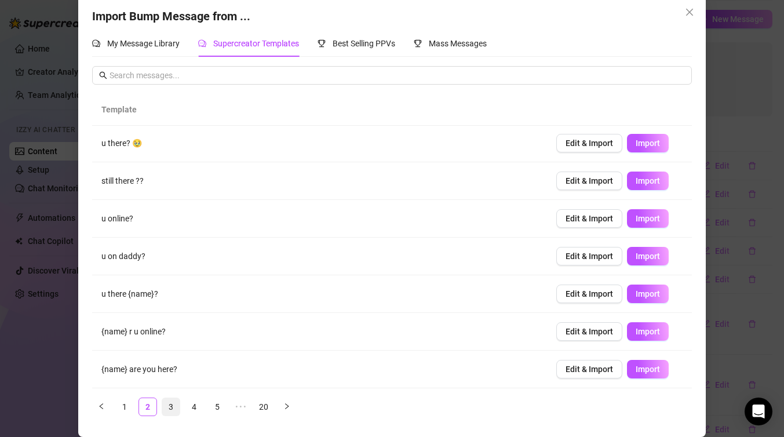
click at [173, 407] on link "3" at bounding box center [170, 406] width 17 height 17
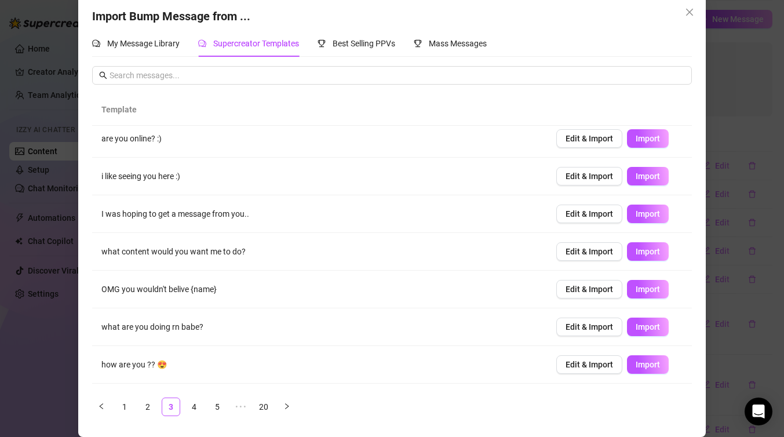
scroll to position [0, 0]
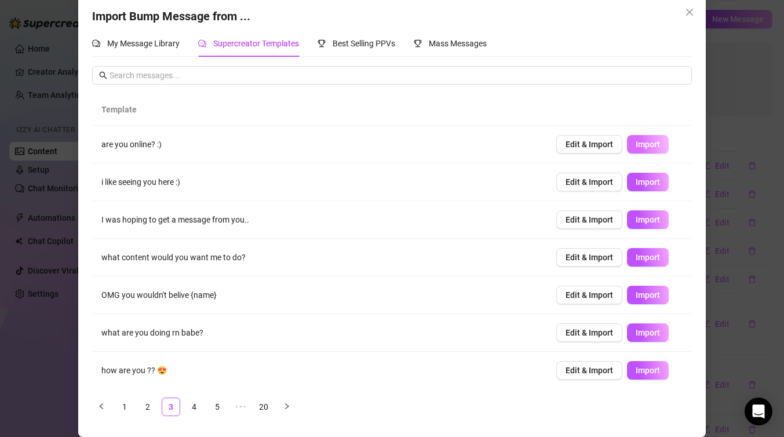
click at [655, 143] on span "Import" at bounding box center [647, 144] width 24 height 9
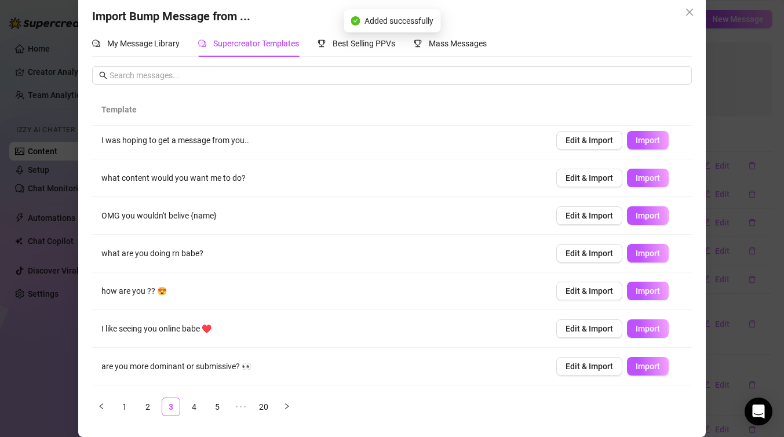
scroll to position [96, 0]
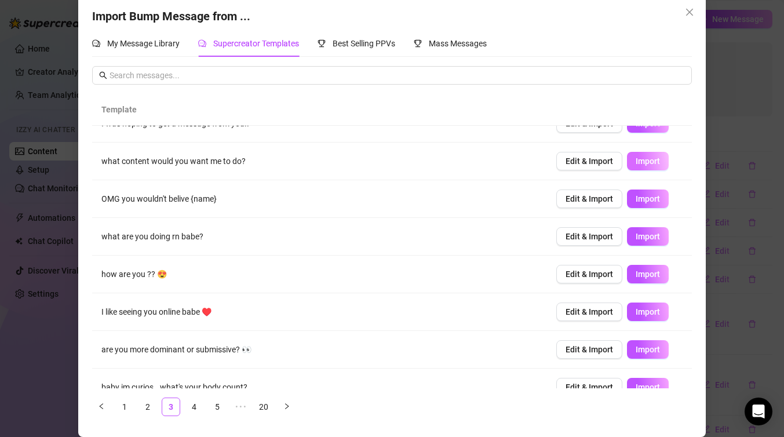
click at [654, 164] on span "Import" at bounding box center [647, 160] width 24 height 9
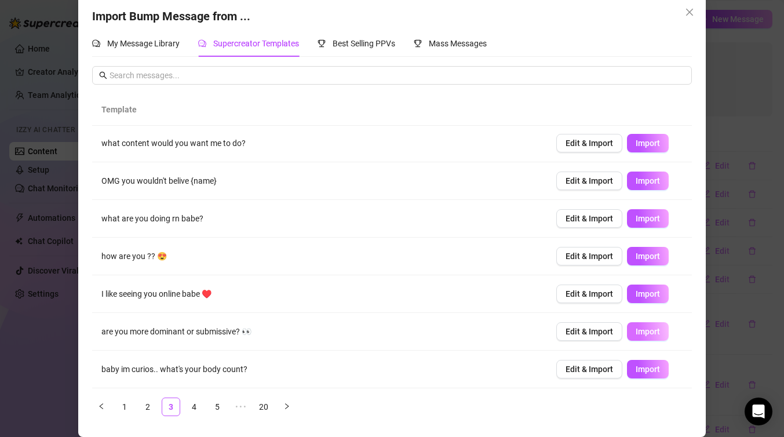
click at [653, 334] on span "Import" at bounding box center [647, 331] width 24 height 9
click at [196, 405] on link "4" at bounding box center [193, 406] width 17 height 17
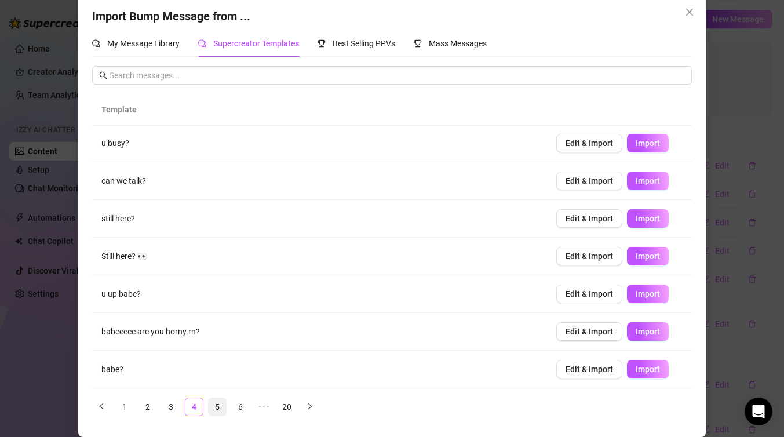
click at [212, 411] on link "5" at bounding box center [217, 406] width 17 height 17
click at [241, 407] on link "6" at bounding box center [240, 406] width 17 height 17
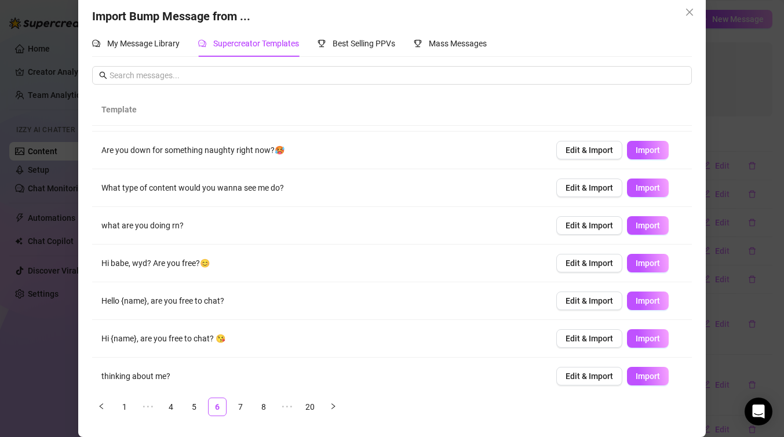
scroll to position [112, 0]
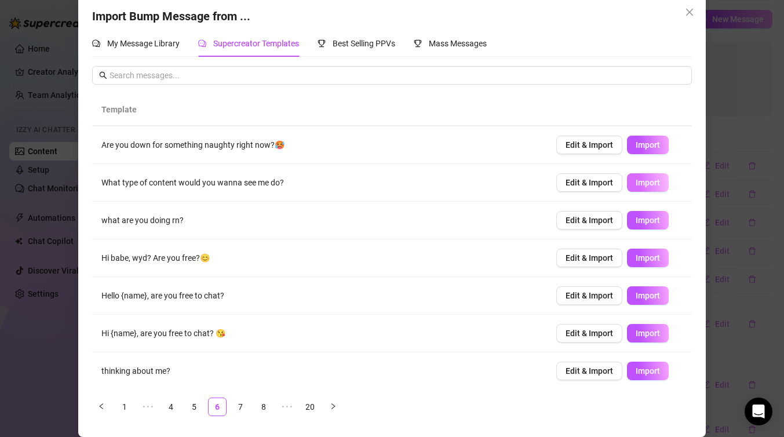
click at [644, 185] on span "Import" at bounding box center [647, 182] width 24 height 9
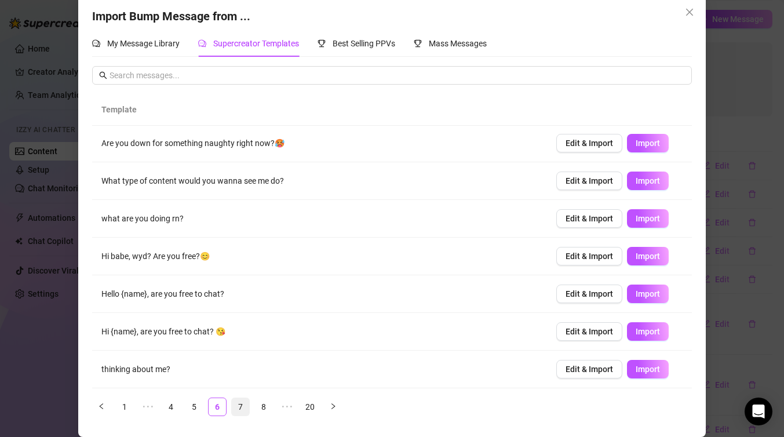
click at [243, 406] on link "7" at bounding box center [240, 406] width 17 height 17
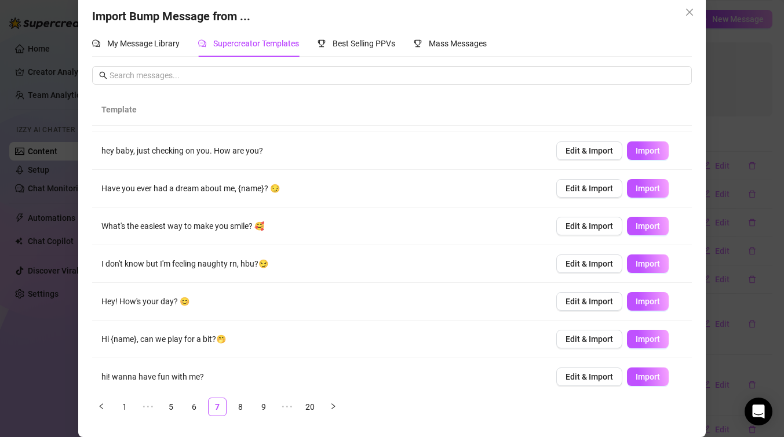
scroll to position [111, 0]
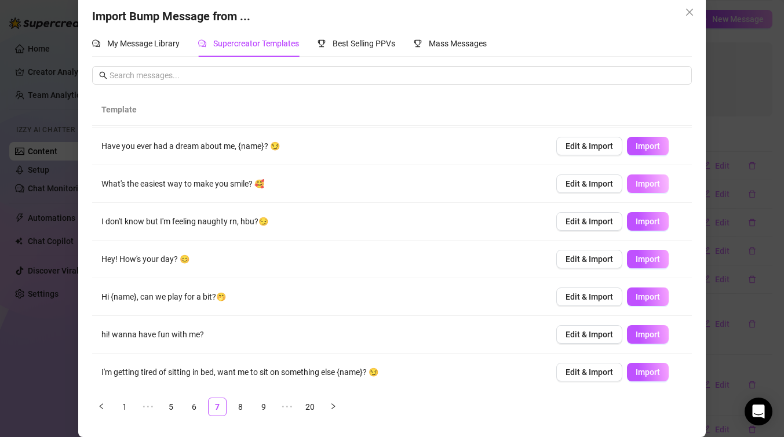
click at [646, 186] on span "Import" at bounding box center [647, 183] width 24 height 9
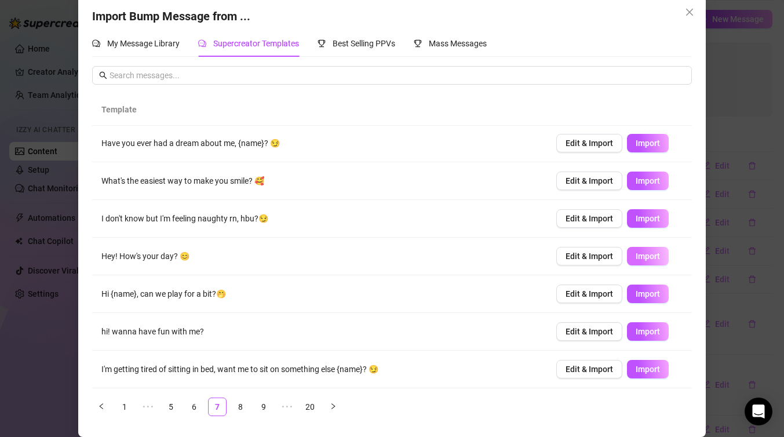
click at [653, 258] on span "Import" at bounding box center [647, 255] width 24 height 9
click at [245, 408] on link "8" at bounding box center [240, 406] width 17 height 17
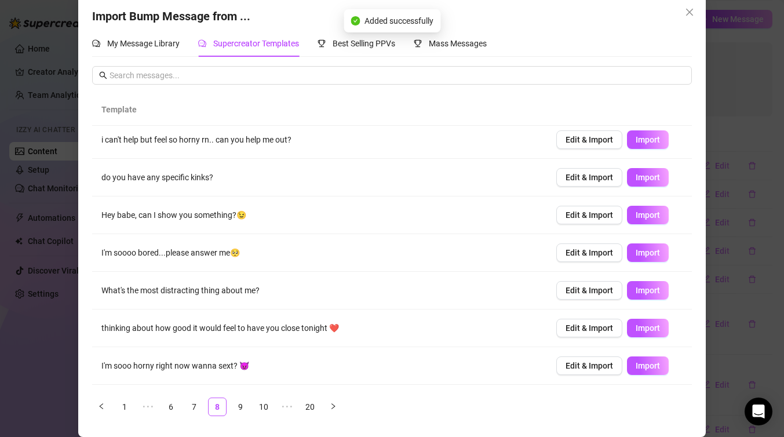
scroll to position [0, 0]
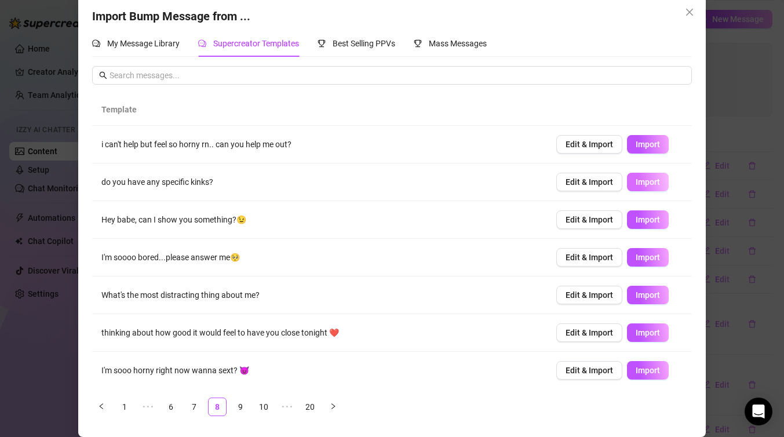
click at [651, 180] on span "Import" at bounding box center [647, 181] width 24 height 9
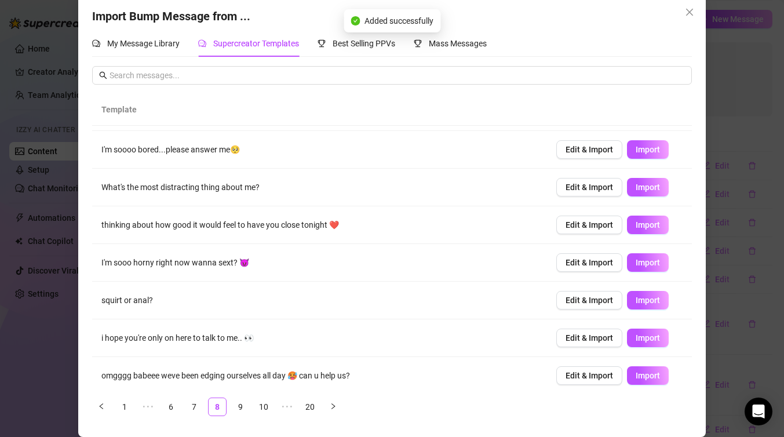
scroll to position [114, 0]
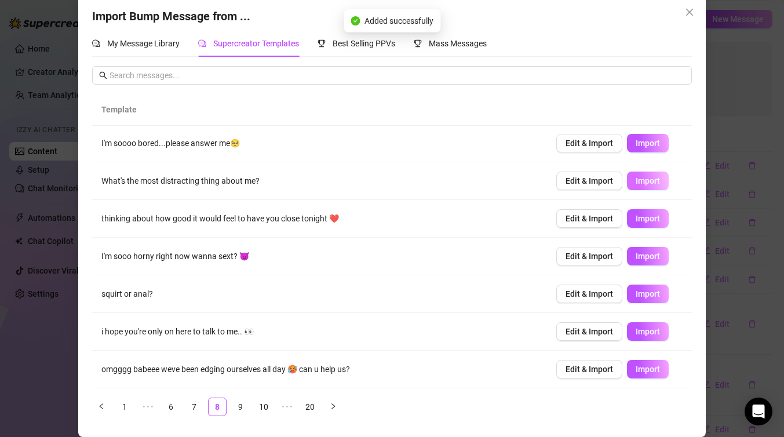
click at [652, 183] on span "Import" at bounding box center [647, 180] width 24 height 9
click at [646, 293] on span "Import" at bounding box center [647, 293] width 24 height 9
click at [240, 407] on link "9" at bounding box center [240, 406] width 17 height 17
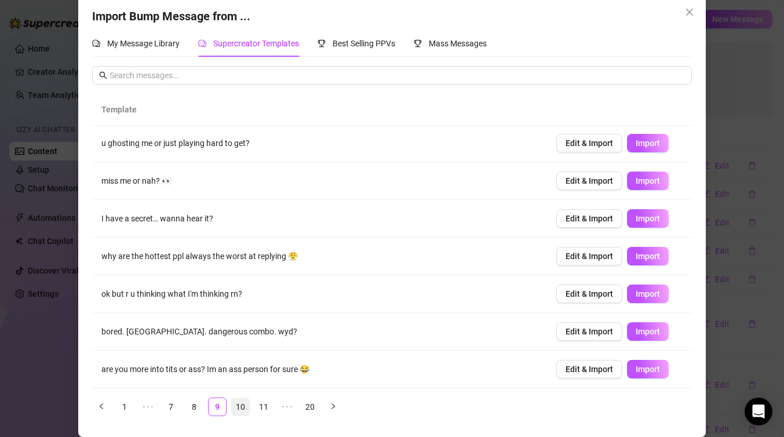
click at [243, 410] on link "10" at bounding box center [240, 406] width 17 height 17
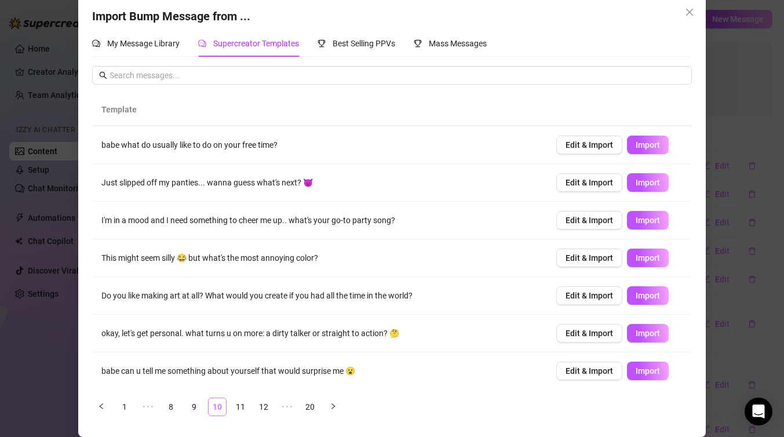
scroll to position [0, 0]
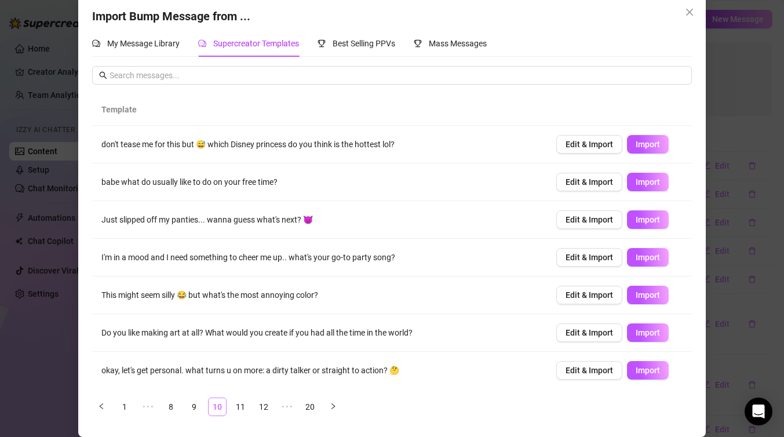
click at [217, 410] on link "10" at bounding box center [217, 406] width 17 height 17
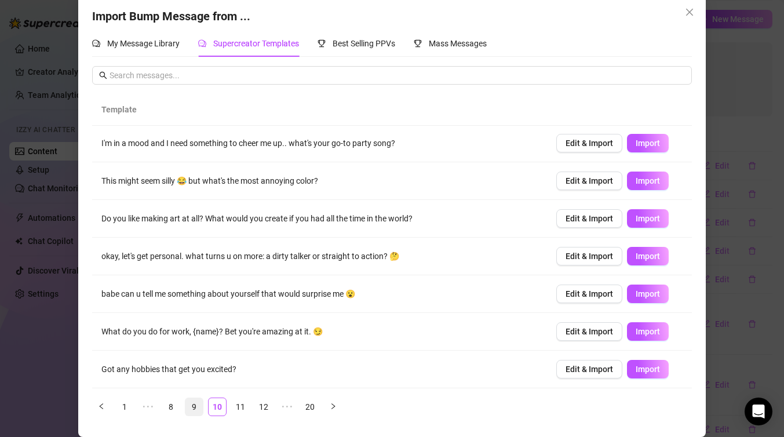
click at [190, 406] on link "9" at bounding box center [193, 406] width 17 height 17
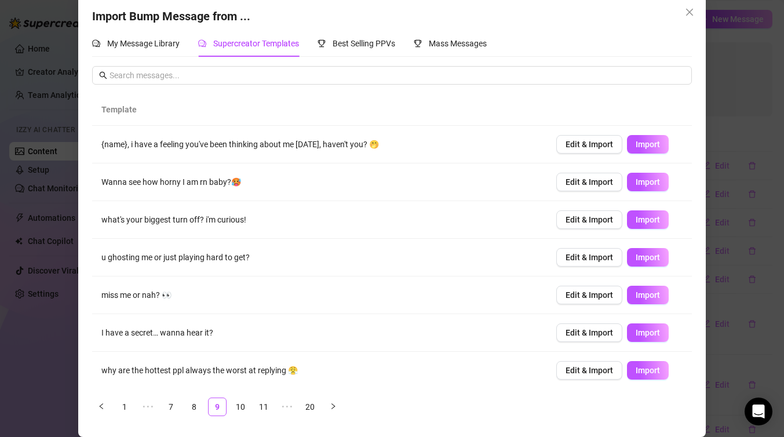
scroll to position [114, 0]
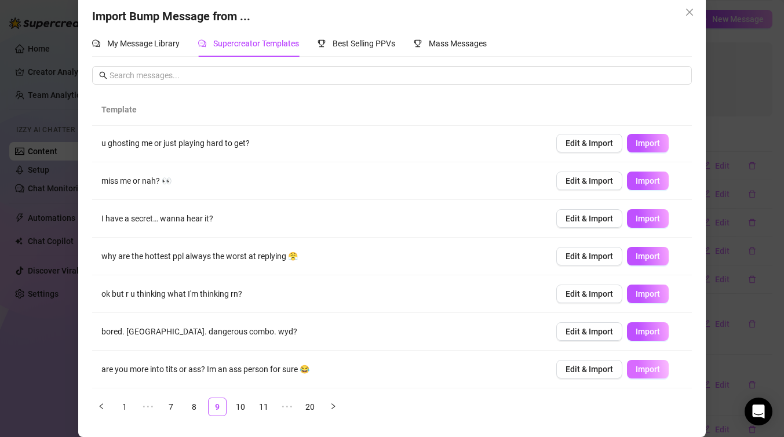
click at [649, 370] on span "Import" at bounding box center [647, 368] width 24 height 9
click at [238, 403] on link "10" at bounding box center [240, 406] width 17 height 17
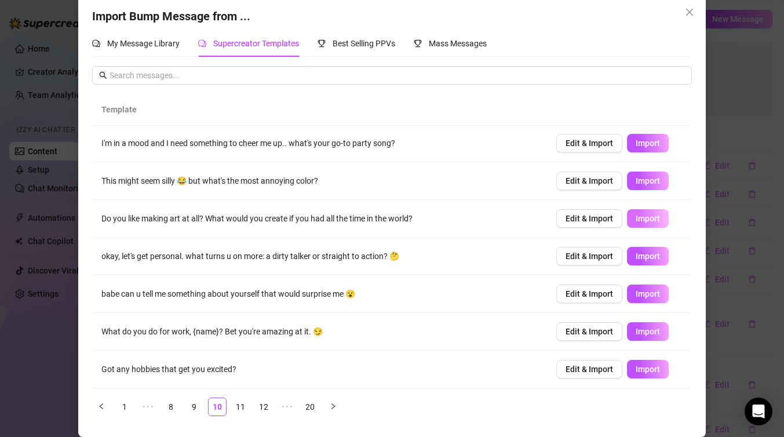
click at [649, 219] on span "Import" at bounding box center [647, 218] width 24 height 9
click at [242, 404] on link "11" at bounding box center [240, 406] width 17 height 17
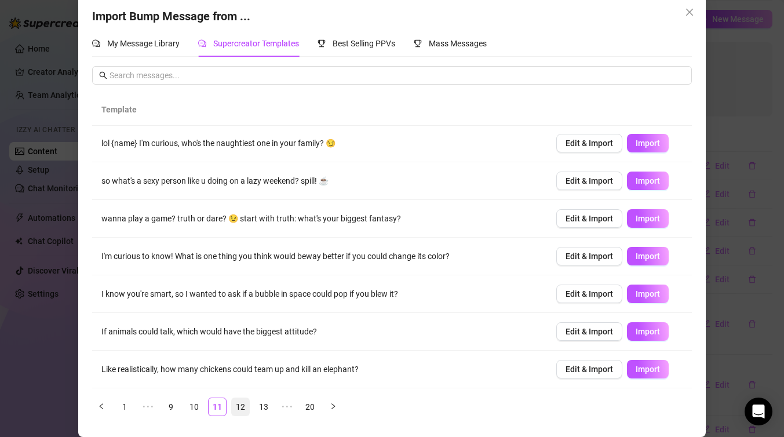
click at [240, 411] on link "12" at bounding box center [240, 406] width 17 height 17
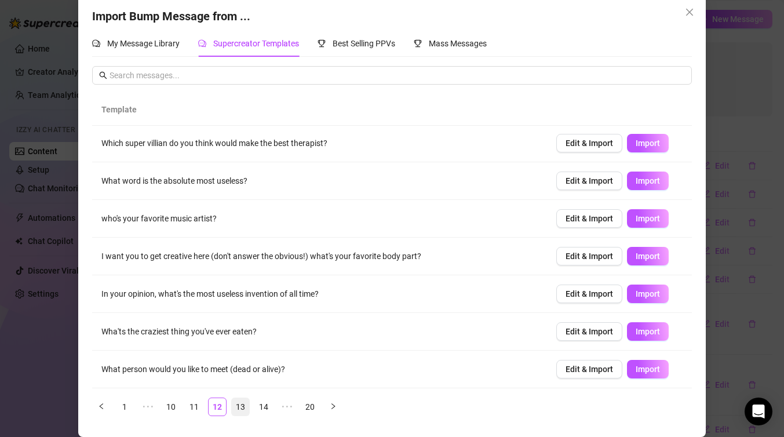
click at [243, 408] on link "13" at bounding box center [240, 406] width 17 height 17
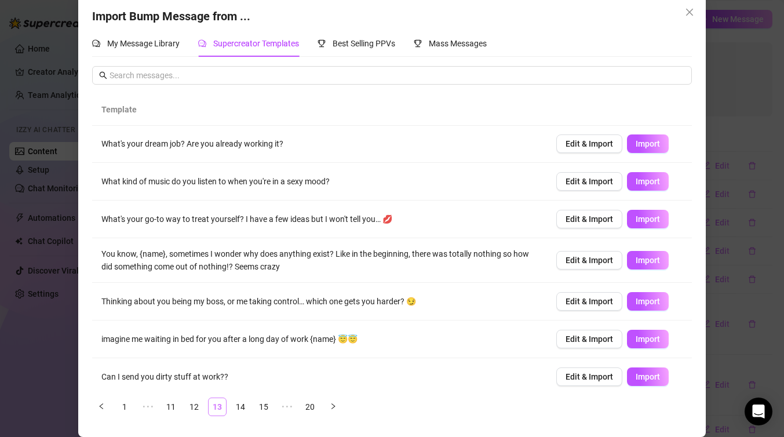
scroll to position [0, 0]
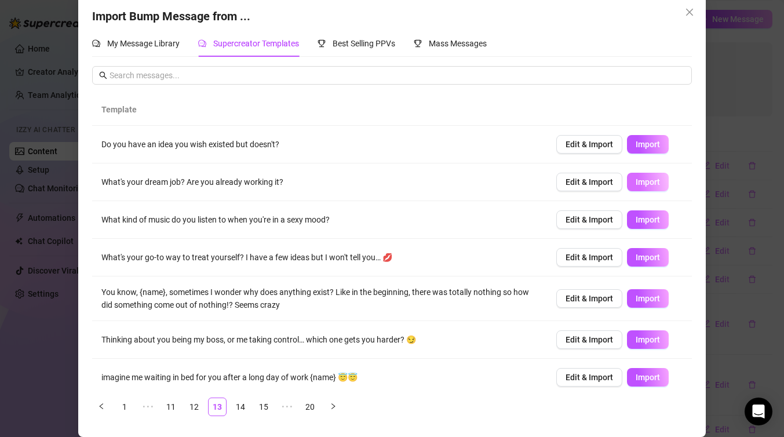
click at [655, 183] on span "Import" at bounding box center [647, 181] width 24 height 9
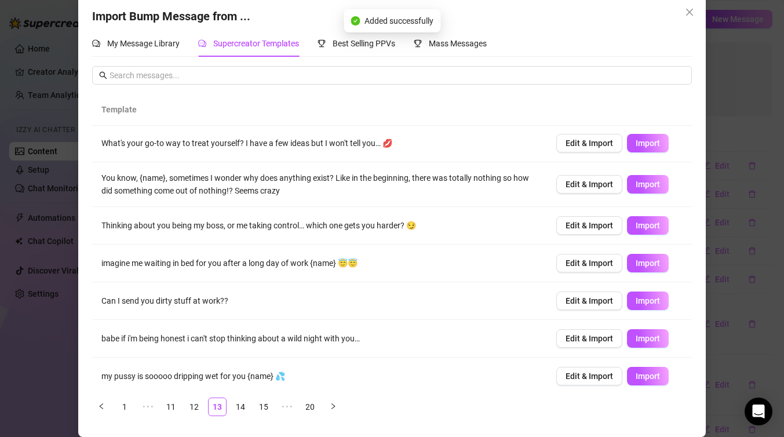
scroll to position [121, 0]
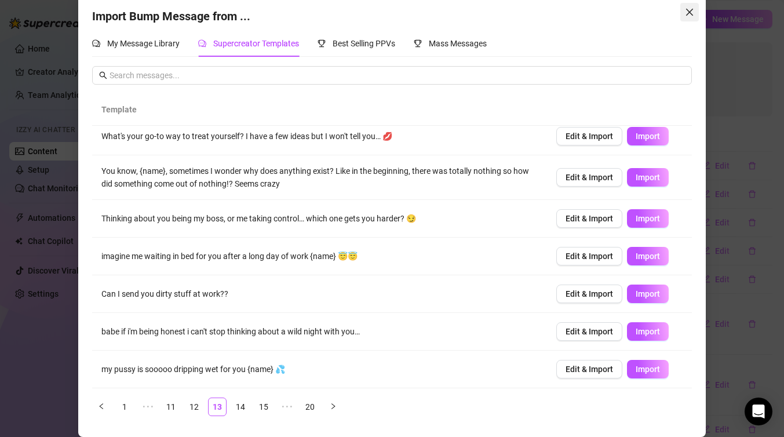
click at [691, 10] on icon "close" at bounding box center [689, 12] width 7 height 7
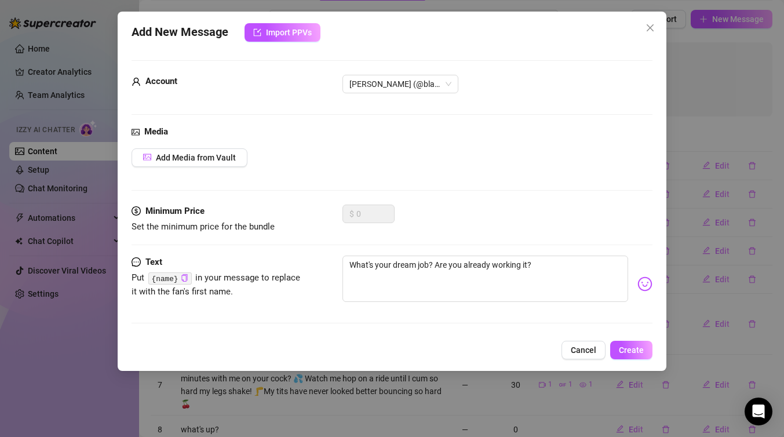
scroll to position [4, 0]
click at [587, 348] on span "Cancel" at bounding box center [583, 349] width 25 height 9
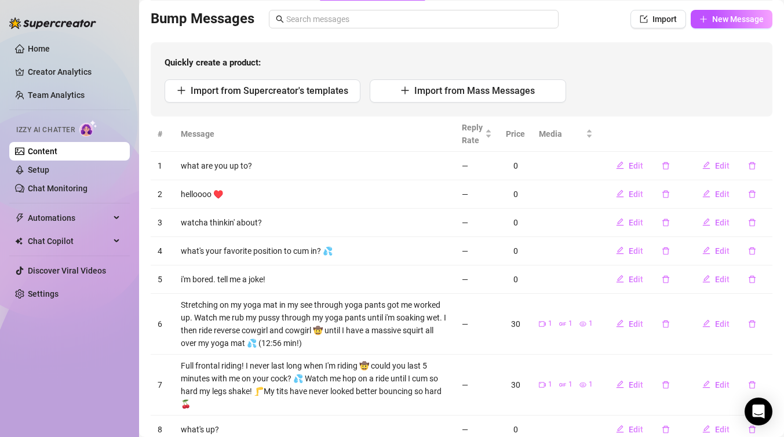
scroll to position [207, 0]
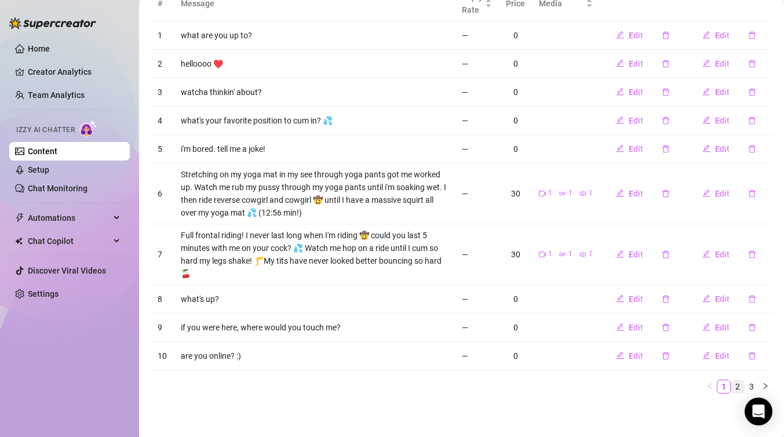
click at [737, 386] on link "2" at bounding box center [737, 386] width 13 height 13
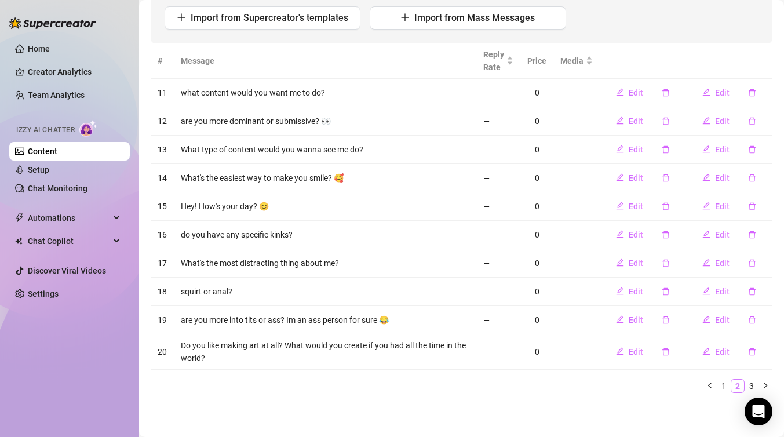
scroll to position [149, 0]
click at [753, 386] on link "3" at bounding box center [751, 386] width 13 height 13
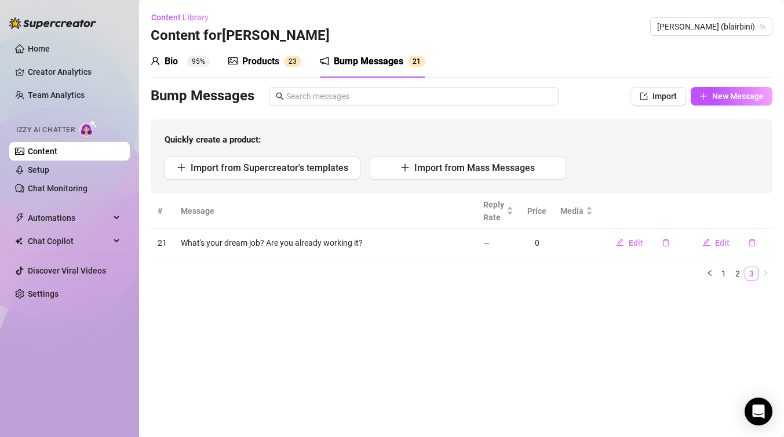
scroll to position [0, 0]
click at [724, 274] on link "1" at bounding box center [723, 273] width 13 height 13
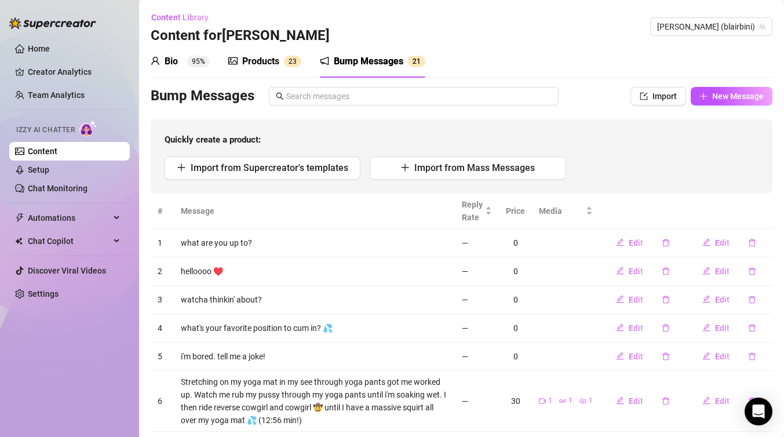
click at [284, 58] on span "2 3" at bounding box center [292, 62] width 17 height 12
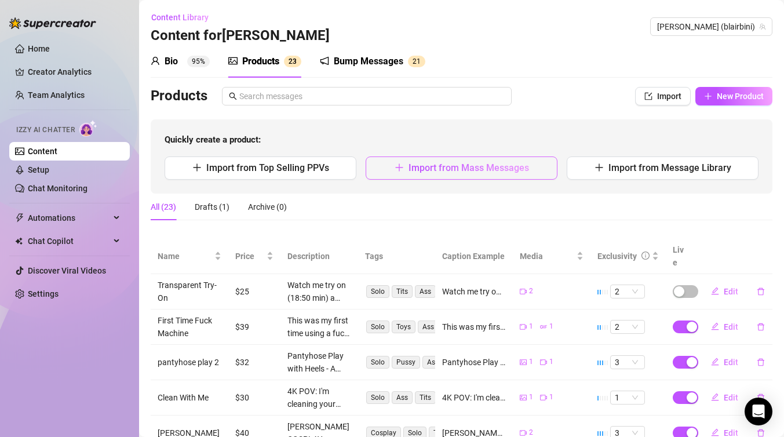
click at [521, 166] on span "Import from Mass Messages" at bounding box center [468, 167] width 120 height 11
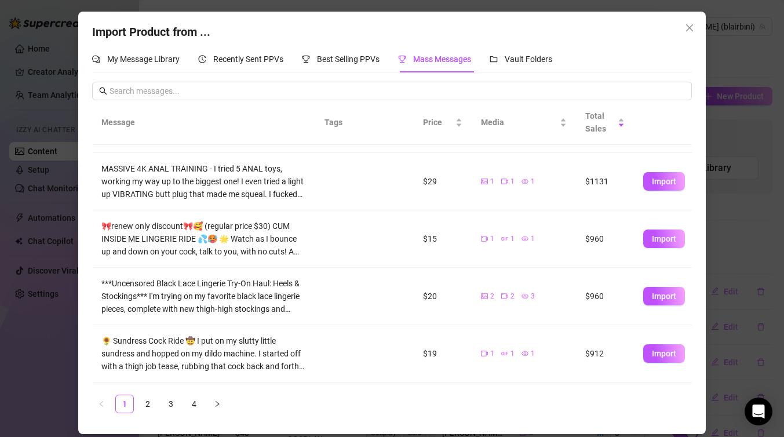
scroll to position [164, 0]
click at [671, 237] on span "Import" at bounding box center [664, 237] width 24 height 9
type textarea "🎀renew only discount🎀🥰 (regular price $30) CUM INSIDE ME LINGERIE RIDE 💦🥵 🌟 Wat…"
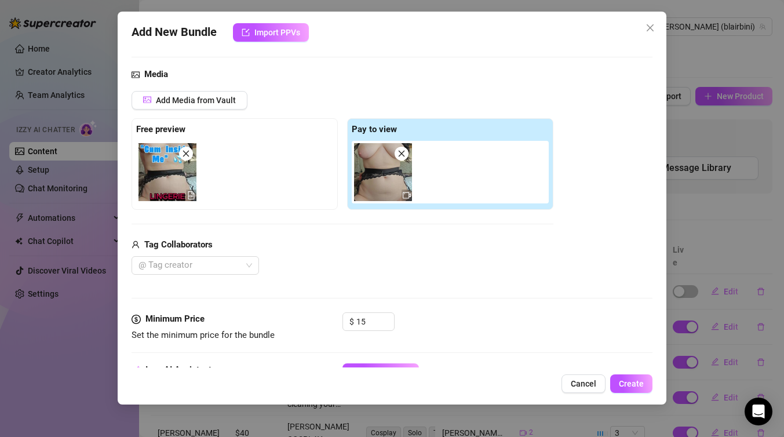
scroll to position [204, 0]
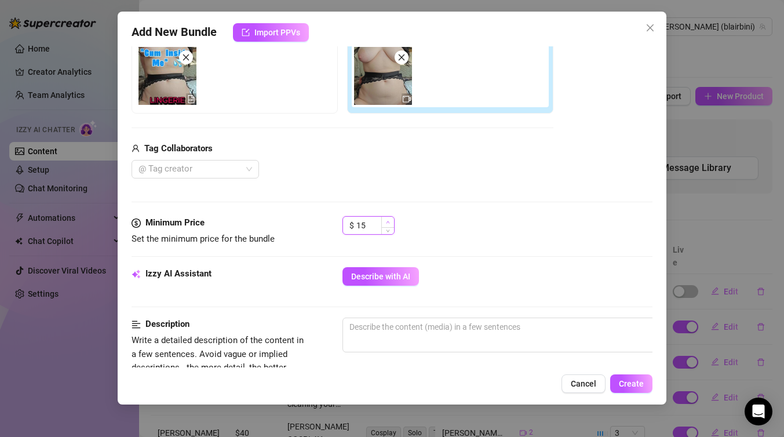
click at [391, 221] on span "Increase Value" at bounding box center [387, 222] width 13 height 10
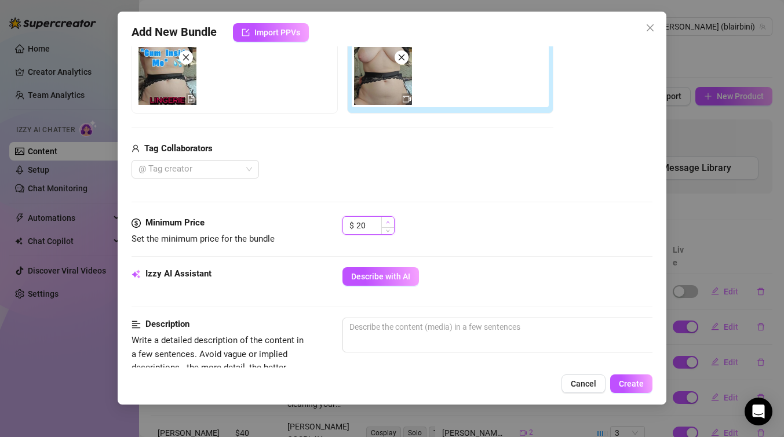
click at [391, 221] on span "Increase Value" at bounding box center [387, 222] width 13 height 10
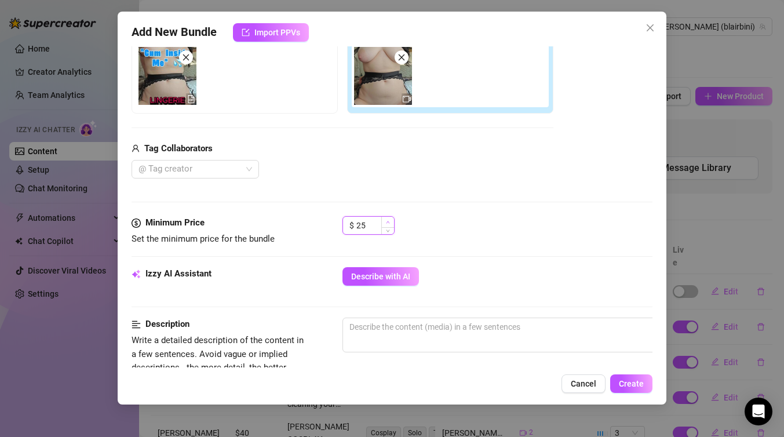
click at [391, 221] on span "Increase Value" at bounding box center [387, 222] width 13 height 10
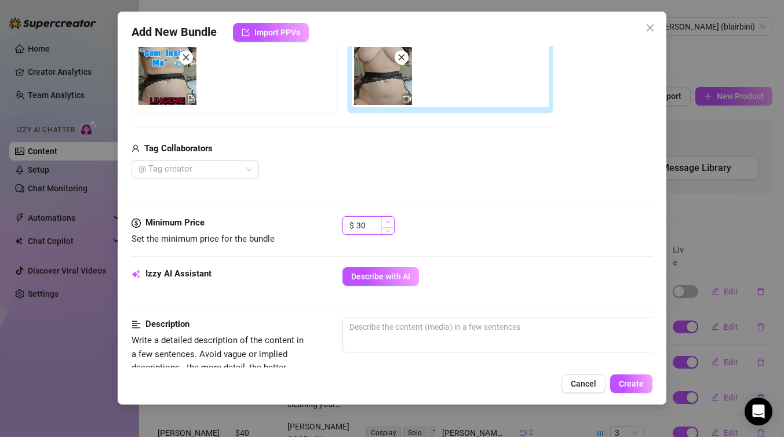
click at [391, 221] on span "Increase Value" at bounding box center [387, 222] width 13 height 10
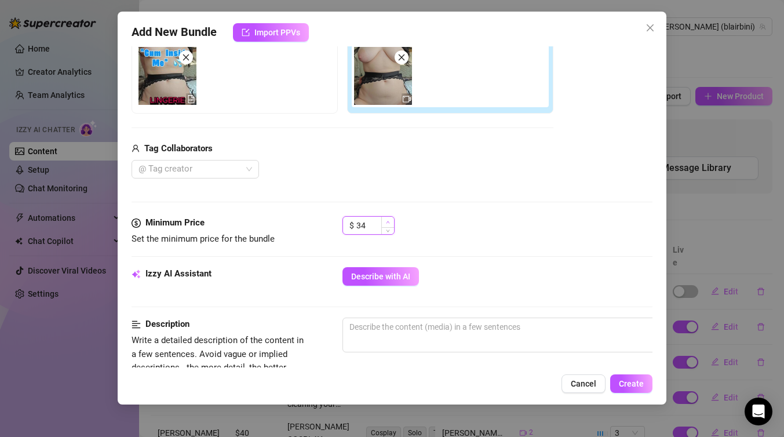
type input "35"
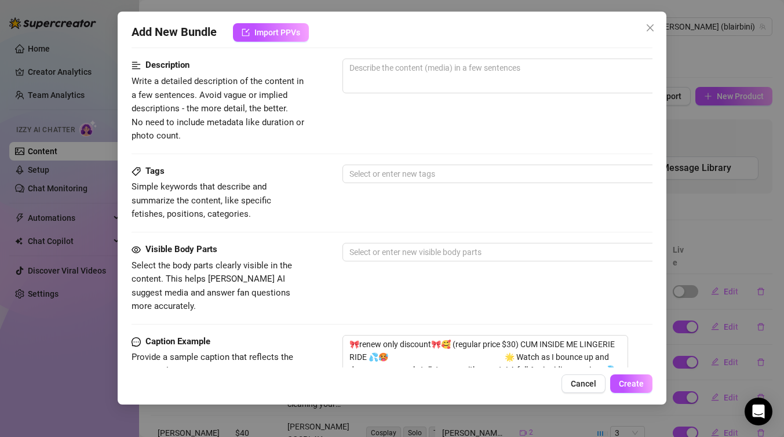
scroll to position [447, 0]
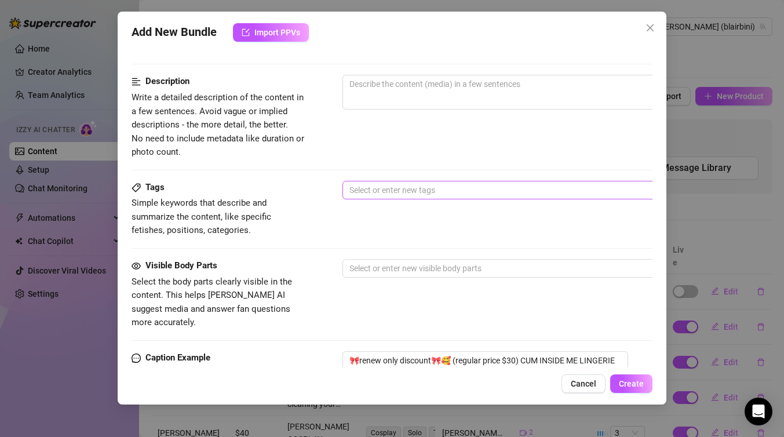
click at [413, 196] on div at bounding box center [539, 190] width 389 height 16
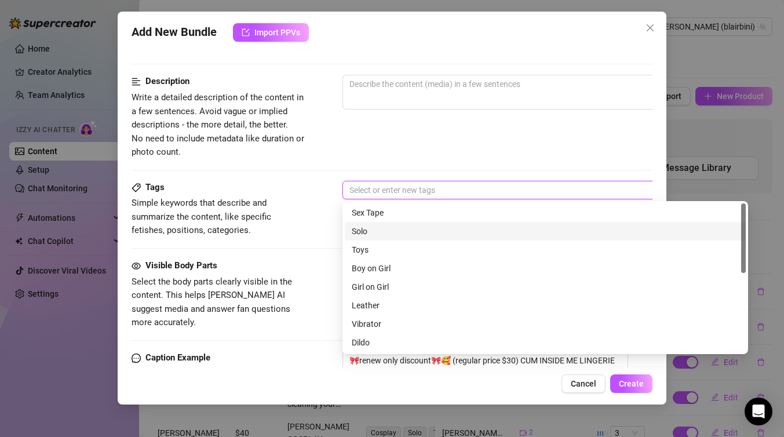
click at [409, 234] on div "Solo" at bounding box center [545, 231] width 387 height 13
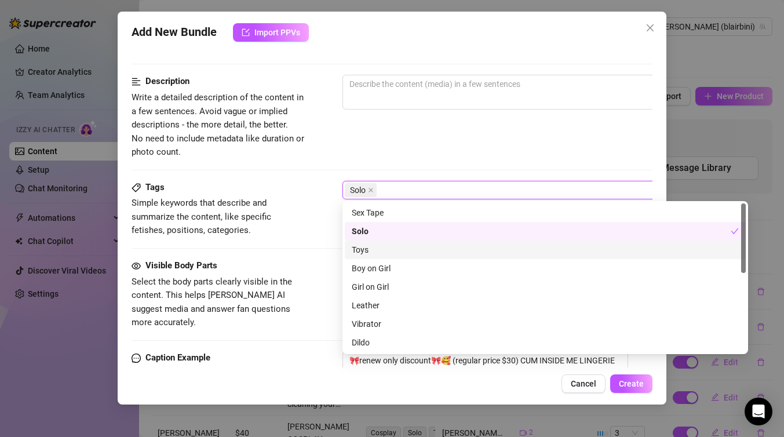
click at [408, 244] on div "Toys" at bounding box center [545, 249] width 387 height 13
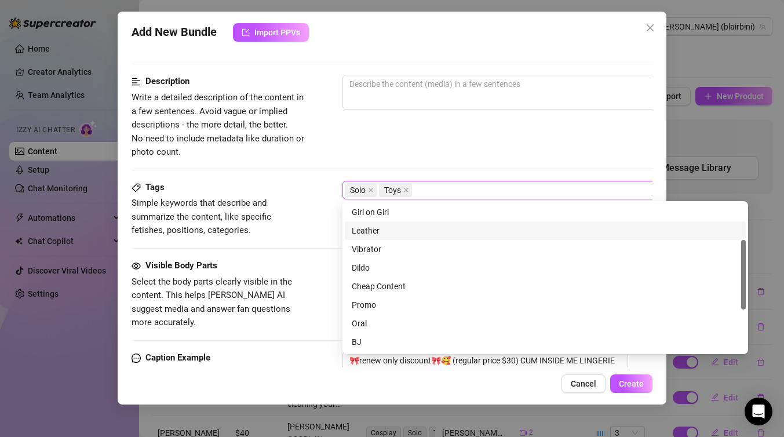
scroll to position [77, 0]
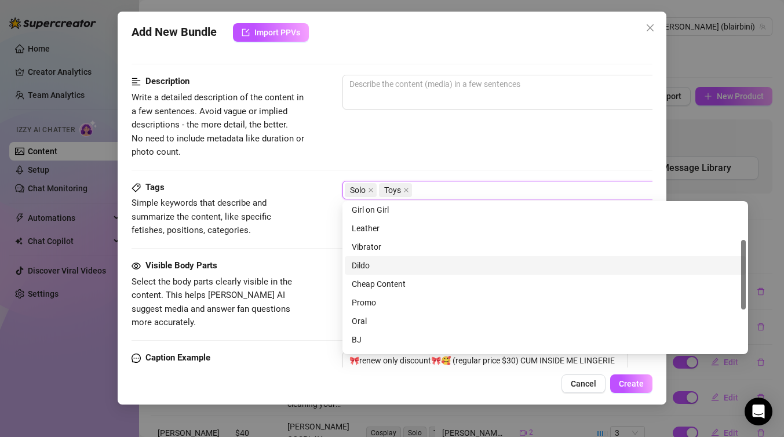
click at [400, 264] on div "Dildo" at bounding box center [545, 265] width 387 height 13
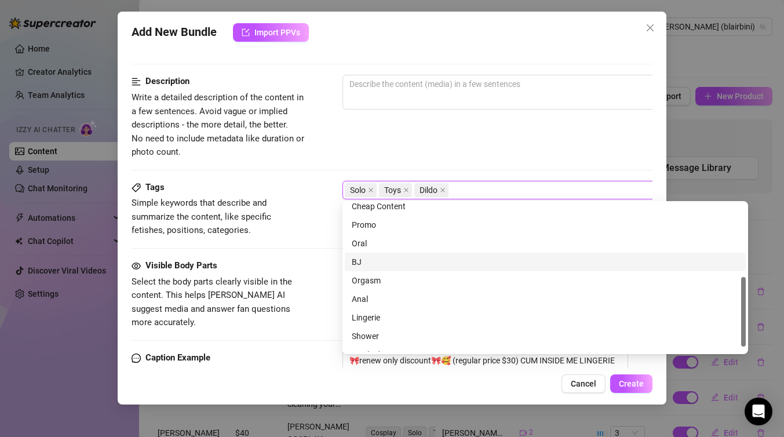
scroll to position [167, 0]
click at [403, 268] on div "Orgasm" at bounding box center [545, 268] width 387 height 13
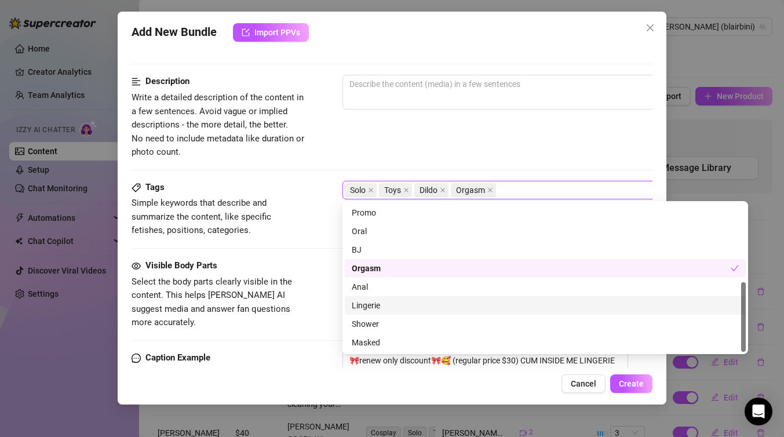
click at [396, 308] on div "Lingerie" at bounding box center [545, 305] width 387 height 13
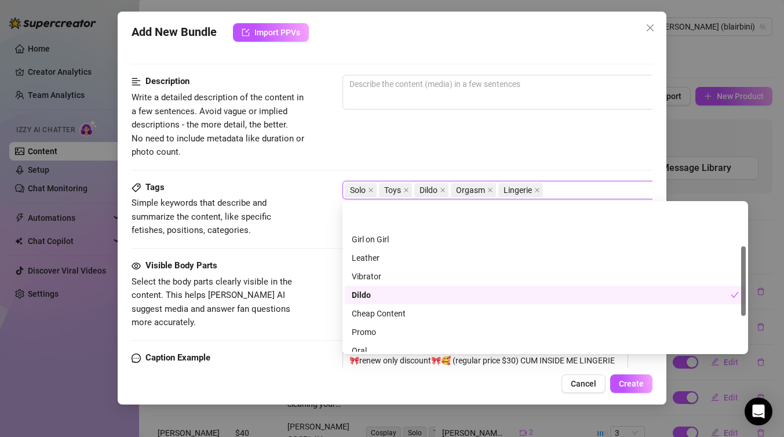
scroll to position [0, 0]
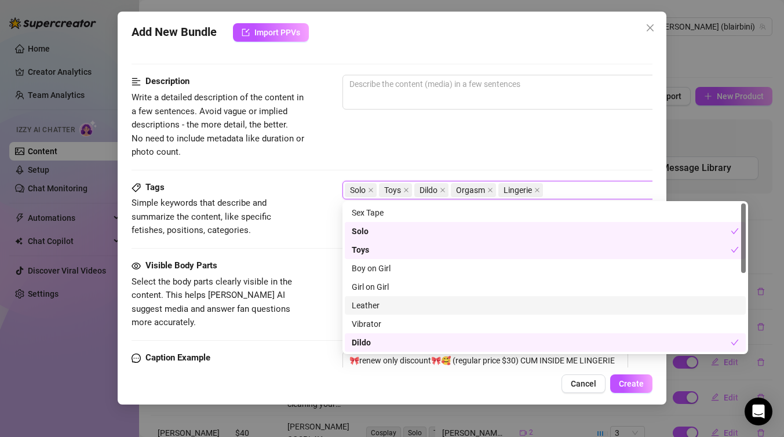
click at [317, 241] on div "Tags Simple keywords that describe and summarize the content, like specific fet…" at bounding box center [391, 220] width 521 height 78
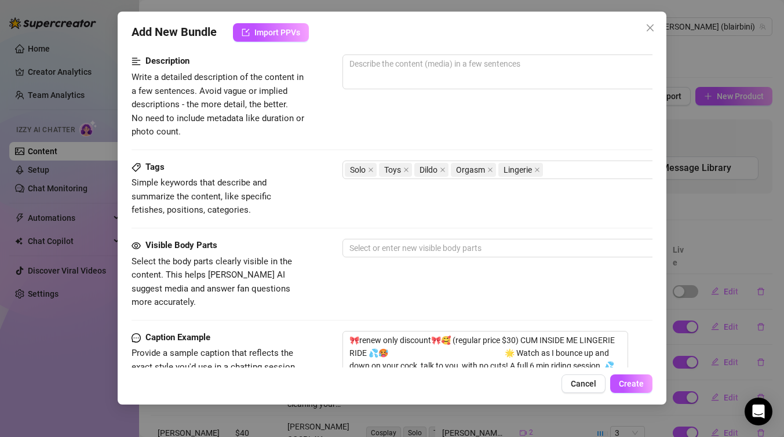
scroll to position [474, 0]
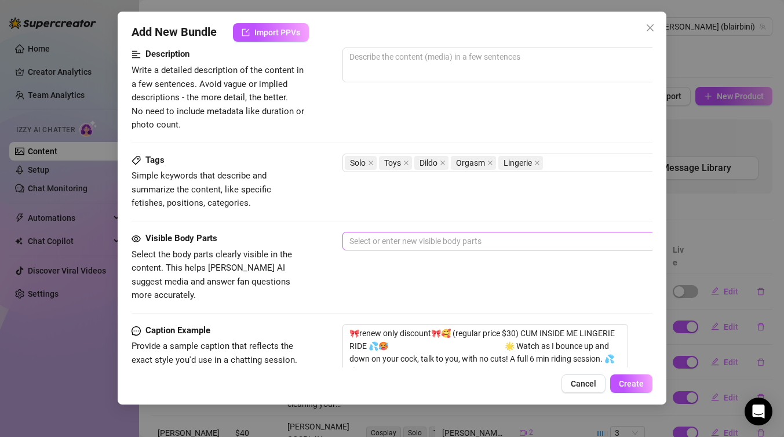
click at [385, 240] on div at bounding box center [539, 241] width 389 height 16
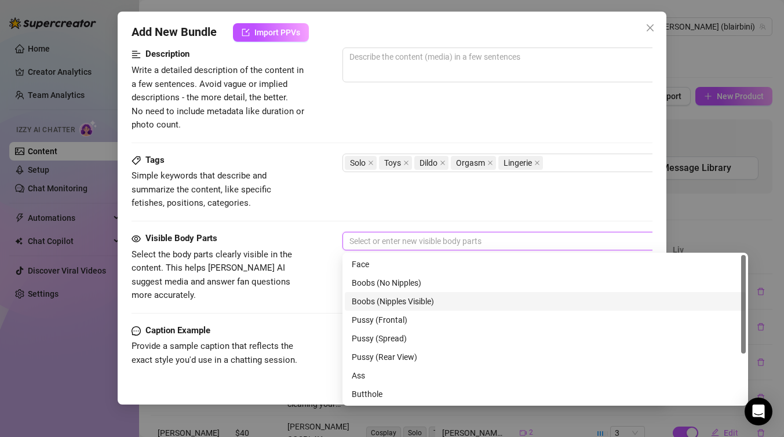
click at [409, 302] on div "Boobs (Nipples Visible)" at bounding box center [545, 301] width 387 height 13
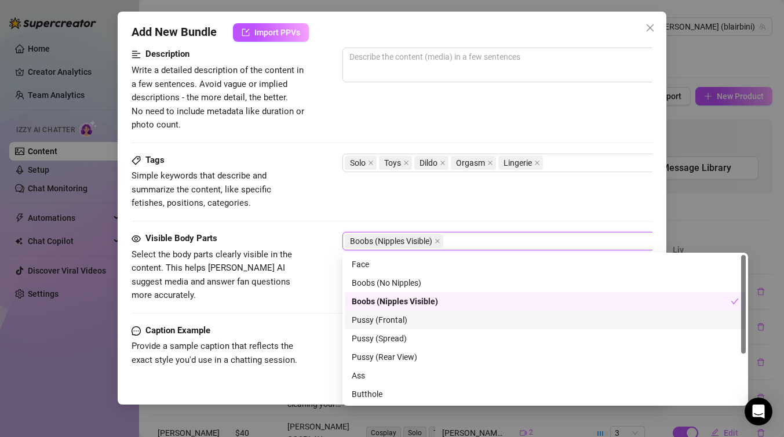
click at [408, 324] on div "Pussy (Frontal)" at bounding box center [545, 319] width 387 height 13
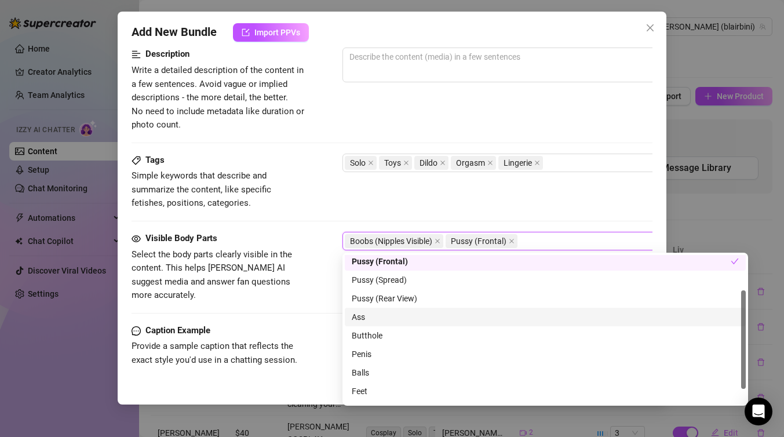
scroll to position [74, 0]
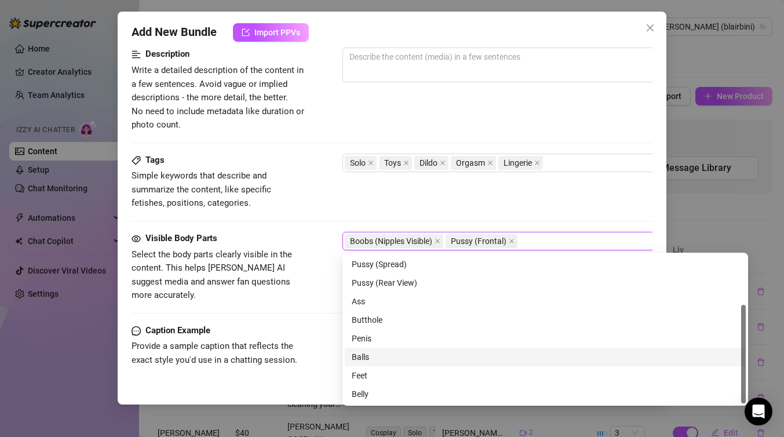
click at [320, 250] on div "Visible Body Parts Select the body parts clearly visible in the content. This h…" at bounding box center [391, 267] width 521 height 71
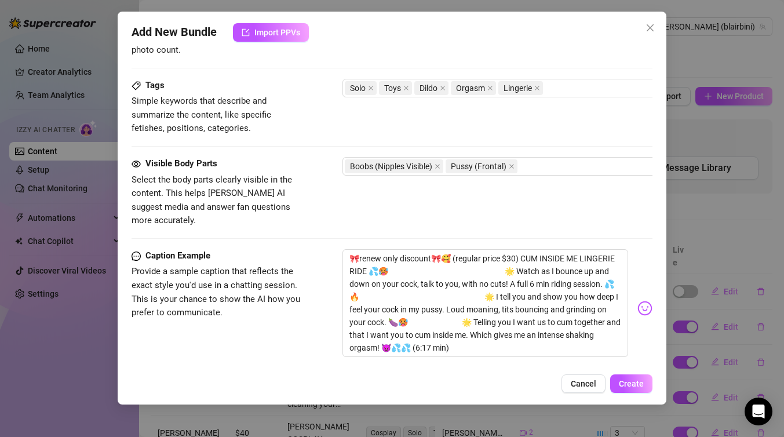
scroll to position [561, 0]
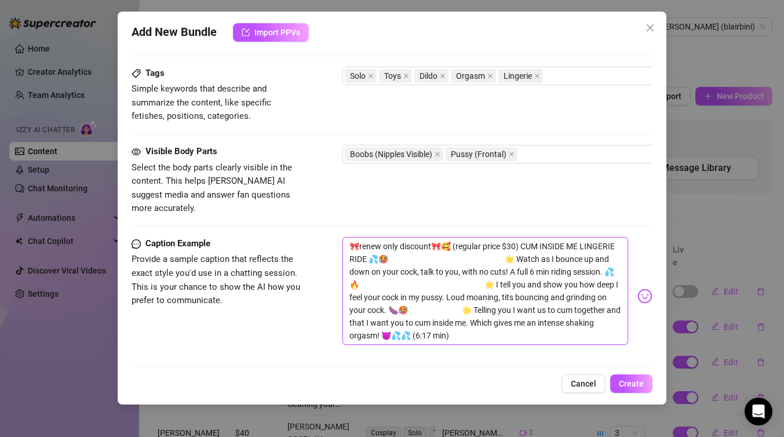
drag, startPoint x: 514, startPoint y: 232, endPoint x: 288, endPoint y: 225, distance: 226.6
click at [288, 237] on div "Caption Example Provide a sample caption that reflects the exact style you'd us…" at bounding box center [391, 296] width 521 height 118
type textarea "CUM INSIDE ME LINGERIE RIDE 💦🥵 🌟 Watch as I bounce up and down on your cock, ta…"
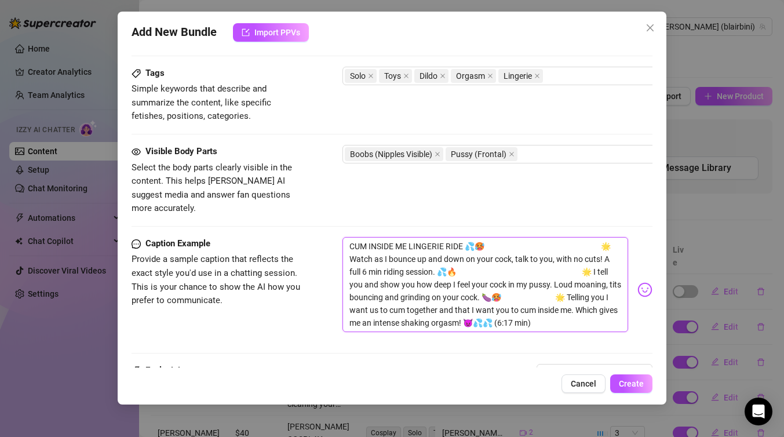
type textarea "CUM INSIDE ME LINGERIE RIDE 💦🥵 🌟 Watch as I bounce up and down on your cock, ta…"
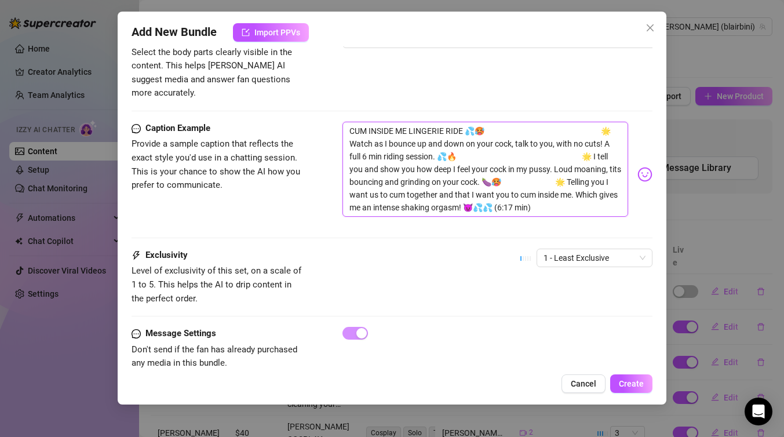
scroll to position [658, 0]
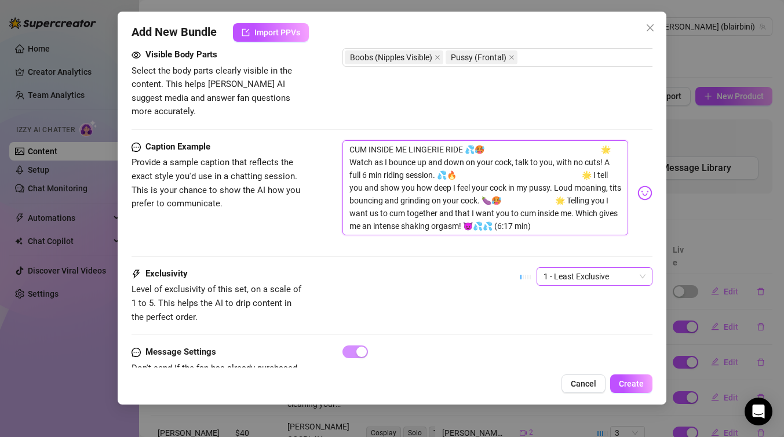
click at [600, 268] on span "1 - Least Exclusive" at bounding box center [594, 276] width 102 height 17
type textarea "CUM INSIDE ME LINGERIE RIDE 💦🥵 🌟 Watch as I bounce up and down on your cock, ta…"
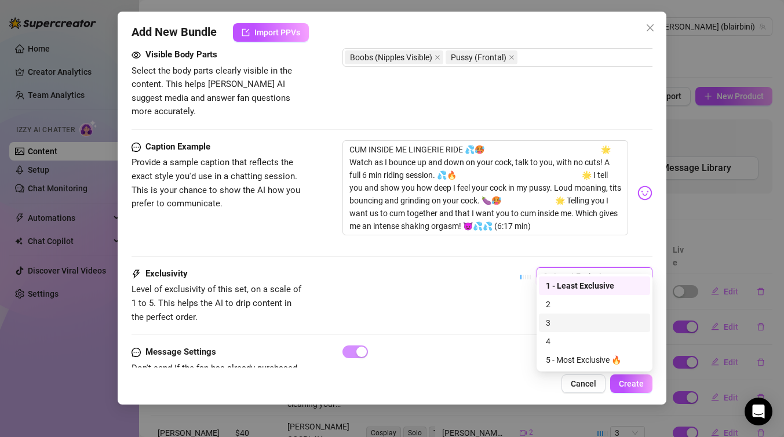
click at [581, 315] on div "3" at bounding box center [594, 322] width 111 height 19
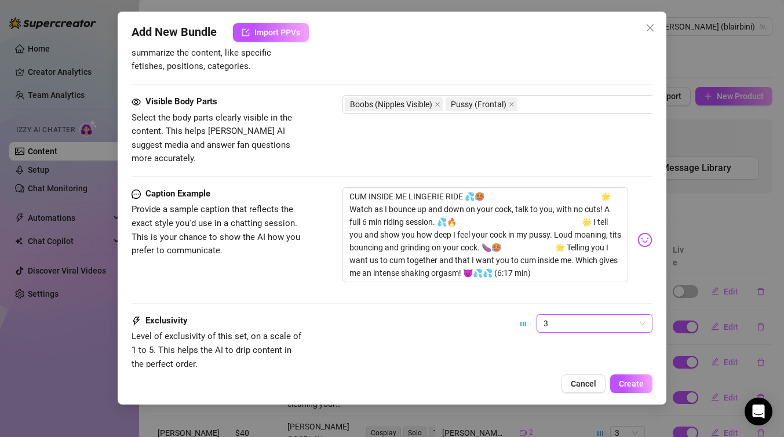
scroll to position [613, 0]
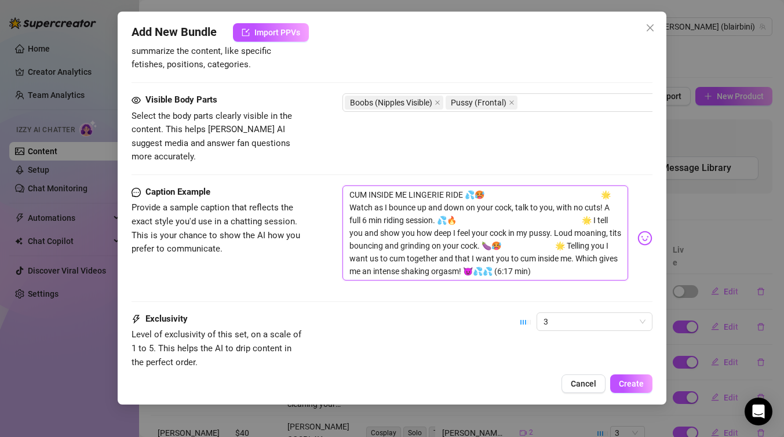
drag, startPoint x: 360, startPoint y: 192, endPoint x: 538, endPoint y: 255, distance: 189.0
click at [538, 255] on textarea "CUM INSIDE ME LINGERIE RIDE 💦🥵 🌟 Watch as I bounce up and down on your cock, ta…" at bounding box center [485, 232] width 286 height 95
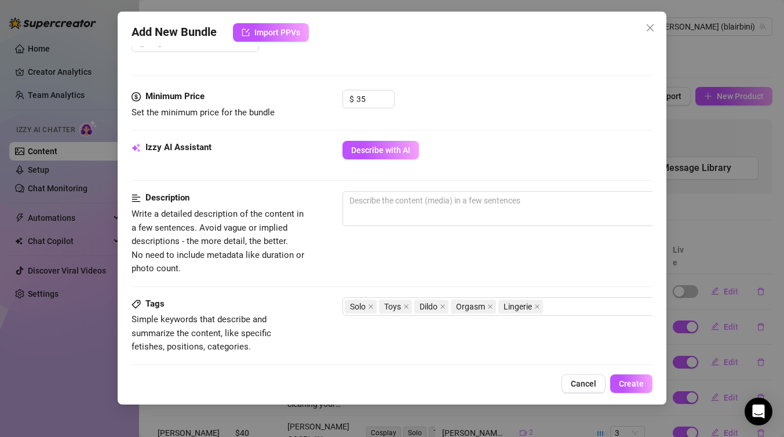
scroll to position [351, 0]
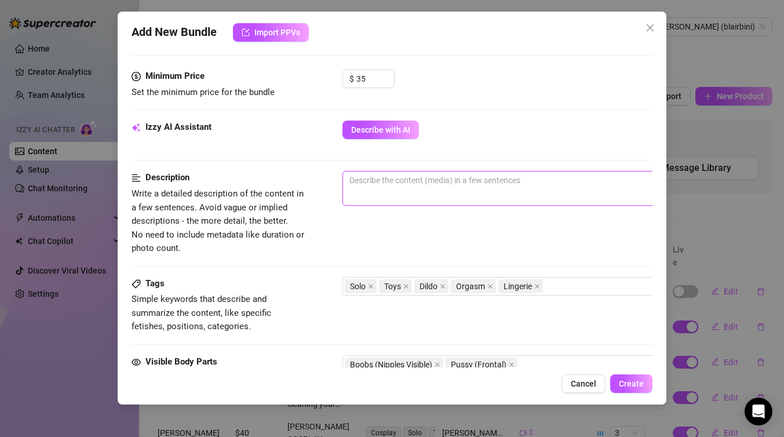
click at [407, 187] on textarea at bounding box center [545, 179] width 404 height 17
paste textarea "Watch as I bounce up and down on your cock, talk to you, with no cuts! A full 6…"
type textarea "Watch as I bounce up and down on your cock, talk to you, with no cuts! A full 6…"
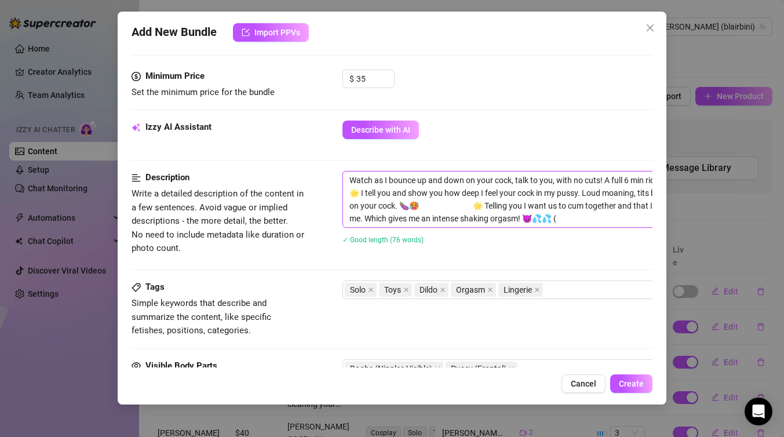
scroll to position [0, 0]
drag, startPoint x: 591, startPoint y: 218, endPoint x: 547, endPoint y: 218, distance: 44.6
click at [547, 218] on textarea "Watch as I bounce up and down on your cock, talk to you, with no cuts! A full 6…" at bounding box center [545, 199] width 404 height 56
type textarea "Watch as I bounce up and down on your cock, talk to you, with no cuts! A full 6…"
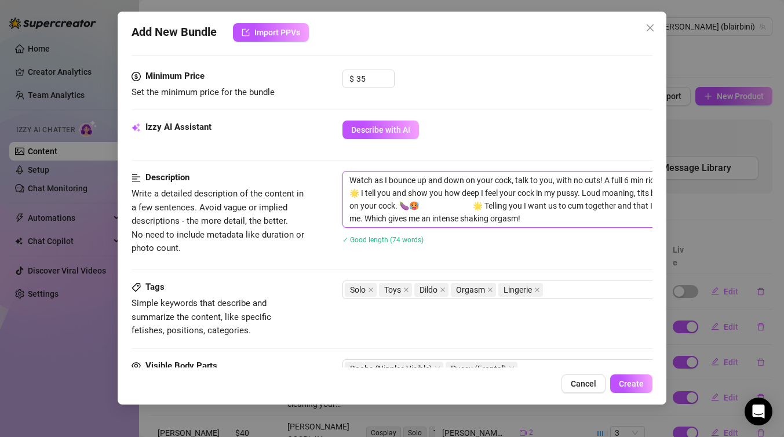
drag, startPoint x: 488, startPoint y: 204, endPoint x: 397, endPoint y: 209, distance: 91.6
click at [397, 209] on textarea "Watch as I bounce up and down on your cock, talk to you, with no cuts! A full 6…" at bounding box center [545, 199] width 404 height 56
type textarea "Watch as I bounce up and down on your cock, talk to you, with no cuts! A full 6…"
click at [360, 194] on textarea "Watch as I bounce up and down on your cock, talk to you, with no cuts! A full 6…" at bounding box center [545, 199] width 404 height 56
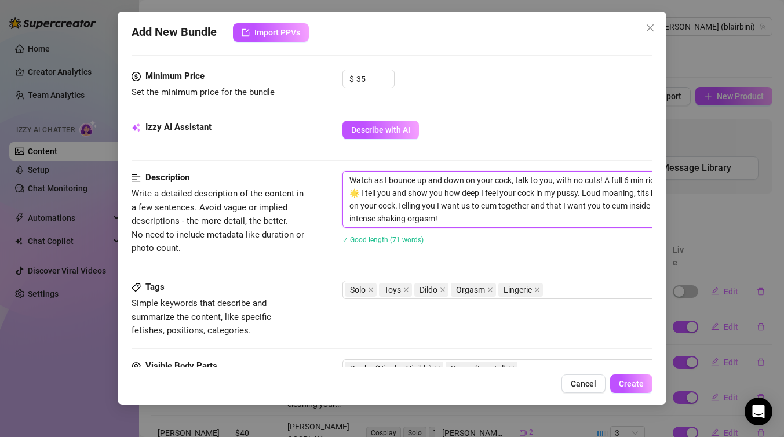
type textarea "Watch as I bounce up and down on your cock, talk to you, with no cuts! A full 6…"
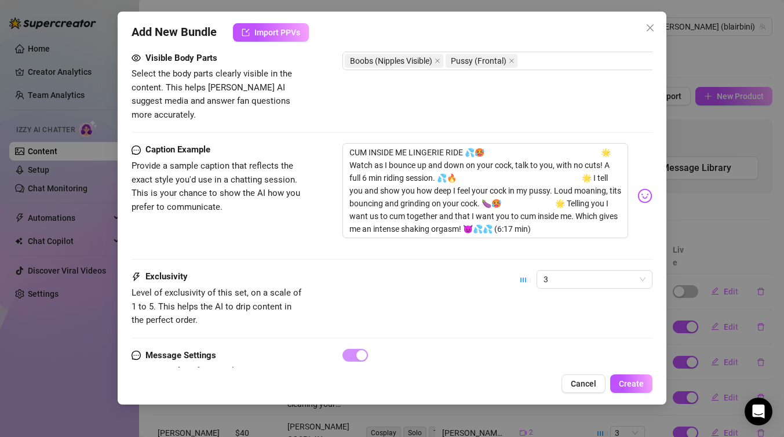
scroll to position [691, 0]
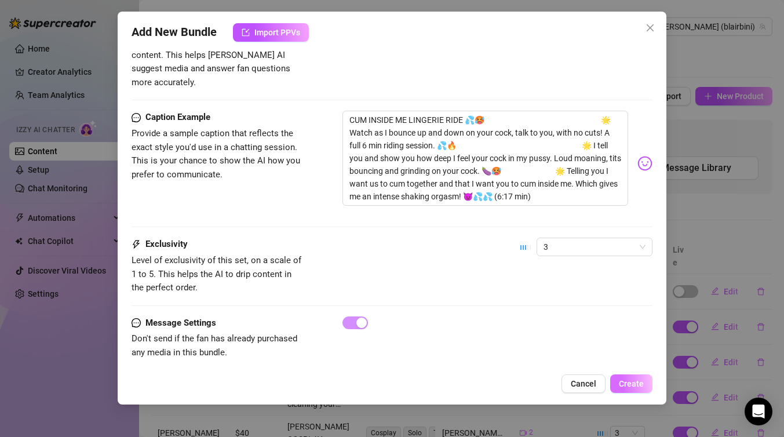
type textarea "Watch as I bounce up and down on your cock, talk to you, with no cuts! A full 6…"
click at [638, 385] on span "Create" at bounding box center [631, 383] width 25 height 9
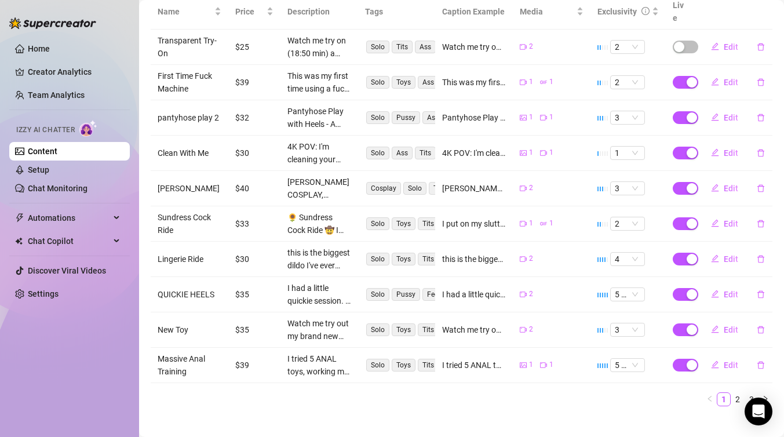
scroll to position [0, 0]
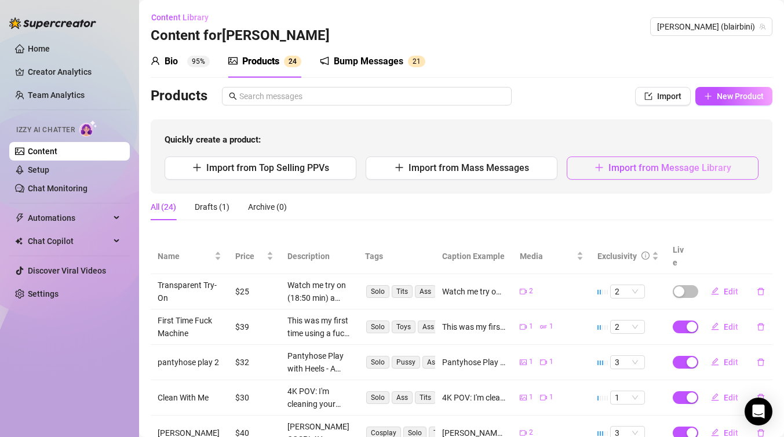
click at [648, 167] on span "Import from Message Library" at bounding box center [669, 167] width 123 height 11
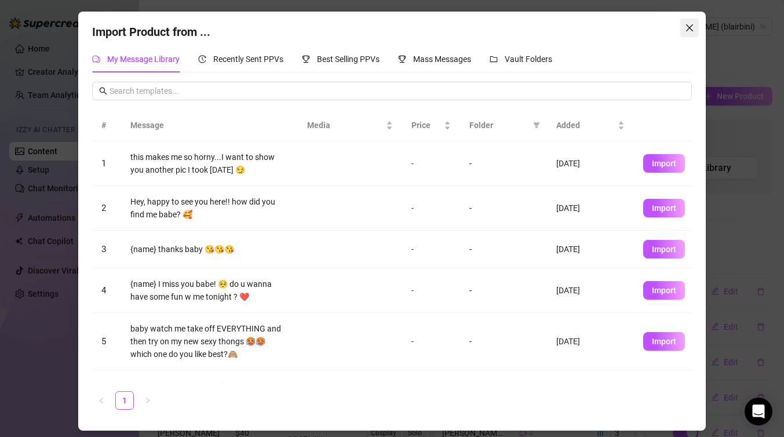
click at [693, 20] on button "Close" at bounding box center [689, 28] width 19 height 19
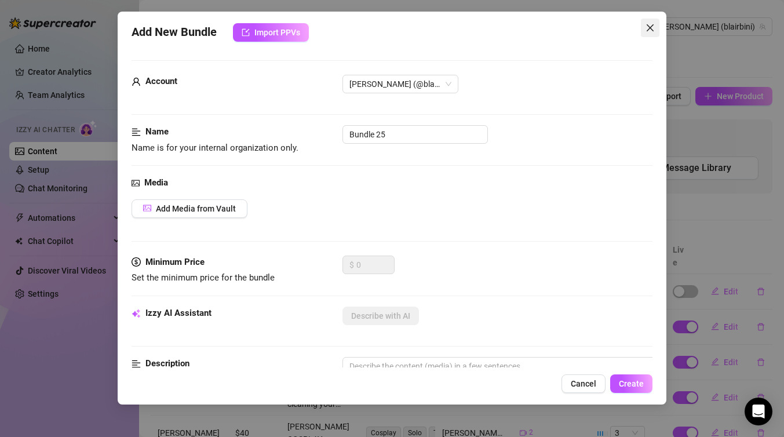
click at [652, 23] on icon "close" at bounding box center [649, 27] width 9 height 9
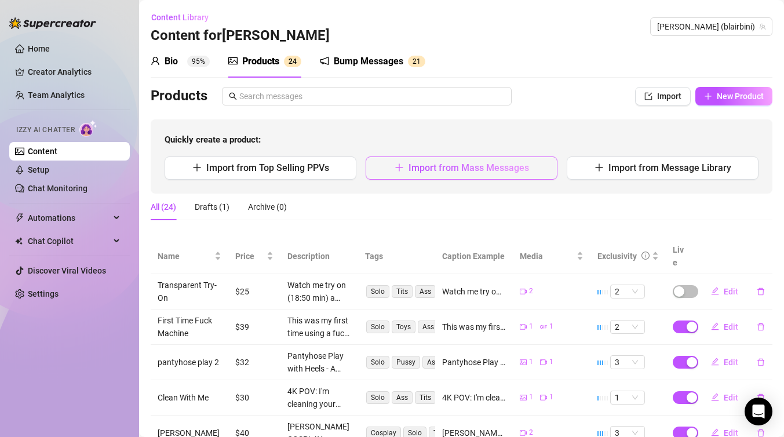
click at [400, 167] on icon "plus" at bounding box center [399, 167] width 8 height 1
type textarea "Type your message here..."
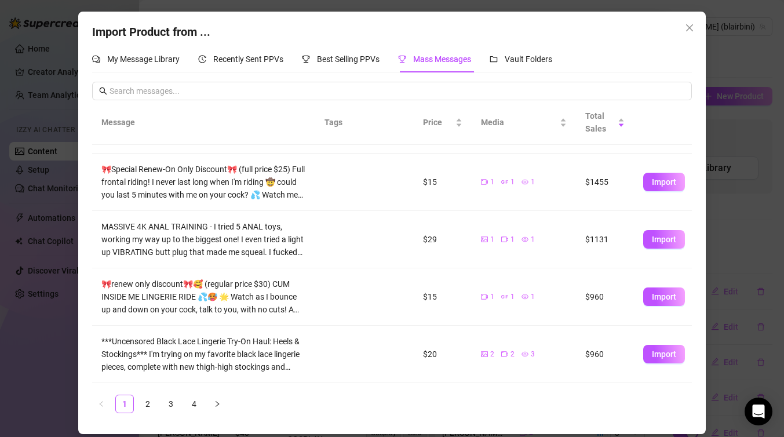
scroll to position [105, 0]
click at [149, 402] on link "2" at bounding box center [147, 403] width 17 height 17
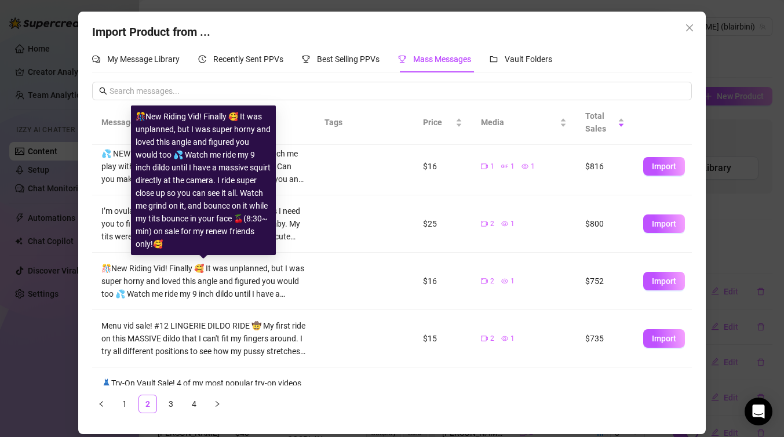
scroll to position [74, 0]
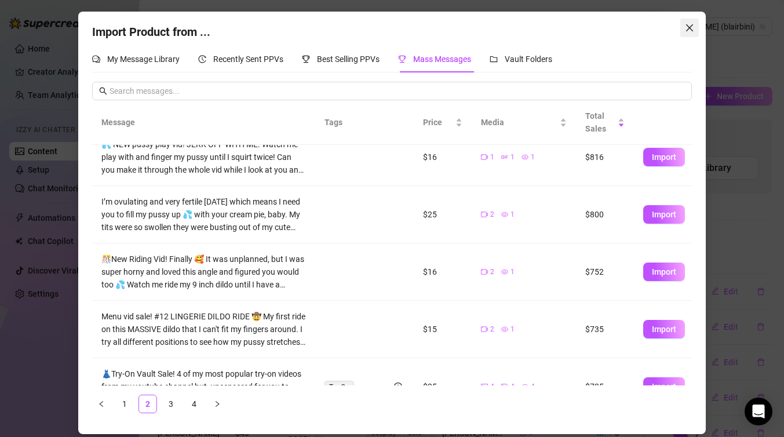
click at [692, 26] on icon "close" at bounding box center [689, 27] width 9 height 9
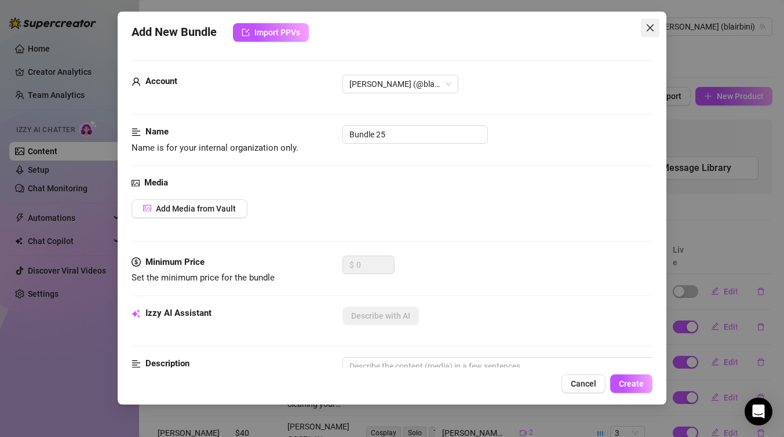
click at [652, 26] on icon "close" at bounding box center [649, 27] width 9 height 9
